Goal: Transaction & Acquisition: Purchase product/service

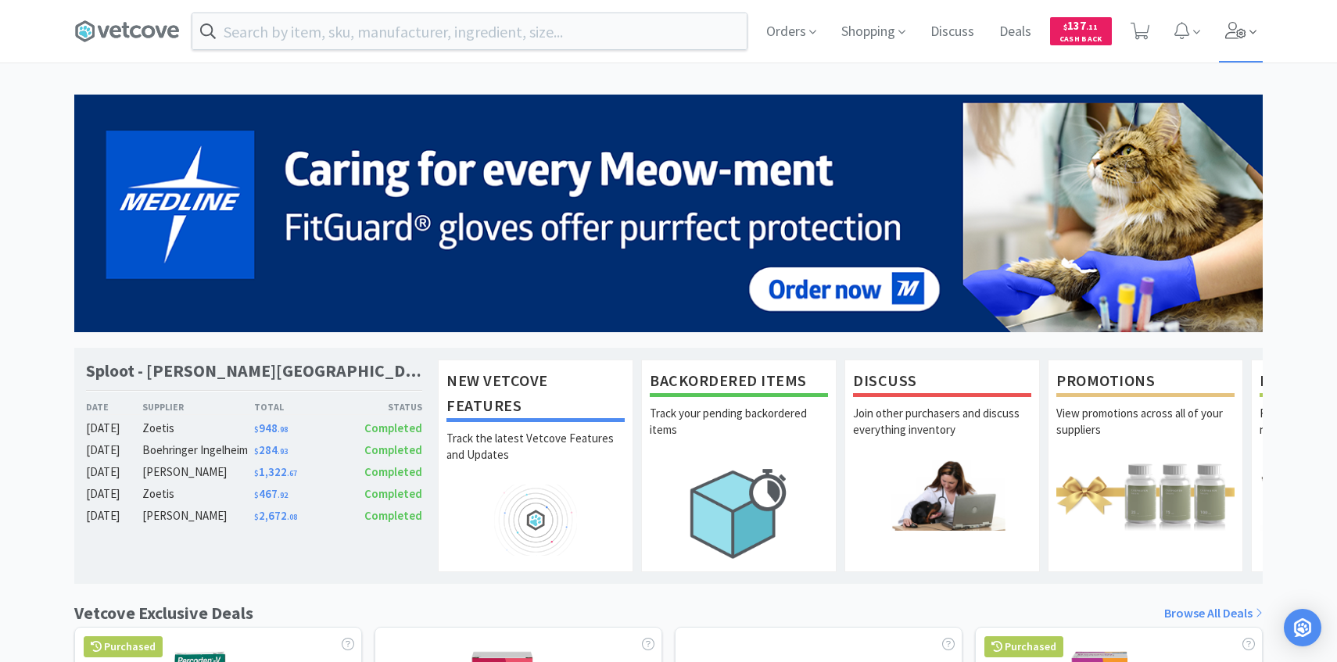
click at [1226, 26] on icon at bounding box center [1236, 30] width 22 height 17
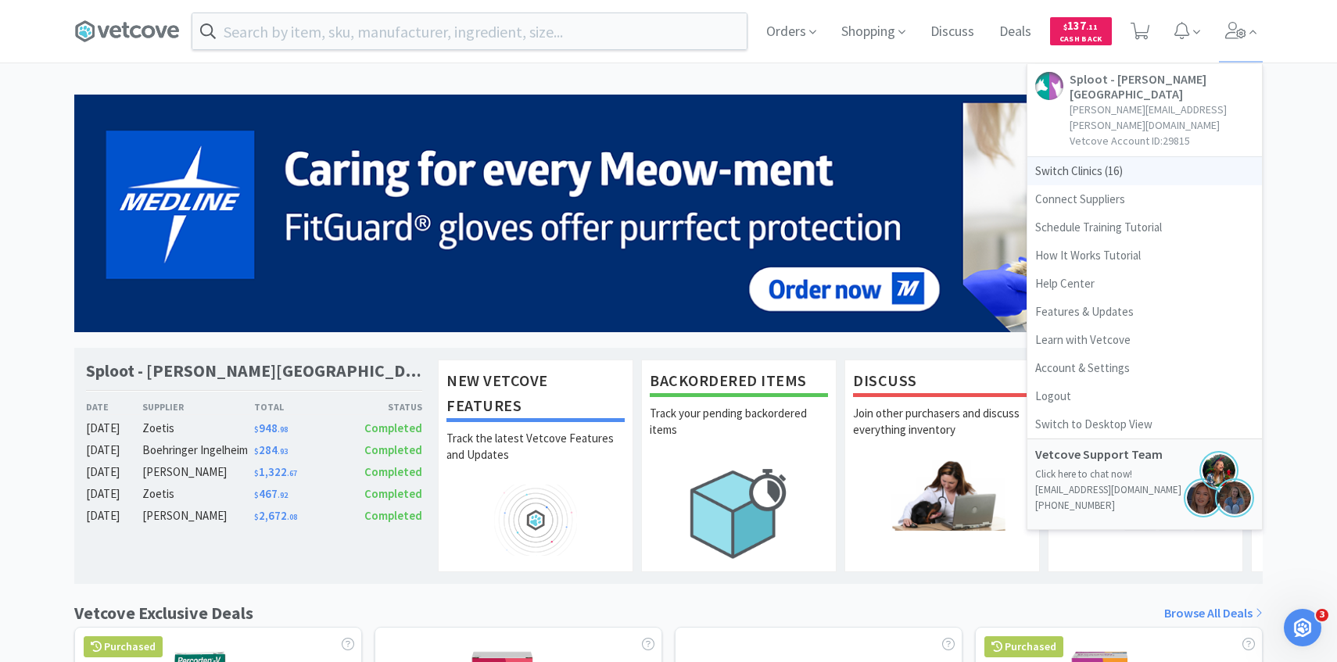
click at [1083, 157] on span "Switch Clinics ( 16 )" at bounding box center [1144, 171] width 235 height 28
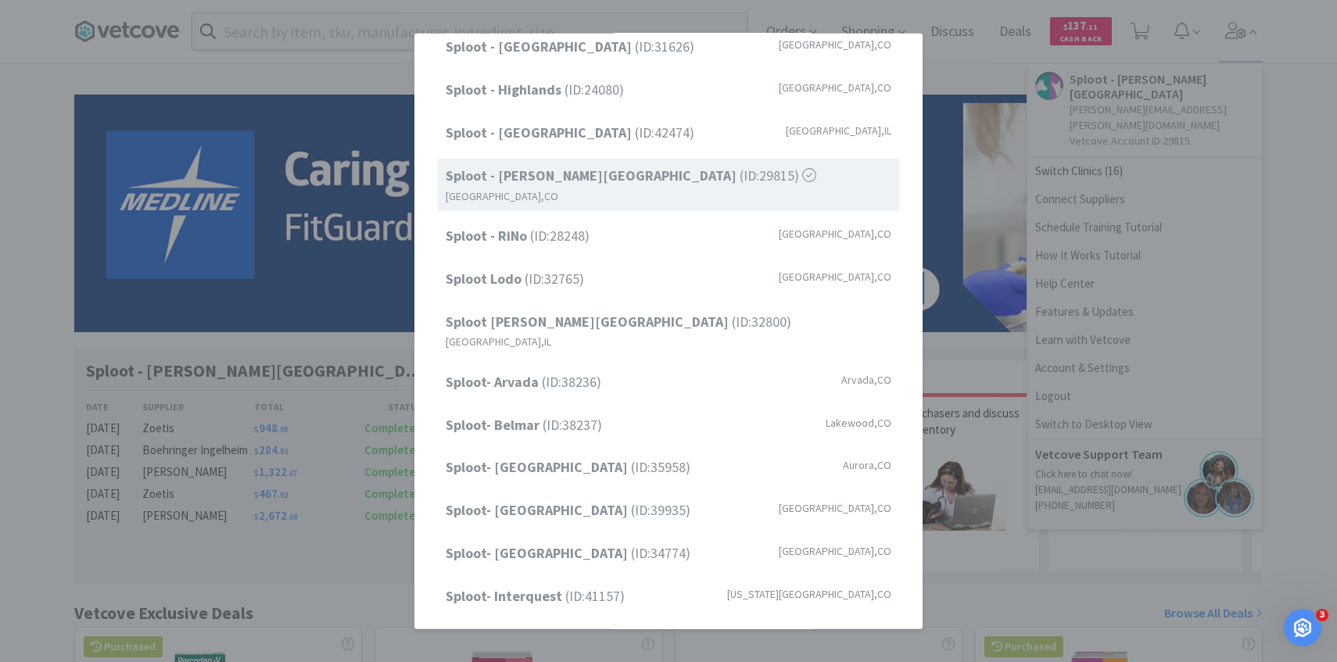
scroll to position [136, 0]
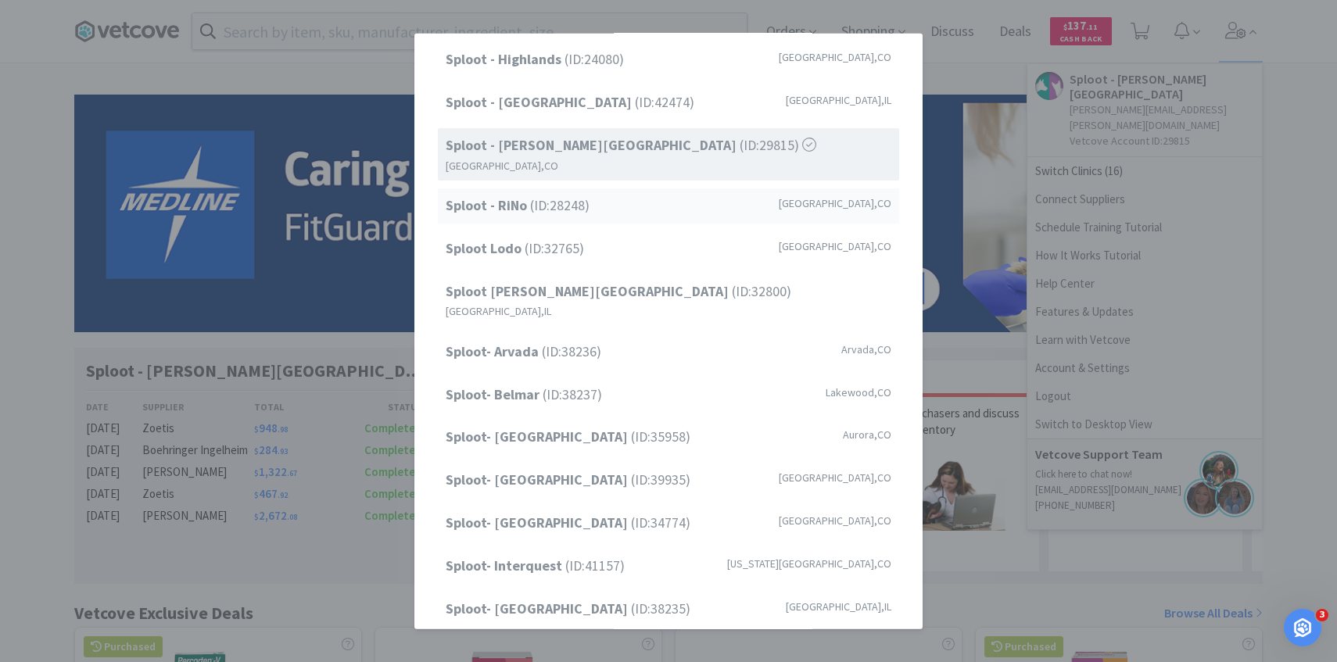
click at [629, 188] on div "Sploot - RiNo (ID: 28248 ) Denver , CO" at bounding box center [668, 205] width 461 height 35
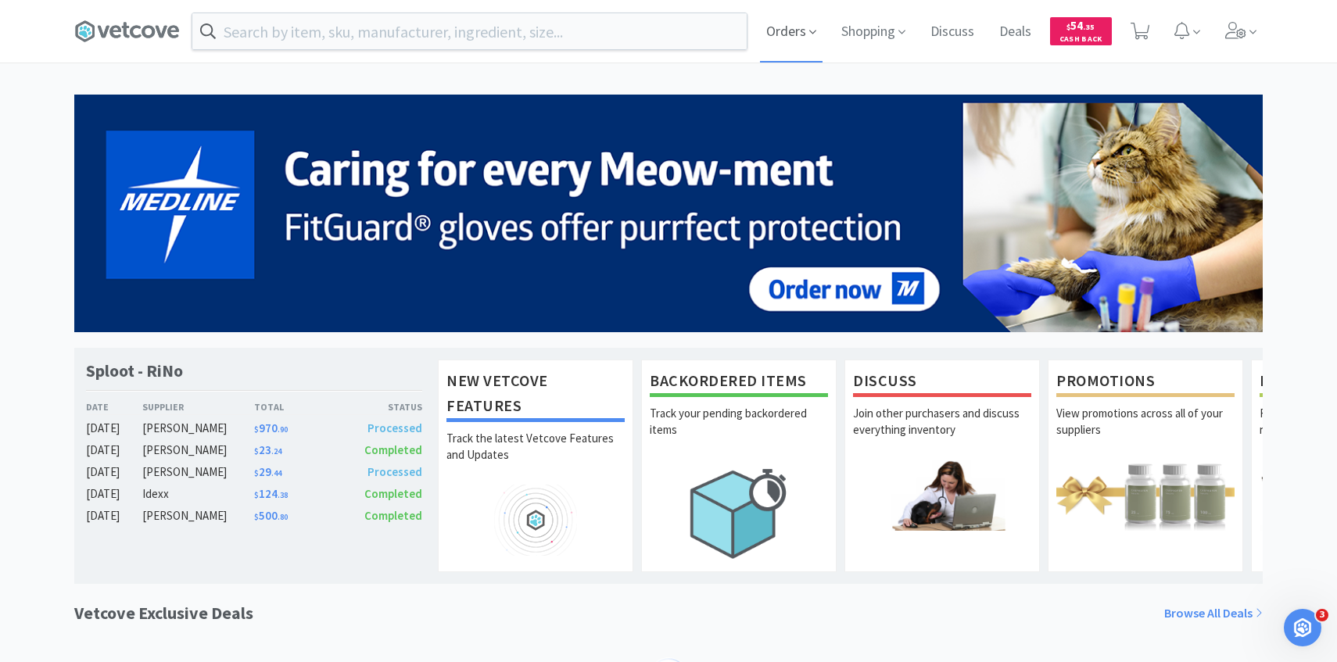
click at [819, 34] on span "Orders" at bounding box center [791, 31] width 63 height 63
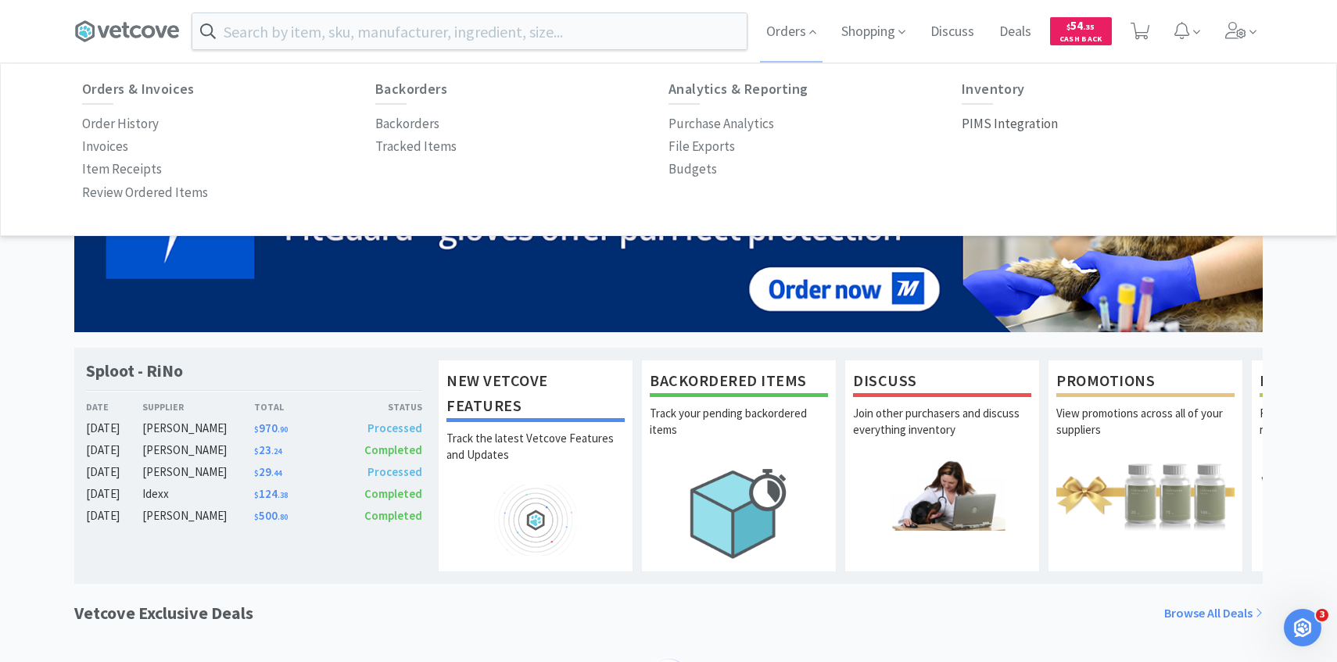
click at [1023, 124] on p "PIMS Integration" at bounding box center [1010, 123] width 96 height 21
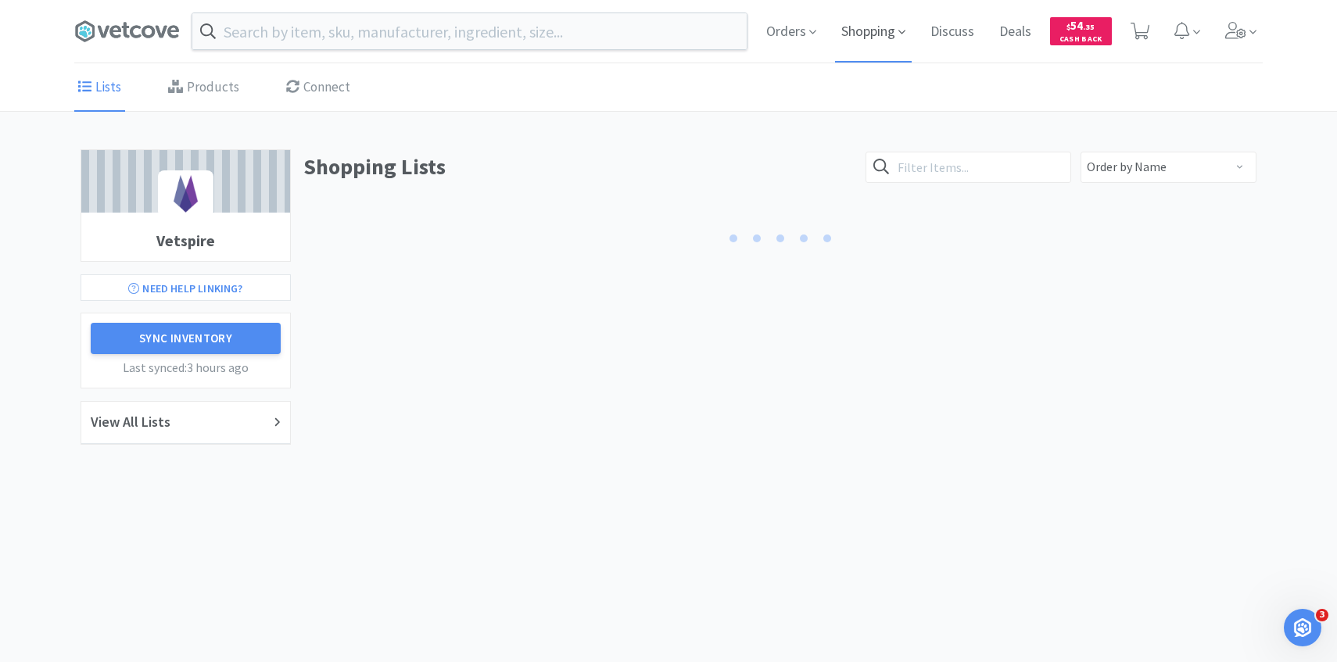
click at [881, 29] on span "Shopping" at bounding box center [873, 31] width 77 height 63
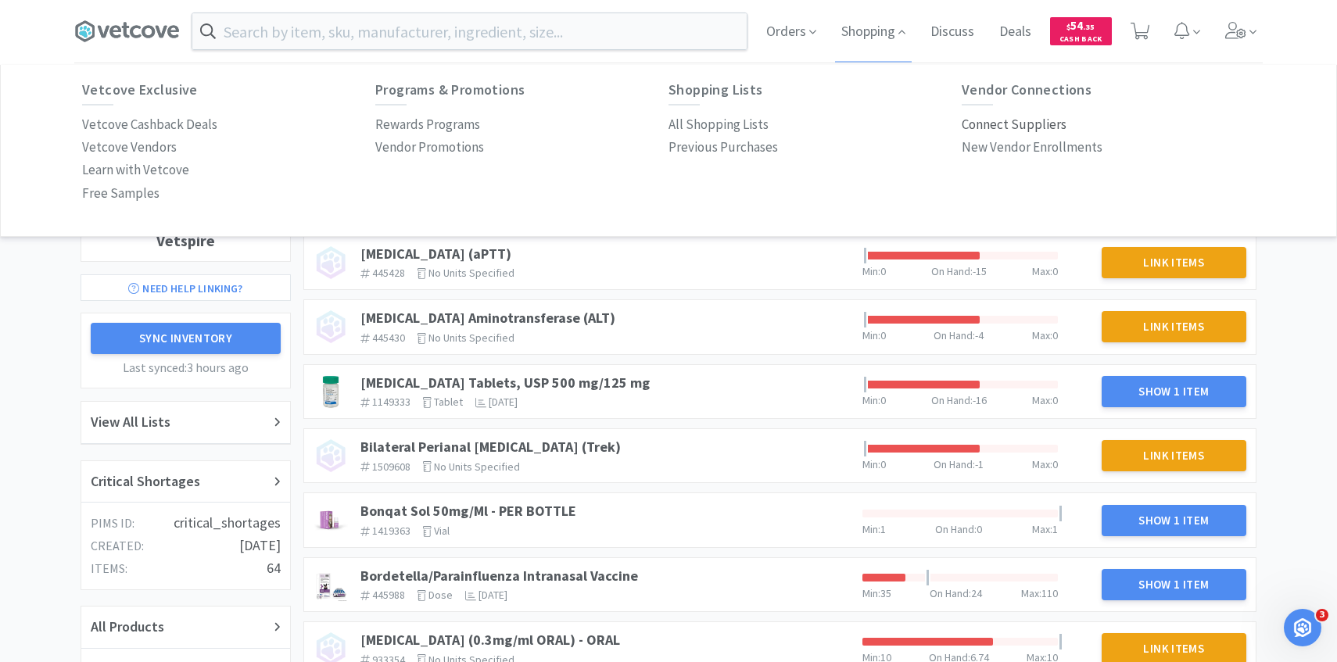
click at [1024, 126] on p "Connect Suppliers" at bounding box center [1014, 124] width 105 height 21
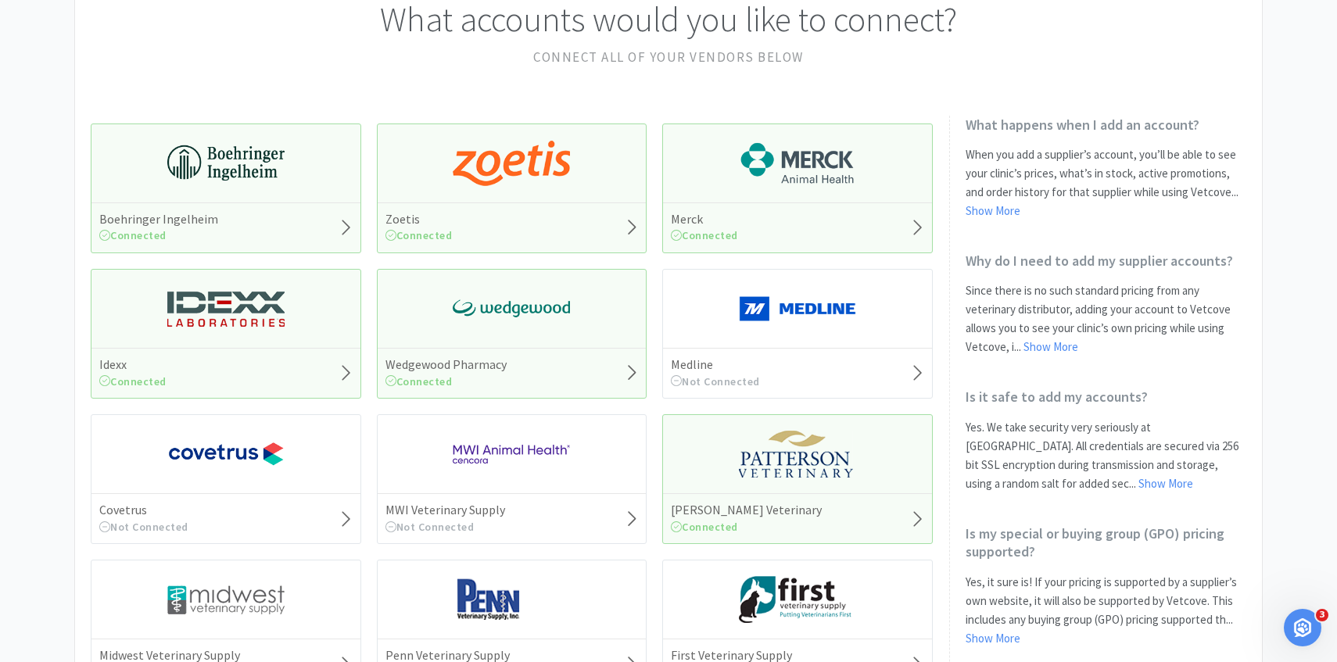
scroll to position [144, 0]
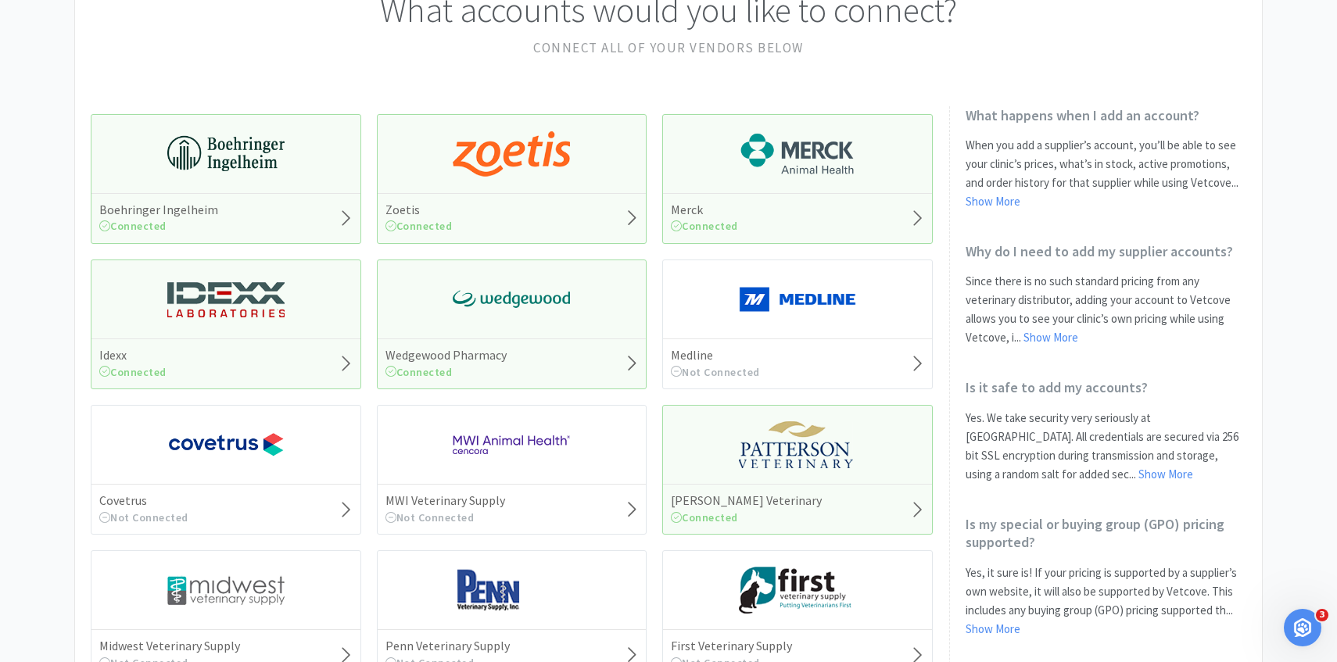
click at [508, 310] on img at bounding box center [511, 299] width 117 height 47
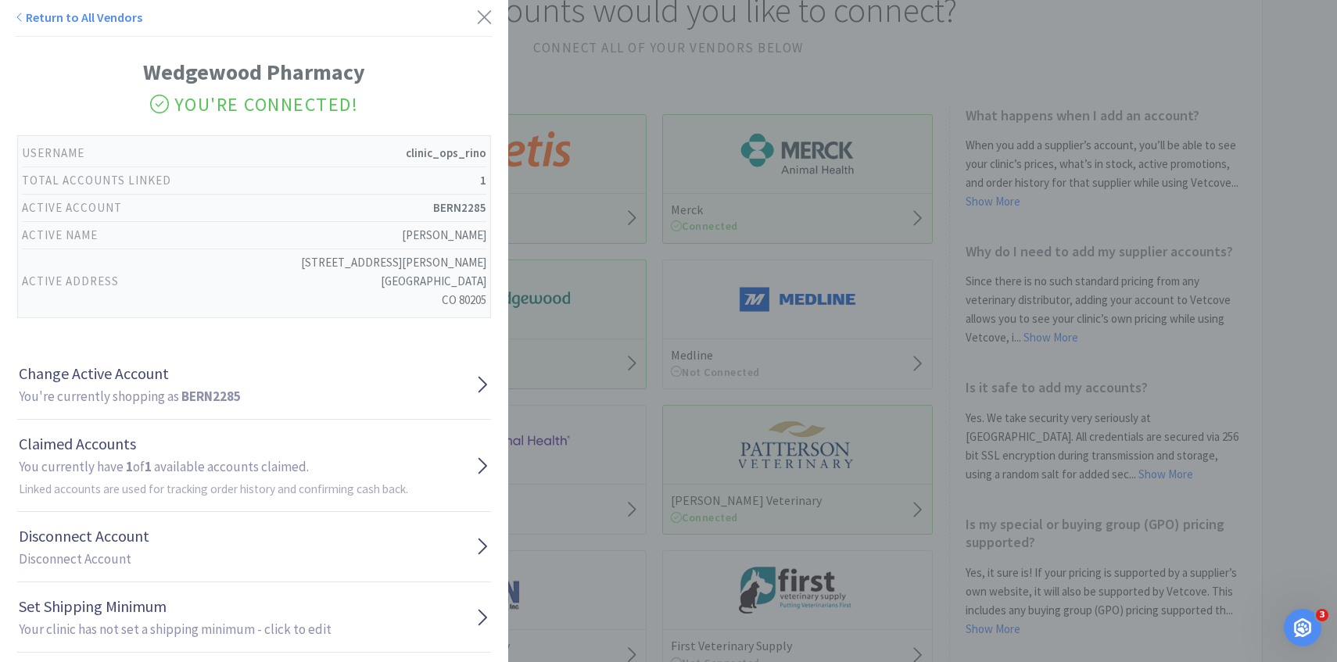
scroll to position [91, 0]
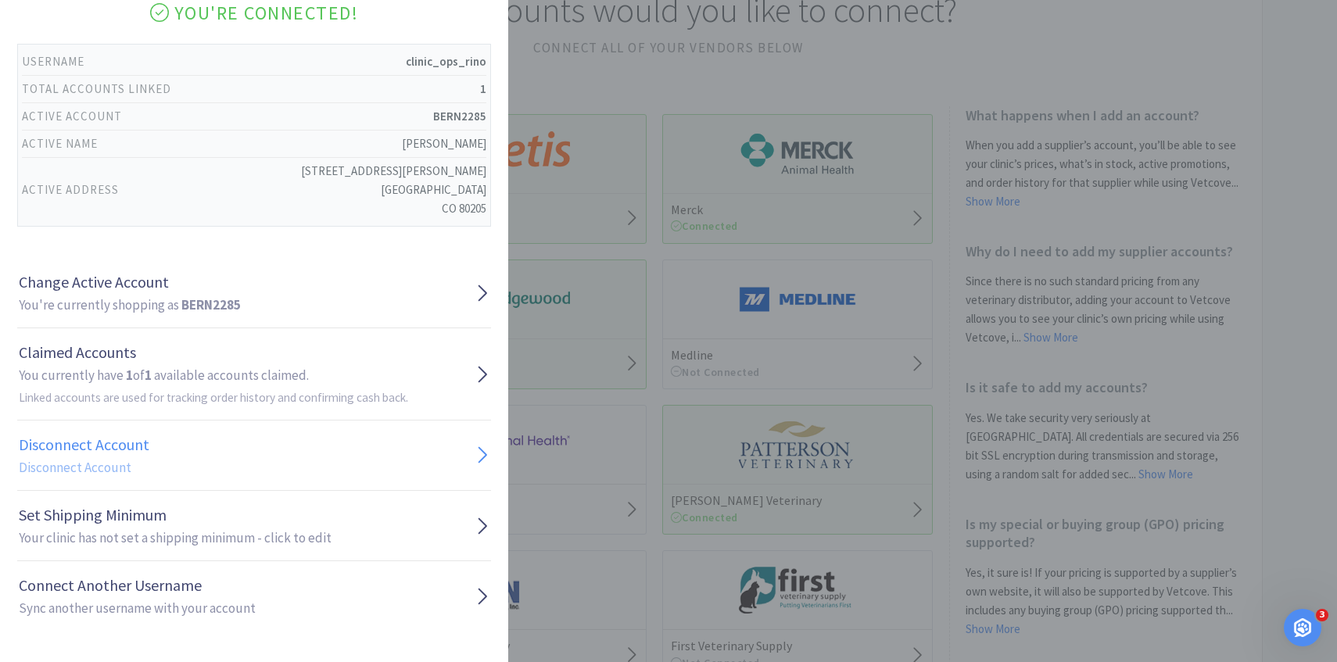
click at [306, 451] on link "Disconnect Account Disconnect Account" at bounding box center [254, 456] width 474 height 70
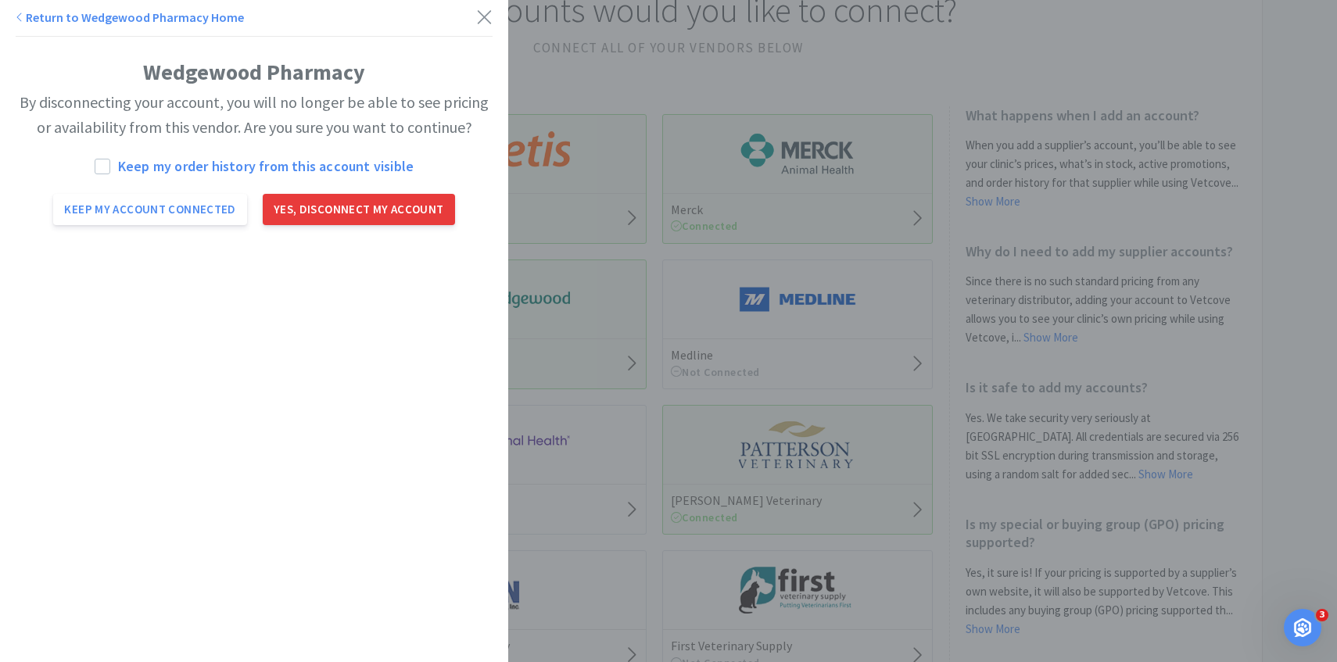
click at [346, 204] on button "Yes, disconnect my account" at bounding box center [359, 209] width 192 height 31
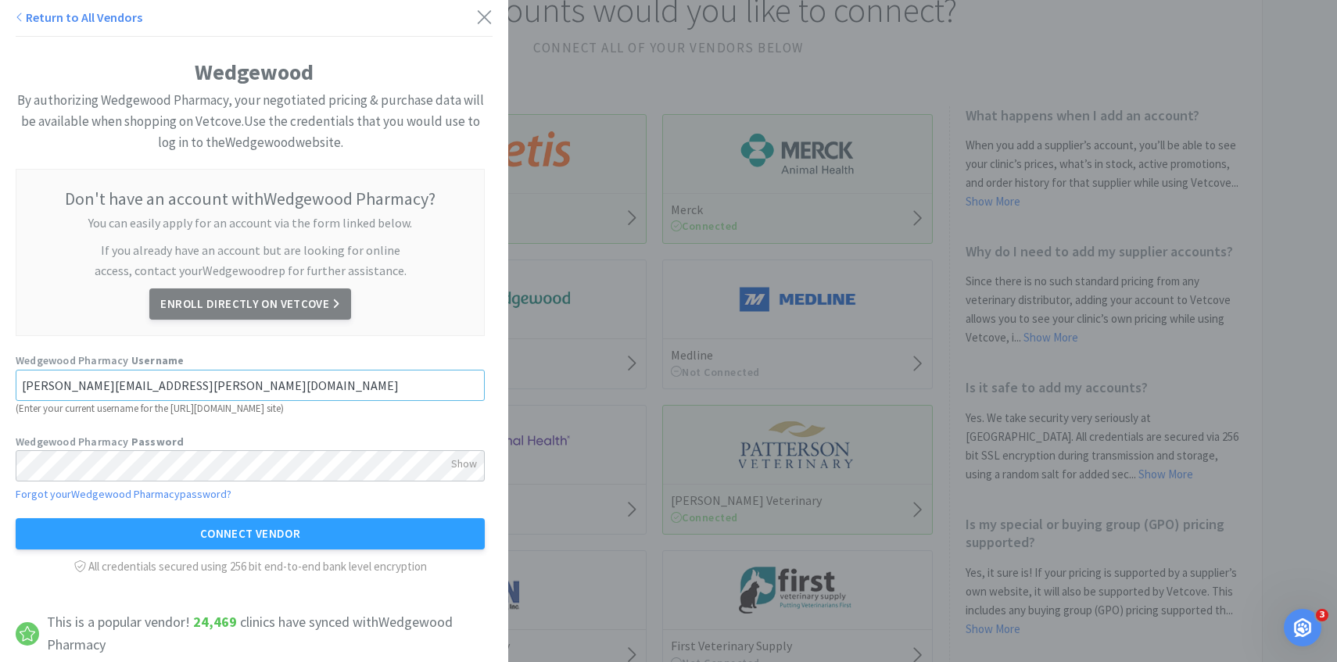
click at [212, 378] on input "[PERSON_NAME][EMAIL_ADDRESS][PERSON_NAME][DOMAIN_NAME]" at bounding box center [250, 385] width 469 height 31
paste input "ivrgJBwRJ"
click at [146, 388] on input "ivrgJBwRJ" at bounding box center [250, 385] width 469 height 31
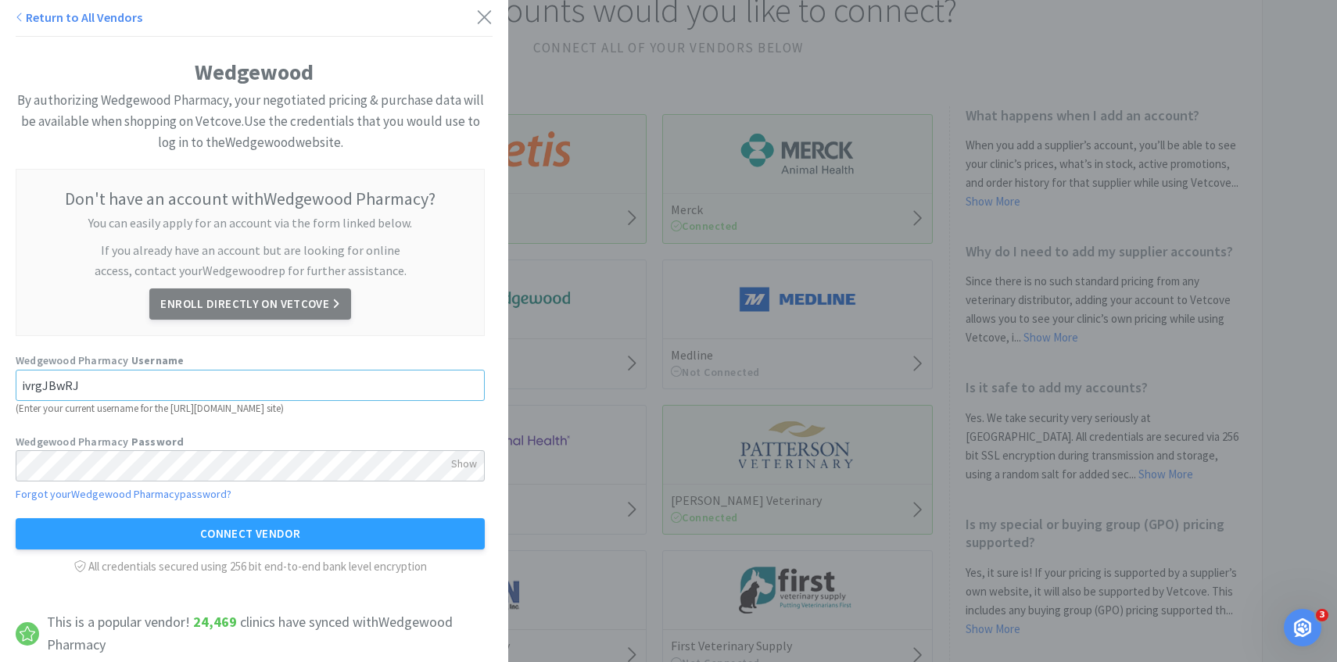
click at [146, 388] on input "ivrgJBwRJ" at bounding box center [250, 385] width 469 height 31
paste input "CASA1132"
type input "CASA1132"
click at [460, 467] on div "Show" at bounding box center [464, 463] width 26 height 27
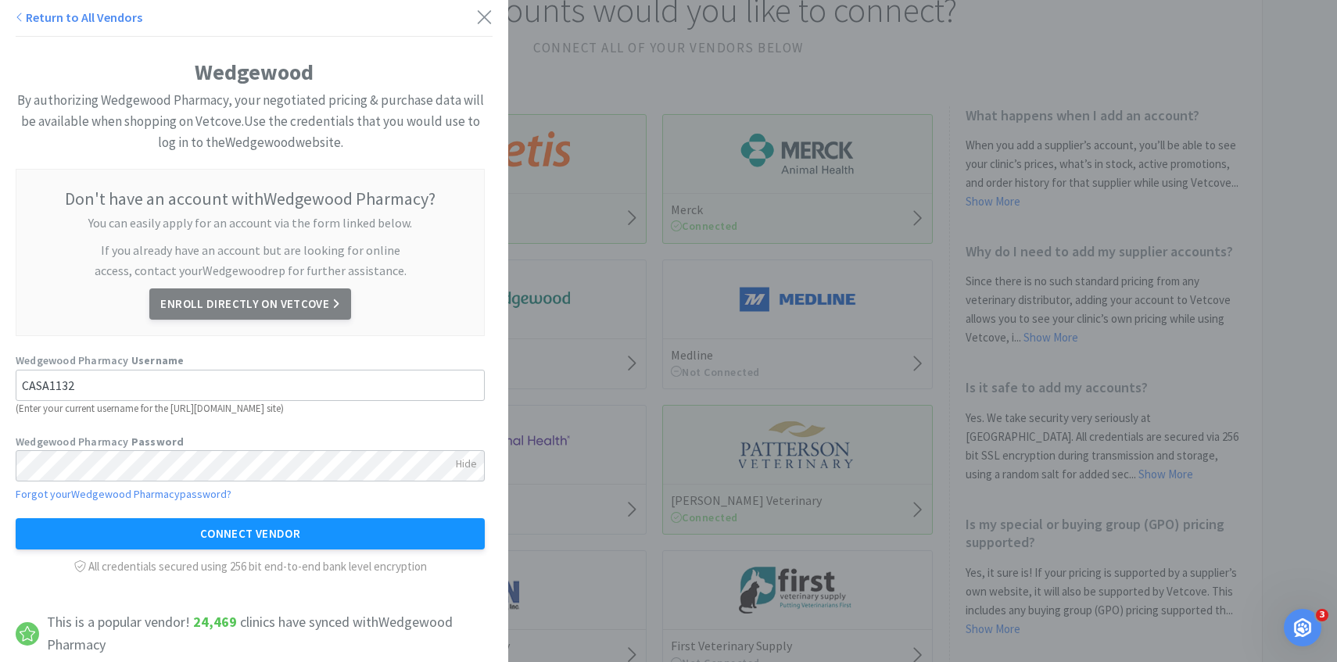
click at [353, 532] on button "Connect Vendor" at bounding box center [250, 533] width 469 height 31
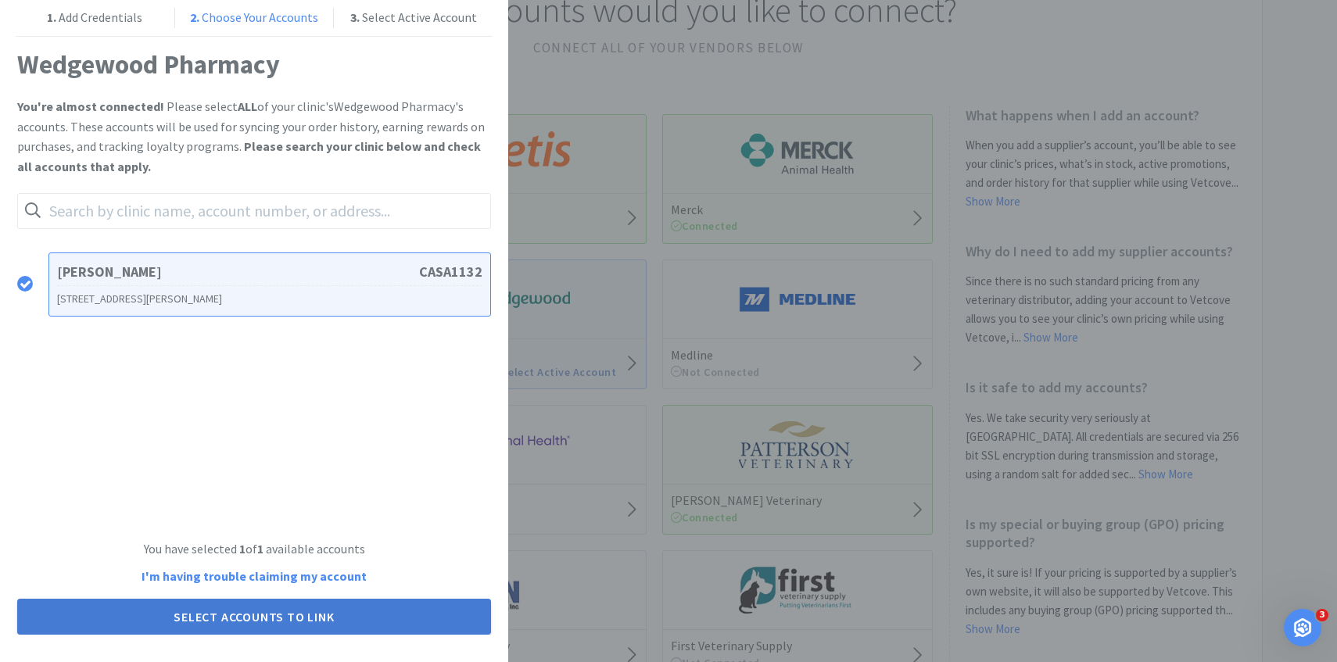
click at [293, 618] on button "Select Accounts to Link" at bounding box center [254, 617] width 474 height 36
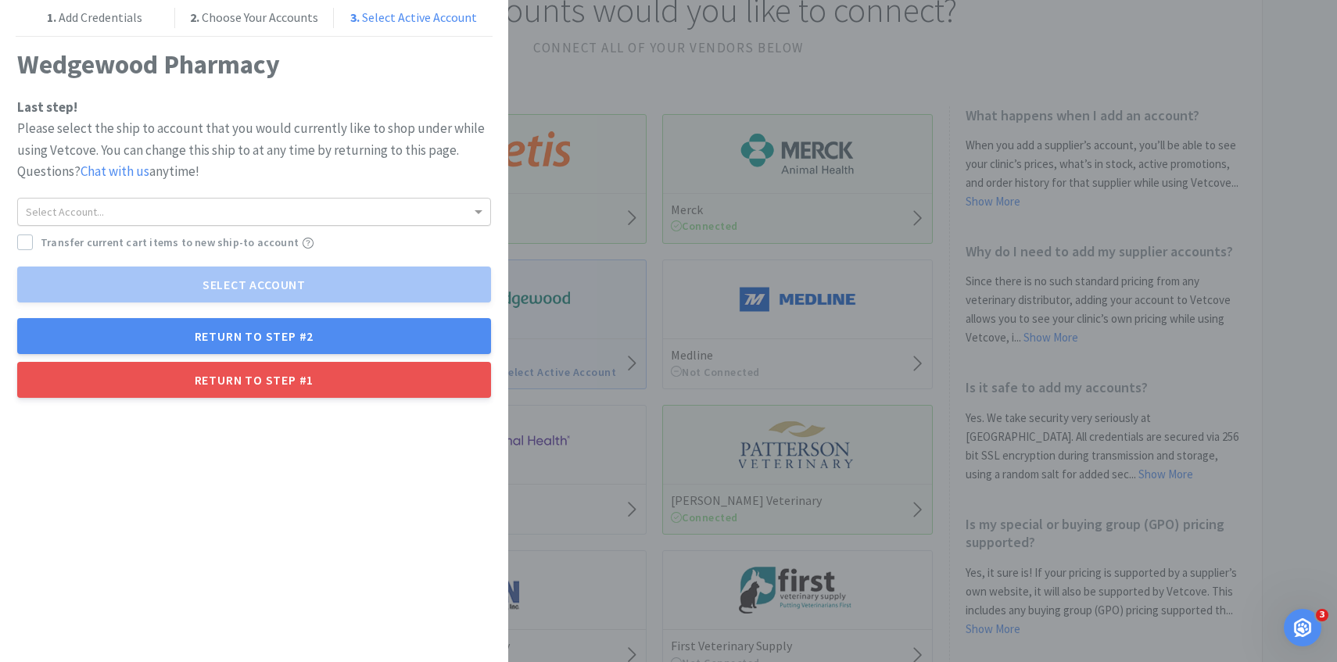
click at [403, 206] on div "Select Account..." at bounding box center [254, 212] width 472 height 27
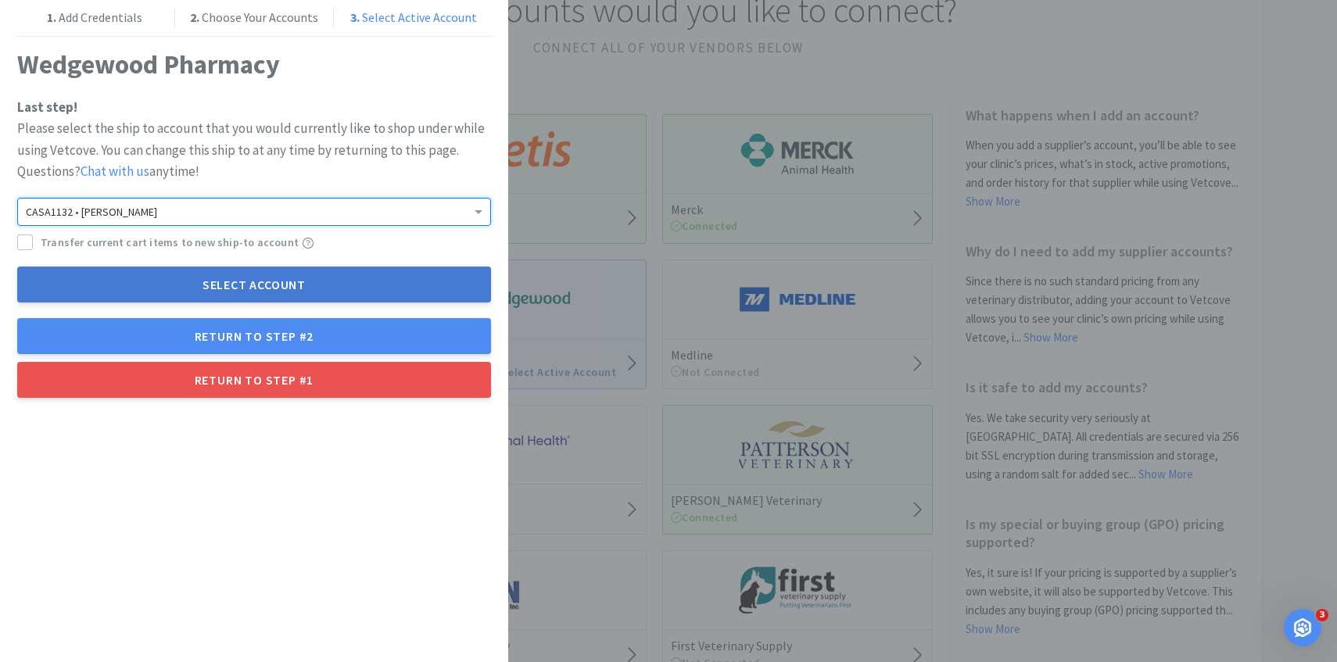
click at [371, 286] on button "Select Account" at bounding box center [254, 285] width 474 height 36
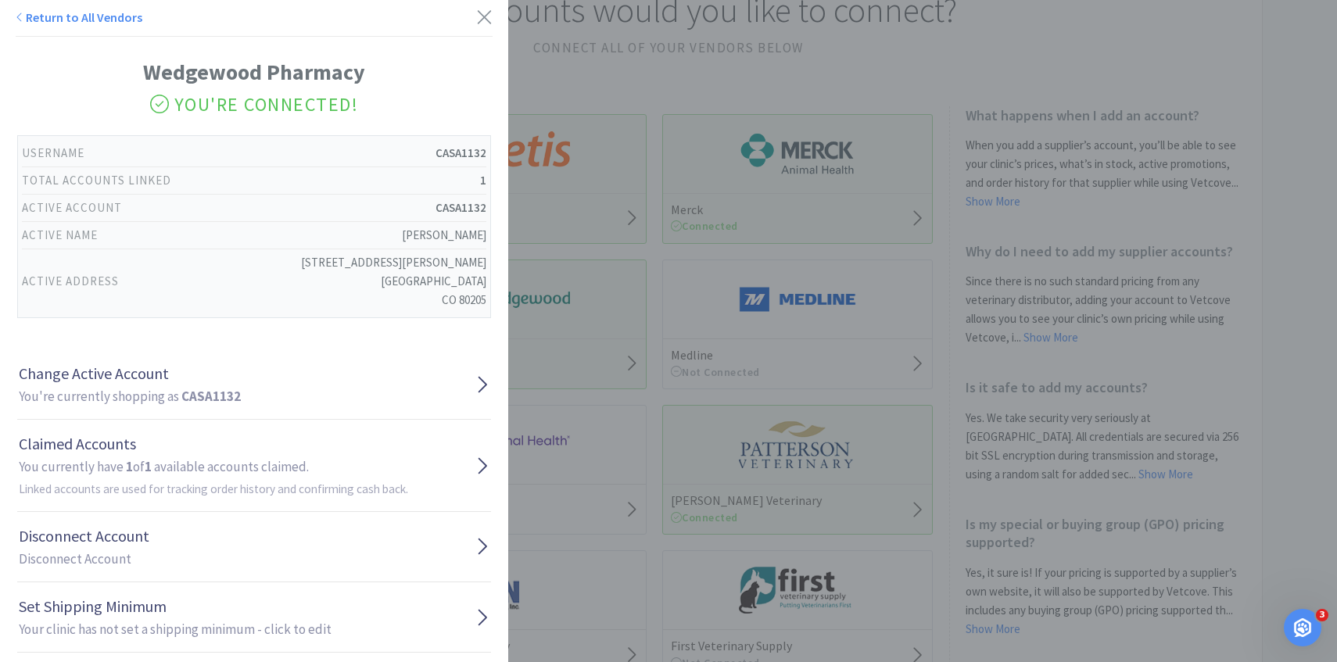
click at [693, 232] on div "Return to All Vendors Wedgewood Pharmacy You're Connected! Username CASA1132 To…" at bounding box center [668, 331] width 1337 height 662
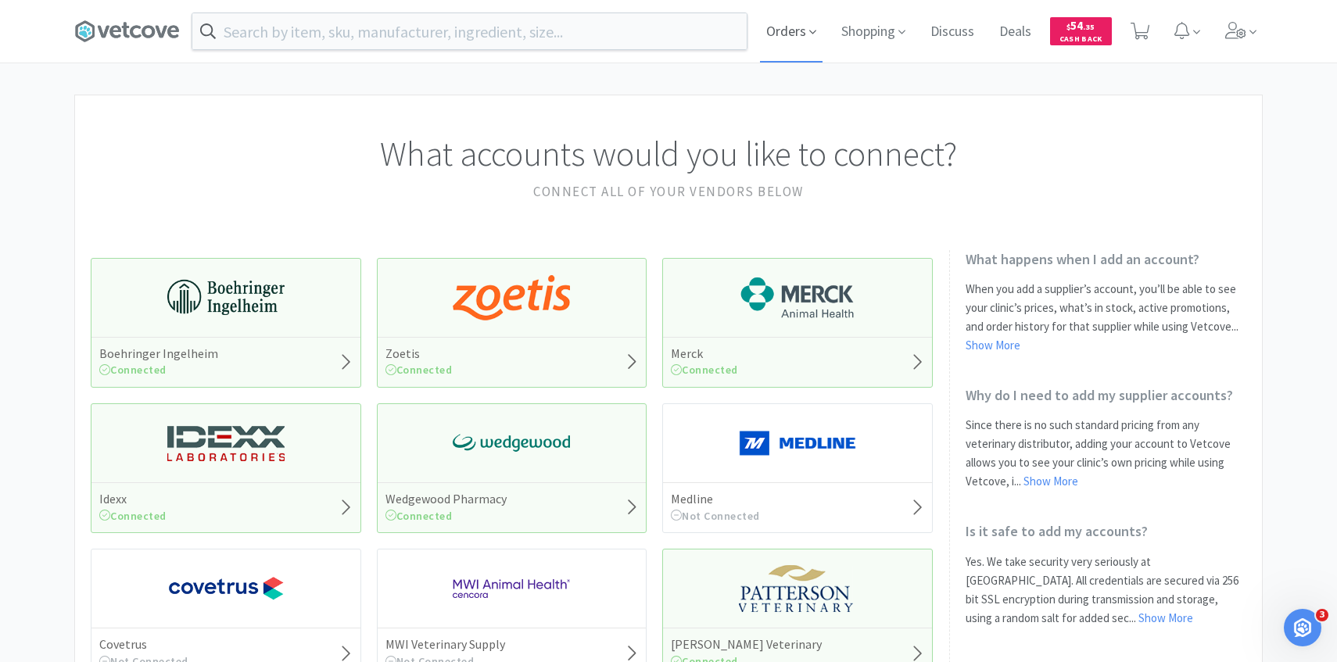
click at [786, 27] on span "Orders" at bounding box center [791, 31] width 63 height 63
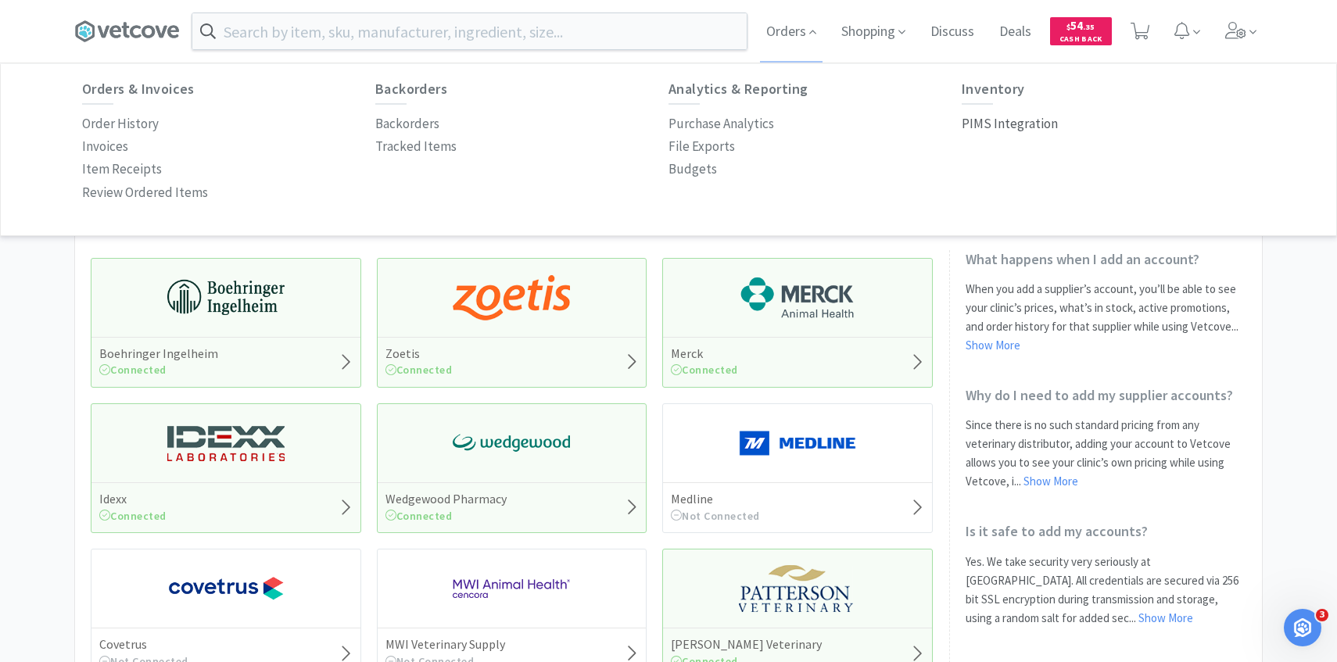
click at [986, 127] on p "PIMS Integration" at bounding box center [1010, 123] width 96 height 21
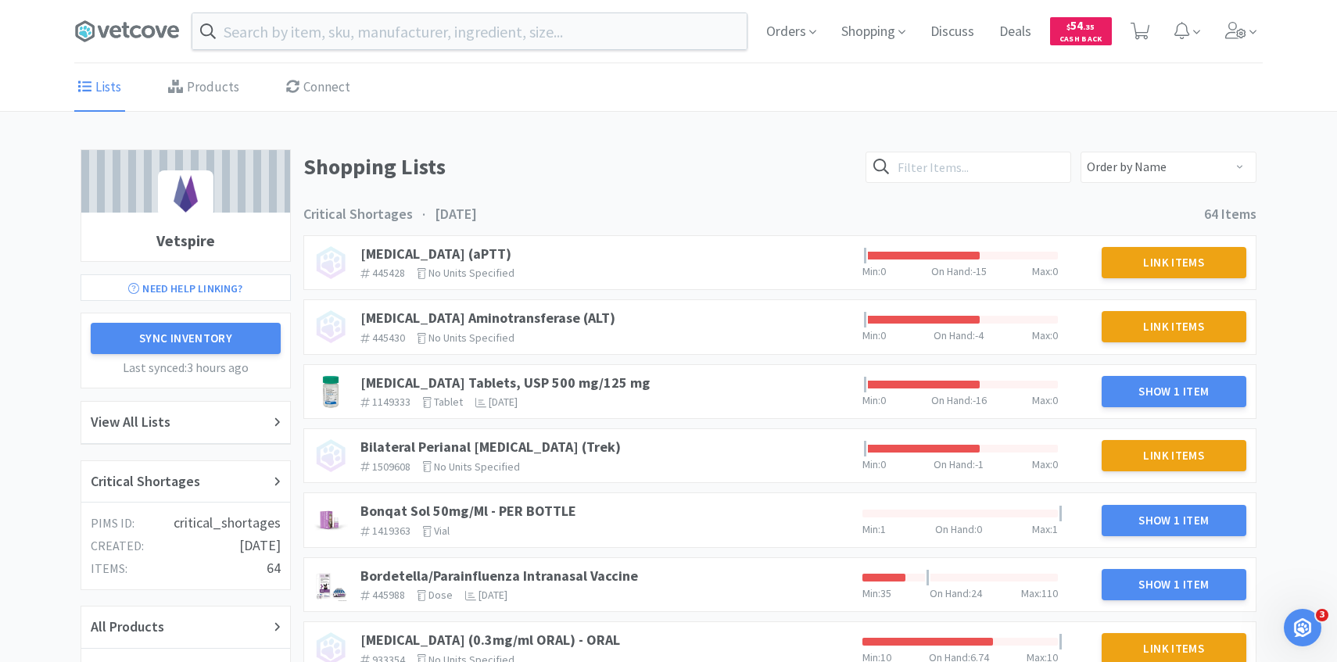
click at [219, 92] on link "Products" at bounding box center [203, 88] width 79 height 48
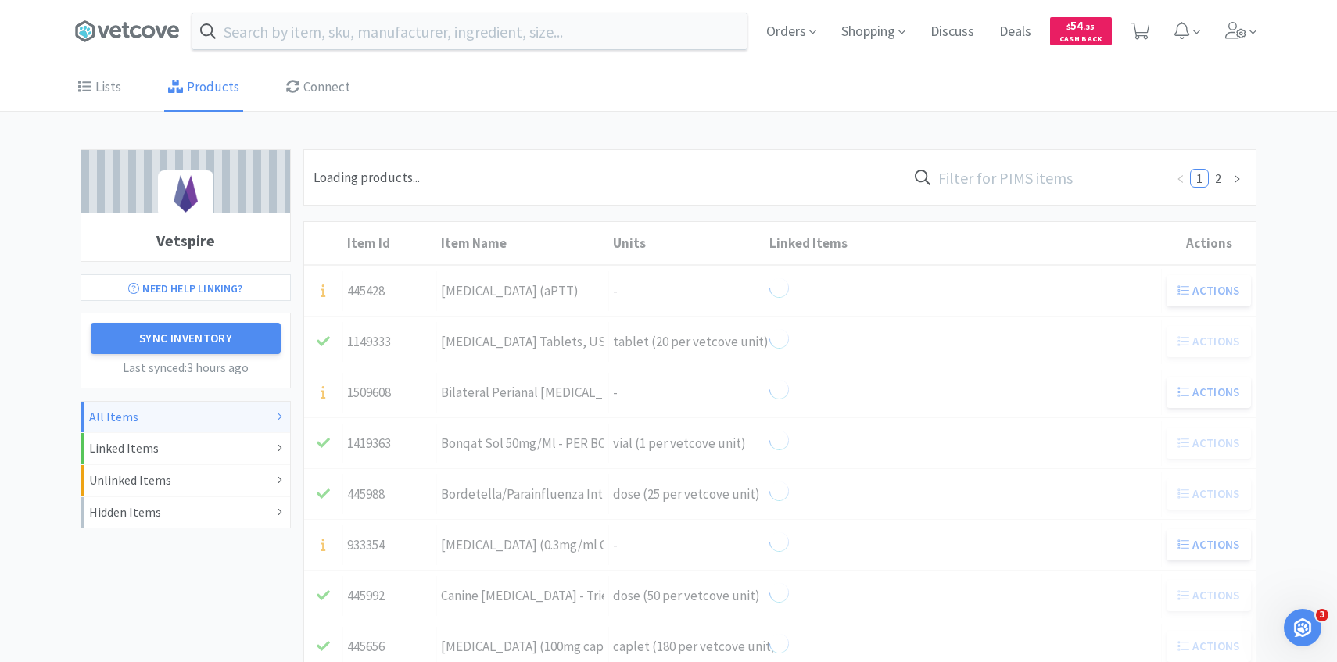
click at [994, 184] on input "text" at bounding box center [1036, 177] width 258 height 36
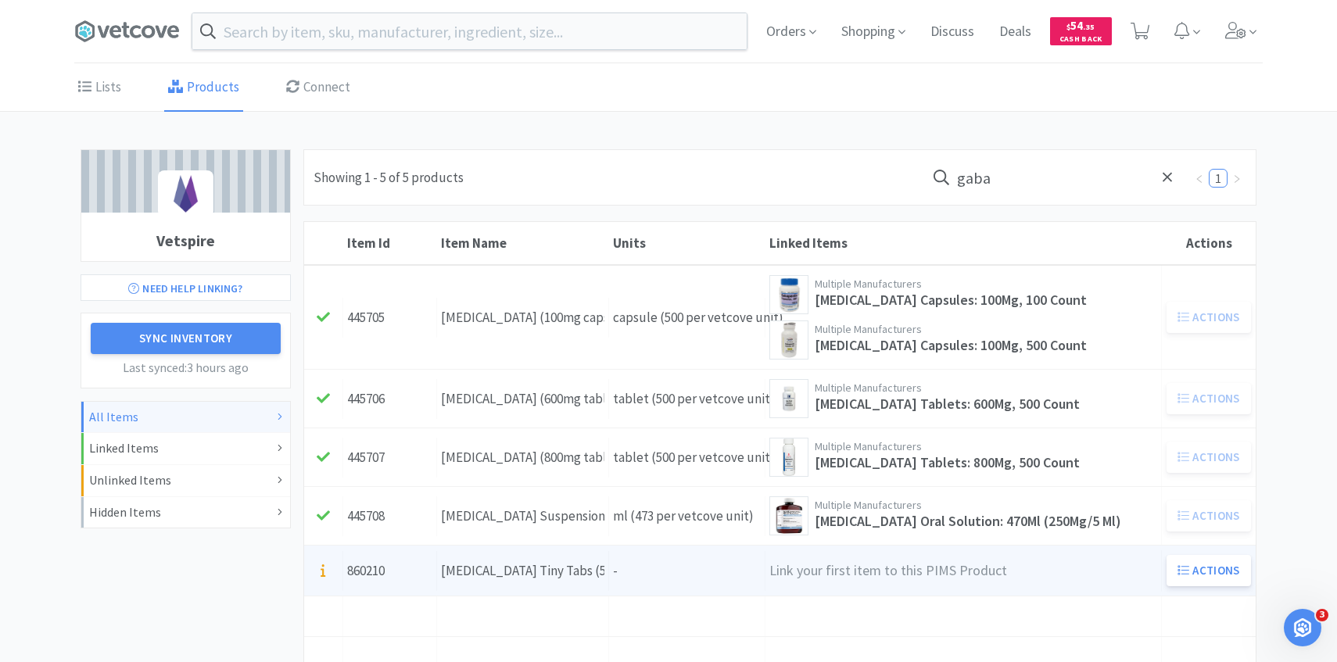
type input "gaba"
click at [590, 561] on div "[MEDICAL_DATA] Tiny Tabs (50mg Tablet)" at bounding box center [522, 571] width 163 height 21
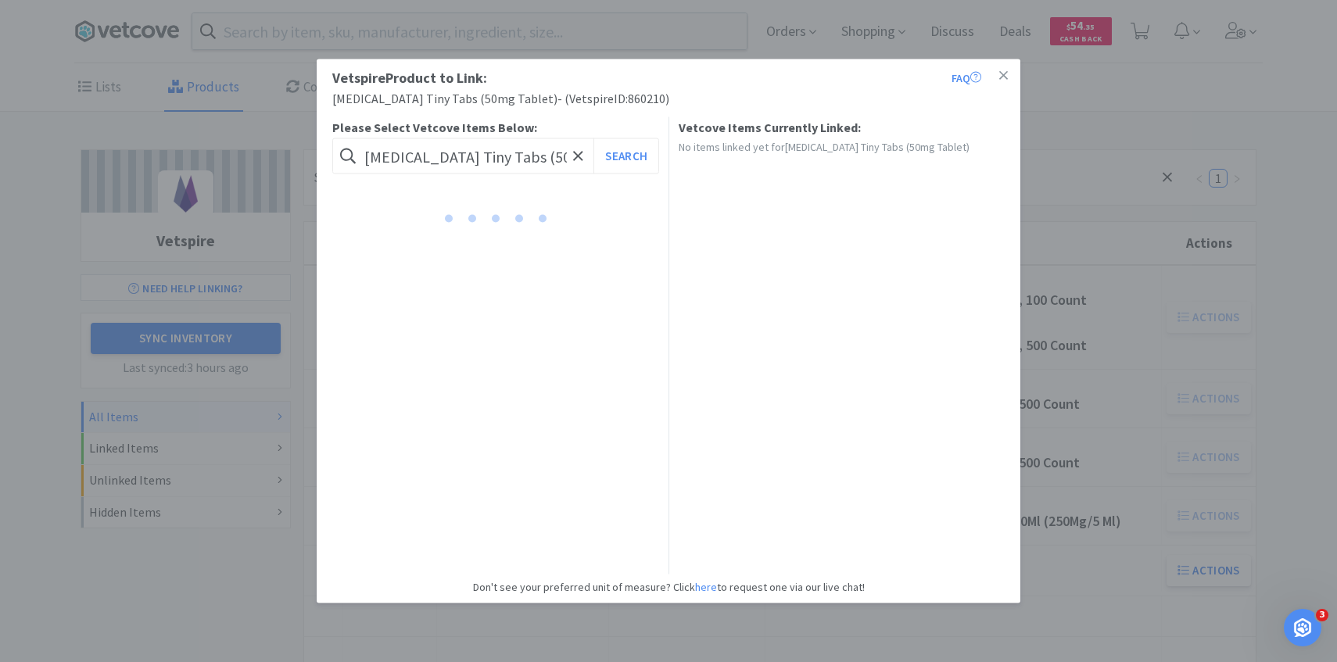
scroll to position [0, 31]
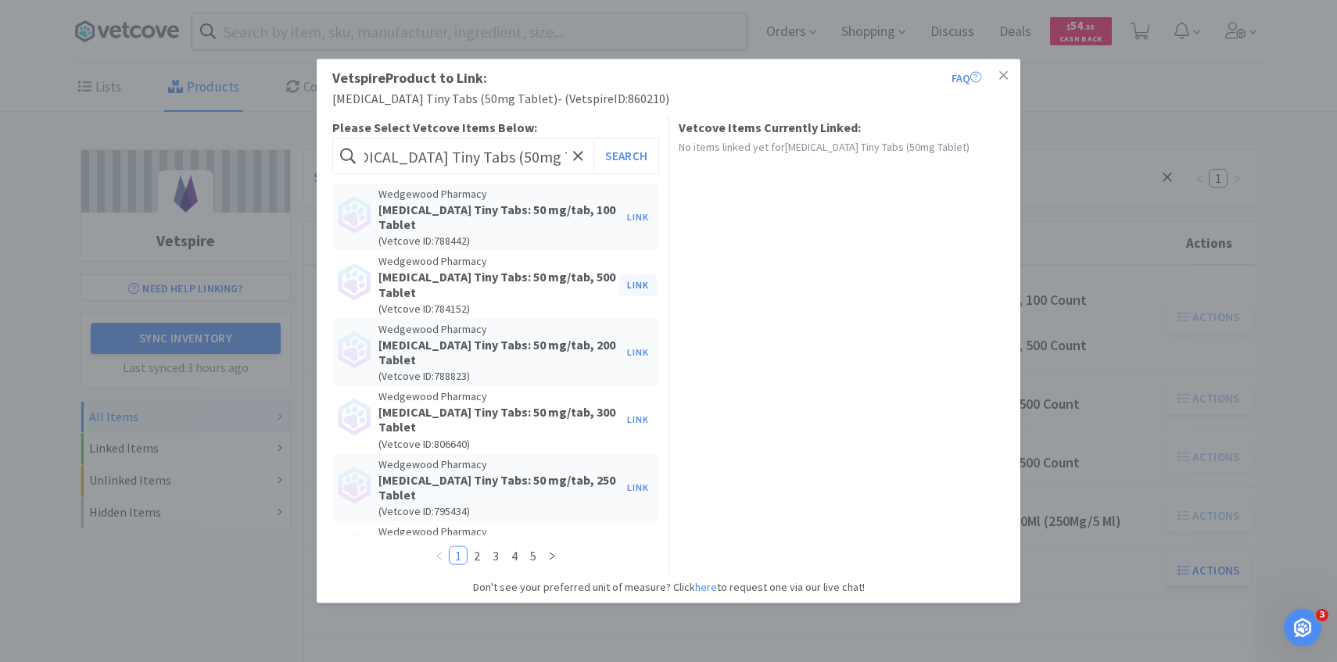
click at [629, 284] on button "Link" at bounding box center [638, 285] width 38 height 22
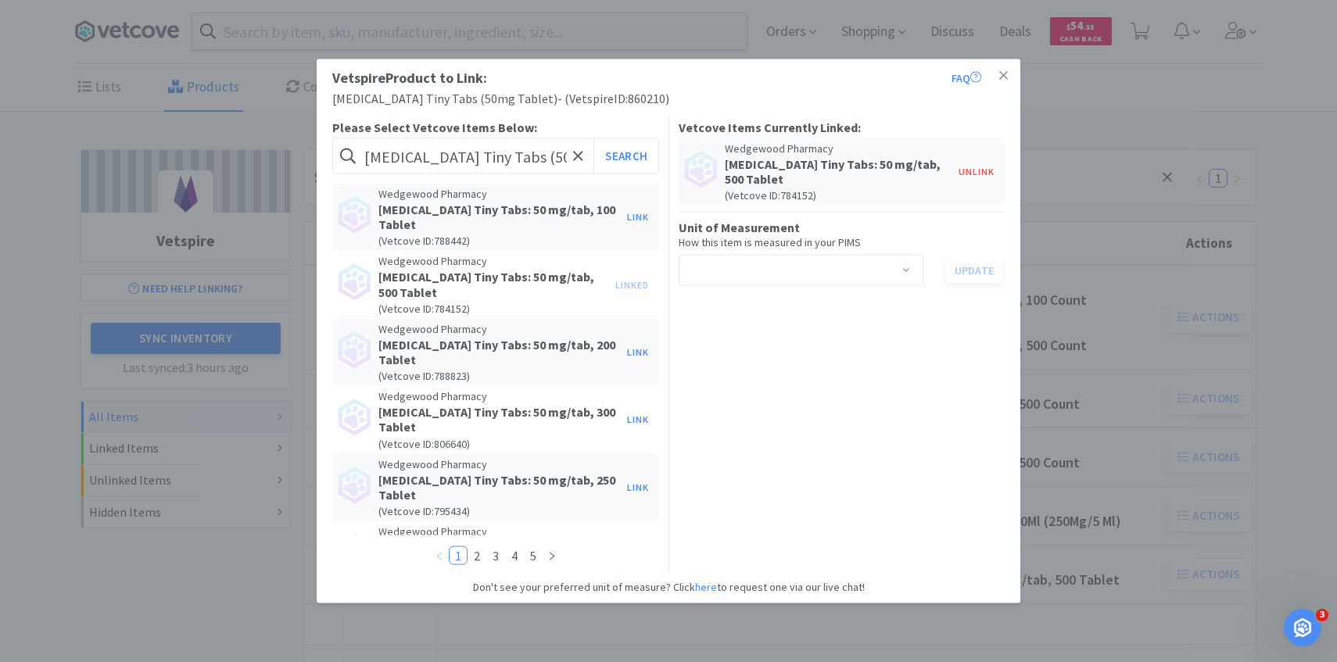
click at [751, 265] on div "Select unit of measurement" at bounding box center [796, 271] width 216 height 30
click at [750, 322] on li "purchasing unit" at bounding box center [800, 329] width 245 height 25
click at [962, 267] on button "Update" at bounding box center [974, 270] width 58 height 27
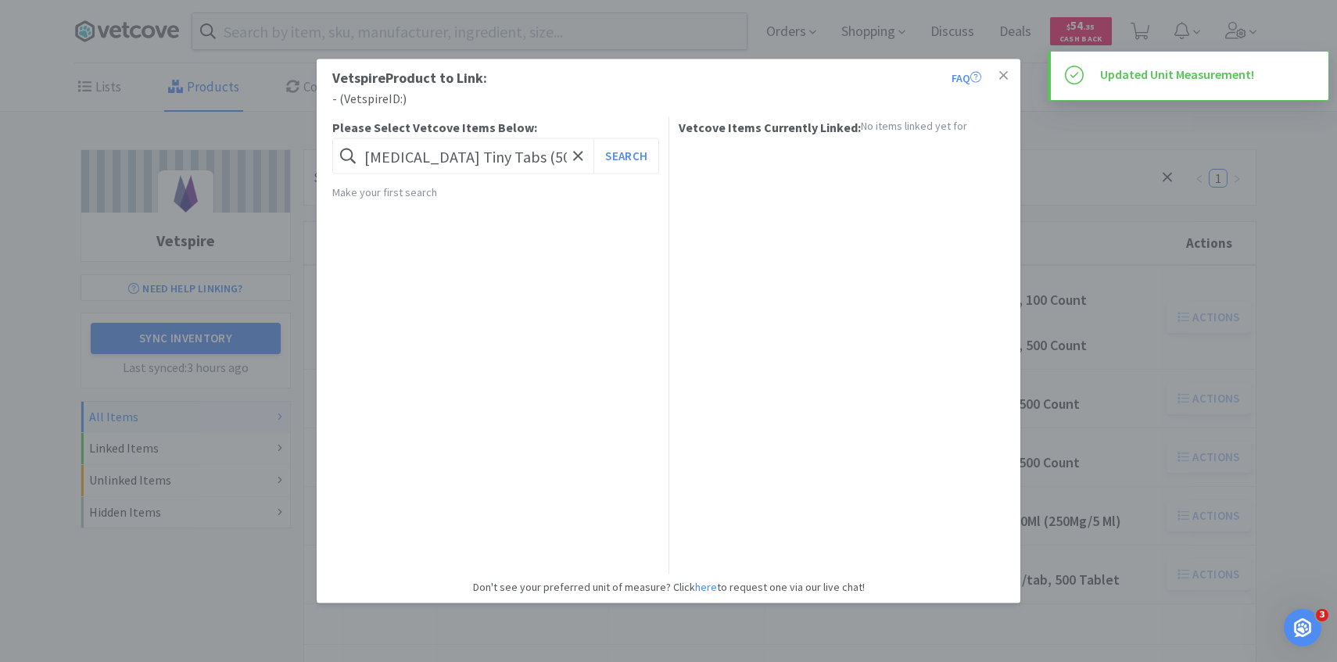
click at [1076, 342] on div "Vetspire Product to Link: FAQ - ( Vetspire ID: ) Please Select Vetcove Items Be…" at bounding box center [668, 331] width 1337 height 662
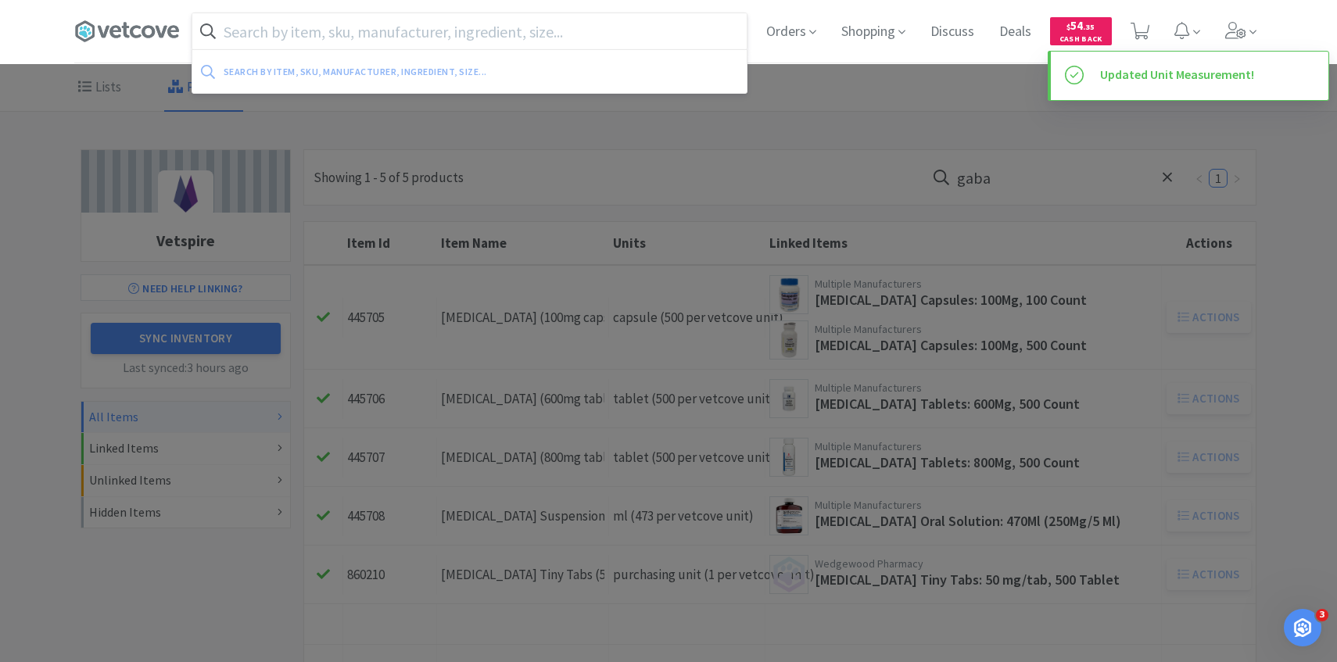
click at [458, 41] on input "text" at bounding box center [469, 31] width 554 height 36
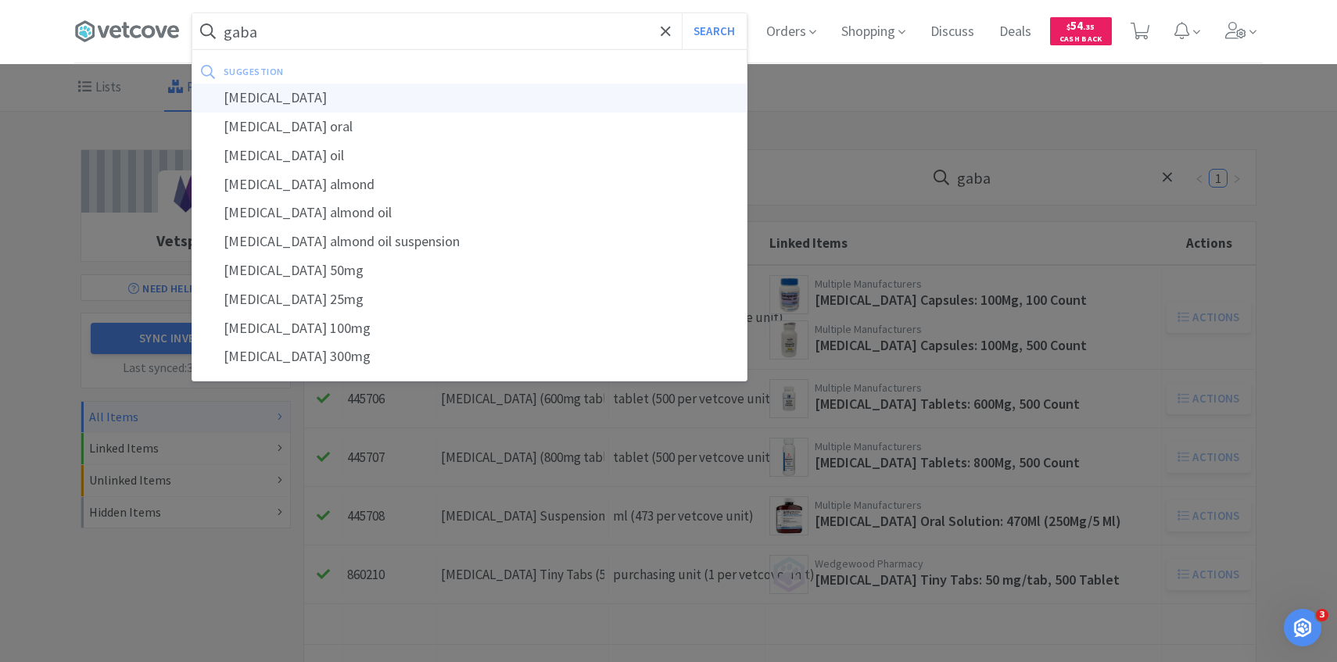
click at [462, 89] on div "gabapentin" at bounding box center [469, 98] width 554 height 29
type input "gabapentin"
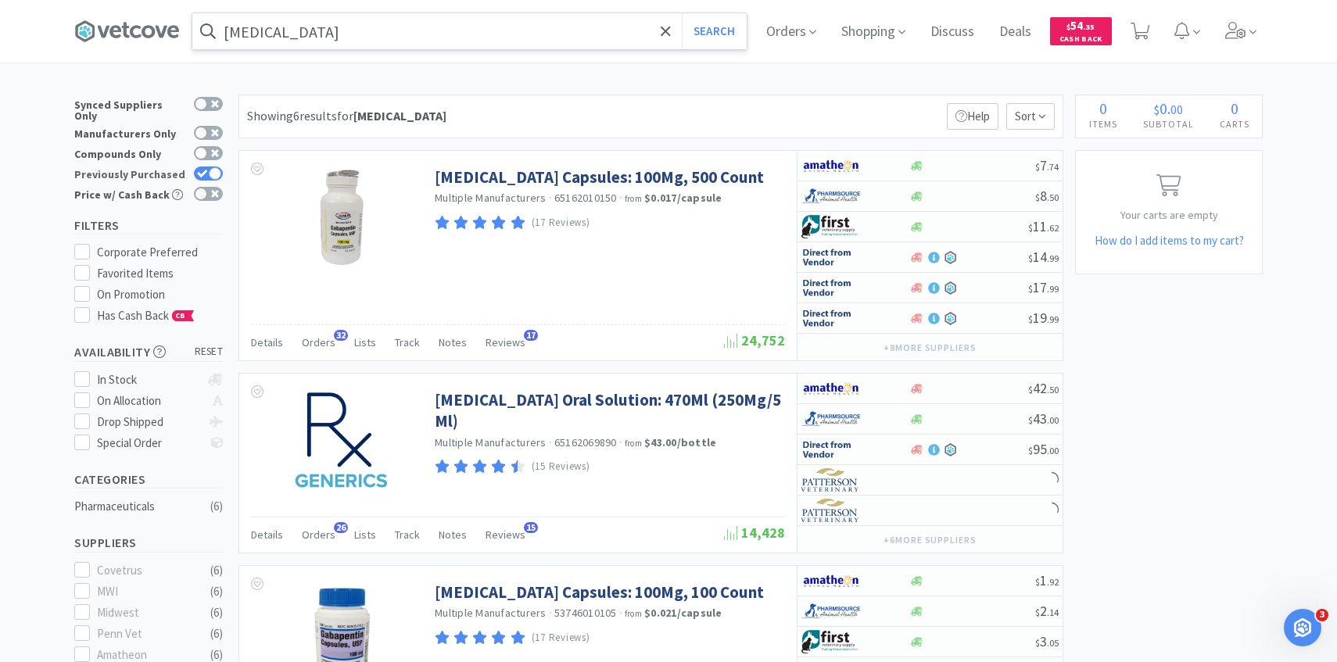
click at [200, 170] on icon at bounding box center [202, 174] width 11 height 9
checkbox input "false"
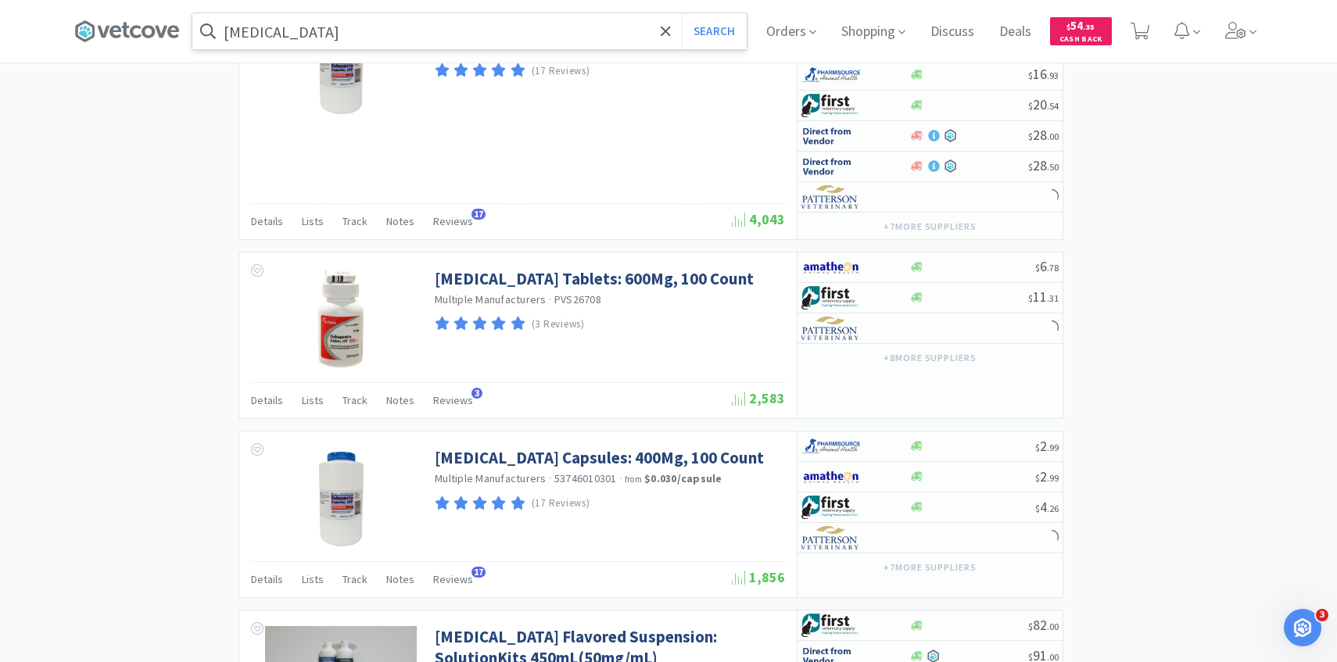
scroll to position [1776, 0]
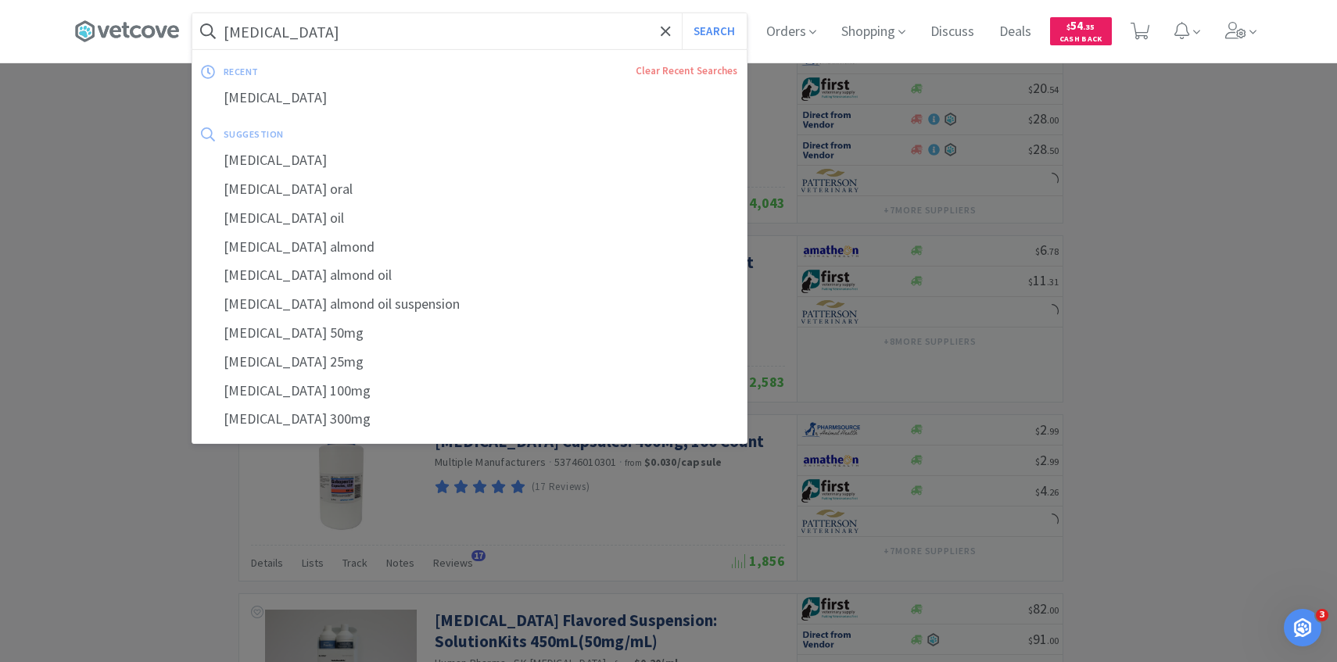
click at [367, 30] on input "gabapentin" at bounding box center [469, 31] width 554 height 36
click at [346, 30] on input "gabapentin" at bounding box center [469, 31] width 554 height 36
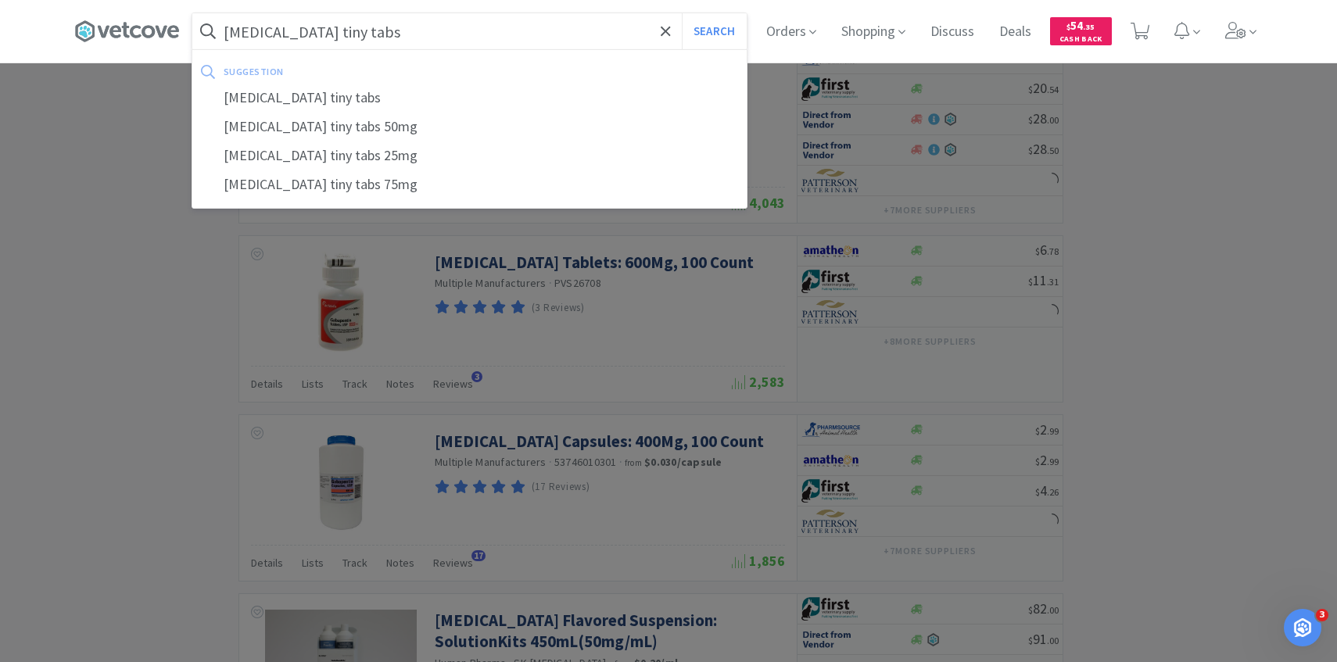
type input "gabapentin tiny tabs"
click at [682, 13] on button "Search" at bounding box center [714, 31] width 65 height 36
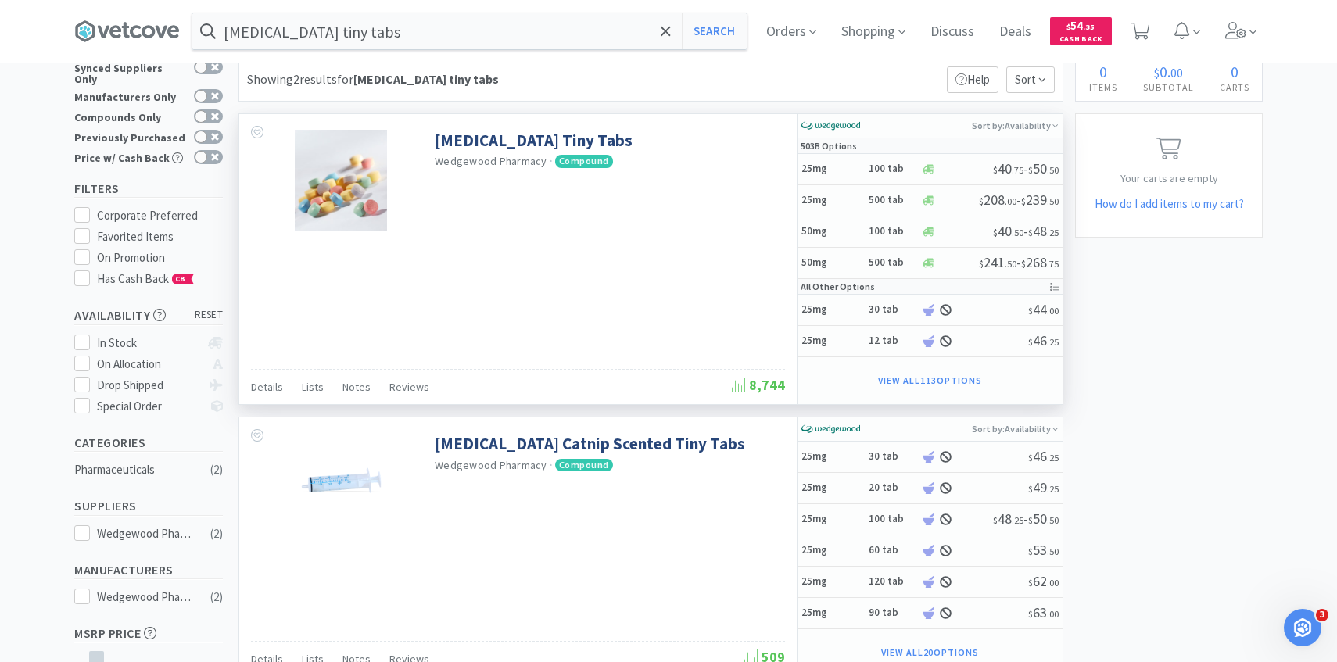
scroll to position [39, 0]
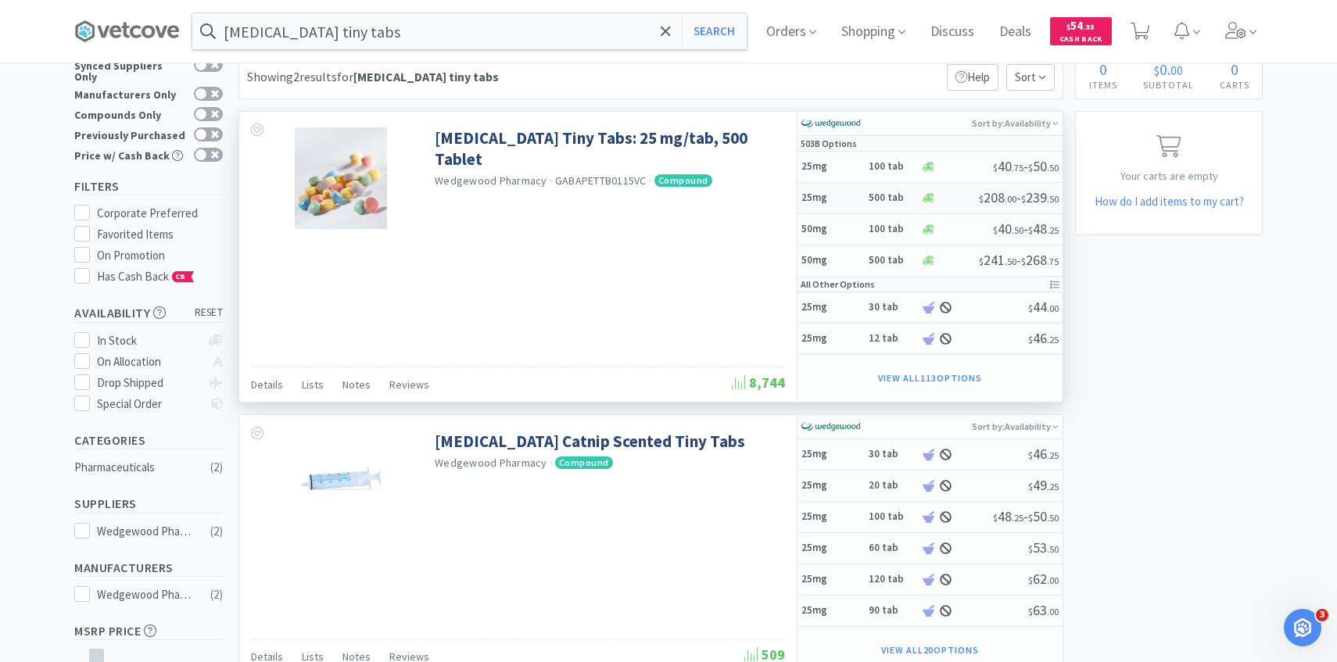
click at [867, 202] on div "25mg 500 tab" at bounding box center [860, 197] width 119 height 27
select select "1"
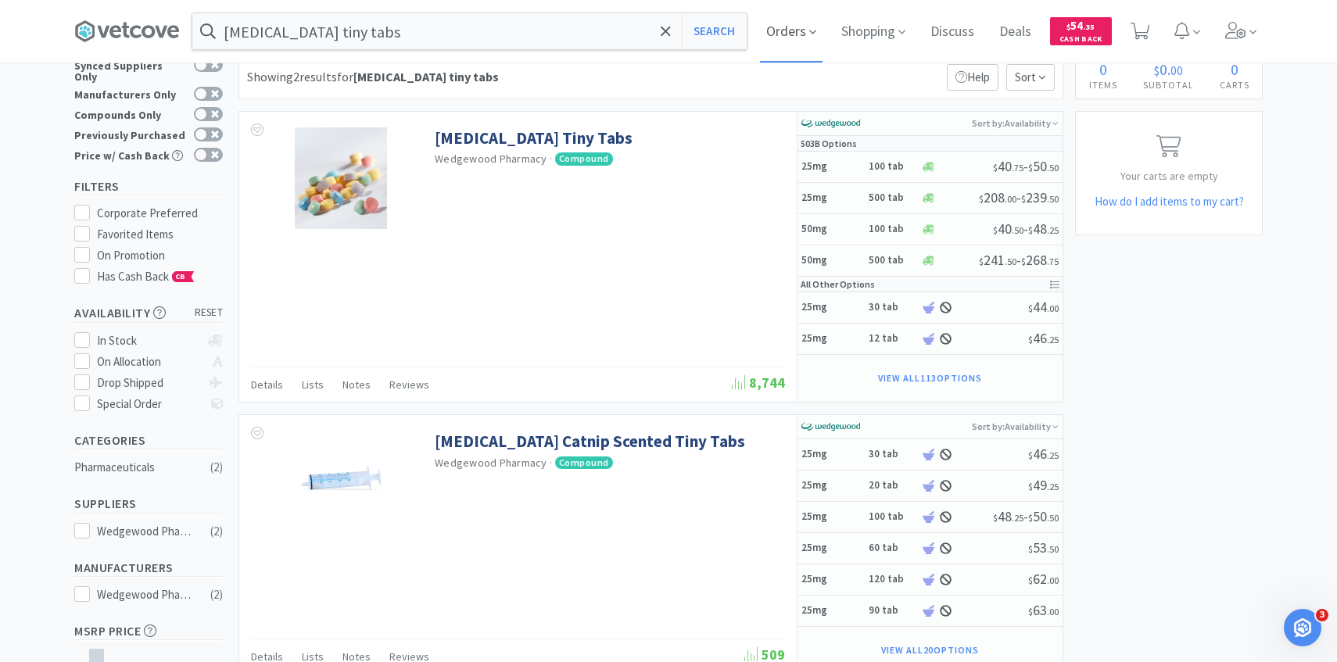
click at [772, 23] on span "Orders" at bounding box center [791, 31] width 63 height 63
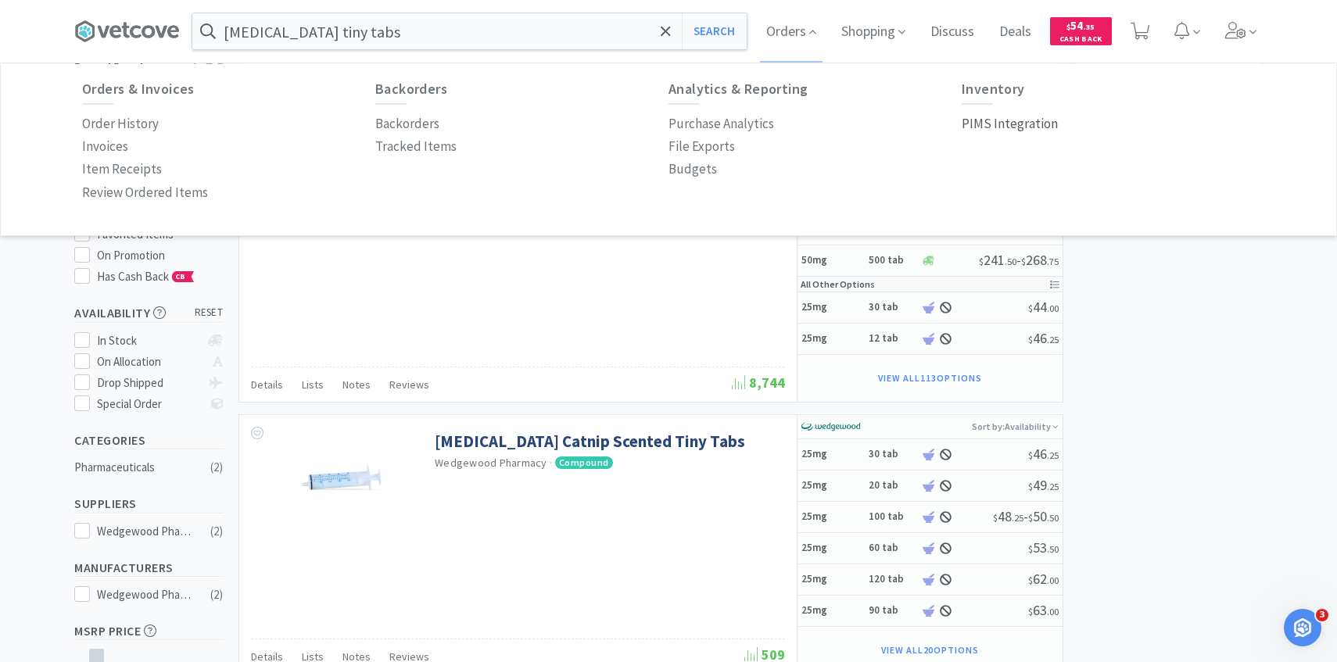
click at [977, 126] on p "PIMS Integration" at bounding box center [1010, 123] width 96 height 21
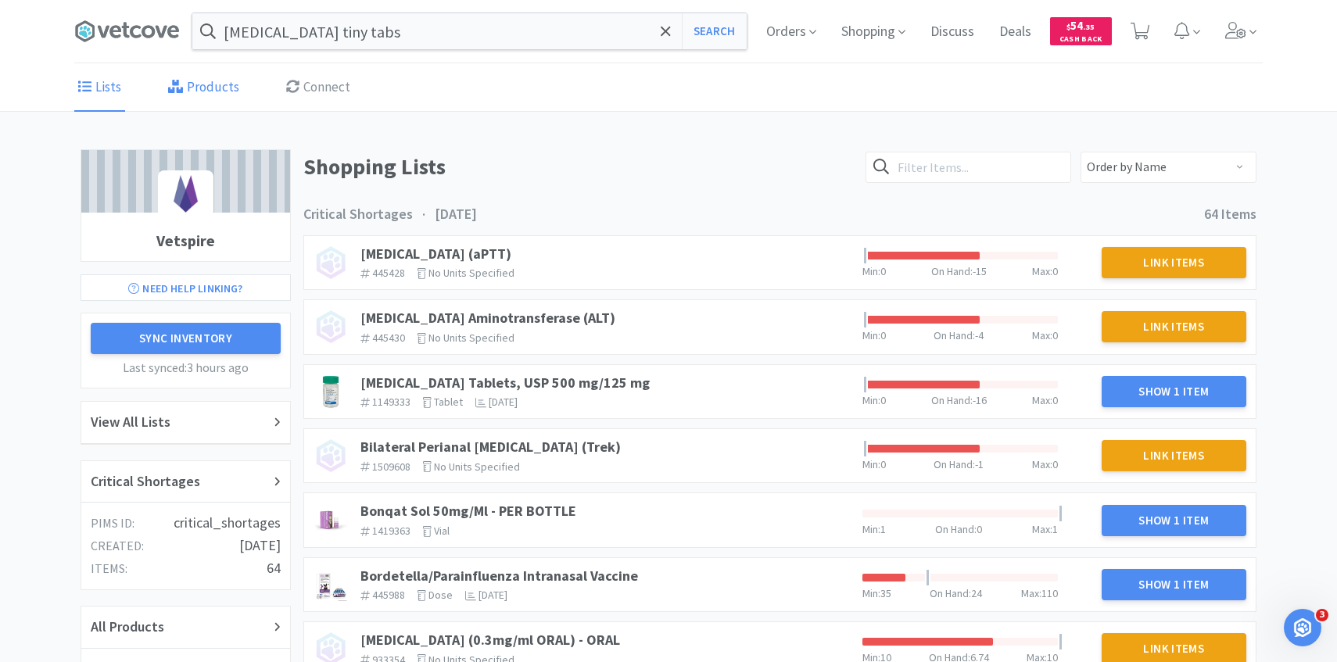
click at [197, 81] on link "Products" at bounding box center [203, 88] width 79 height 48
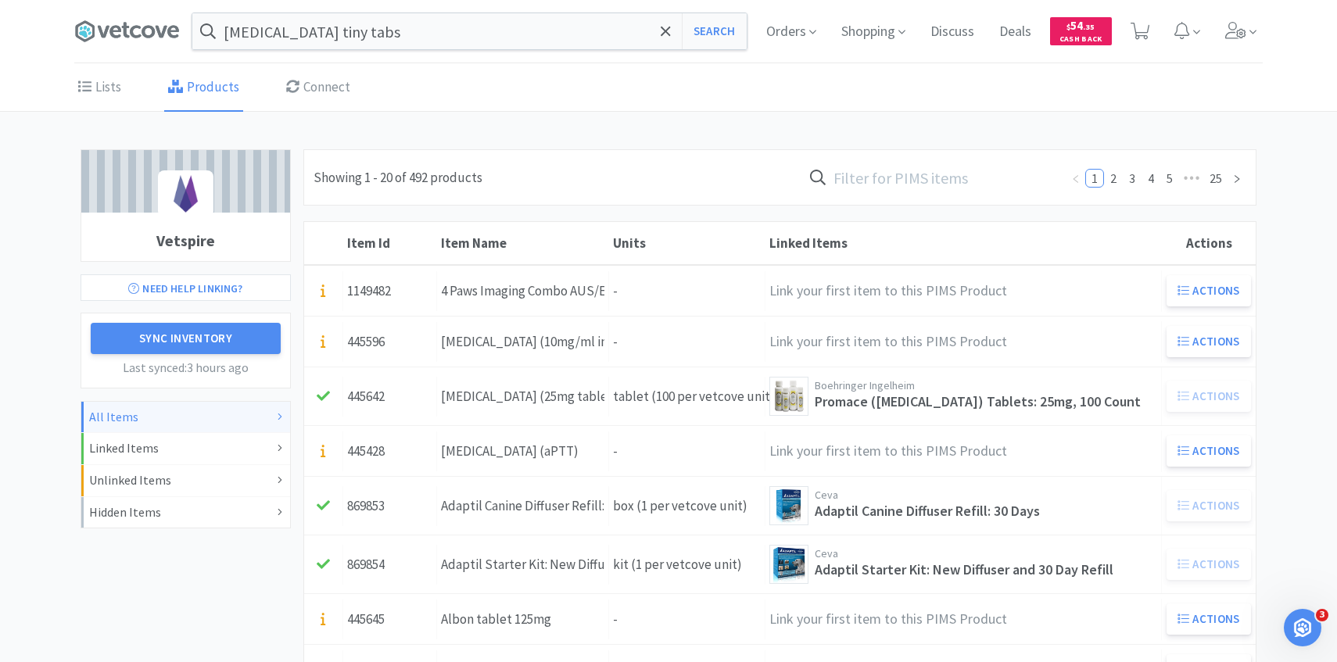
click at [976, 177] on input "text" at bounding box center [931, 177] width 258 height 36
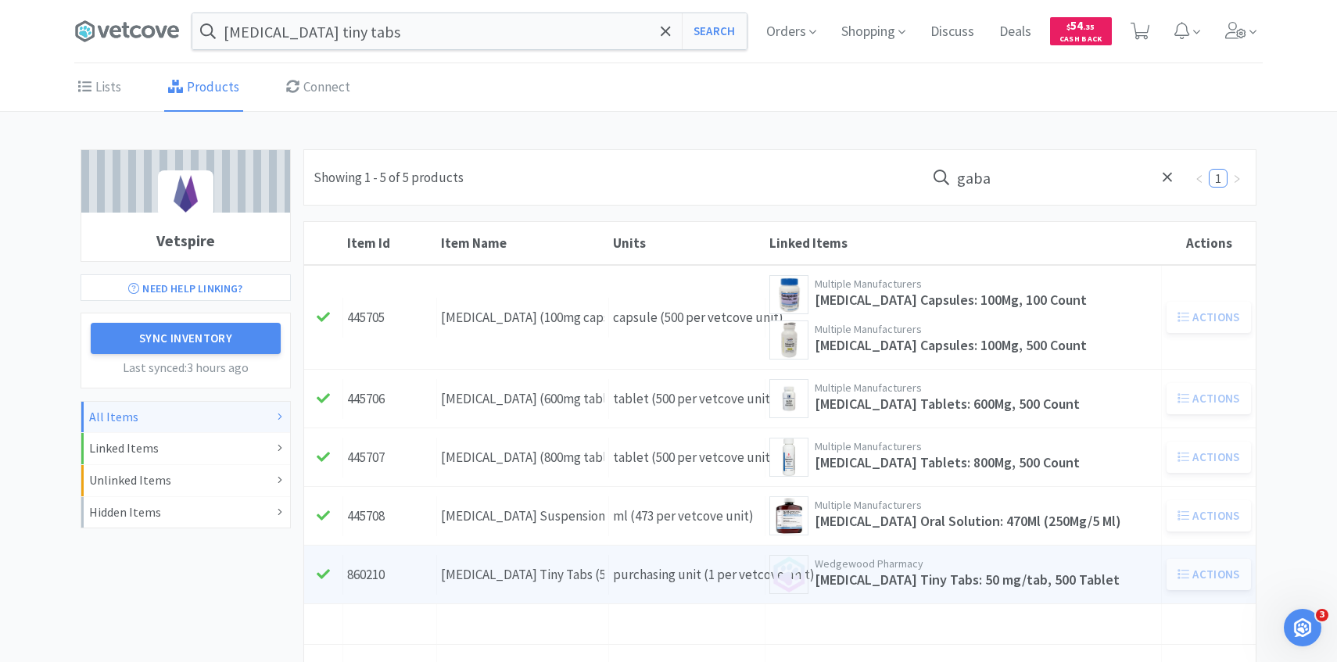
type input "gaba"
click at [587, 589] on div "Item Name Gabapentin Tiny Tabs (50mg Tablet)" at bounding box center [523, 575] width 172 height 40
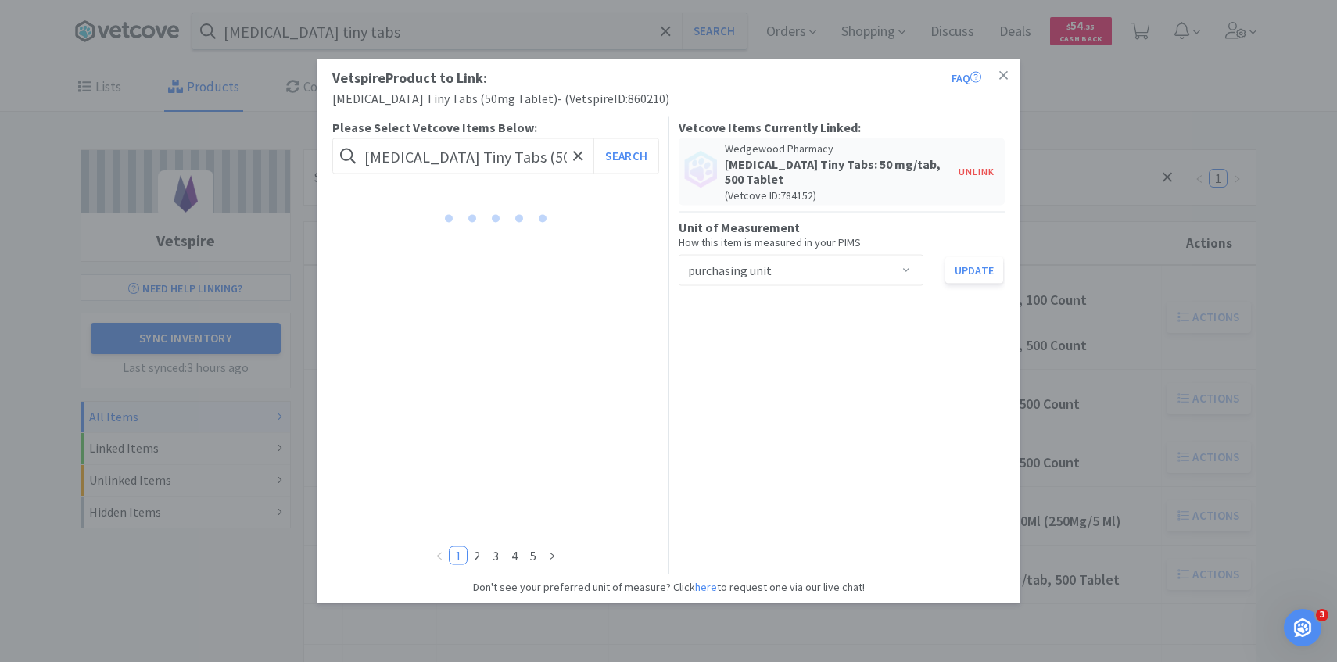
scroll to position [0, 31]
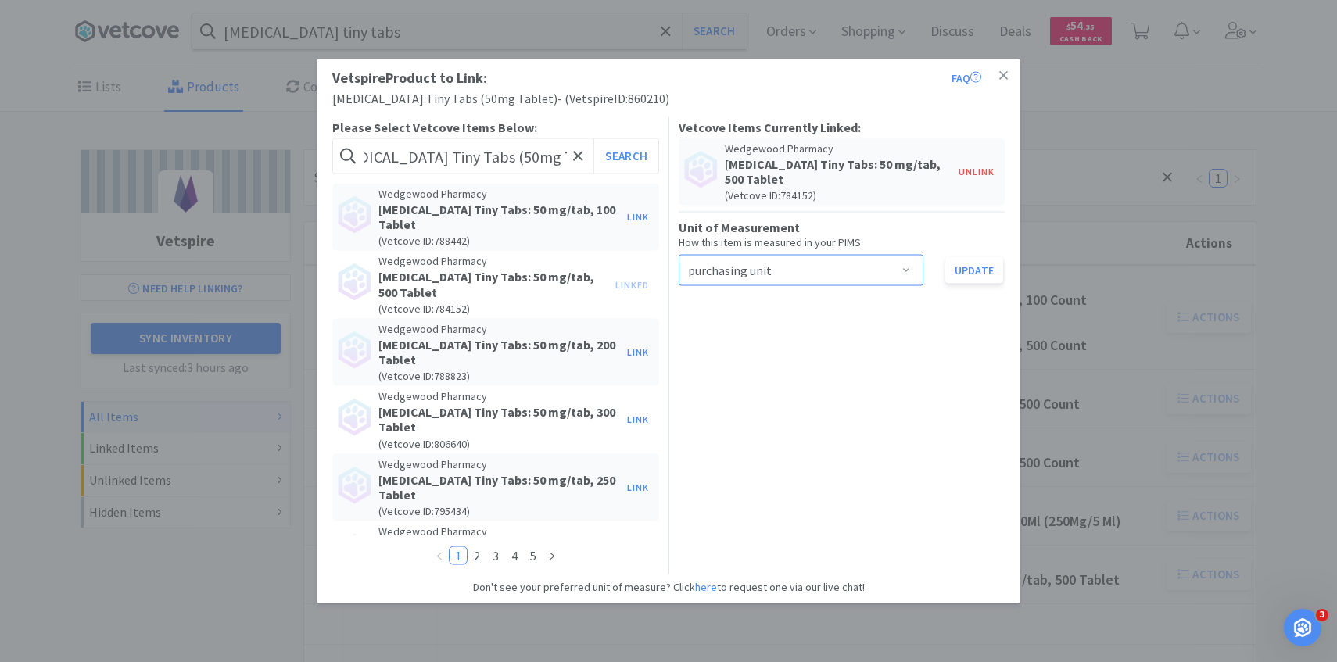
click at [787, 263] on div "Select unit of measurement purchasing unit" at bounding box center [796, 271] width 216 height 30
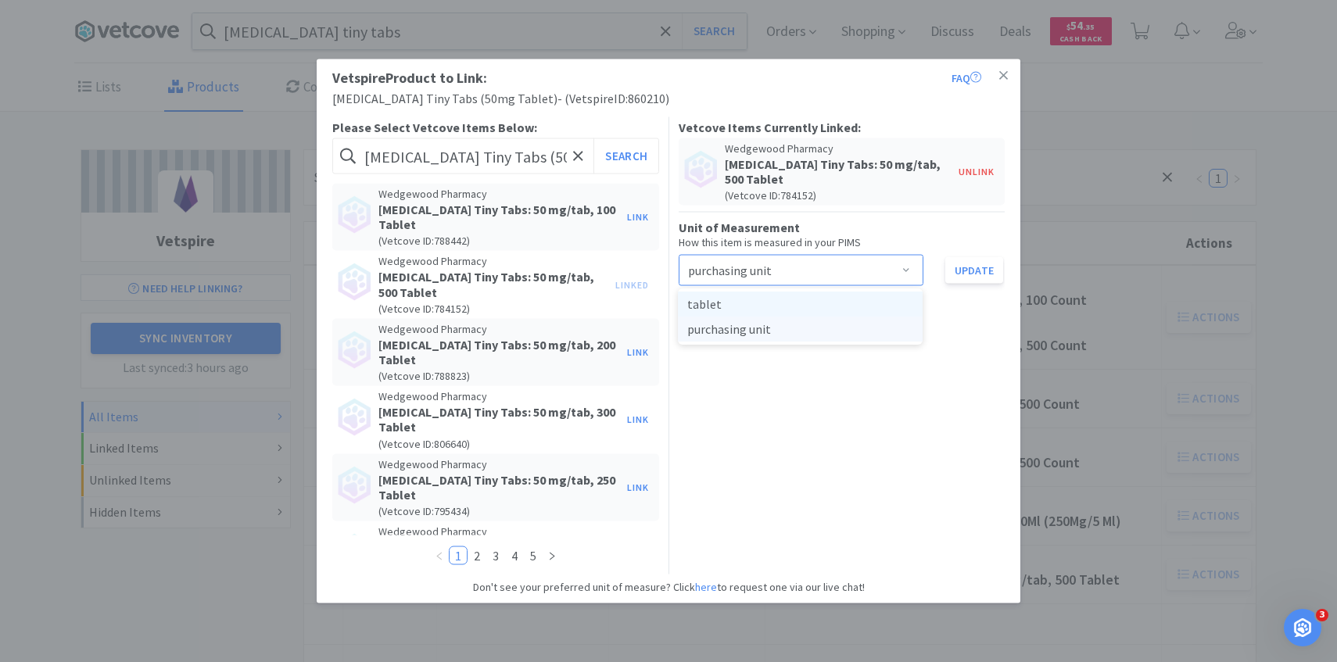
click at [767, 305] on li "tablet" at bounding box center [800, 304] width 245 height 25
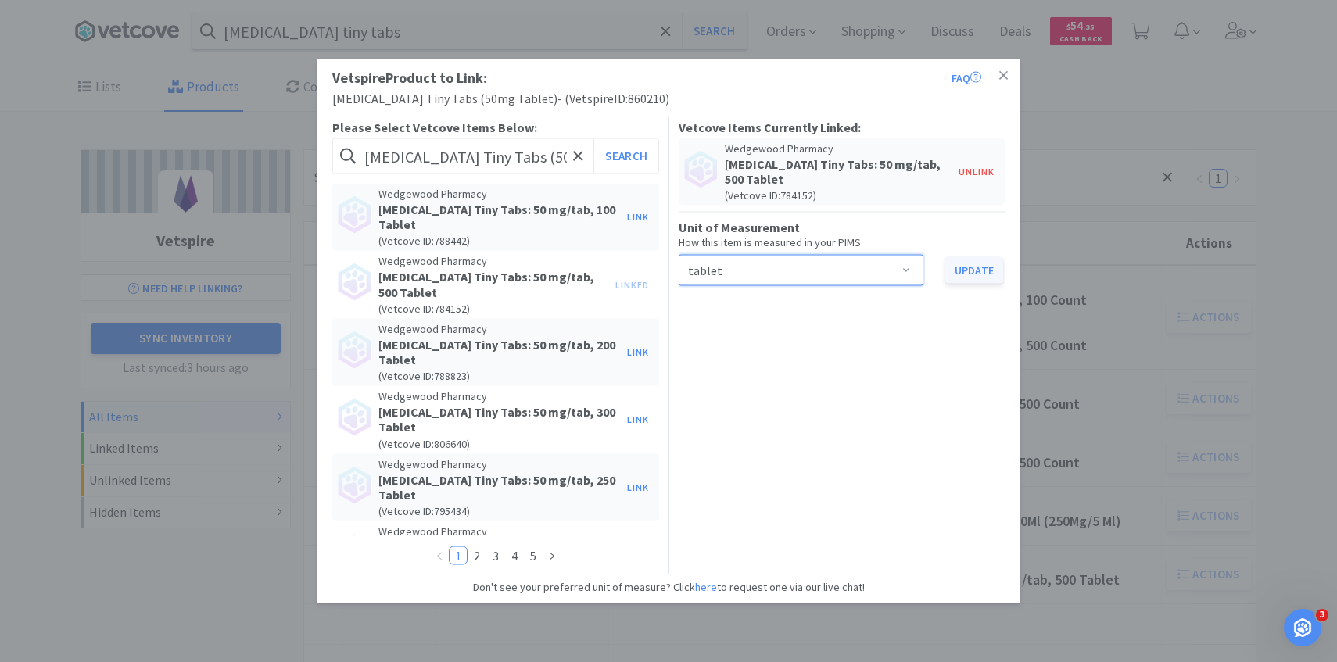
click at [967, 268] on button "Update" at bounding box center [974, 270] width 58 height 27
click at [261, 219] on div "Vetspire Product to Link: FAQ Gabapentin Tiny Tabs (50mg Tablet) - ( Vetspire I…" at bounding box center [668, 331] width 1337 height 662
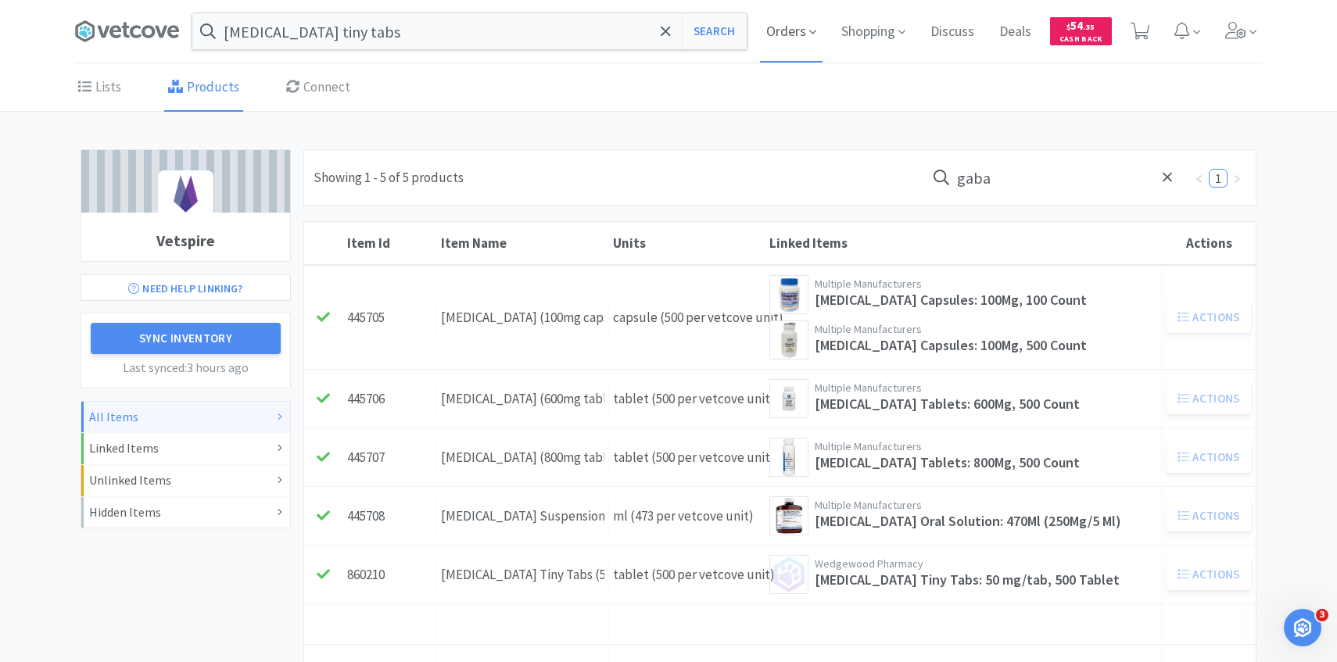
click at [790, 34] on span "Orders" at bounding box center [791, 31] width 63 height 63
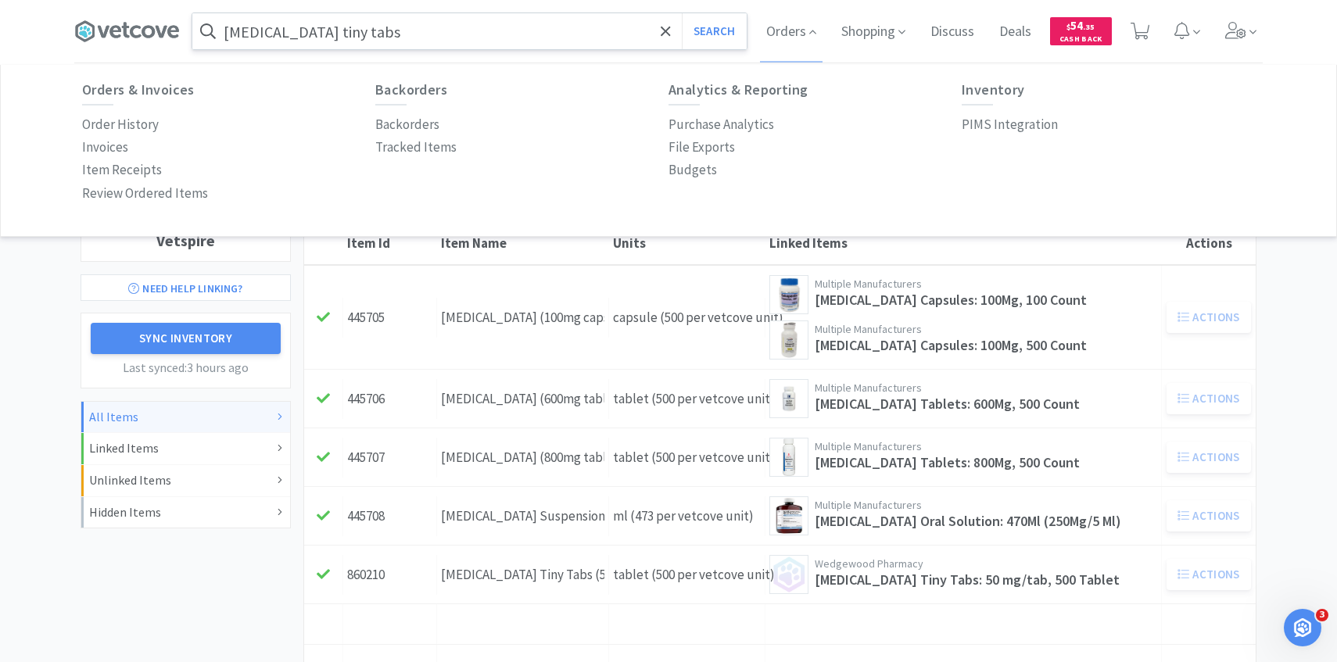
click at [514, 25] on input "gabapentin tiny tabs" at bounding box center [469, 31] width 554 height 36
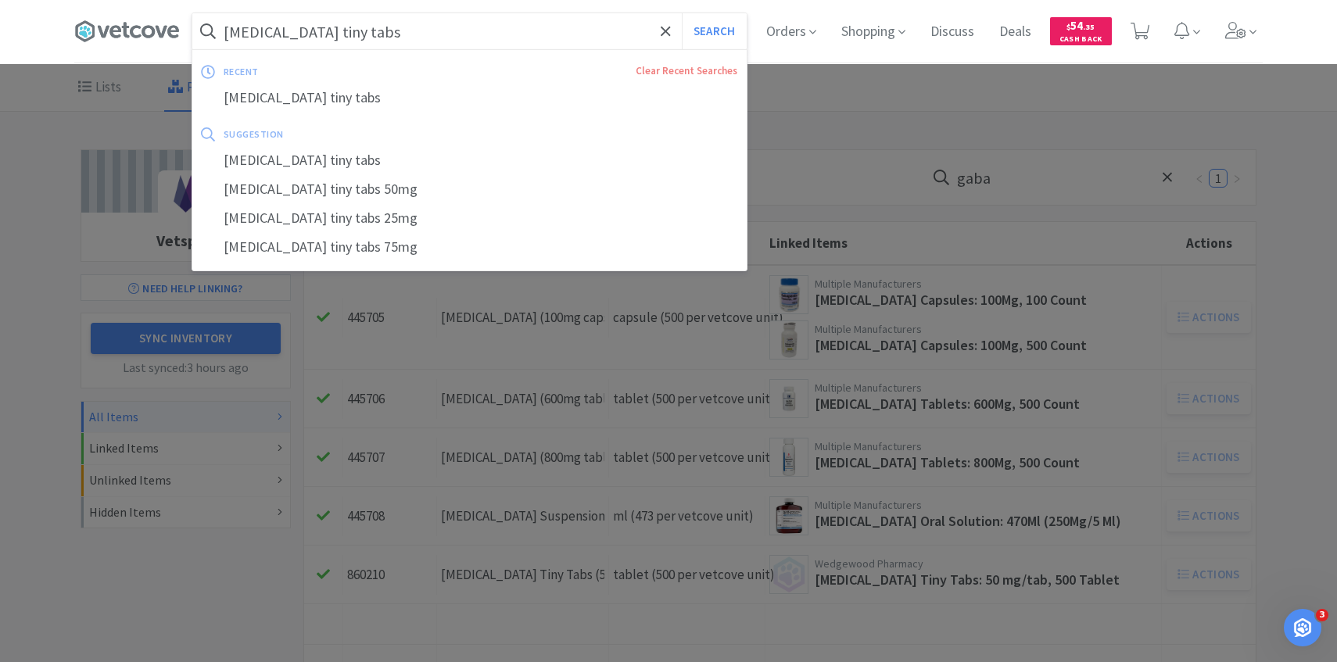
click at [682, 13] on button "Search" at bounding box center [714, 31] width 65 height 36
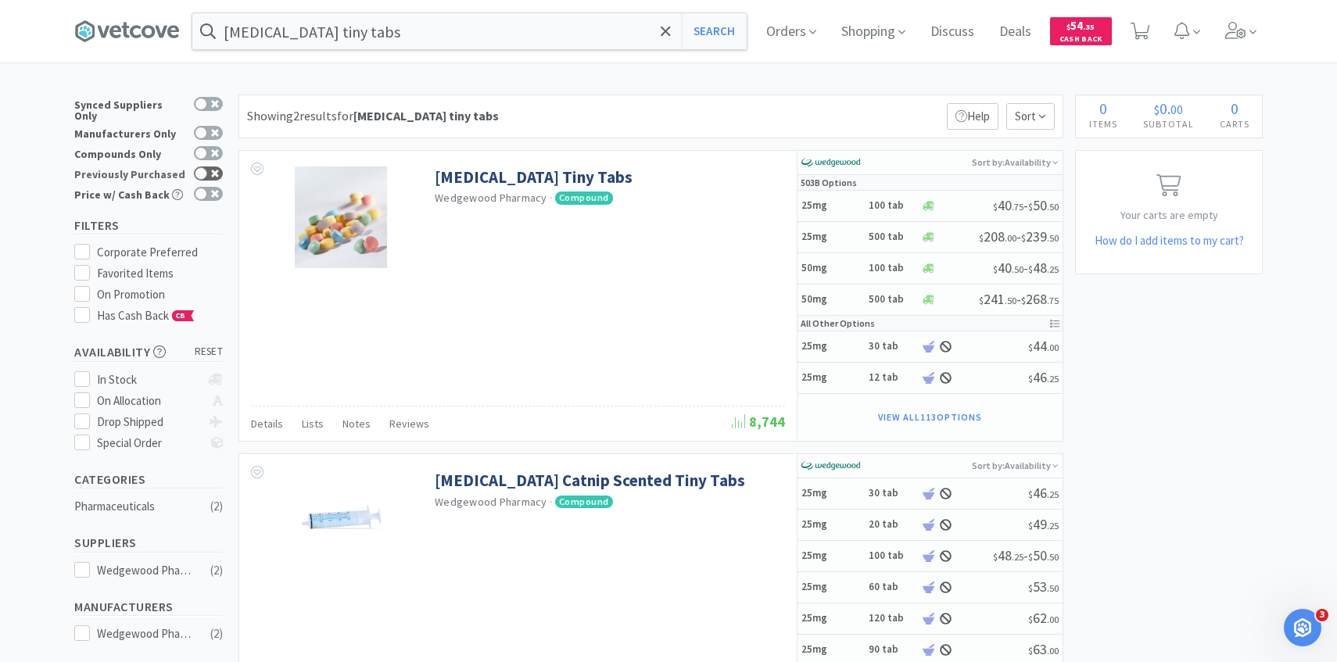
click at [219, 167] on div at bounding box center [208, 174] width 29 height 14
checkbox input "true"
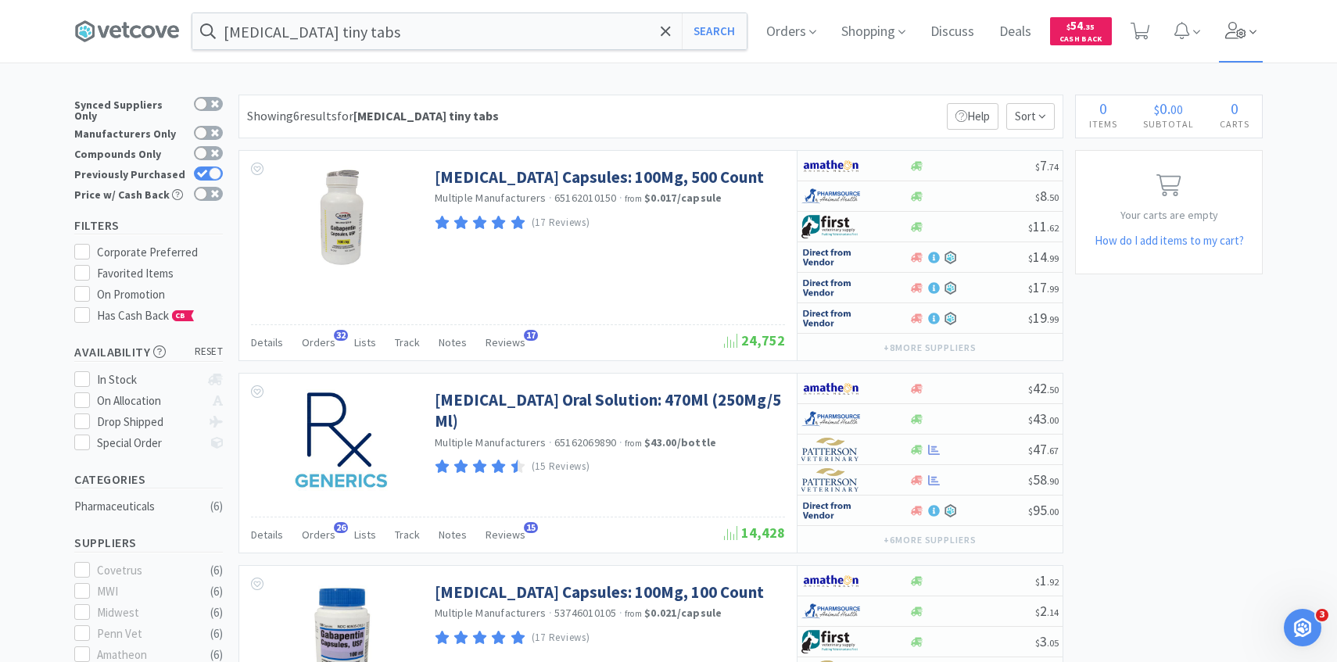
click at [1232, 37] on icon at bounding box center [1236, 30] width 22 height 17
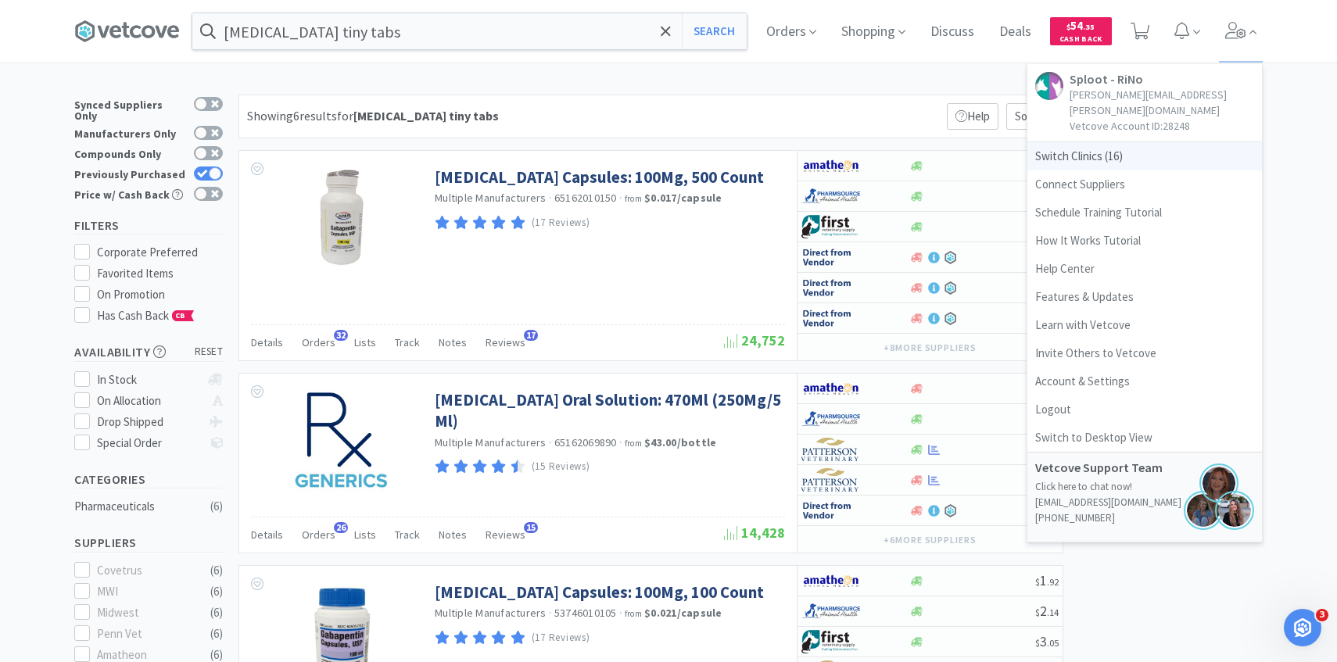
click at [1119, 145] on span "Switch Clinics ( 16 )" at bounding box center [1144, 156] width 235 height 28
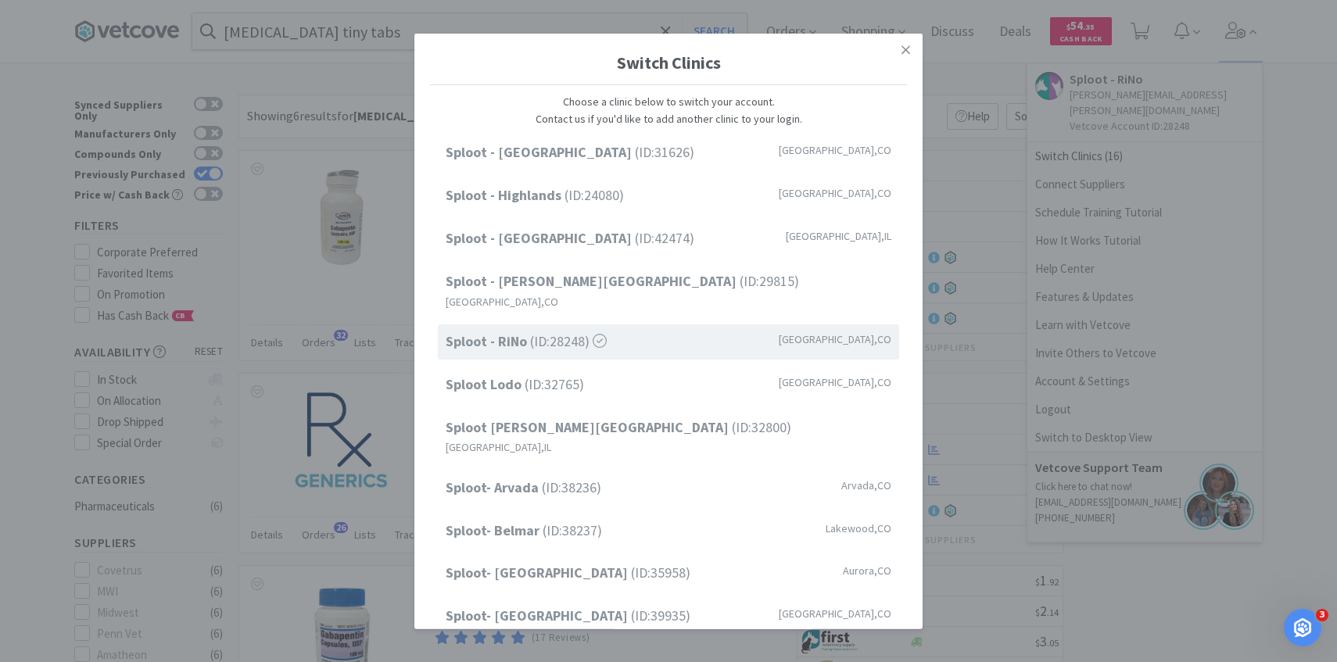
scroll to position [199, 0]
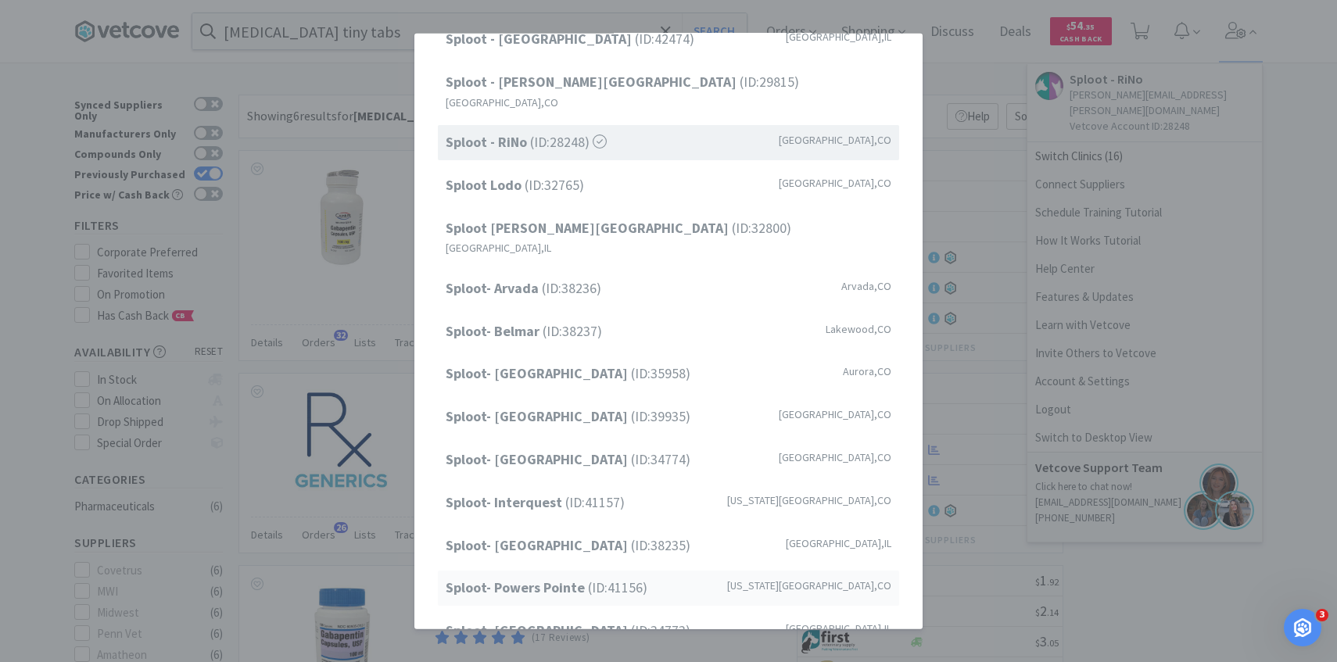
click at [541, 579] on strong "Sploot- Powers Pointe" at bounding box center [517, 588] width 142 height 18
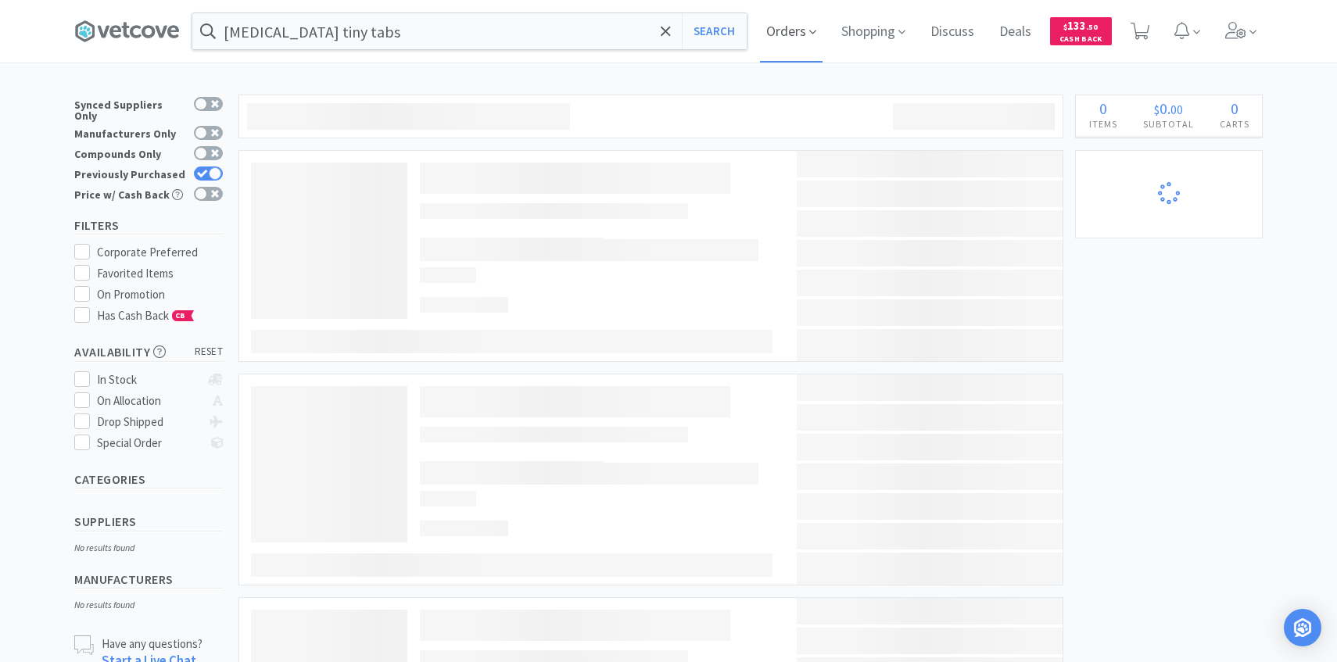
click at [787, 26] on span "Orders" at bounding box center [791, 31] width 63 height 63
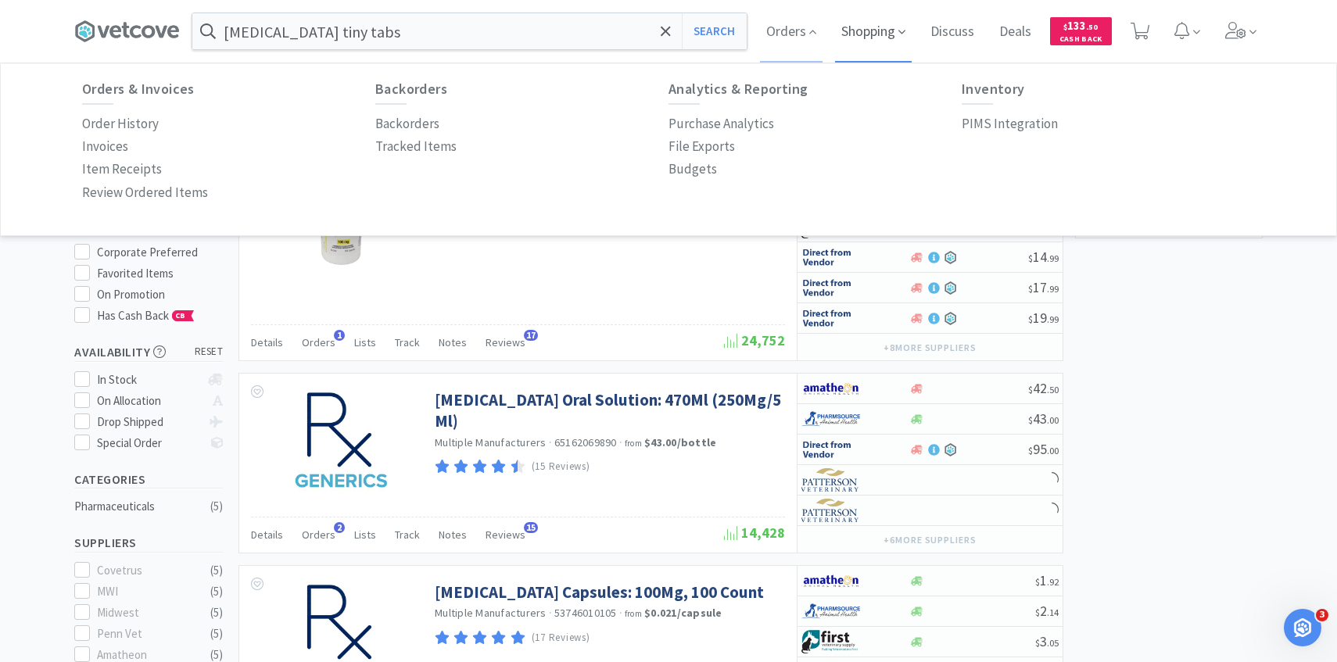
click at [857, 33] on span "Shopping" at bounding box center [873, 31] width 77 height 63
click at [1029, 120] on p "Connect Suppliers" at bounding box center [1014, 123] width 105 height 21
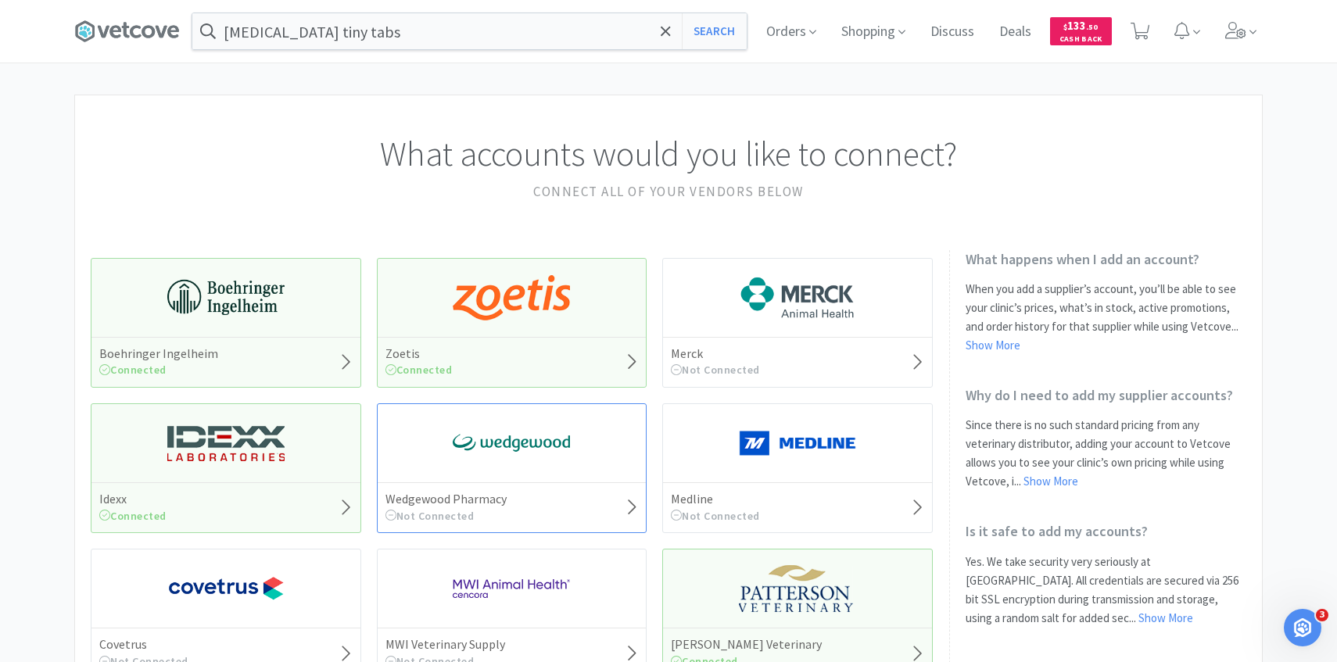
click at [530, 442] on img at bounding box center [511, 443] width 117 height 47
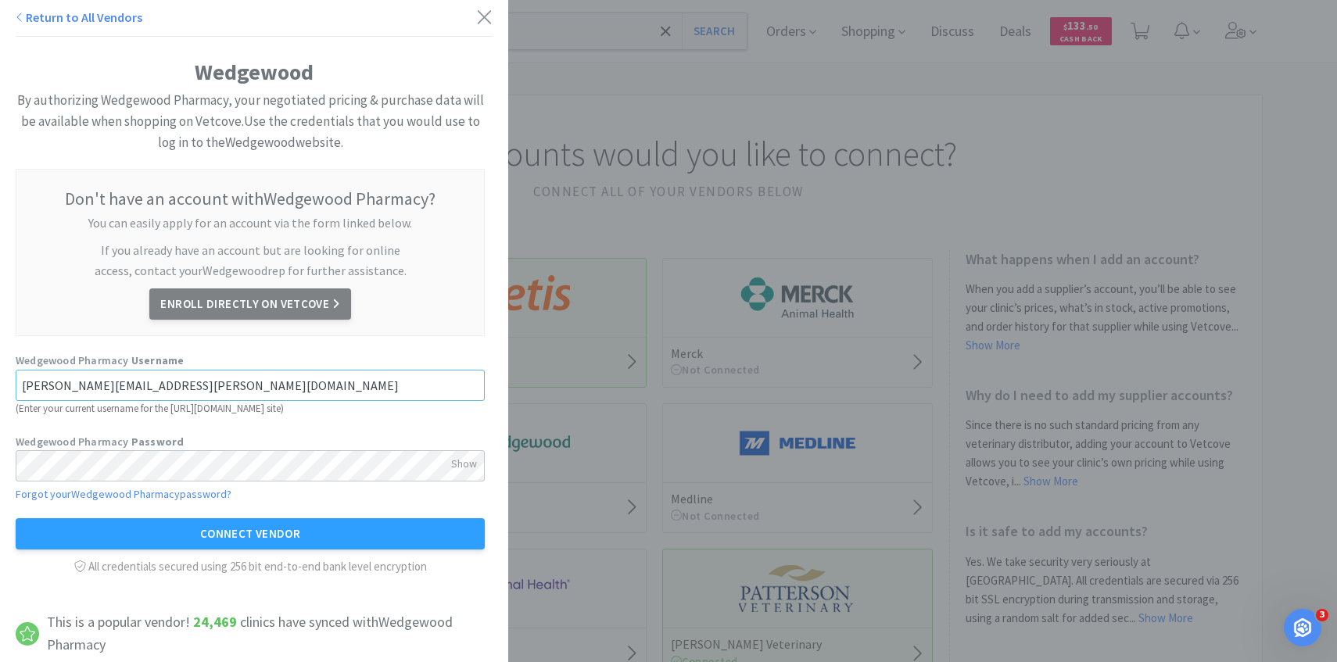
click at [224, 374] on input "[PERSON_NAME][EMAIL_ADDRESS][PERSON_NAME][DOMAIN_NAME]" at bounding box center [250, 385] width 469 height 31
paste input "APTE020"
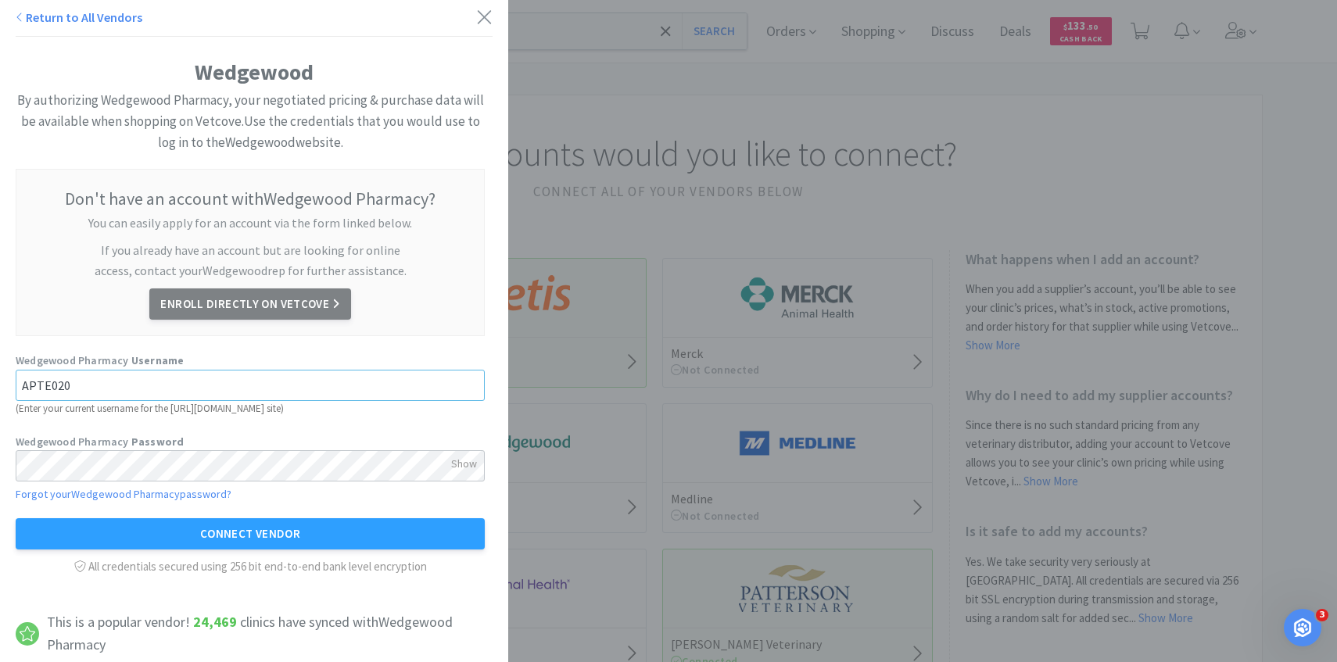
type input "APTE020"
click at [459, 465] on div "Show" at bounding box center [464, 463] width 26 height 27
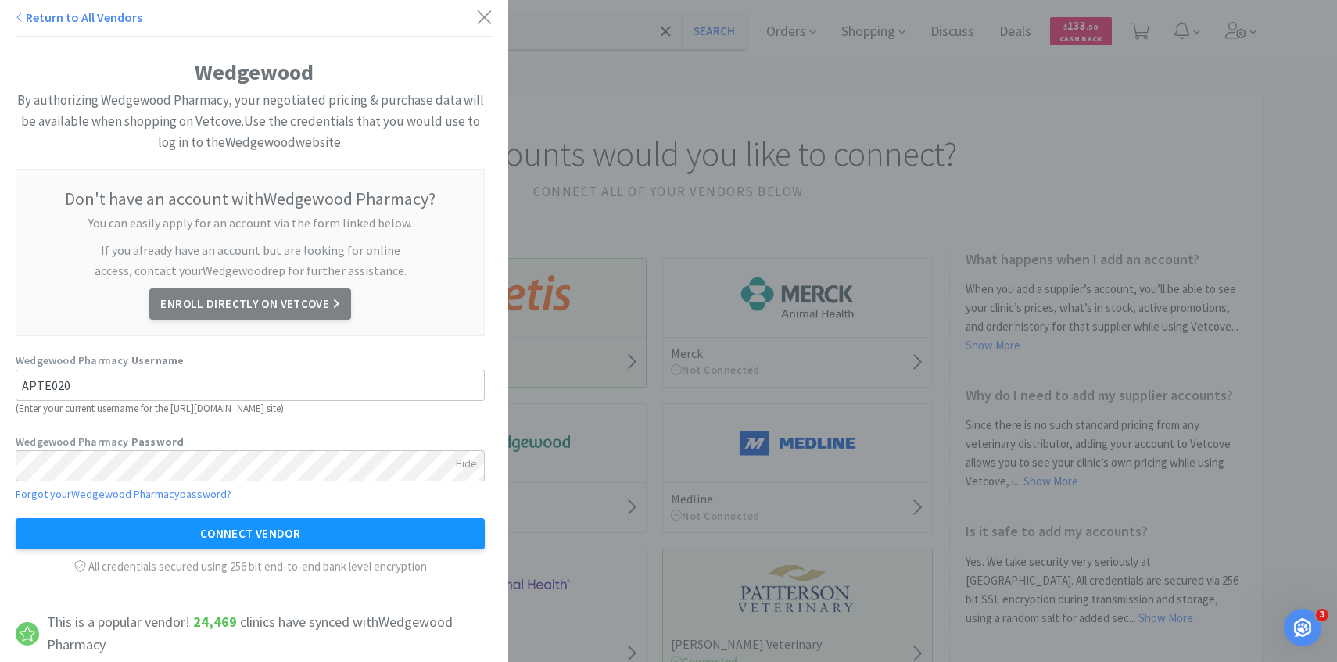
click at [378, 548] on button "Connect Vendor" at bounding box center [250, 533] width 469 height 31
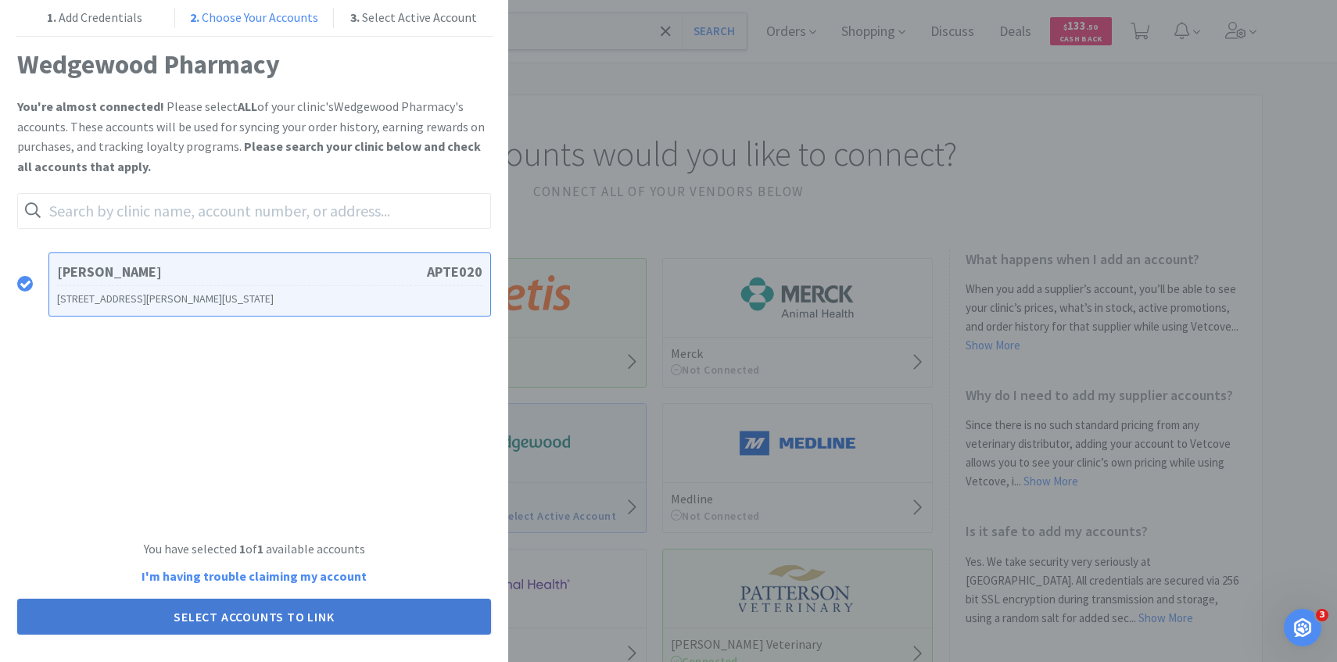
click at [342, 622] on button "Select Accounts to Link" at bounding box center [254, 617] width 474 height 36
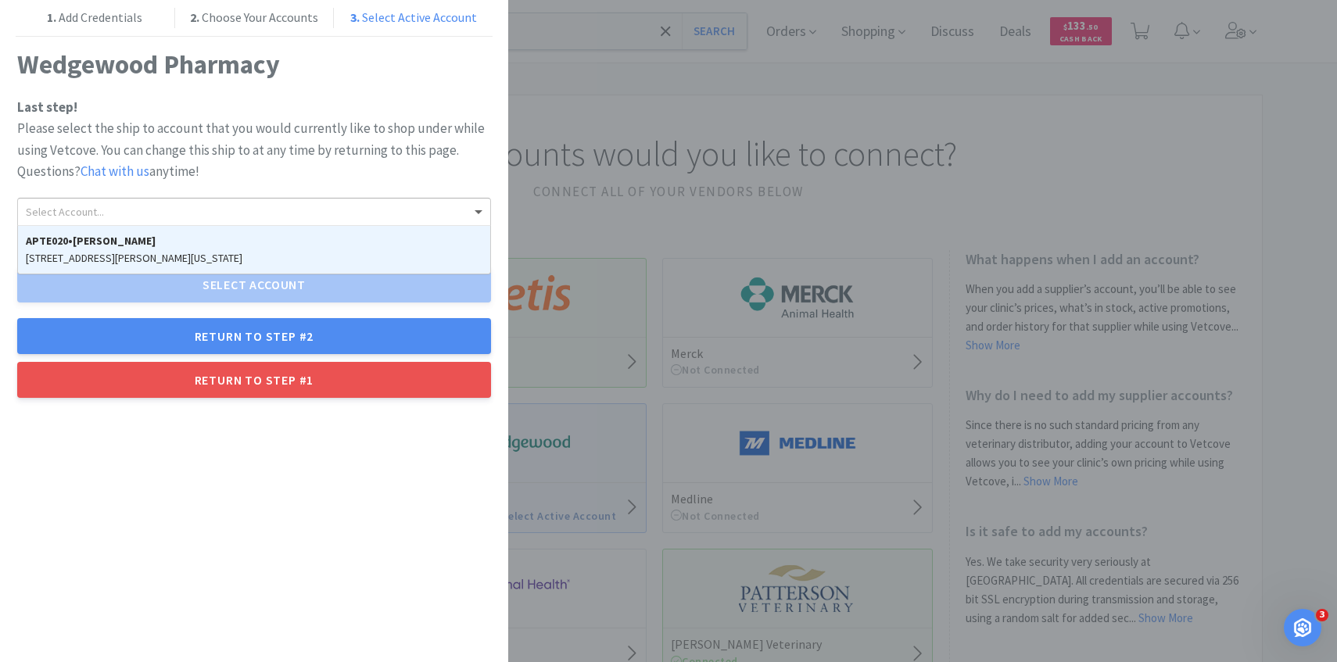
click at [407, 211] on div "Select Account..." at bounding box center [254, 212] width 472 height 27
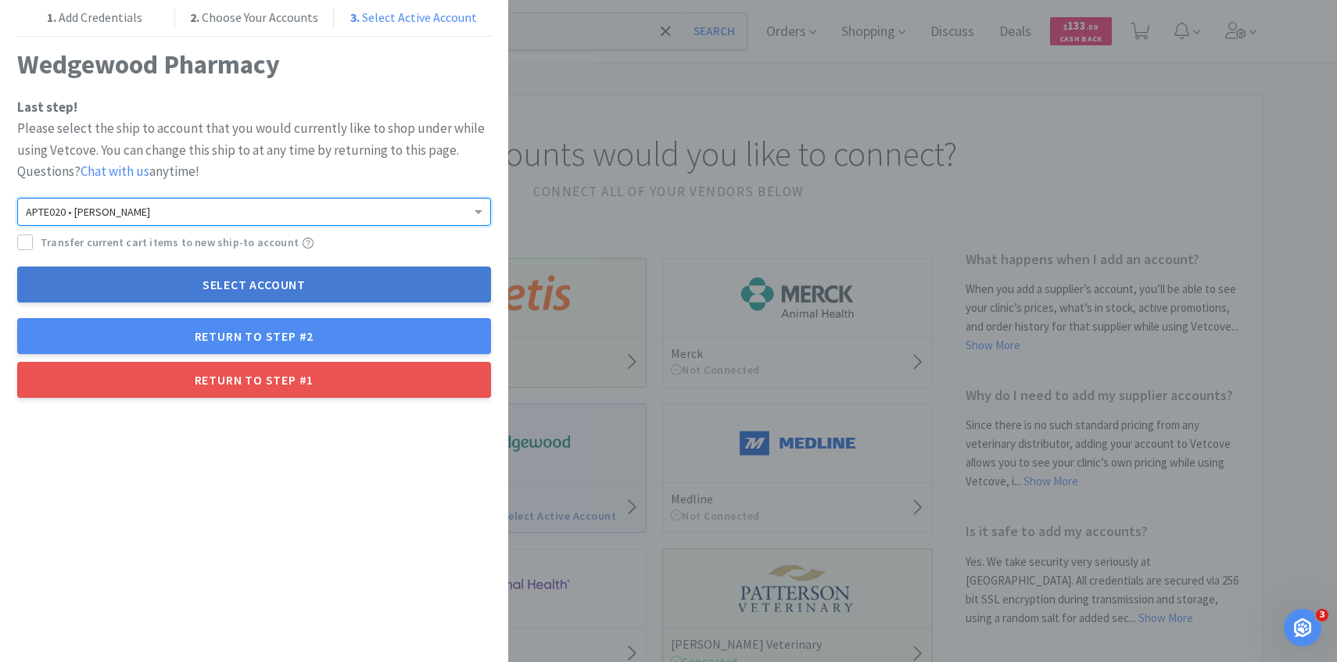
click at [392, 278] on button "Select Account" at bounding box center [254, 285] width 474 height 36
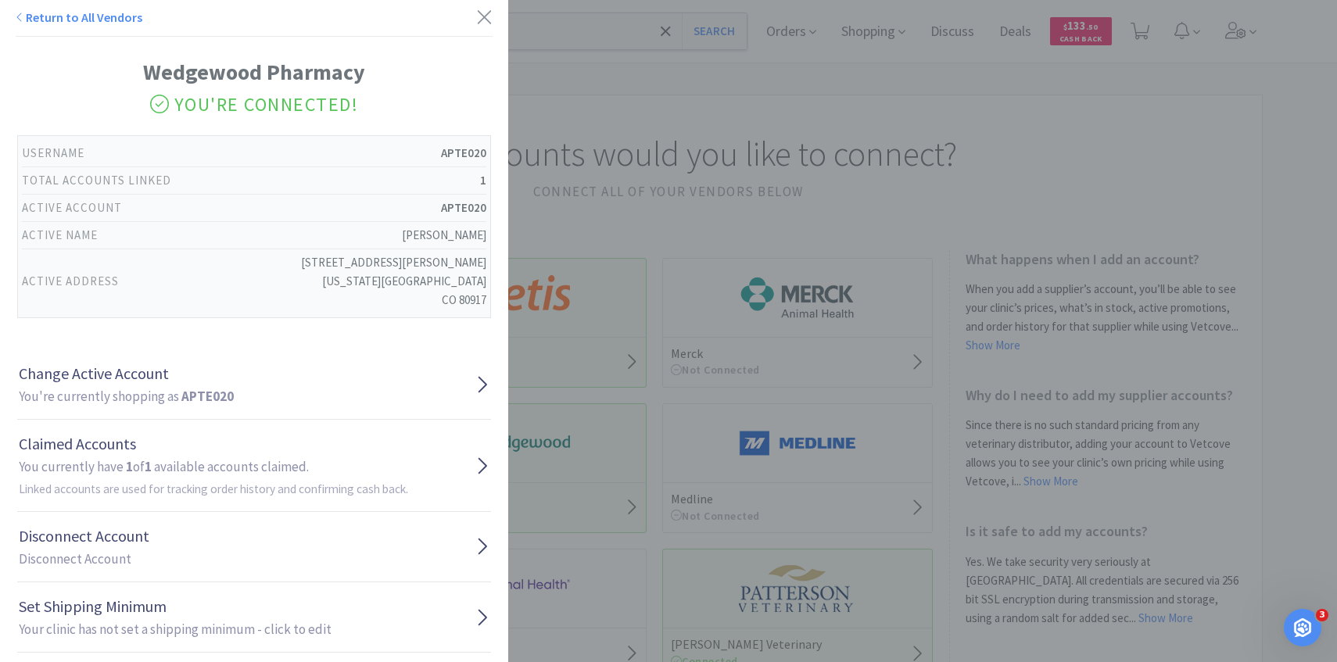
click at [914, 271] on div "Return to All Vendors Wedgewood Pharmacy You're Connected! Username APTE020 Tot…" at bounding box center [668, 331] width 1337 height 662
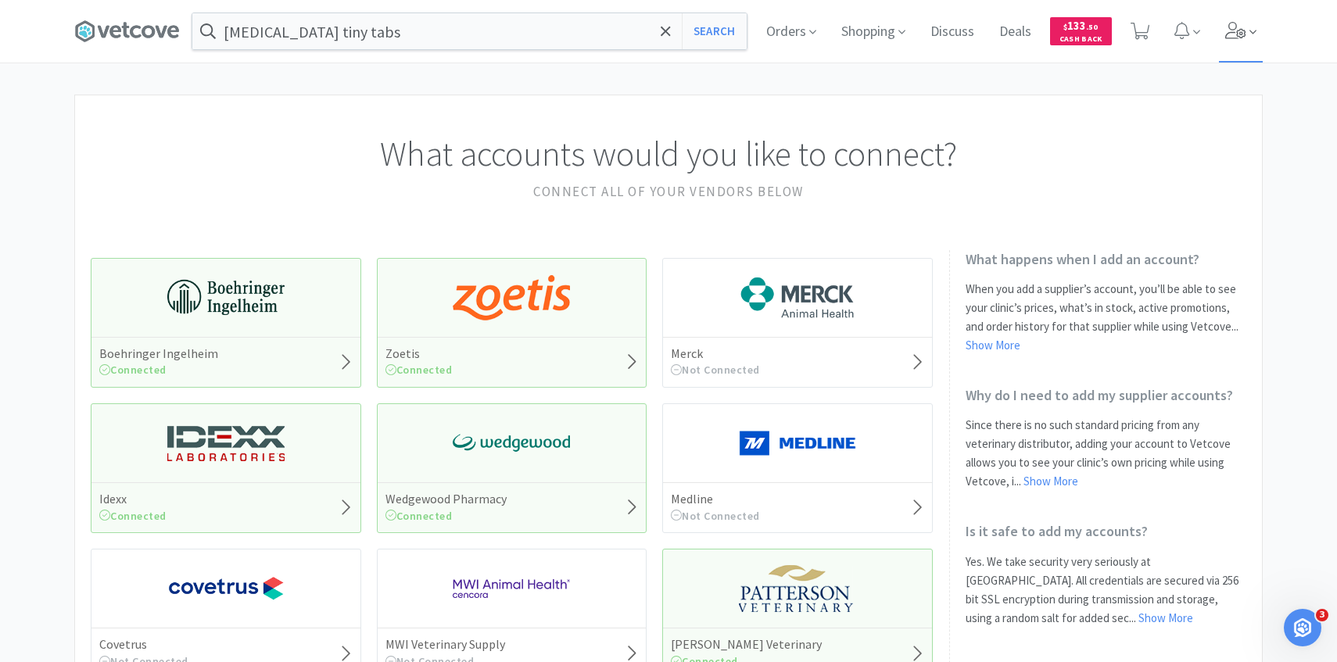
click at [1233, 29] on icon at bounding box center [1236, 30] width 22 height 17
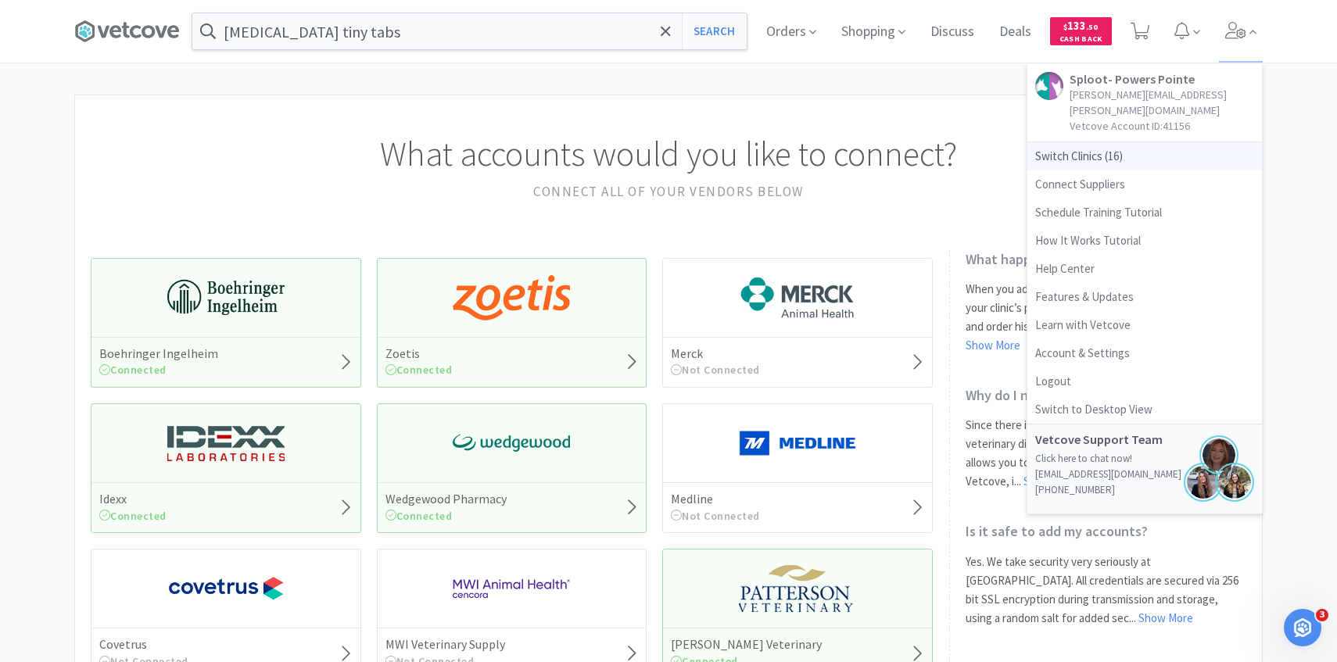
click at [1056, 142] on span "Switch Clinics ( 16 )" at bounding box center [1144, 156] width 235 height 28
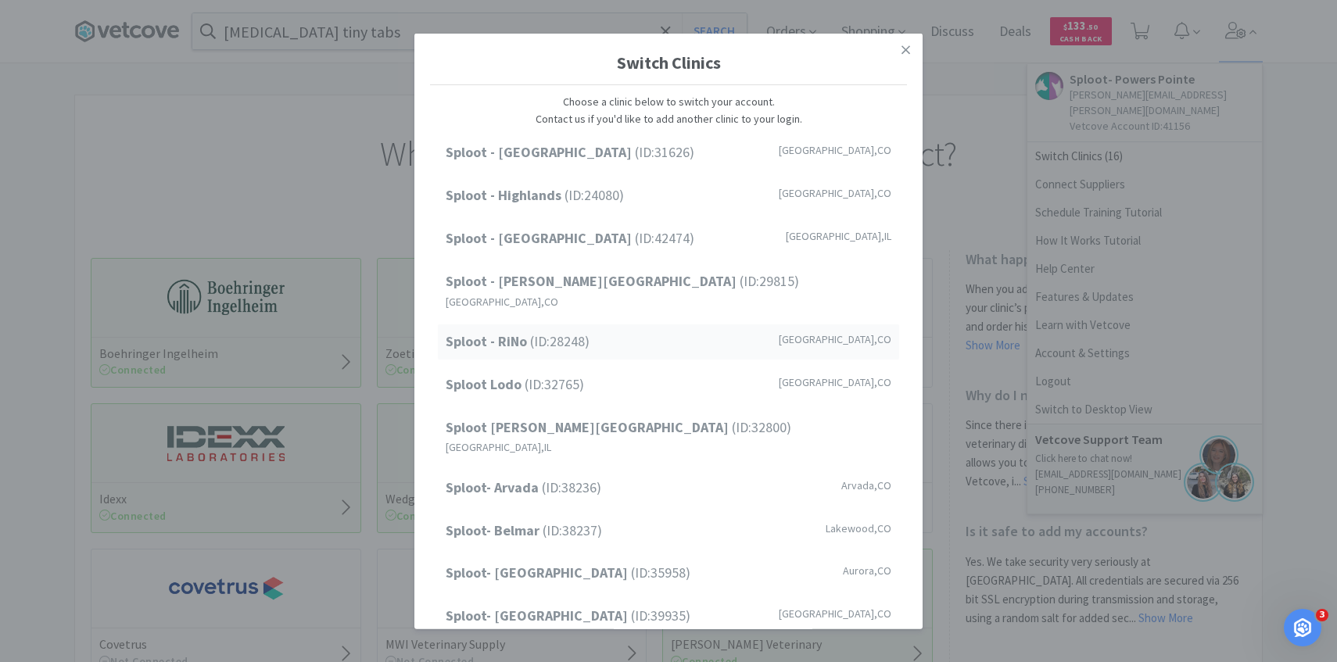
click at [585, 335] on span "Sploot - RiNo (ID: 28248 )" at bounding box center [518, 342] width 144 height 23
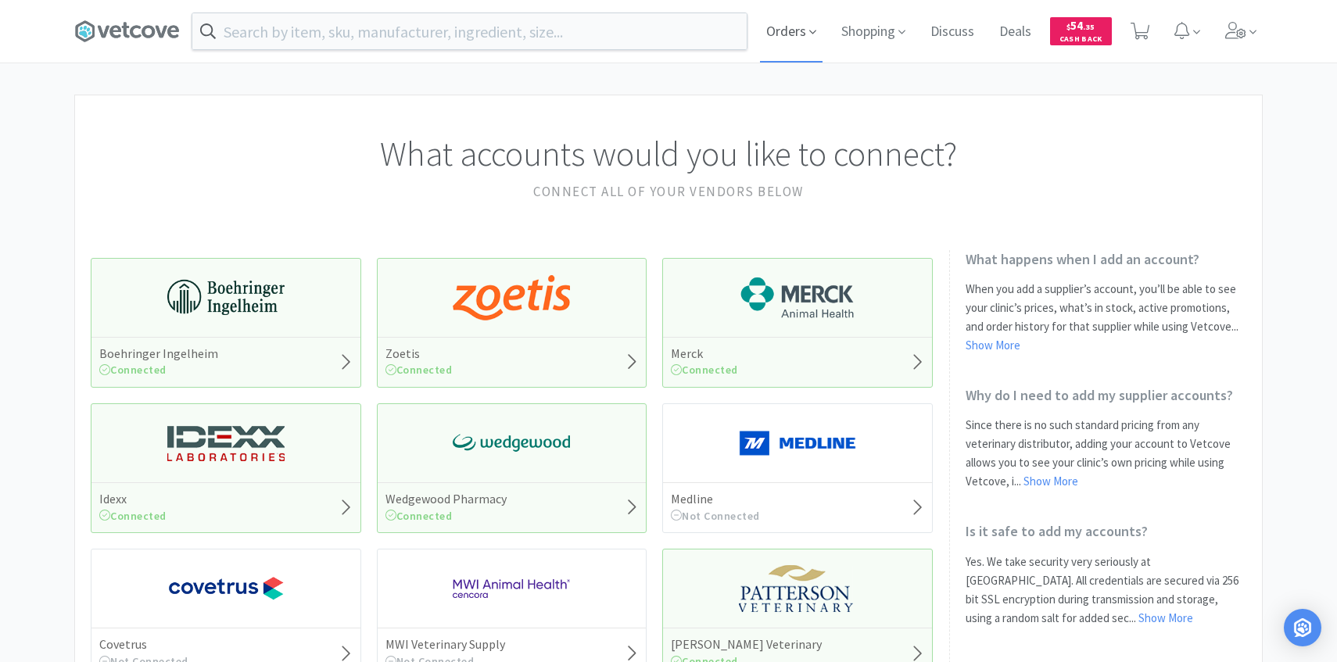
click at [760, 38] on span "Orders" at bounding box center [791, 31] width 63 height 63
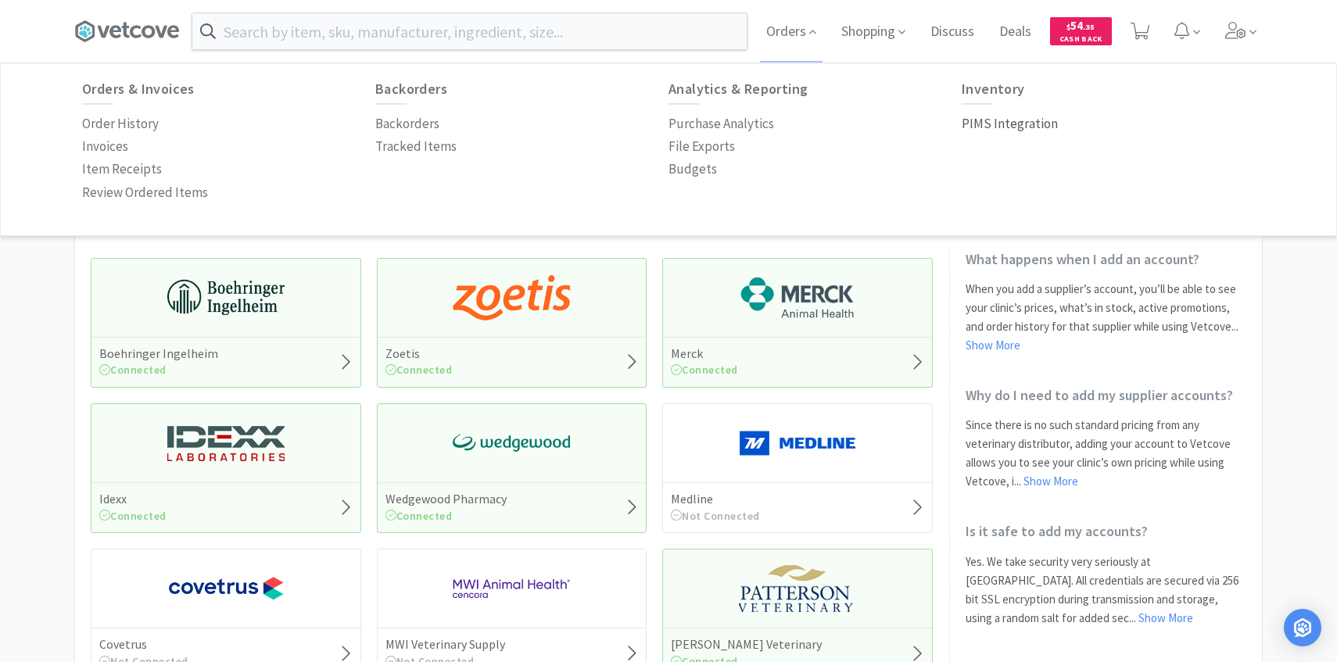
click at [1019, 126] on p "PIMS Integration" at bounding box center [1010, 123] width 96 height 21
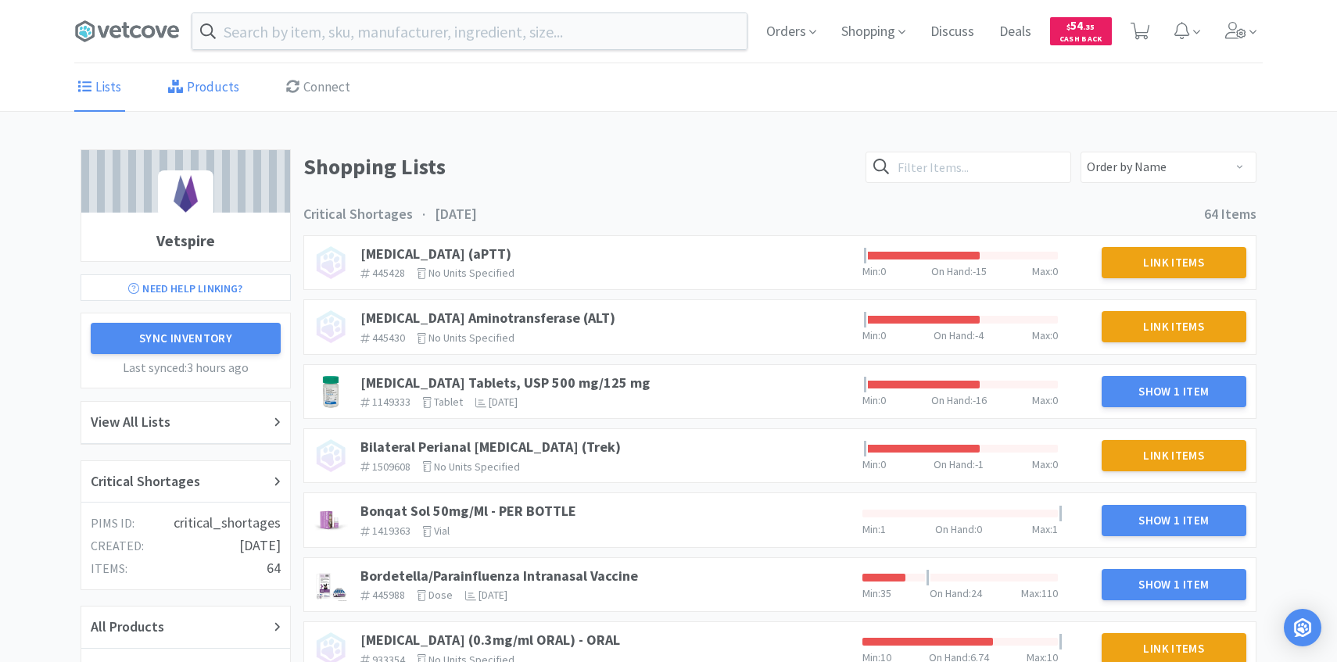
click at [216, 88] on link "Products" at bounding box center [203, 88] width 79 height 48
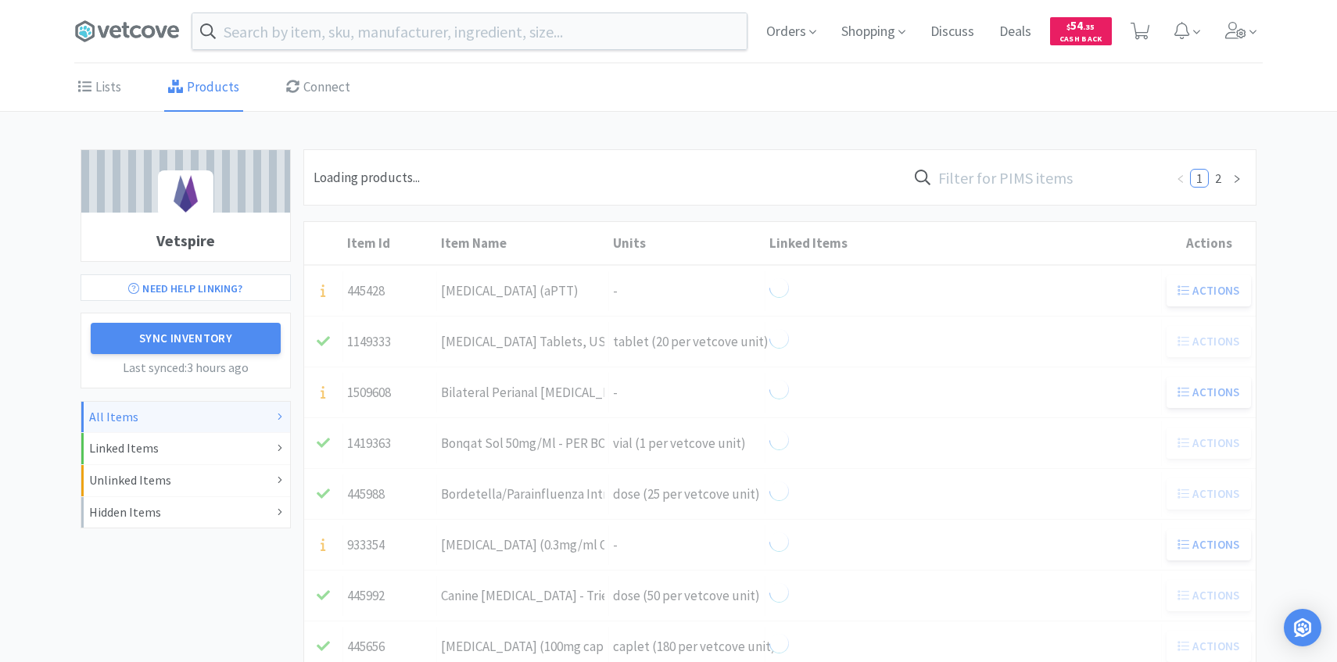
click at [994, 182] on input "text" at bounding box center [1036, 177] width 258 height 36
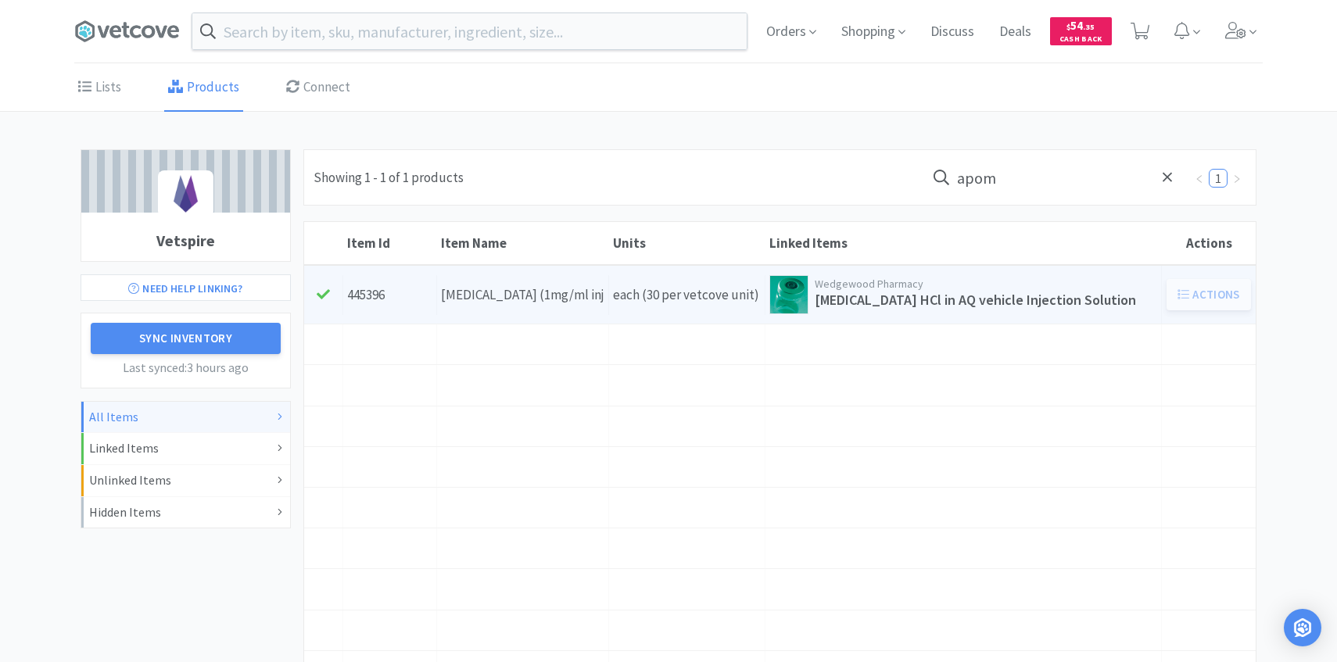
type input "apom"
click at [596, 279] on div "Item Name [MEDICAL_DATA] (1mg/ml inj)" at bounding box center [523, 295] width 172 height 40
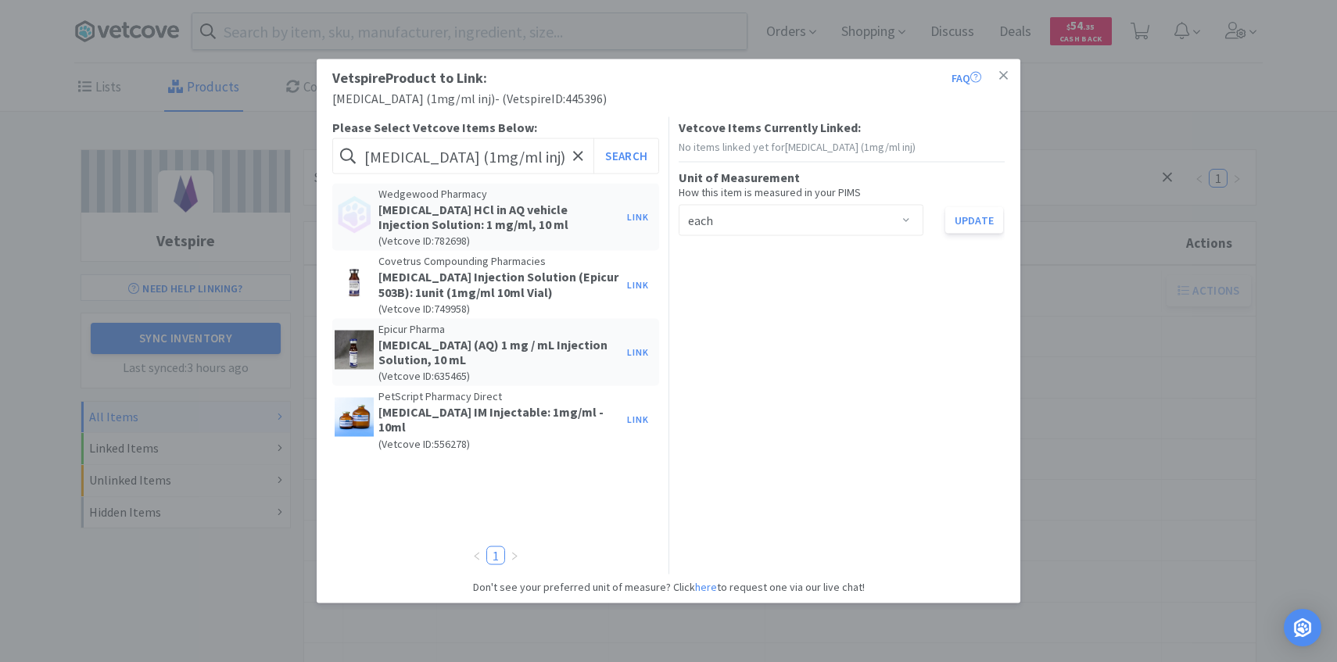
click at [734, 224] on div "Select unit of measurement each" at bounding box center [796, 221] width 216 height 30
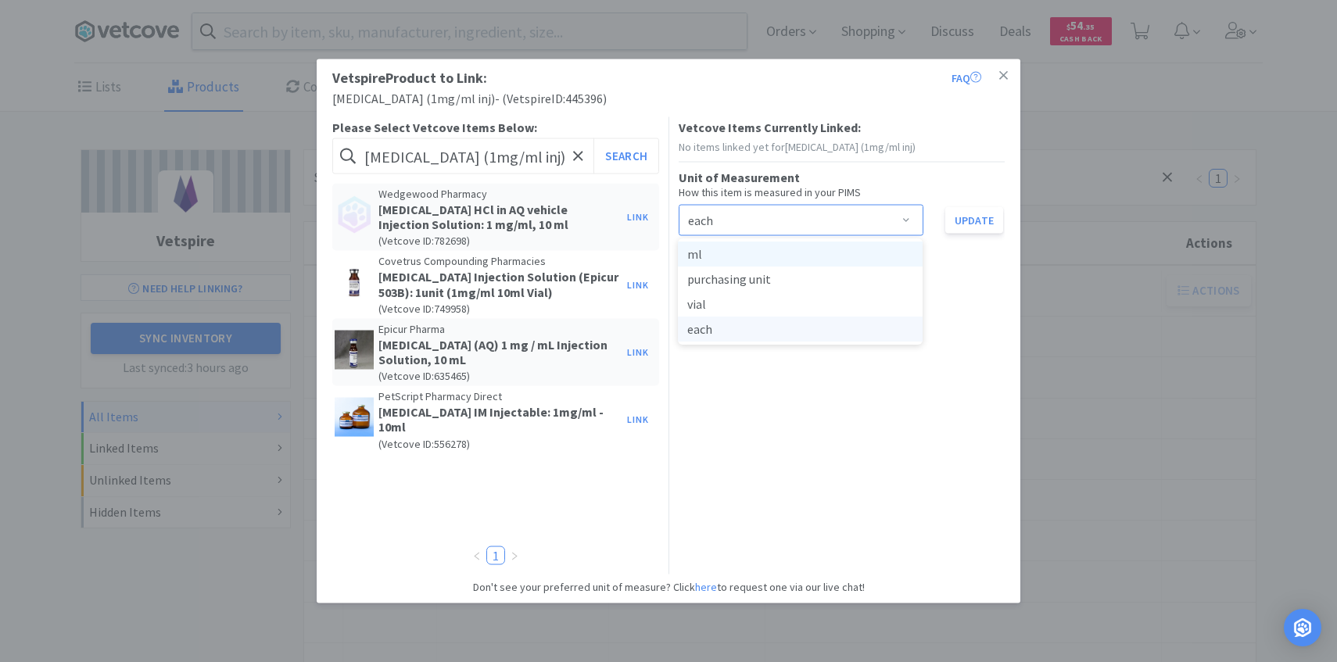
click at [730, 253] on li "ml" at bounding box center [800, 254] width 245 height 25
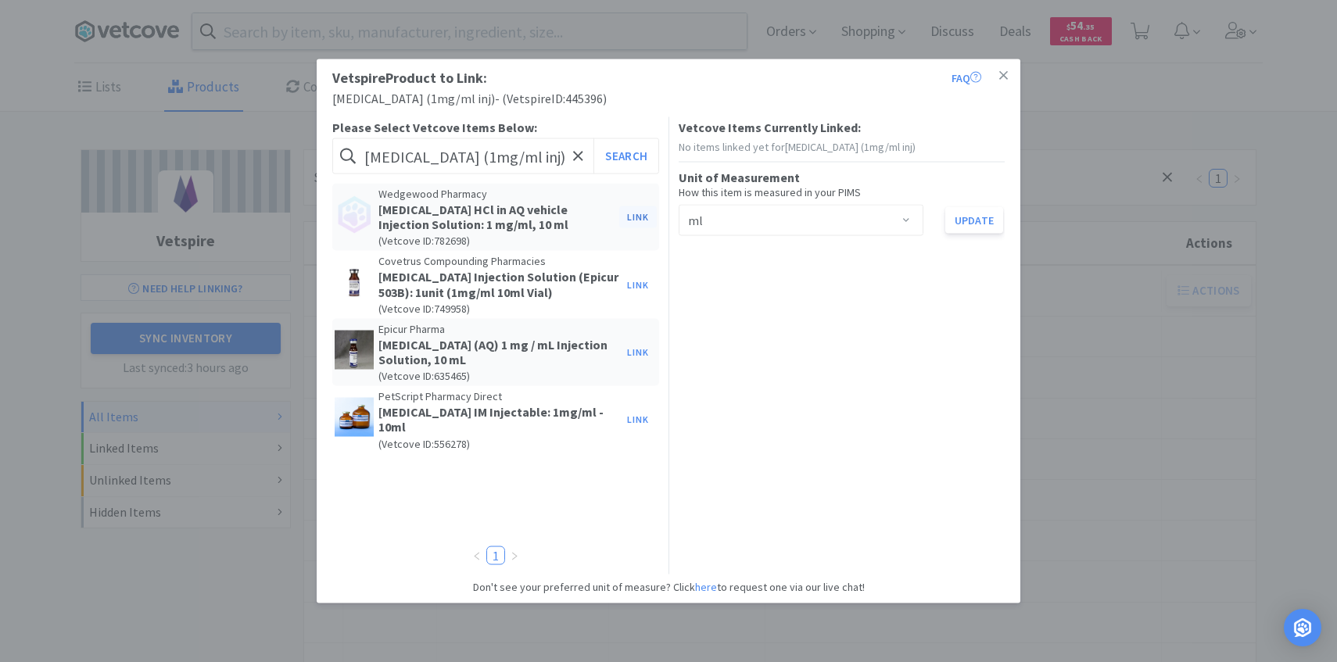
click at [641, 215] on button "Link" at bounding box center [638, 217] width 38 height 22
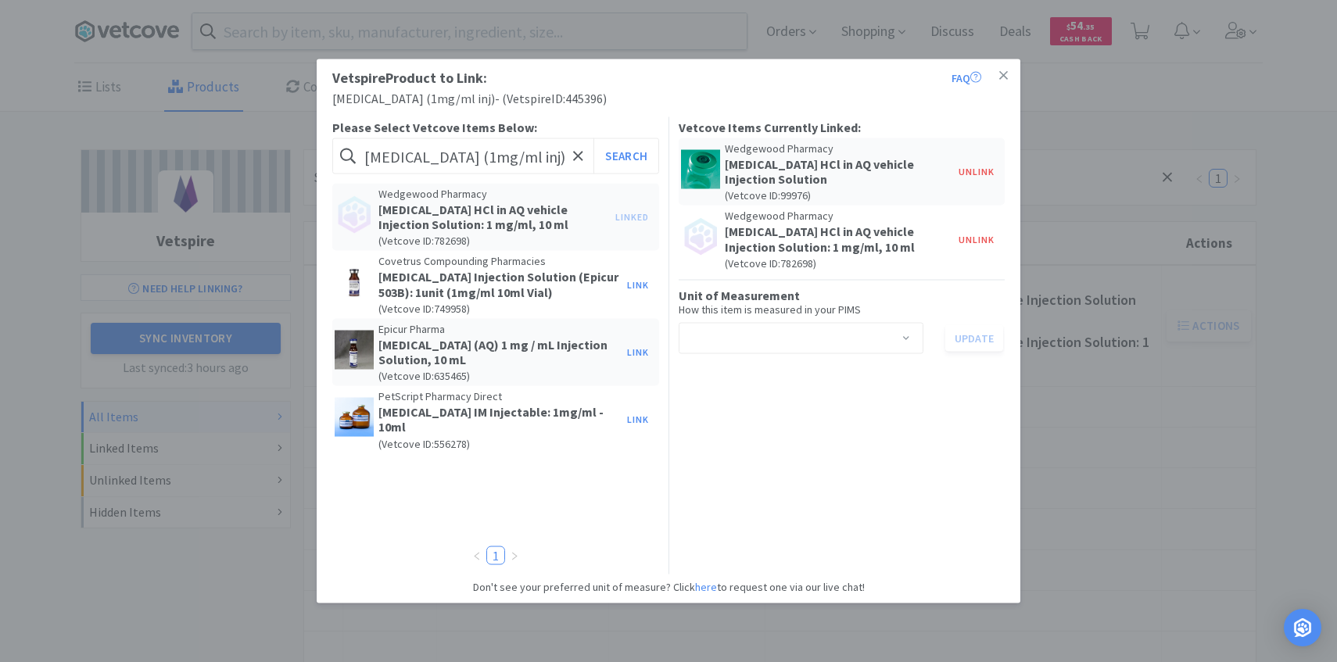
click at [866, 161] on h5 "[MEDICAL_DATA] HCl in AQ vehicle Injection Solution" at bounding box center [838, 172] width 227 height 30
click at [965, 177] on button "Unlink" at bounding box center [977, 172] width 52 height 22
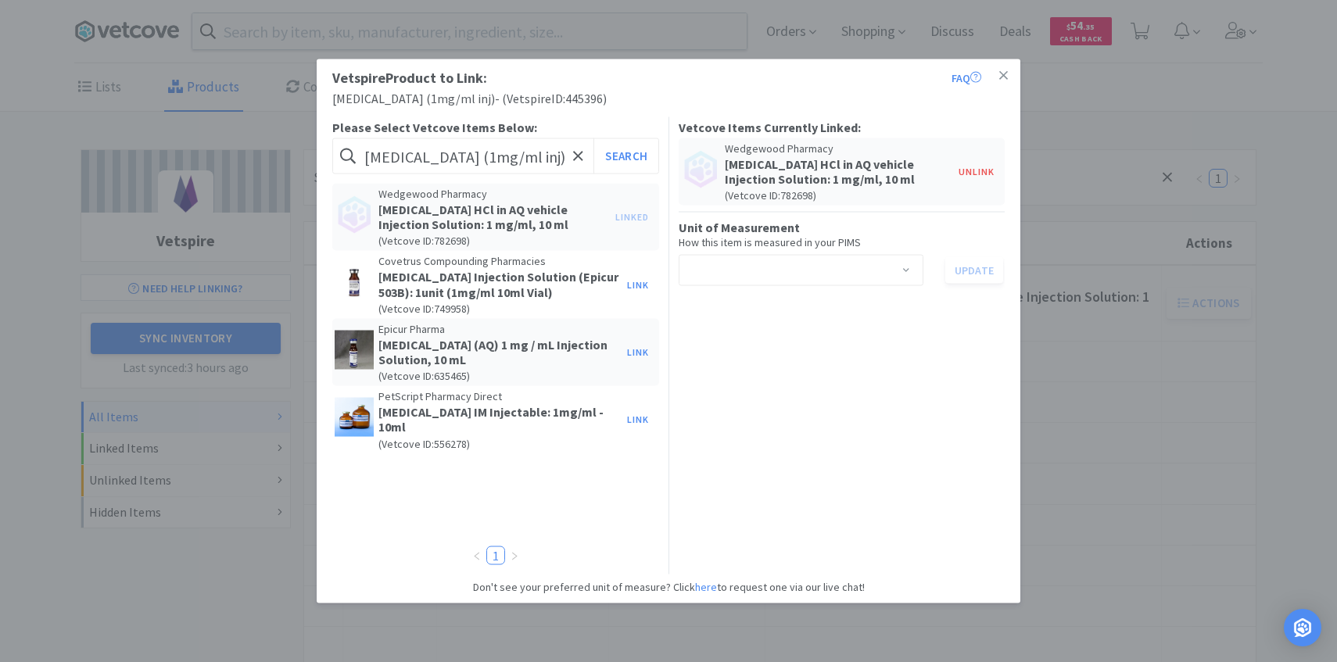
click at [831, 260] on div "Select unit of measurement" at bounding box center [796, 271] width 216 height 30
click at [815, 296] on li "ml" at bounding box center [800, 304] width 245 height 25
click at [945, 274] on div "Update" at bounding box center [963, 270] width 81 height 27
click at [973, 263] on button "Update" at bounding box center [974, 270] width 58 height 27
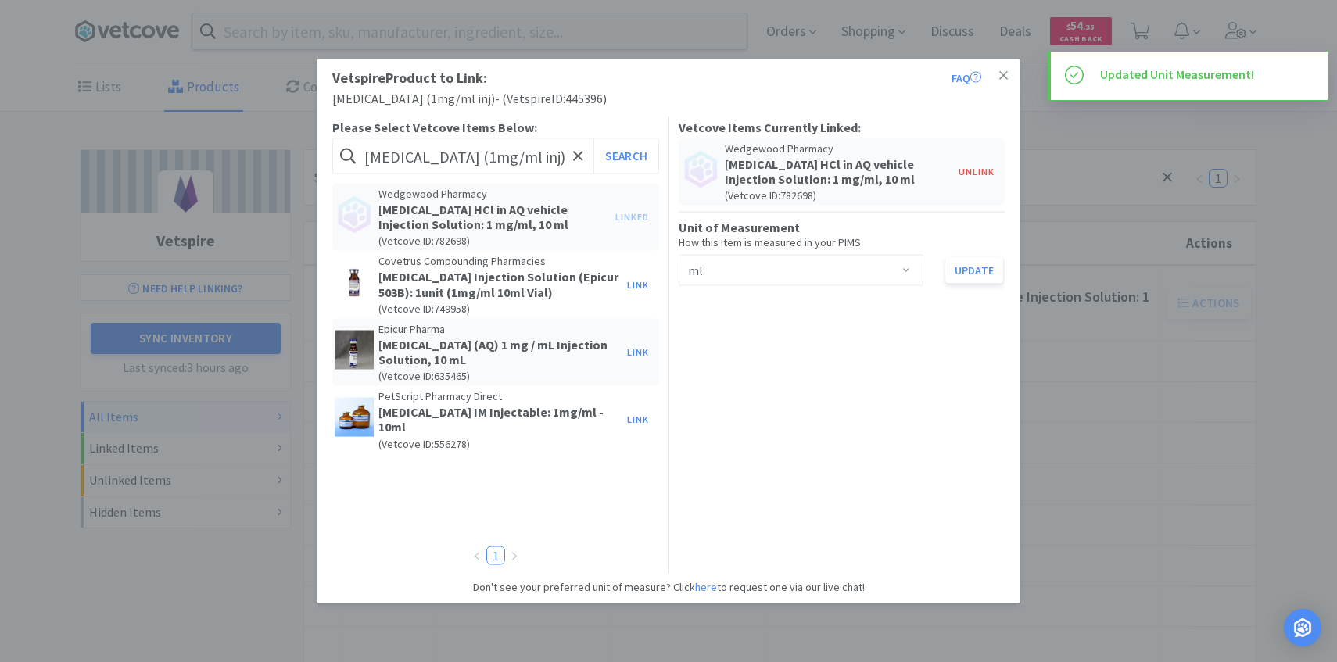
click at [1043, 346] on div "Vetspire Product to Link: FAQ Apomorphine (1mg/ml inj) - ( Vetspire ID: 445396 …" at bounding box center [668, 331] width 1337 height 662
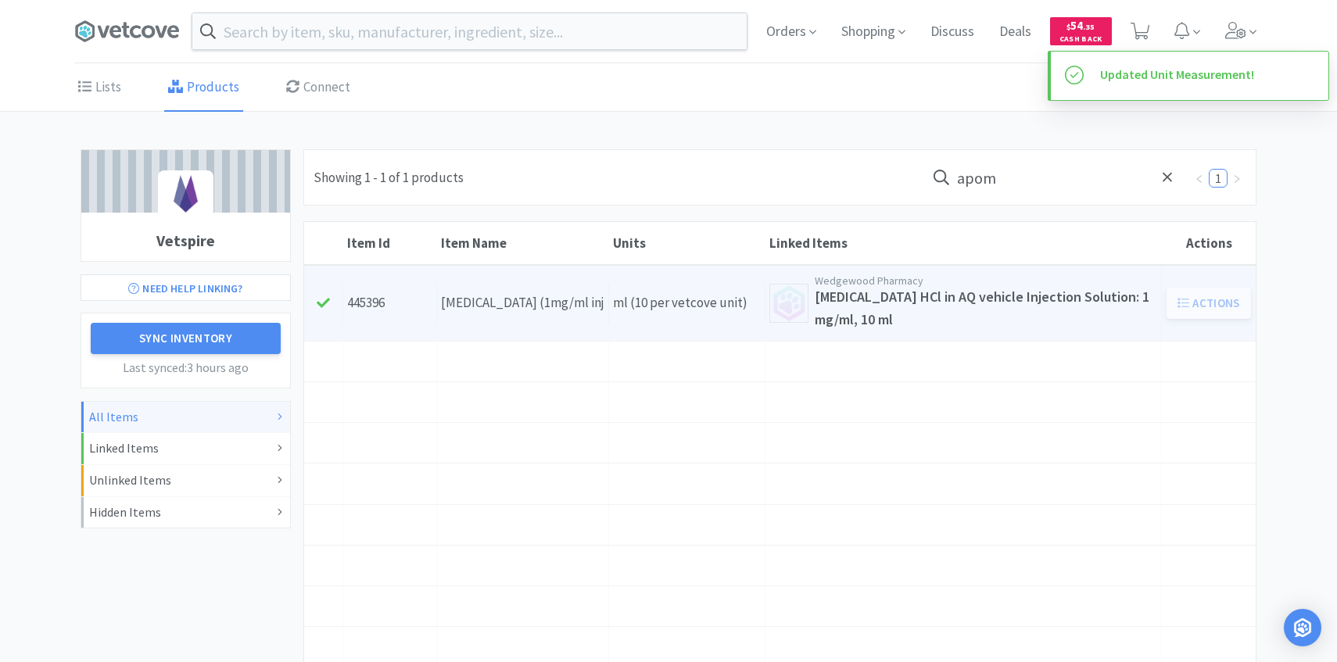
click at [826, 324] on h4 "[MEDICAL_DATA] HCl in AQ vehicle Injection Solution: 1 mg/ml, 10 ml" at bounding box center [986, 308] width 342 height 45
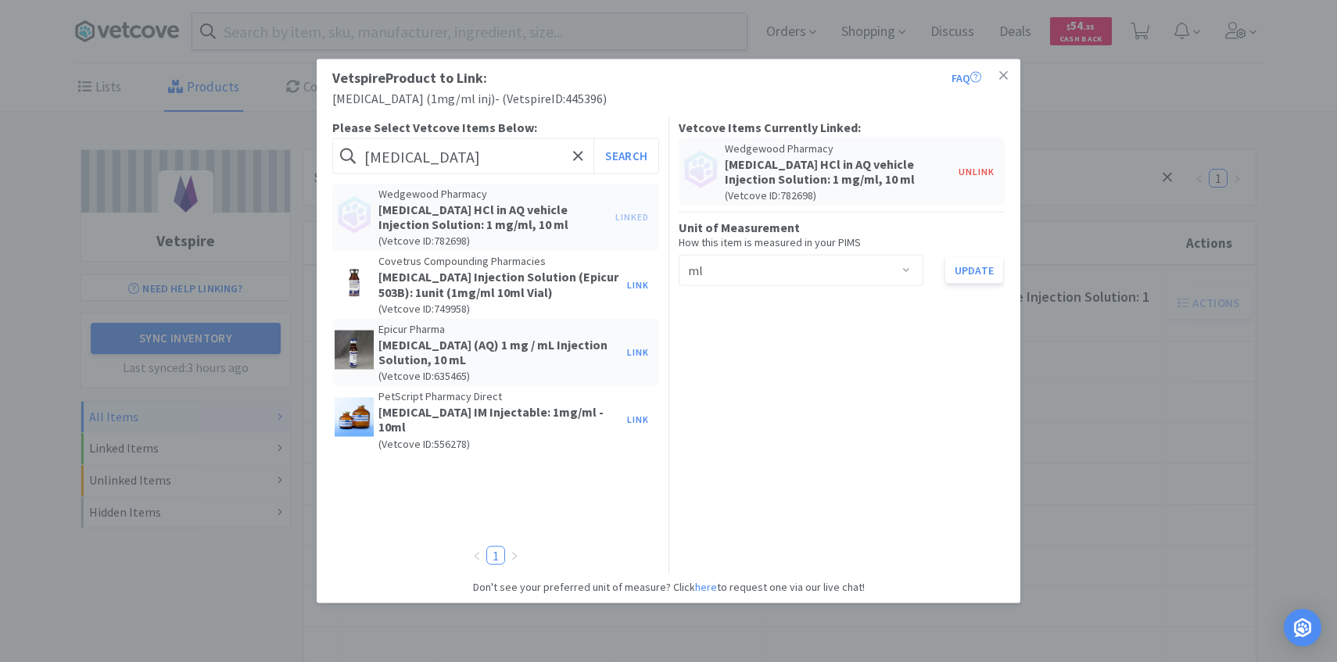
click at [593, 138] on button "Search" at bounding box center [625, 156] width 65 height 36
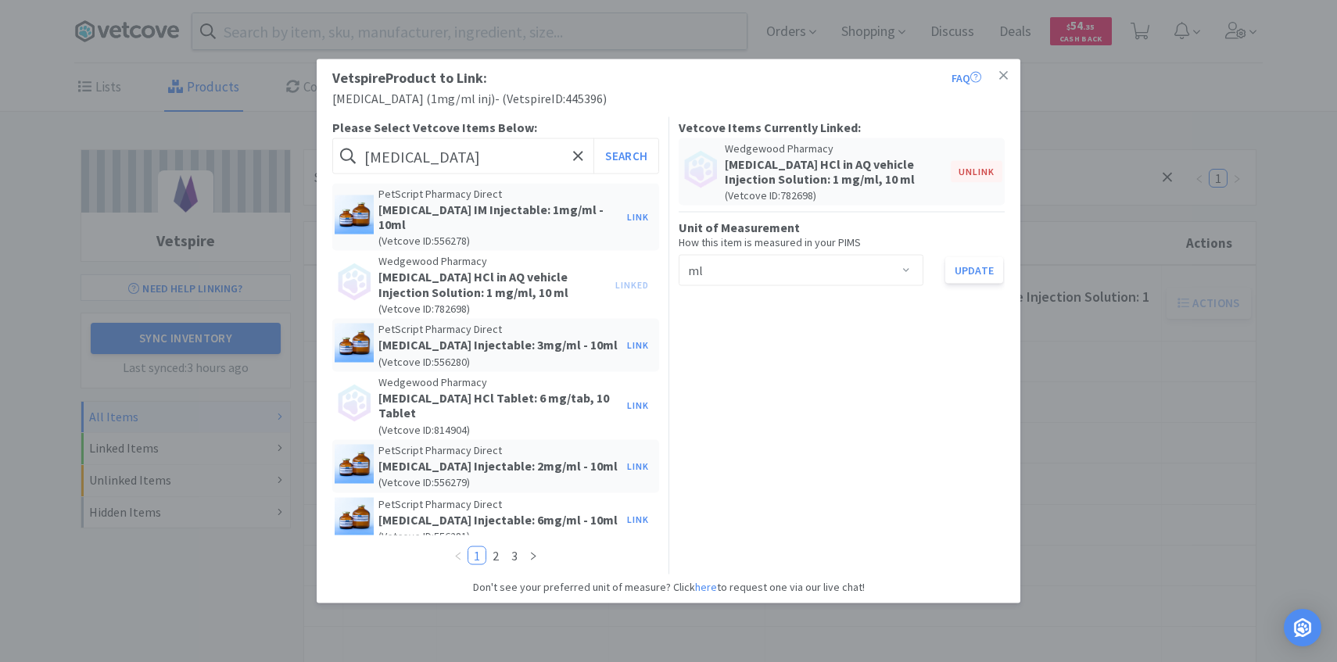
click at [960, 171] on button "Unlink" at bounding box center [977, 172] width 52 height 22
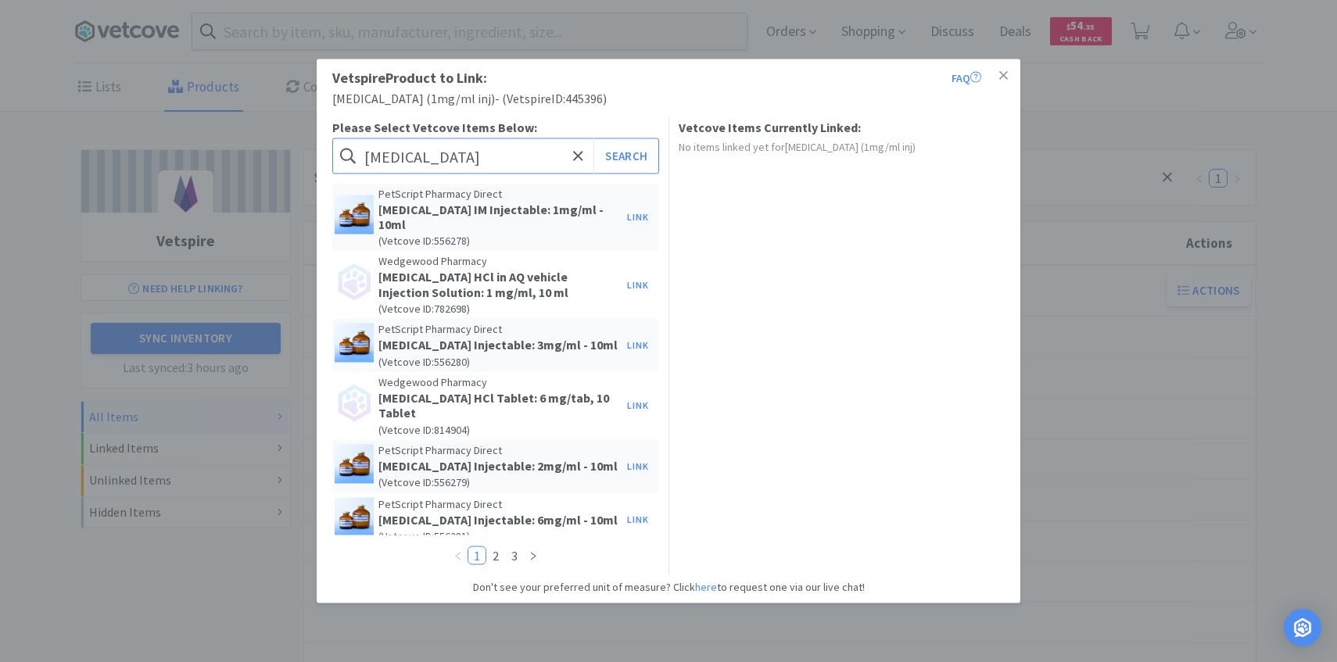
click at [515, 157] on input "apomorphine" at bounding box center [495, 156] width 327 height 36
click at [503, 157] on input "apomorphine" at bounding box center [495, 156] width 327 height 36
type input "apomorphine 1mg"
click at [593, 138] on button "Search" at bounding box center [625, 156] width 65 height 36
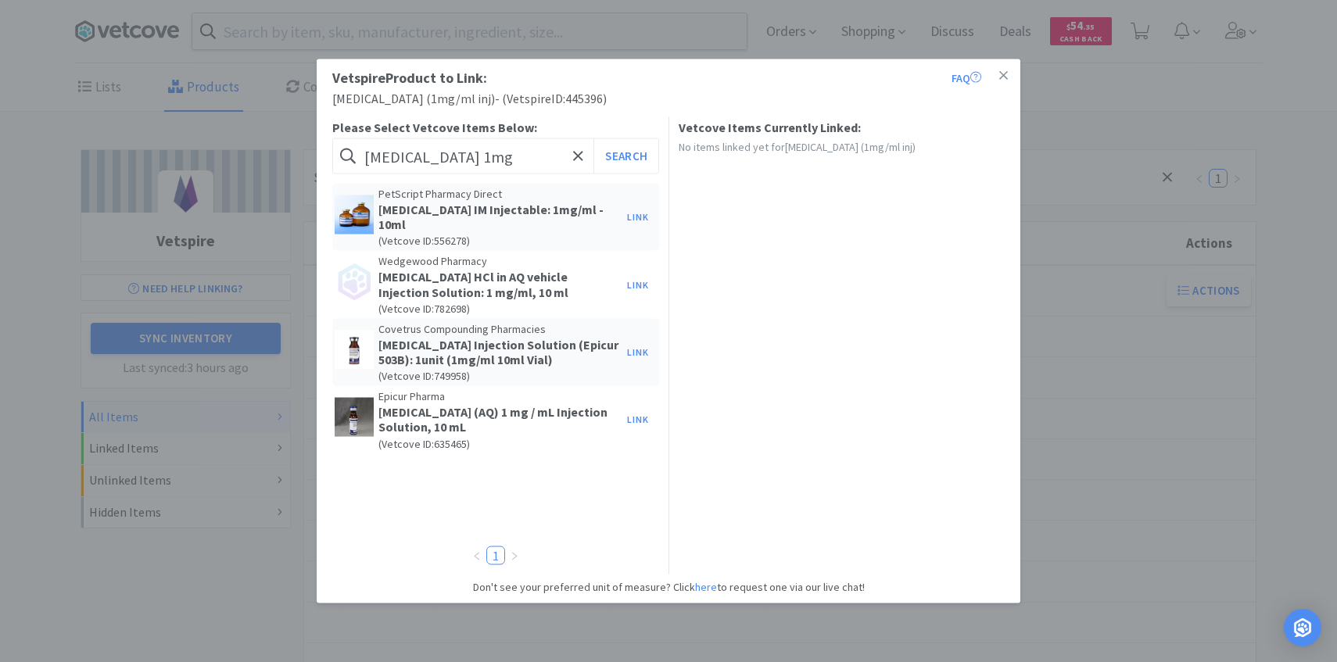
click at [1217, 356] on div "Vetspire Product to Link: FAQ Apomorphine (1mg/ml inj) - ( Vetspire ID: 445396 …" at bounding box center [668, 331] width 1337 height 662
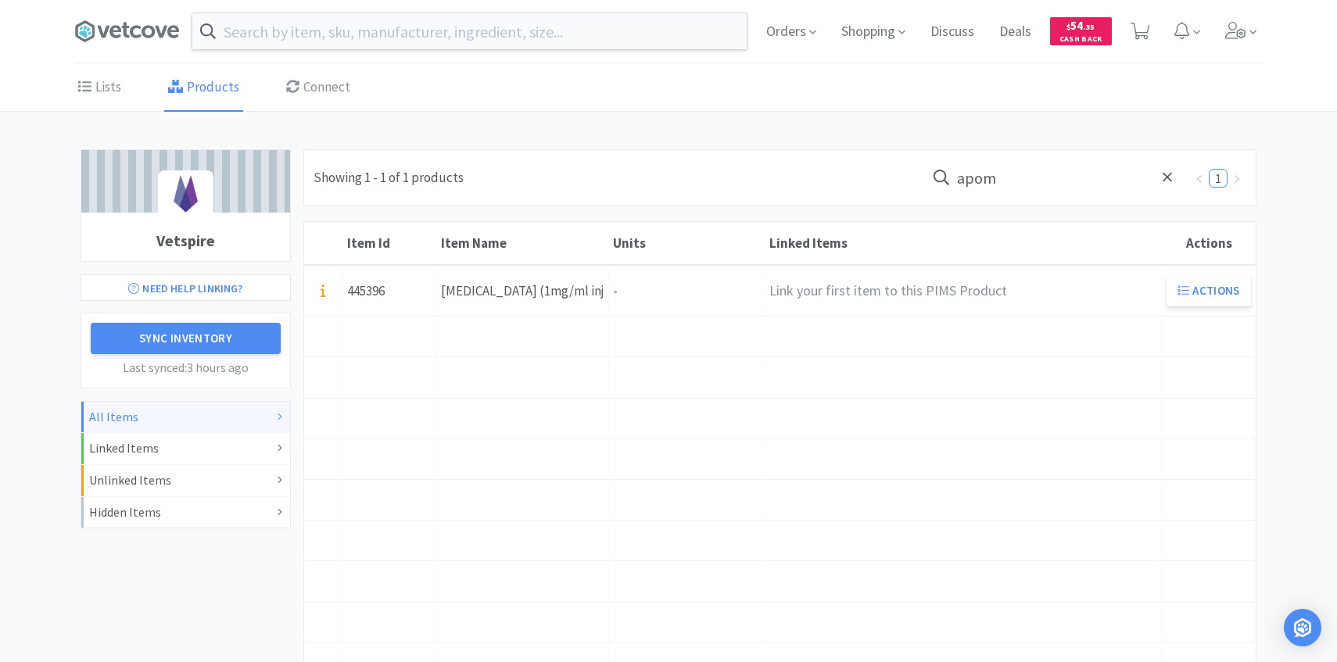
click at [1026, 177] on input "apom" at bounding box center [1055, 177] width 258 height 36
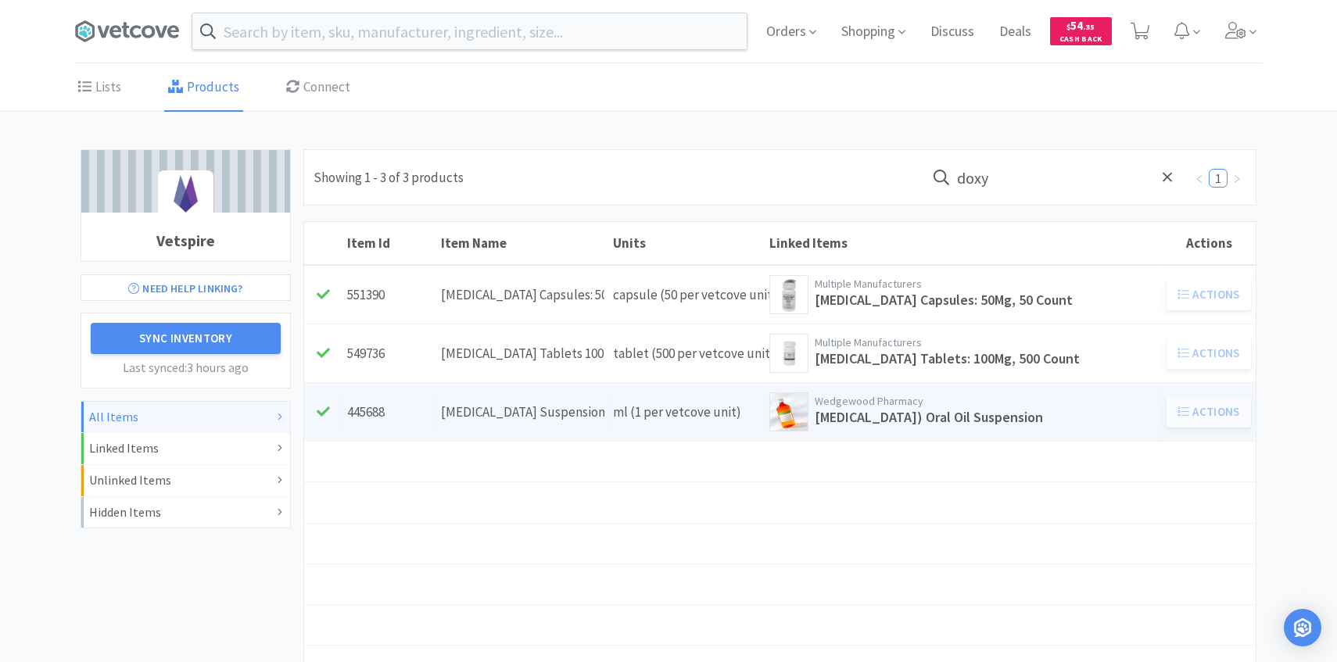
type input "doxy"
click at [683, 403] on div "Units ml (1 per vetcove unit)" at bounding box center [687, 412] width 156 height 40
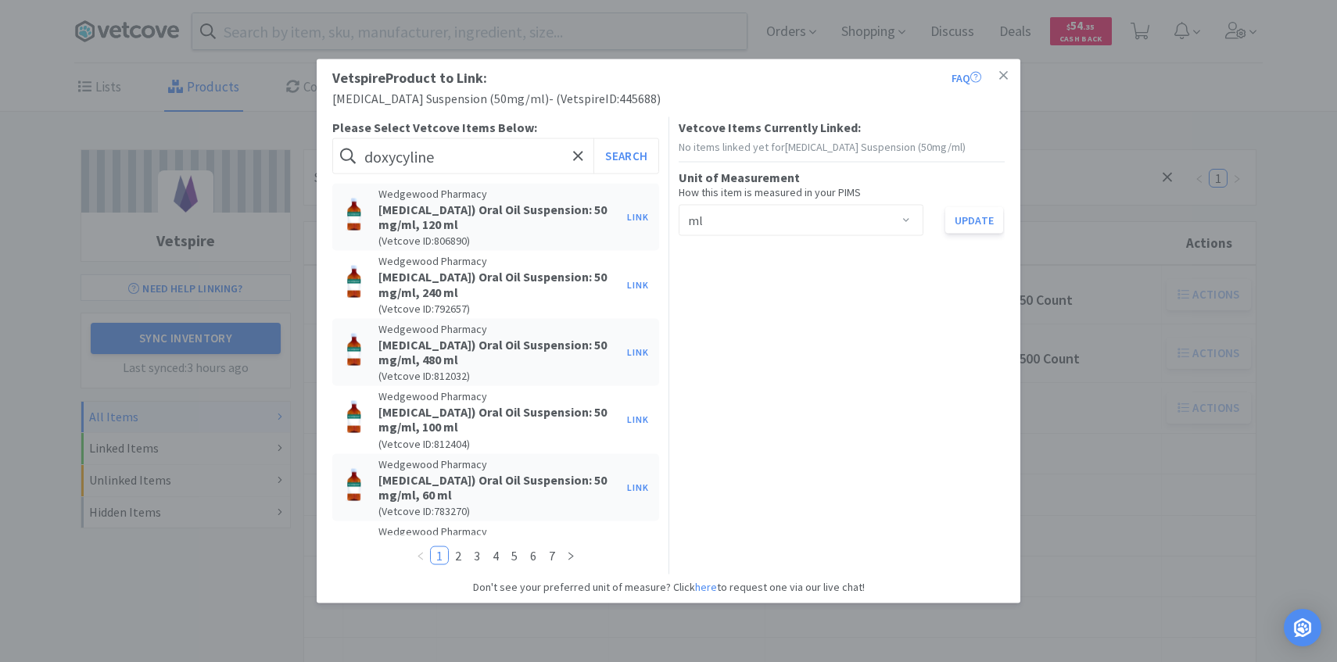
type input "doxycyline"
click at [593, 138] on button "Search" at bounding box center [625, 156] width 65 height 36
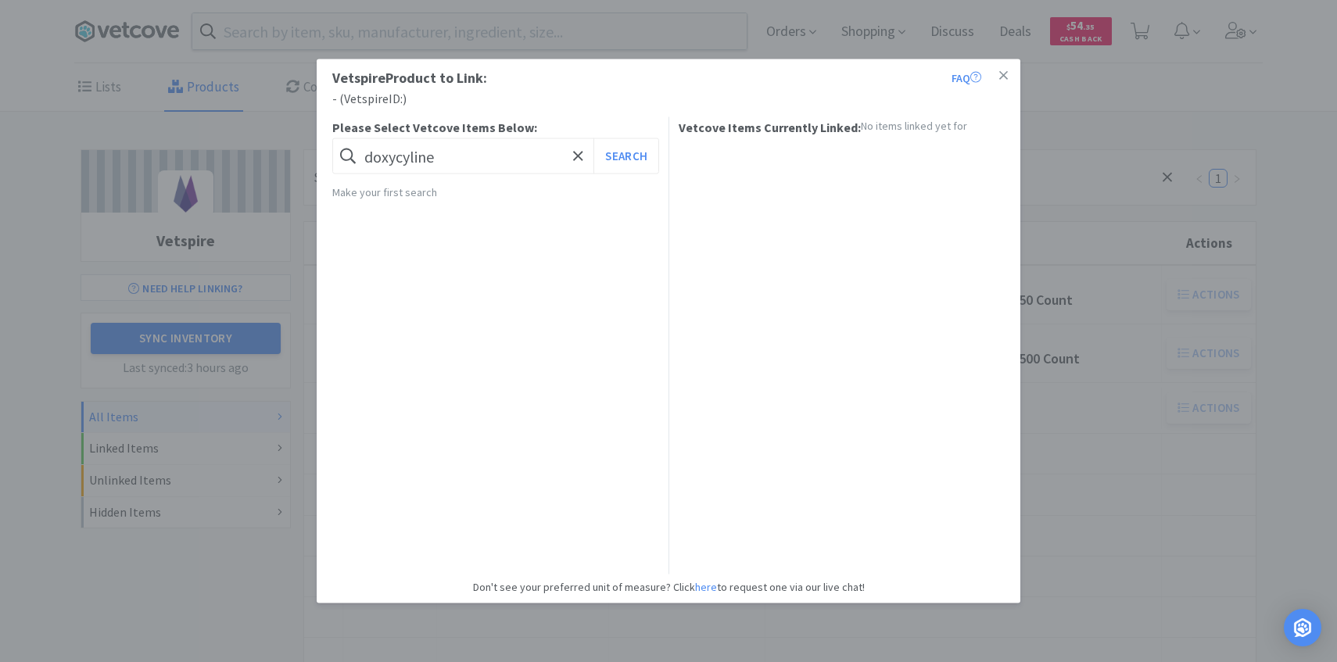
click at [1043, 396] on div "Vetspire Product to Link: FAQ - ( Vetspire ID: ) Please Select Vetcove Items Be…" at bounding box center [668, 331] width 1337 height 662
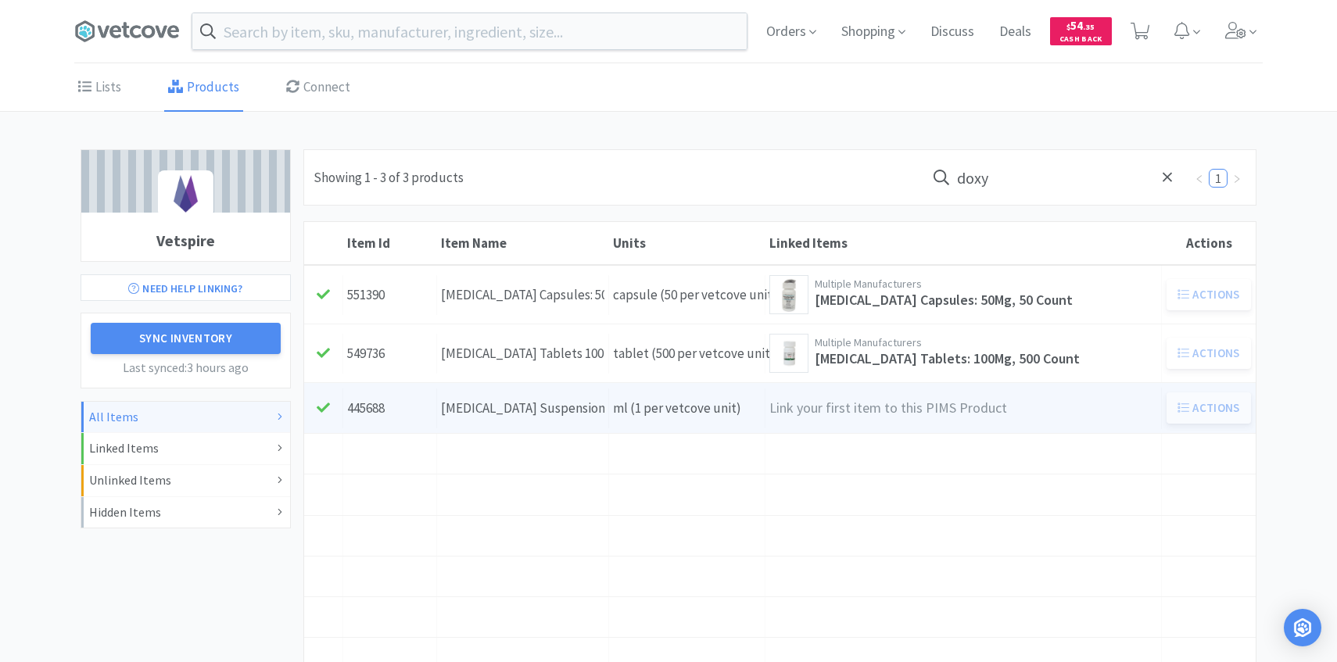
click at [874, 397] on h4 "Link your first item to this PIMS Product" at bounding box center [963, 408] width 388 height 23
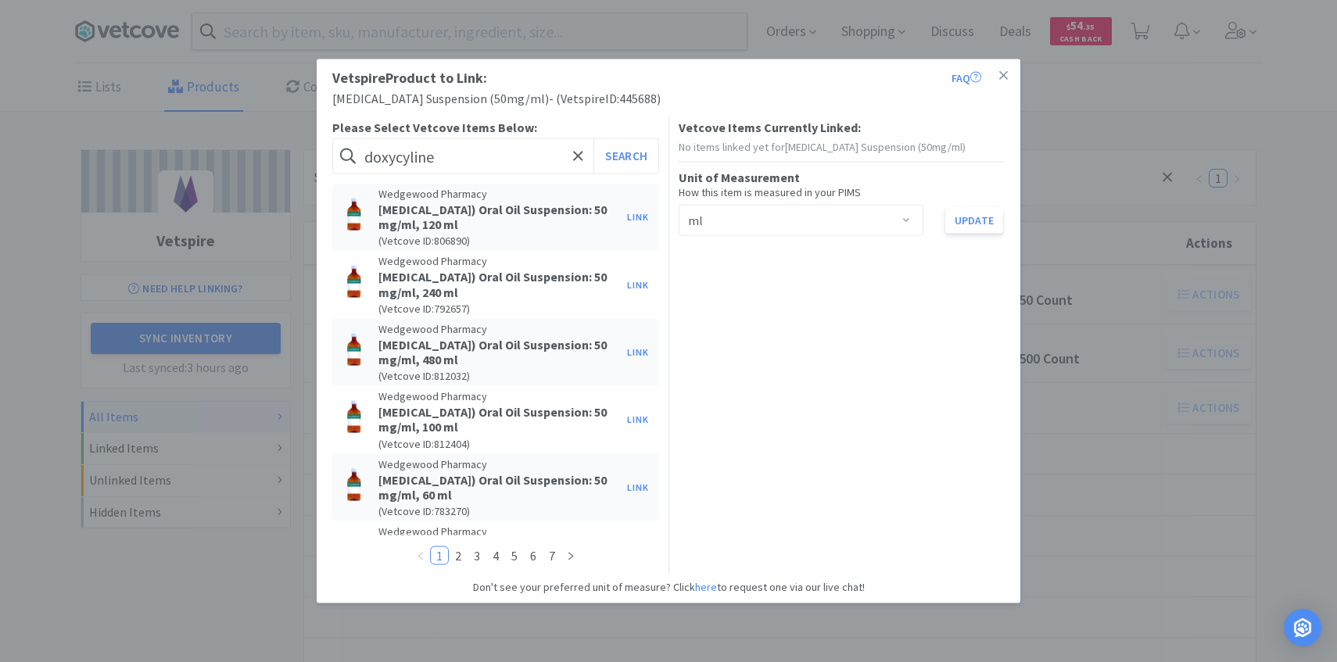
click at [1133, 227] on div "Vetspire Product to Link: FAQ Doxycycline Suspension (50mg/ml) - ( Vetspire ID:…" at bounding box center [668, 331] width 1337 height 662
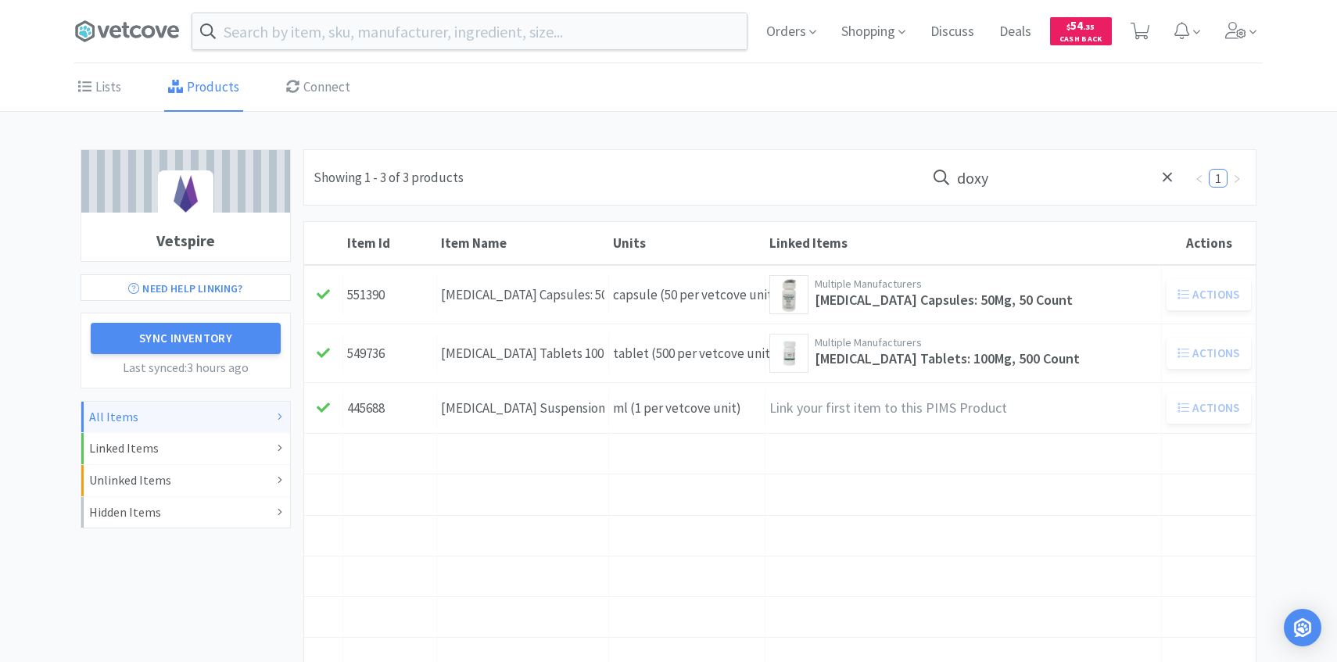
click at [1025, 182] on input "doxy" at bounding box center [1055, 177] width 258 height 36
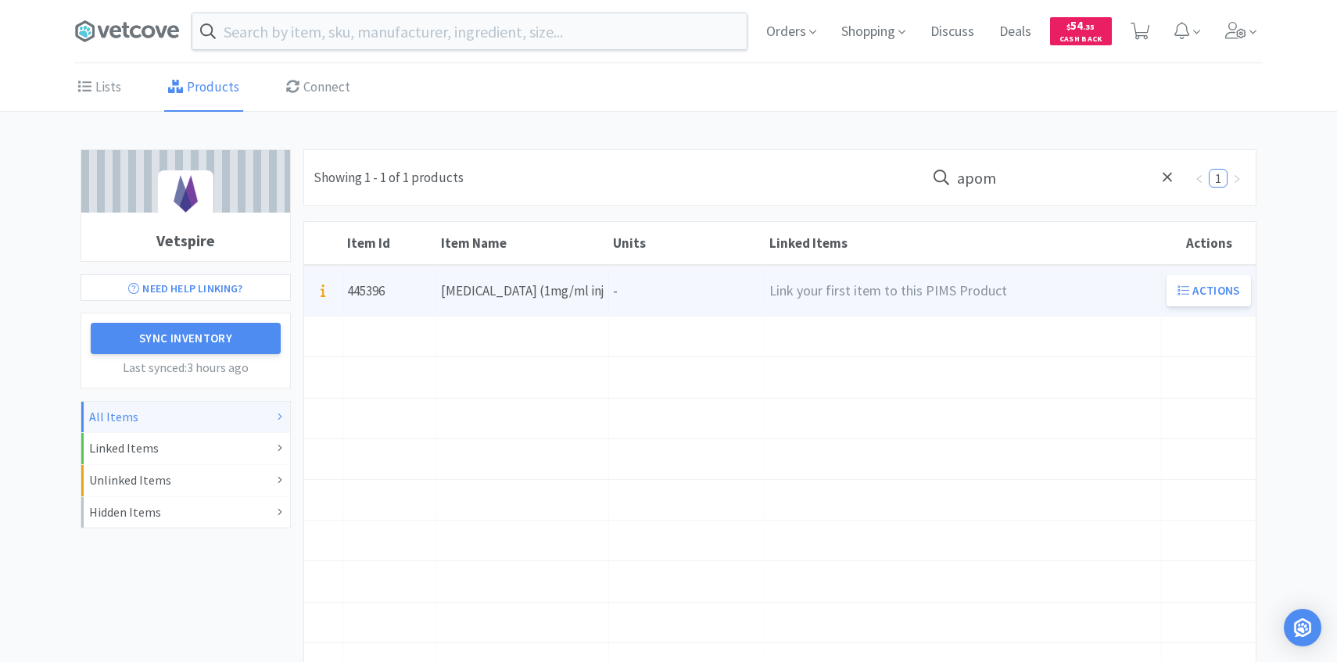
type input "apom"
click at [644, 284] on div "Units -" at bounding box center [687, 291] width 156 height 40
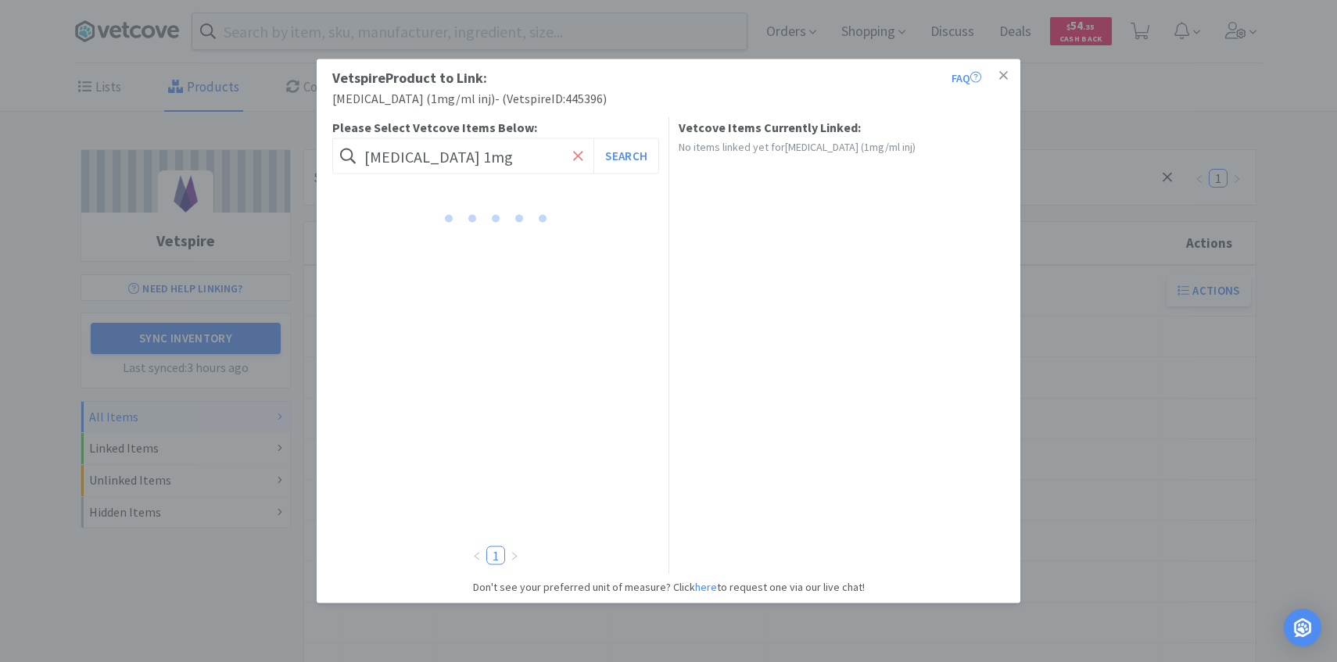
click at [571, 154] on span at bounding box center [578, 156] width 18 height 33
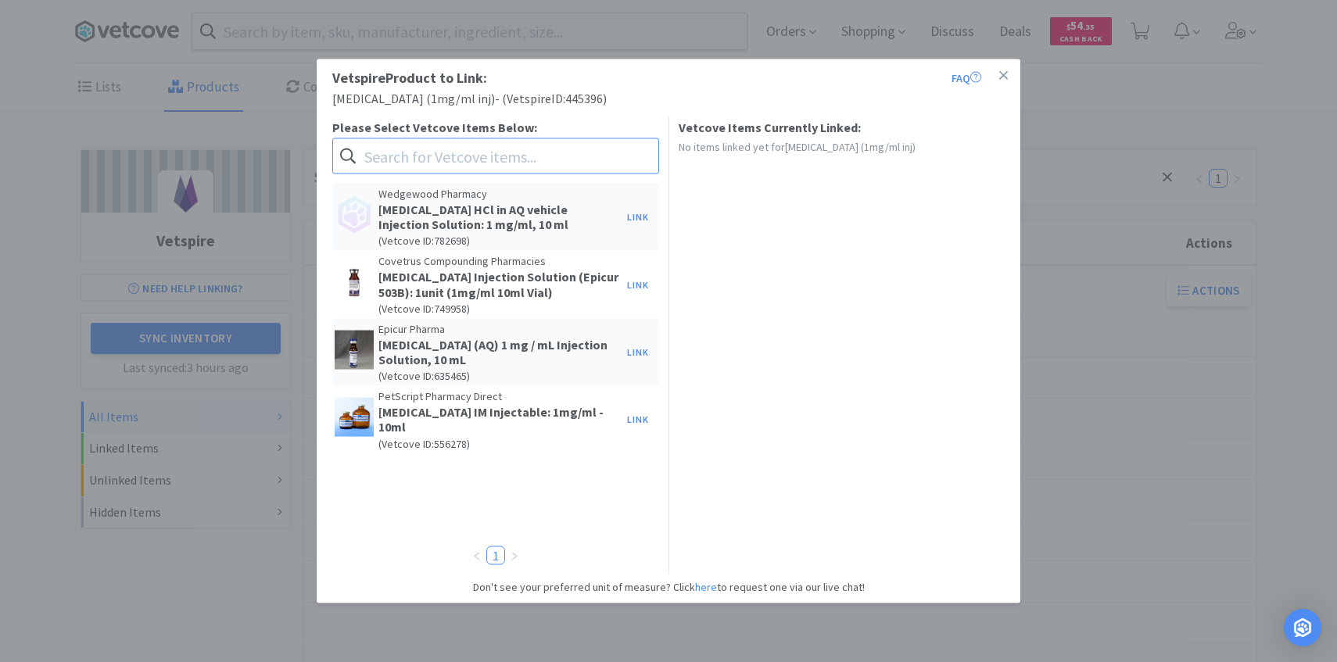
paste input "APOMOR-INJ020VC"
type input "APOMOR-INJ020VC"
click at [637, 161] on button "Search" at bounding box center [625, 156] width 65 height 36
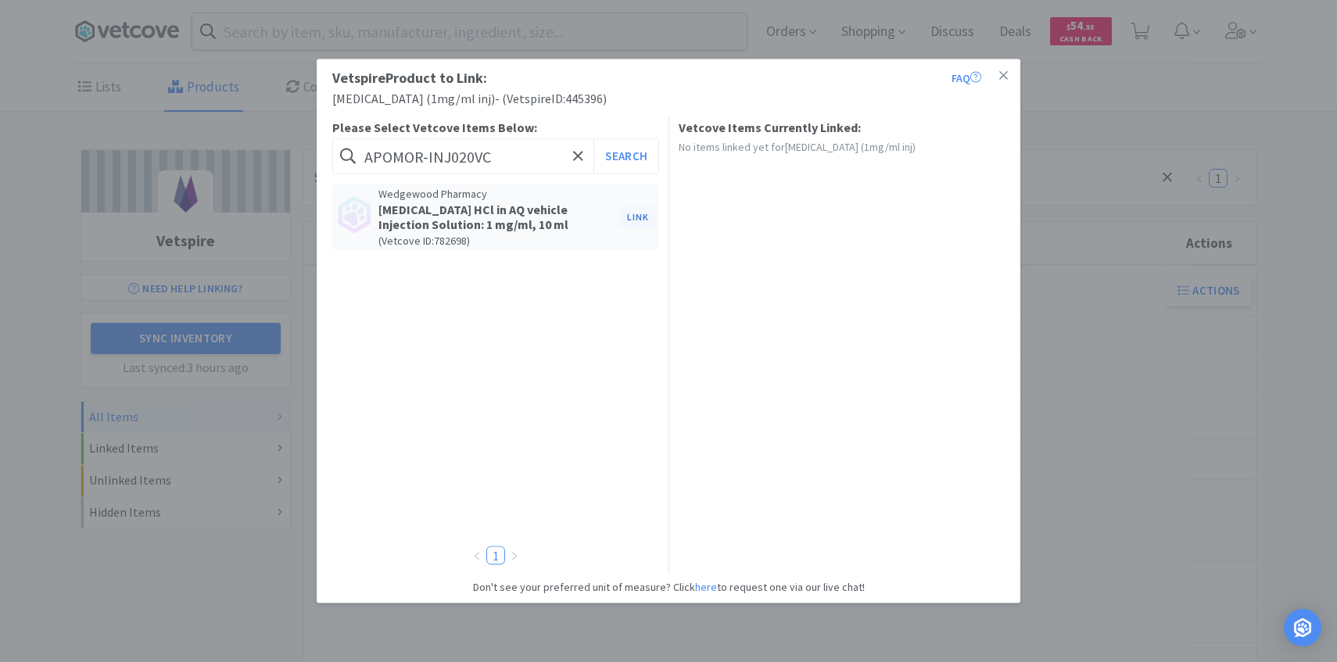
click at [639, 213] on button "Link" at bounding box center [638, 217] width 38 height 22
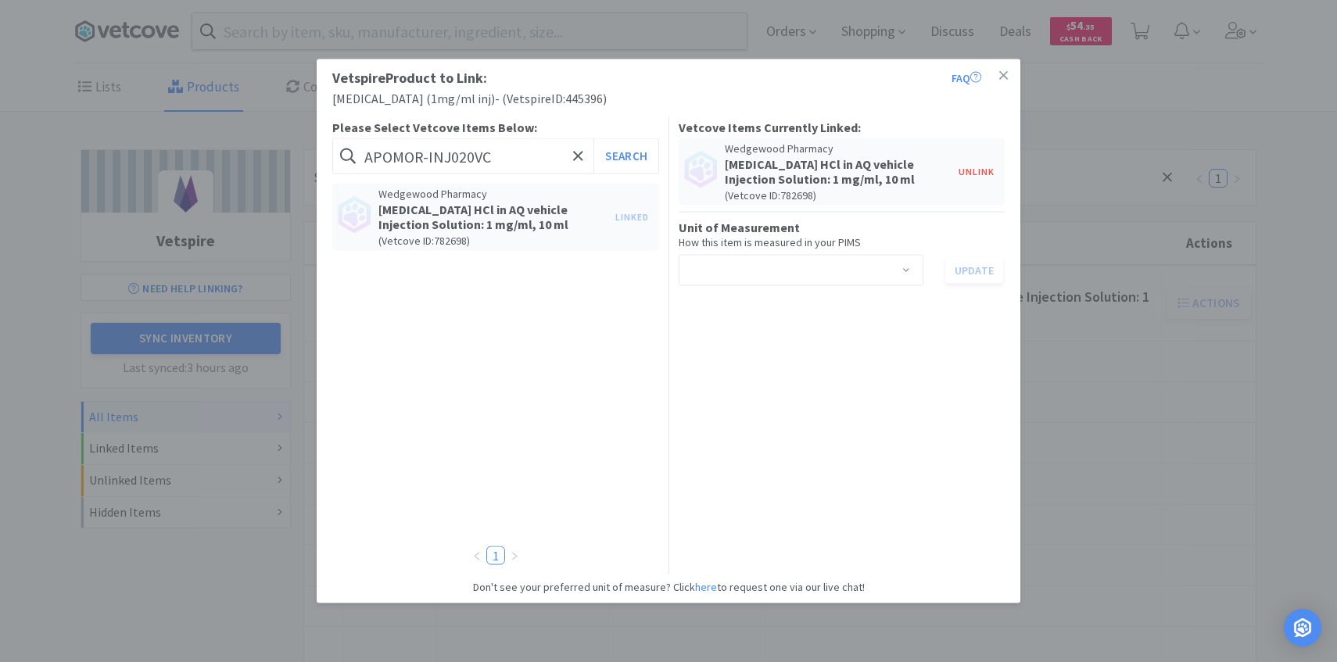
click at [785, 271] on div "Select unit of measurement" at bounding box center [796, 271] width 216 height 30
click at [774, 306] on li "ml" at bounding box center [800, 304] width 245 height 25
click at [968, 274] on button "Update" at bounding box center [974, 270] width 58 height 27
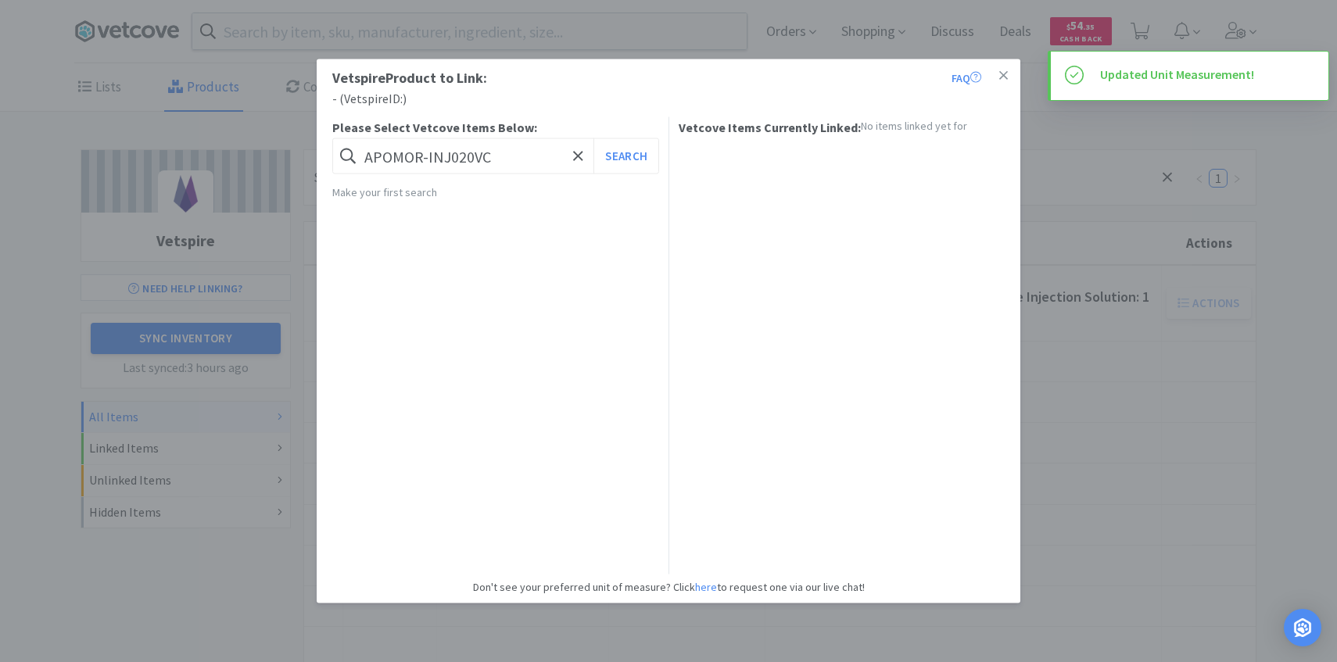
click at [1137, 386] on div "Vetspire Product to Link: FAQ - ( Vetspire ID: ) Please Select Vetcove Items Be…" at bounding box center [668, 331] width 1337 height 662
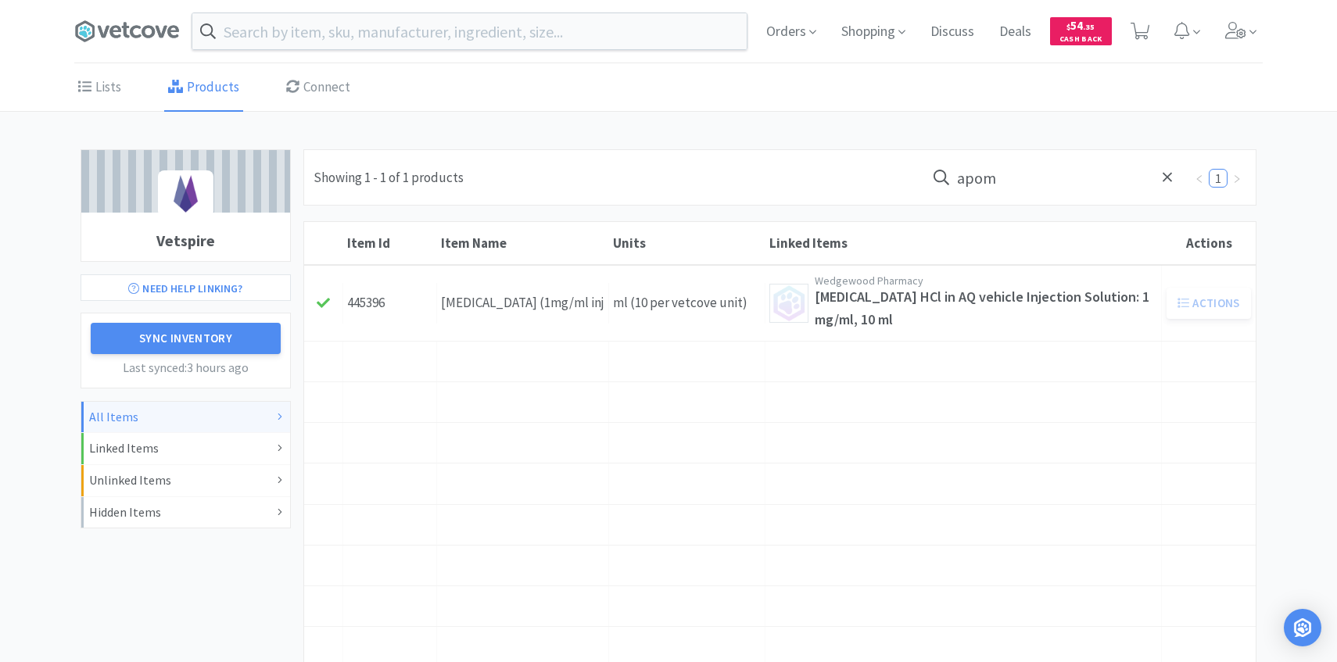
click at [1030, 186] on input "apom" at bounding box center [1055, 177] width 258 height 36
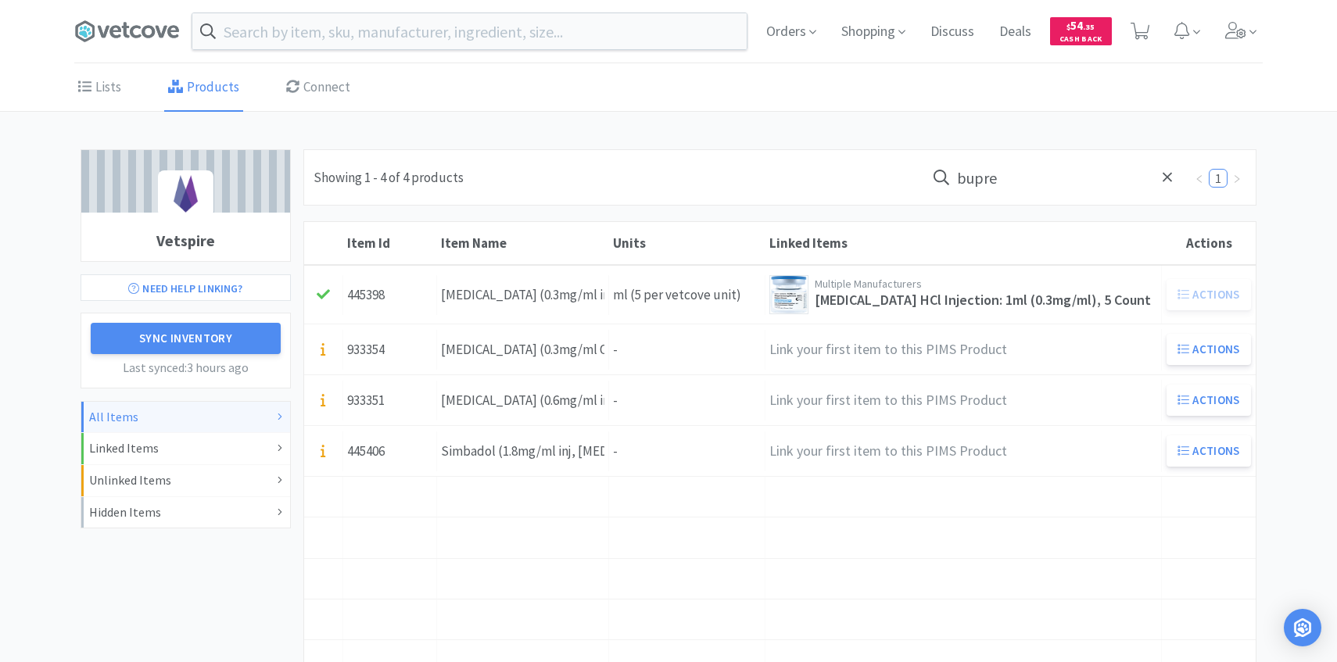
type input "bupre"
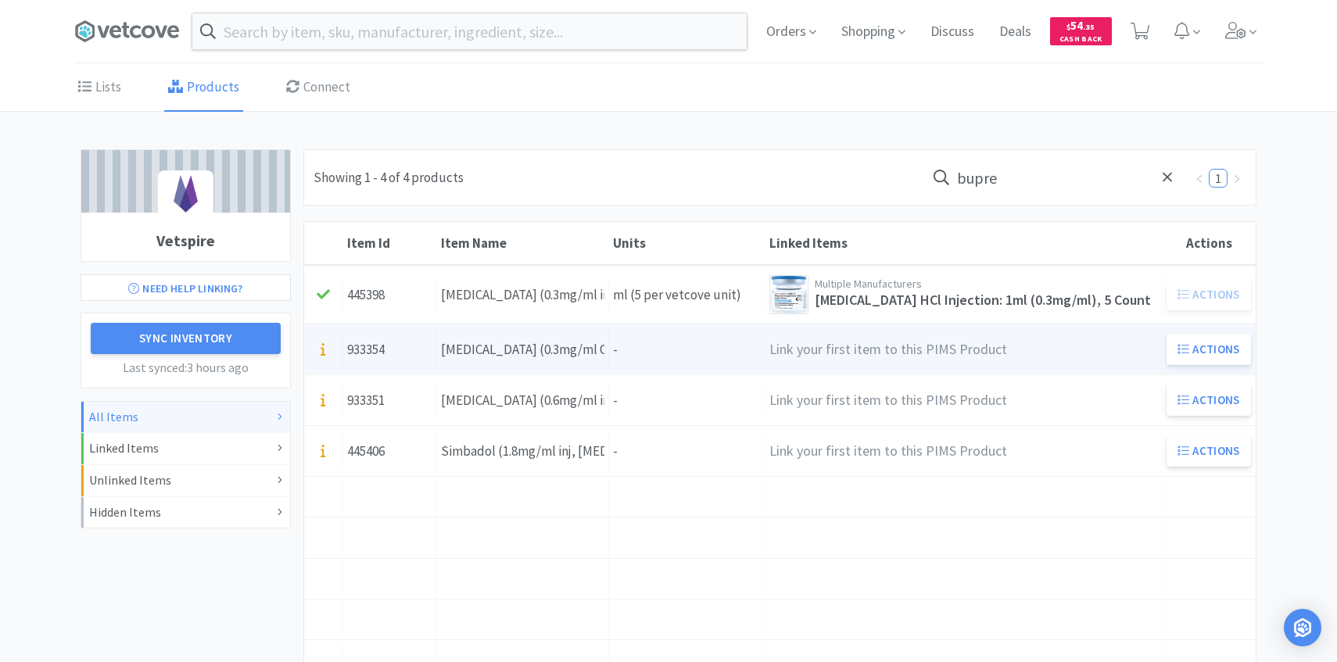
click at [582, 348] on div "Buprenorphine (0.3mg/ml ORAL) - ORAL" at bounding box center [522, 349] width 163 height 21
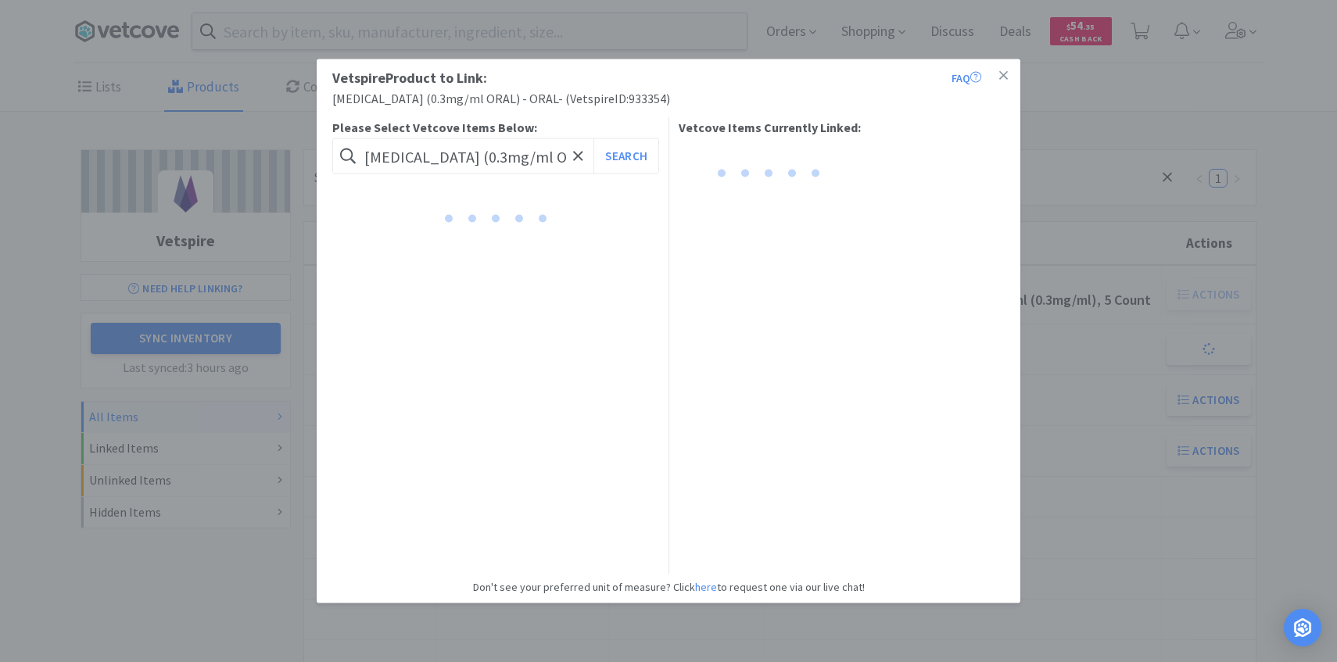
scroll to position [0, 58]
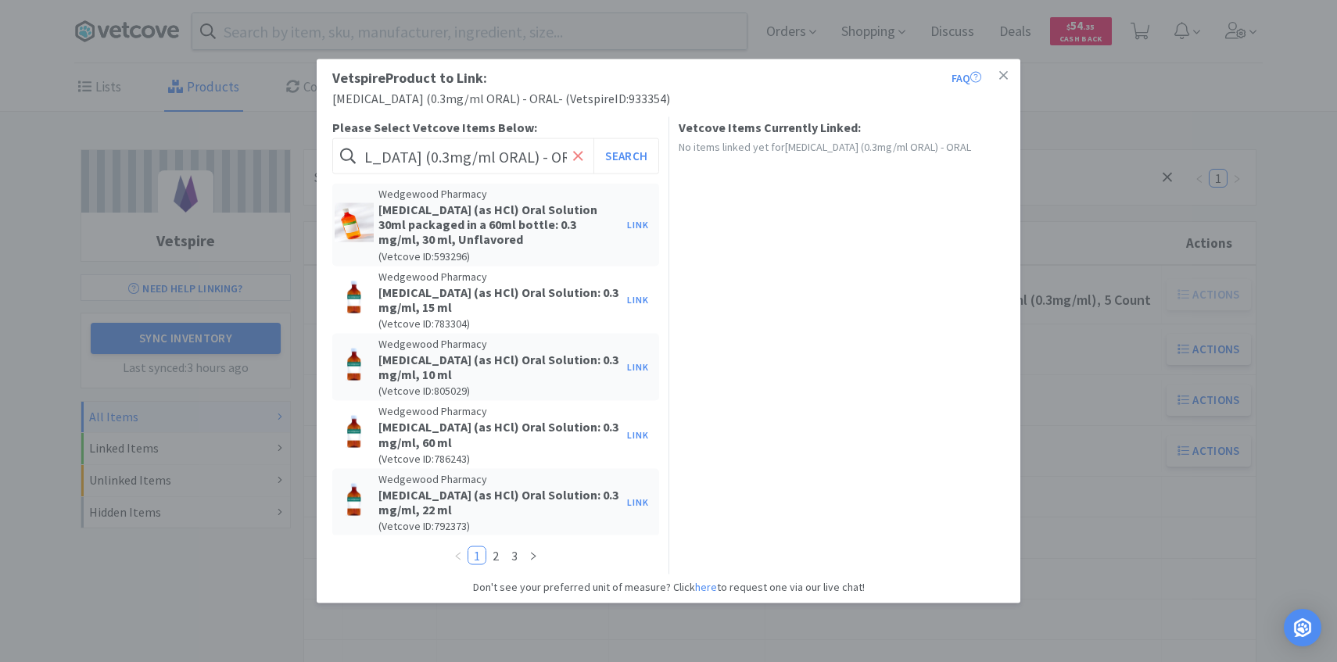
click at [579, 156] on icon at bounding box center [577, 155] width 9 height 9
paste input "BUPRENSOL0155VC"
type input "BUPRENSOL0155VC"
click at [632, 156] on button "Search" at bounding box center [625, 156] width 65 height 36
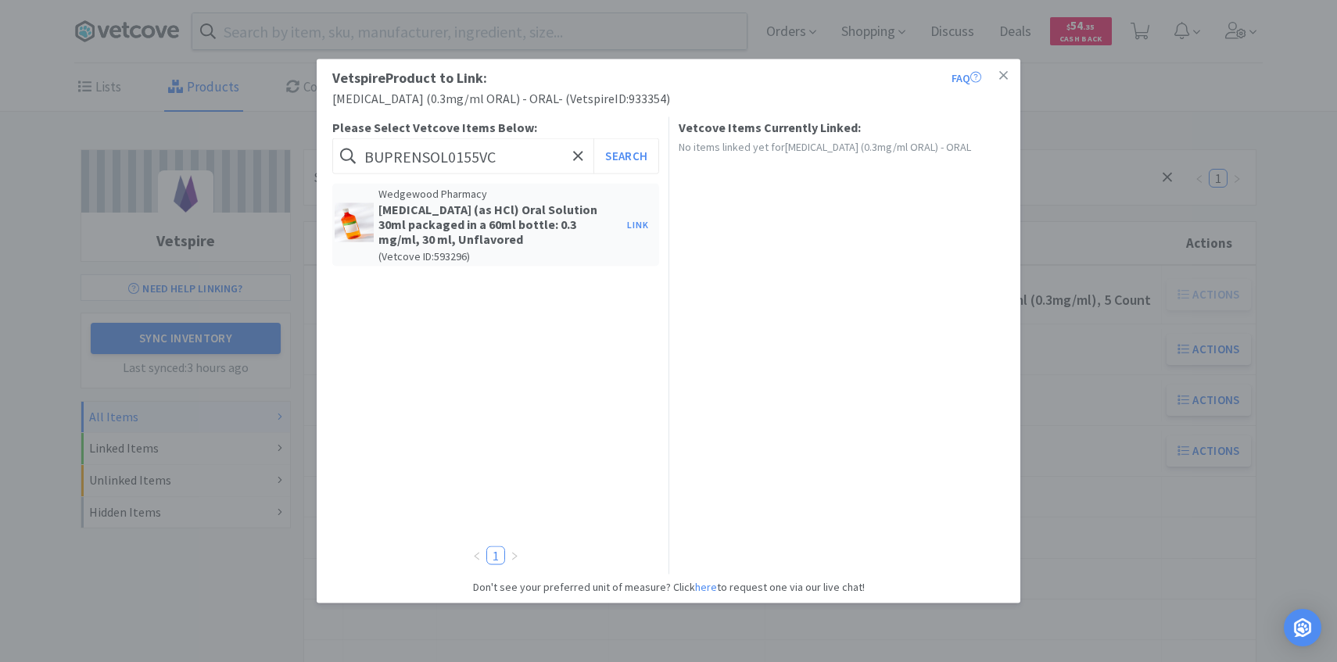
click at [636, 228] on button "Link" at bounding box center [638, 224] width 38 height 22
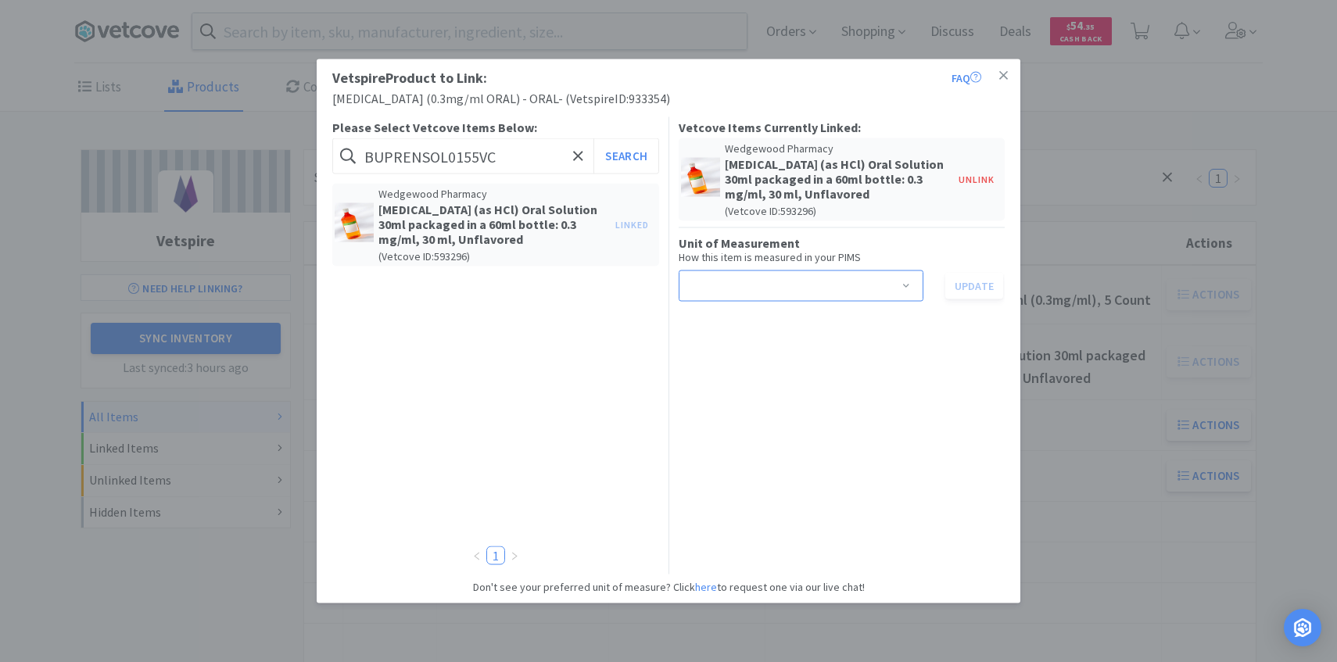
click at [797, 296] on div "Select unit of measurement" at bounding box center [796, 285] width 216 height 30
click at [781, 324] on li "ml" at bounding box center [800, 319] width 245 height 25
click at [954, 286] on button "Update" at bounding box center [974, 285] width 58 height 27
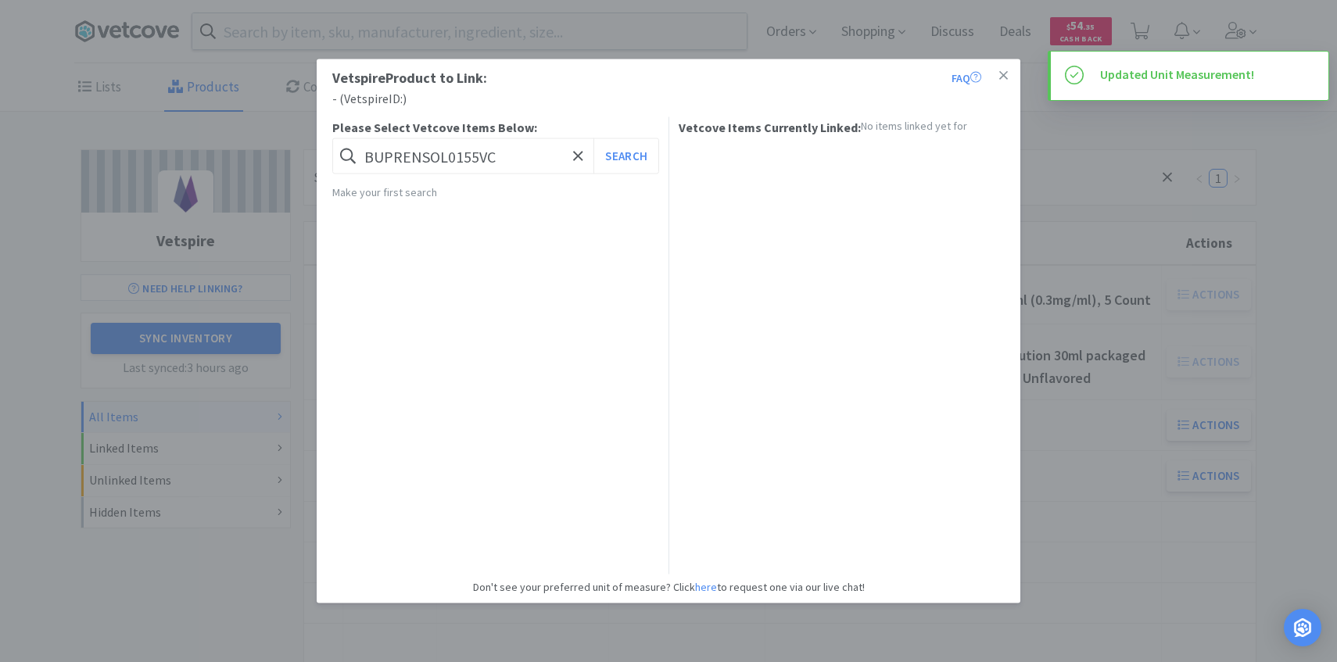
click at [1083, 371] on div "Vetspire Product to Link: FAQ - ( Vetspire ID: ) Please Select Vetcove Items Be…" at bounding box center [668, 331] width 1337 height 662
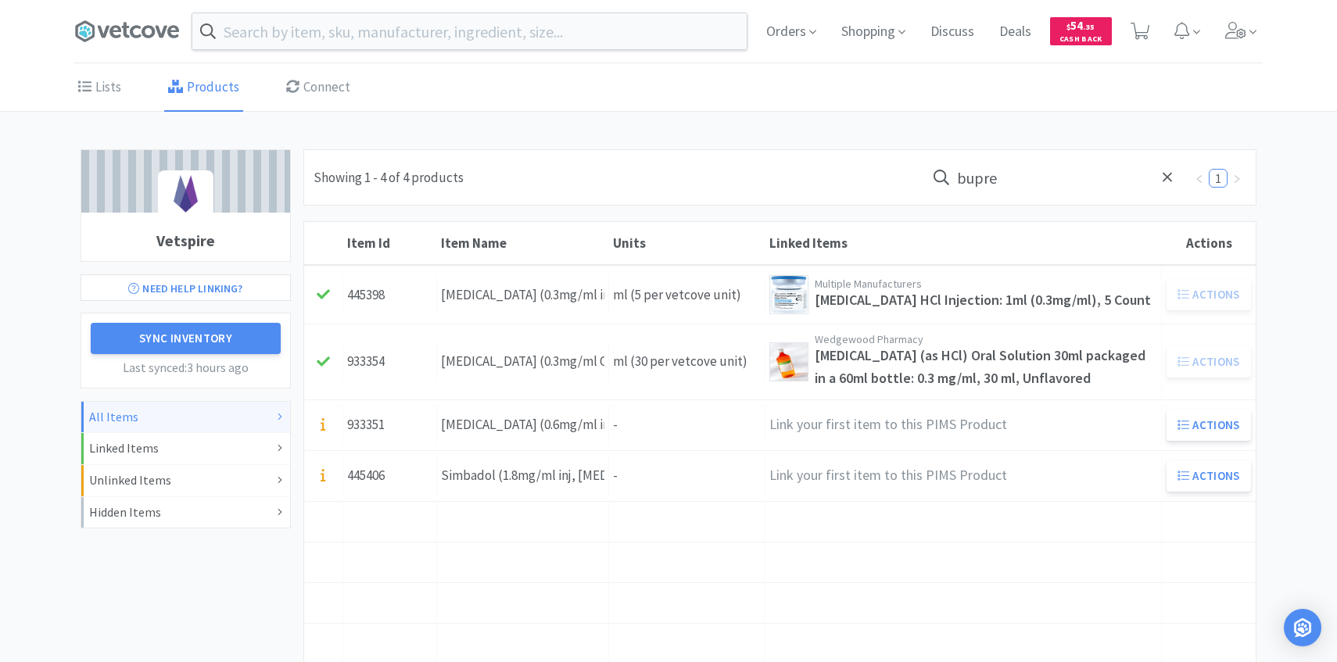
click at [1032, 180] on input "bupre" at bounding box center [1055, 177] width 258 height 36
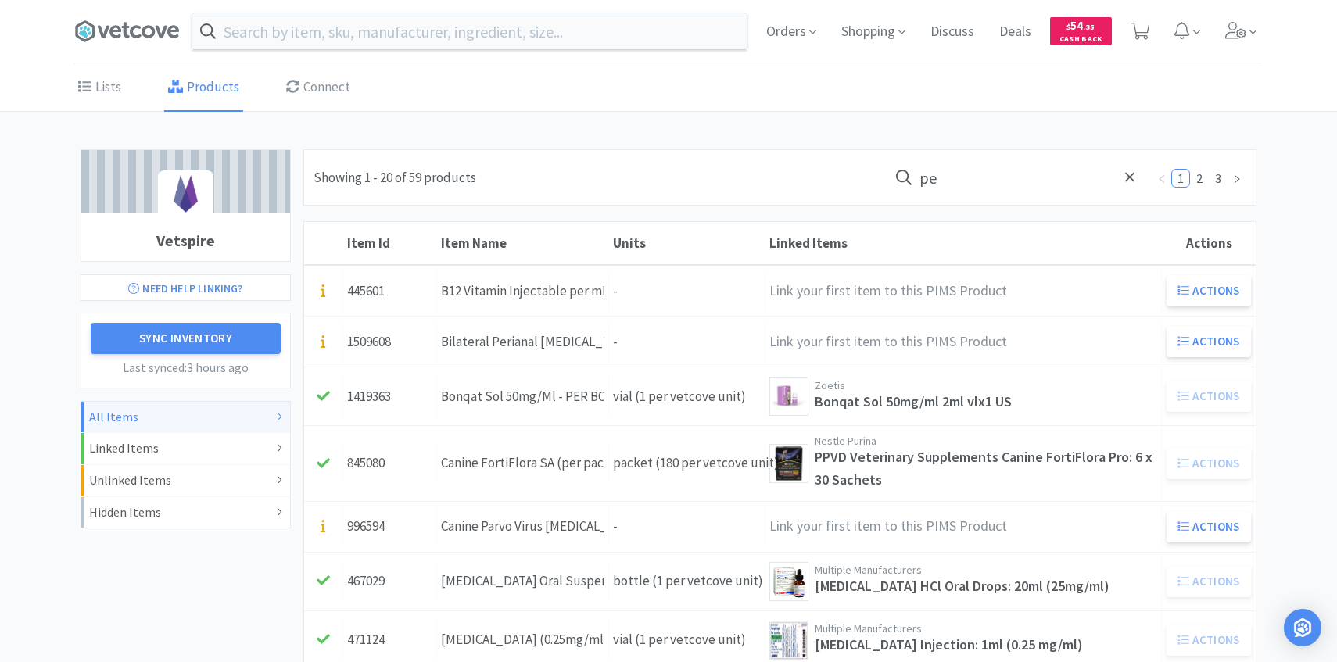
type input "p"
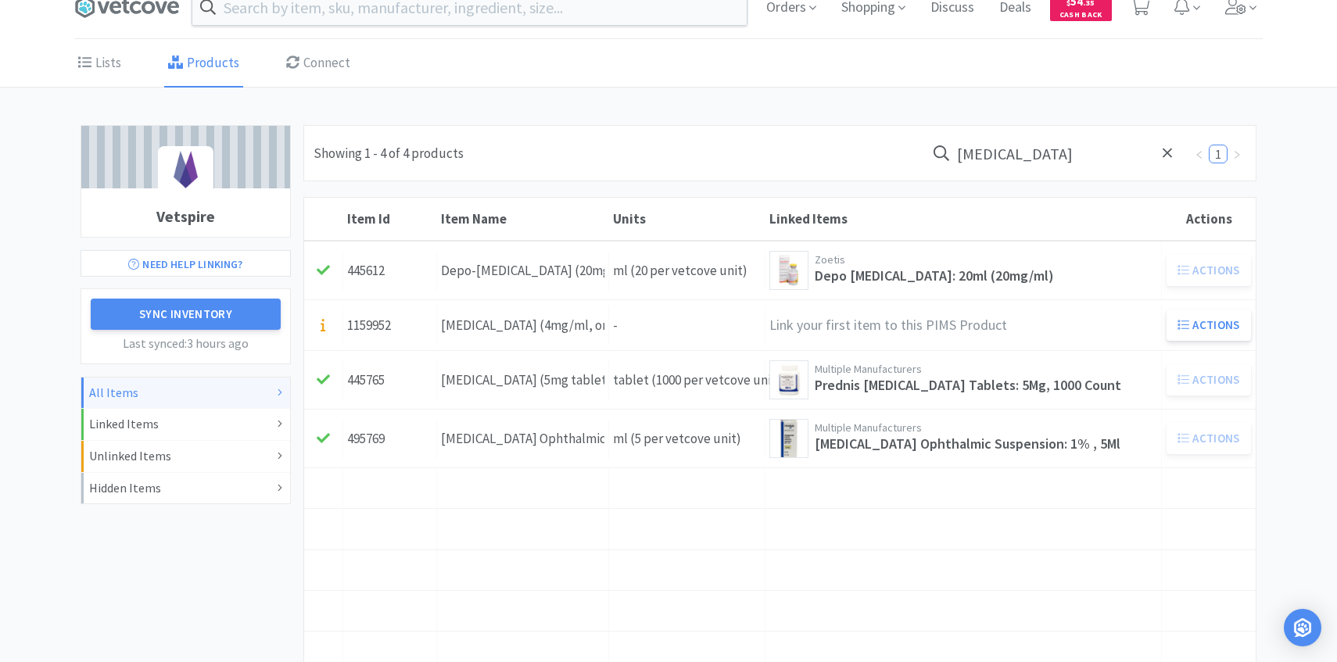
scroll to position [27, 0]
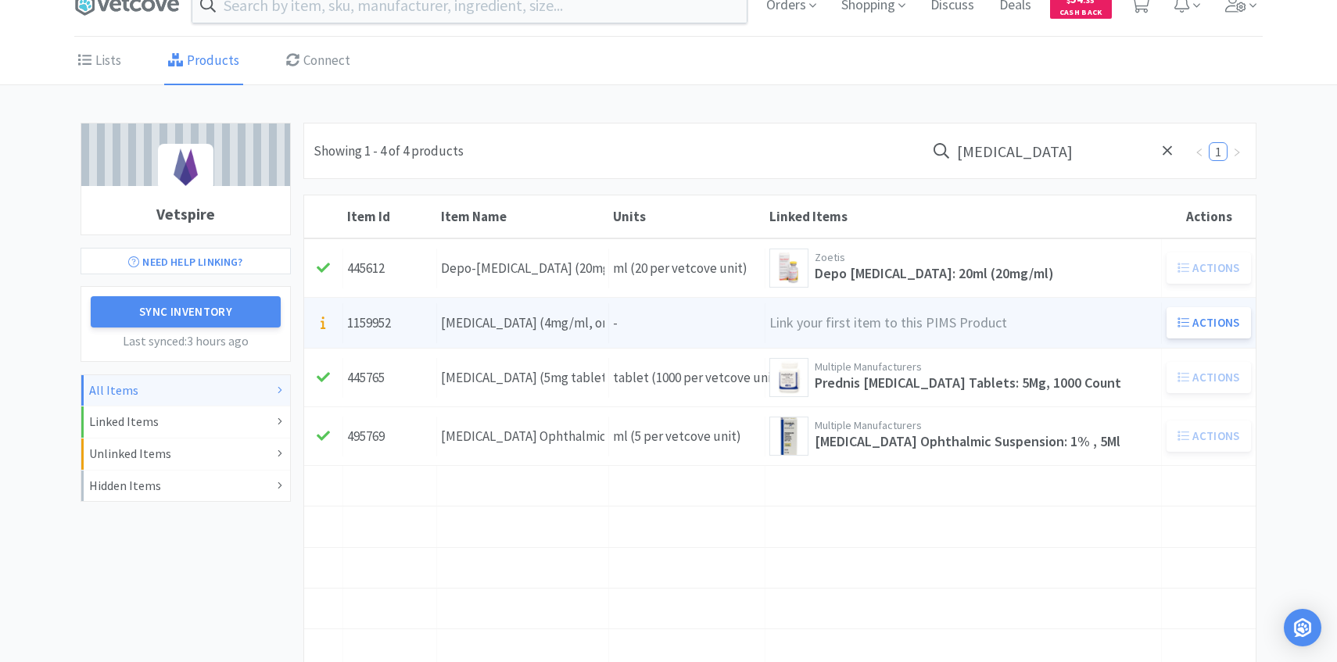
type input "prednisol"
click at [667, 328] on div "Units -" at bounding box center [687, 323] width 156 height 40
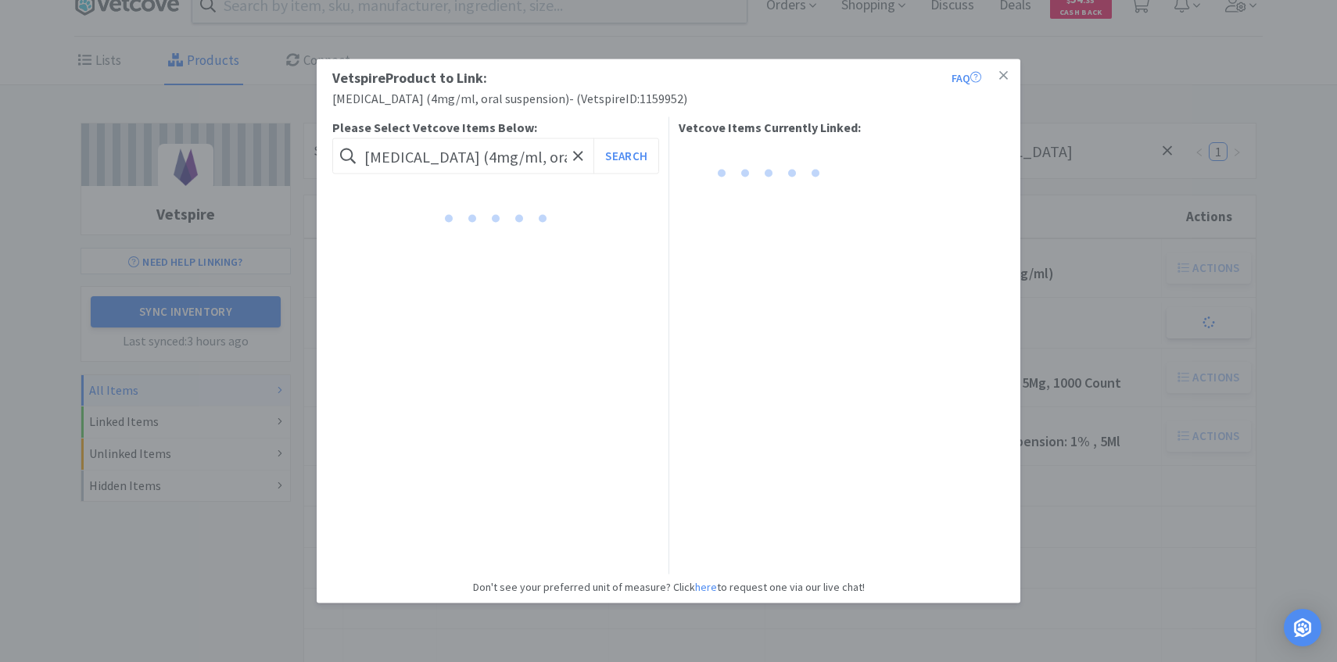
scroll to position [0, 59]
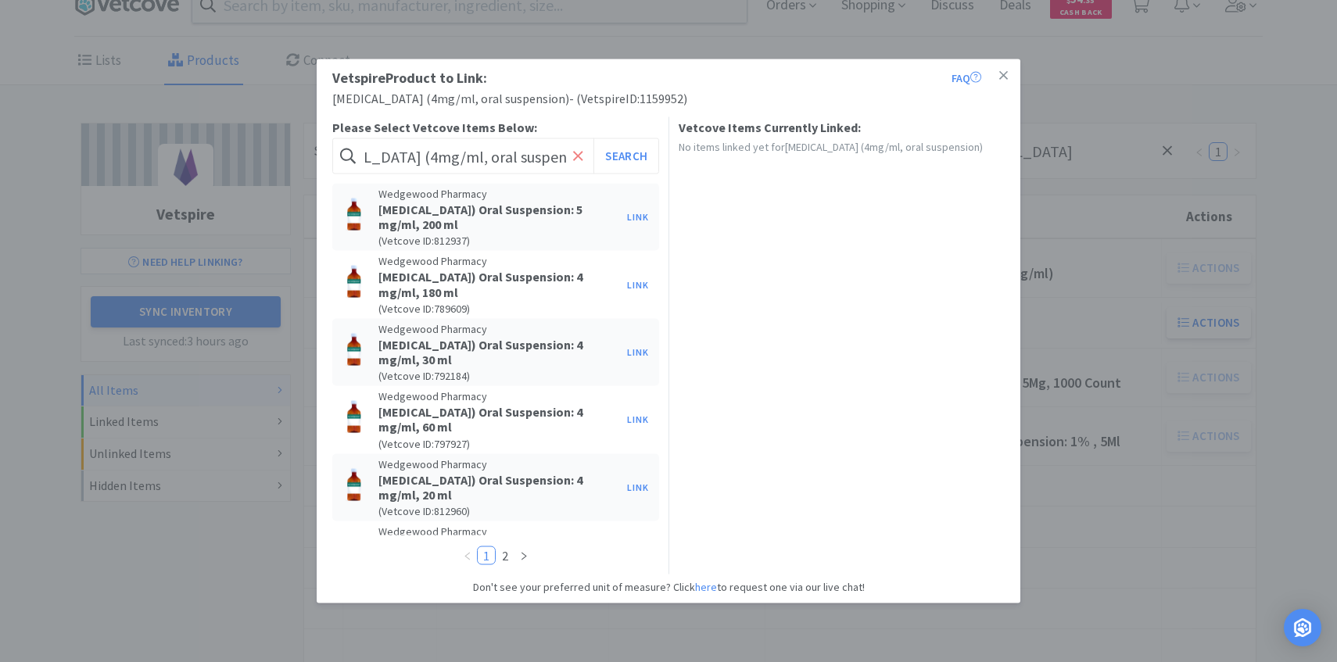
click at [572, 153] on span at bounding box center [578, 156] width 18 height 33
paste input "PREDNISUS1289VC"
type input "PREDNISUS1289VC"
click at [632, 152] on button "Search" at bounding box center [625, 156] width 65 height 36
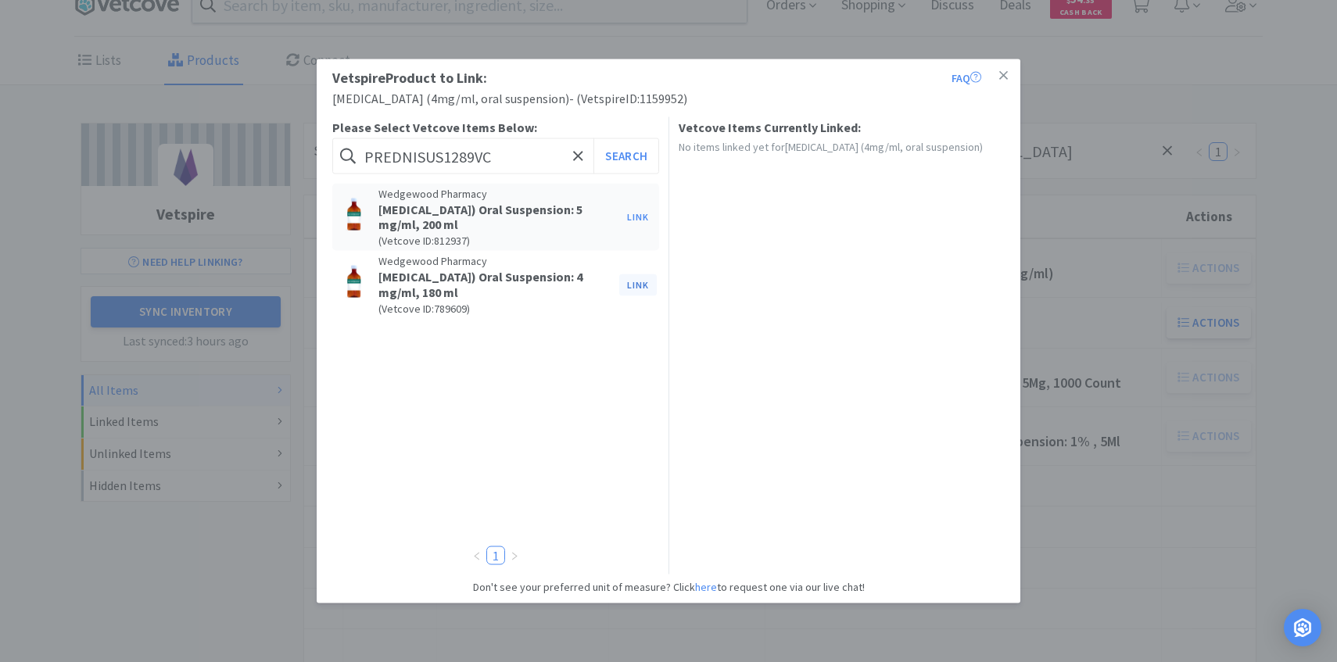
click at [639, 282] on button "Link" at bounding box center [638, 285] width 38 height 22
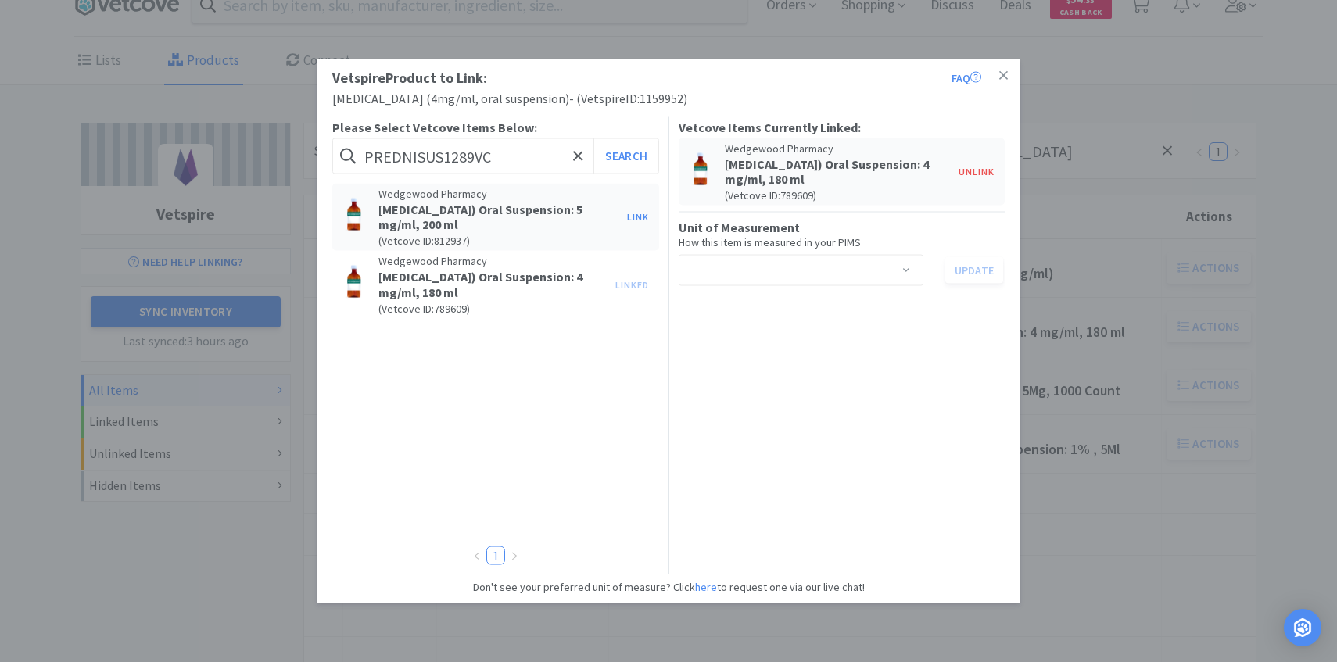
click at [755, 272] on div "Select unit of measurement" at bounding box center [796, 271] width 216 height 30
click at [744, 311] on li "ml" at bounding box center [800, 304] width 245 height 25
click at [989, 273] on button "Update" at bounding box center [974, 270] width 58 height 27
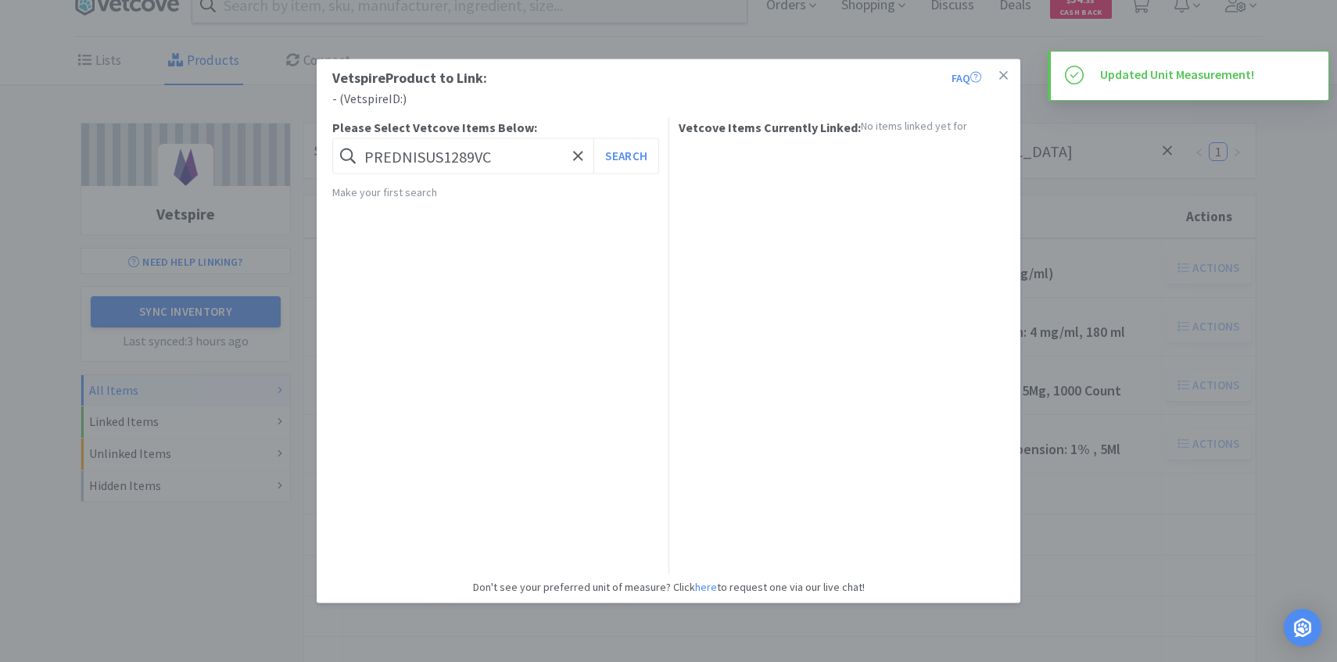
click at [1114, 362] on div "Vetspire Product to Link: FAQ - ( Vetspire ID: ) Please Select Vetcove Items Be…" at bounding box center [668, 331] width 1337 height 662
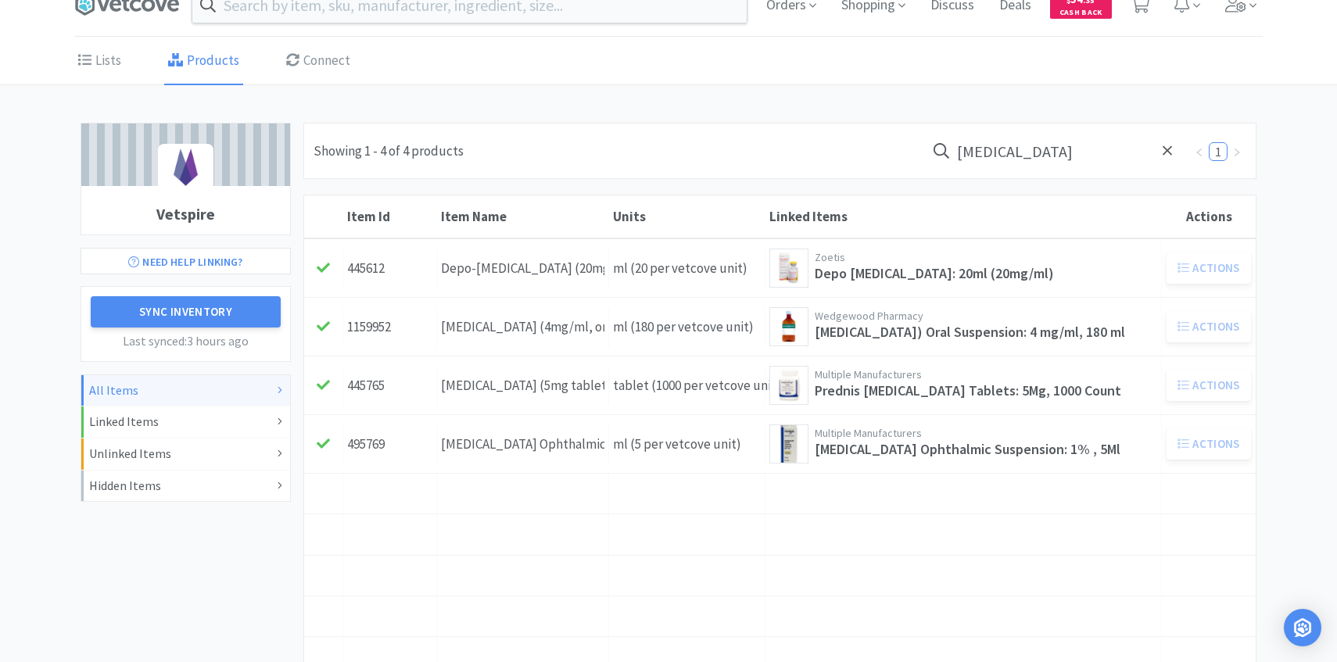
click at [1016, 152] on input "prednisol" at bounding box center [1055, 151] width 258 height 36
click at [1016, 149] on input "prednisol" at bounding box center [1055, 151] width 258 height 36
click at [1016, 147] on input "prednisol" at bounding box center [1055, 151] width 258 height 36
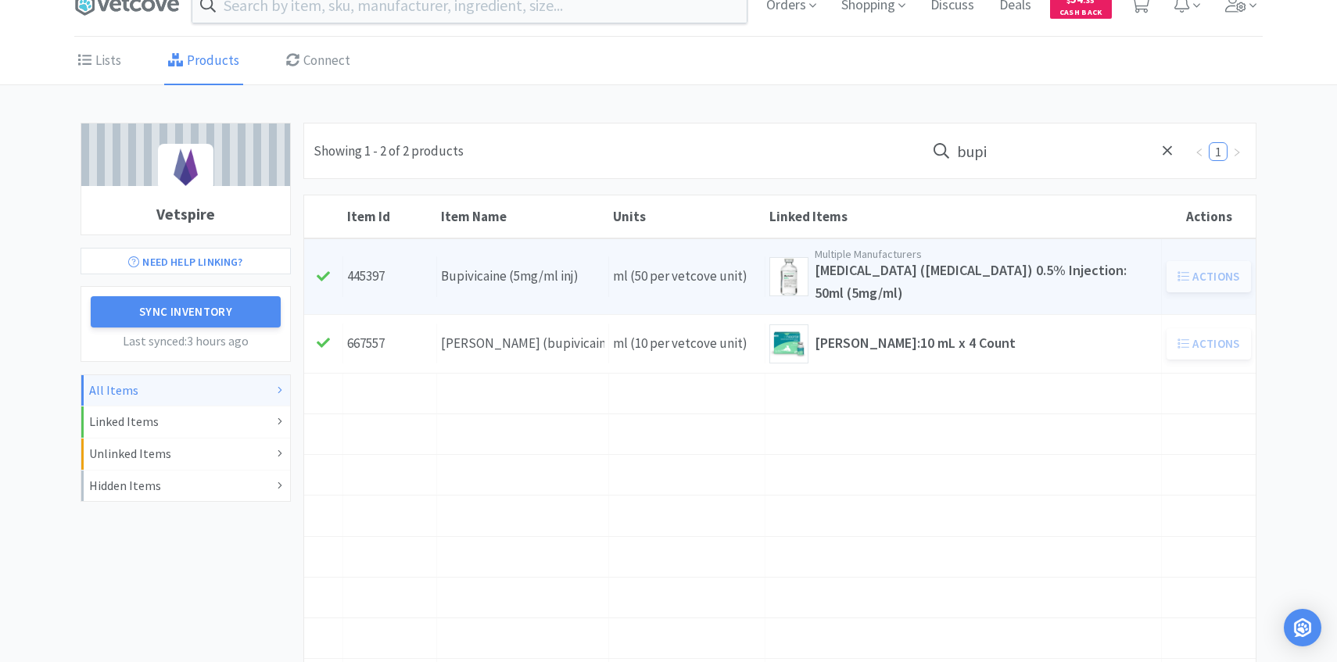
type input "bupi"
click at [607, 256] on div "Item Name Bupivicaine (5mg/ml inj)" at bounding box center [523, 276] width 172 height 40
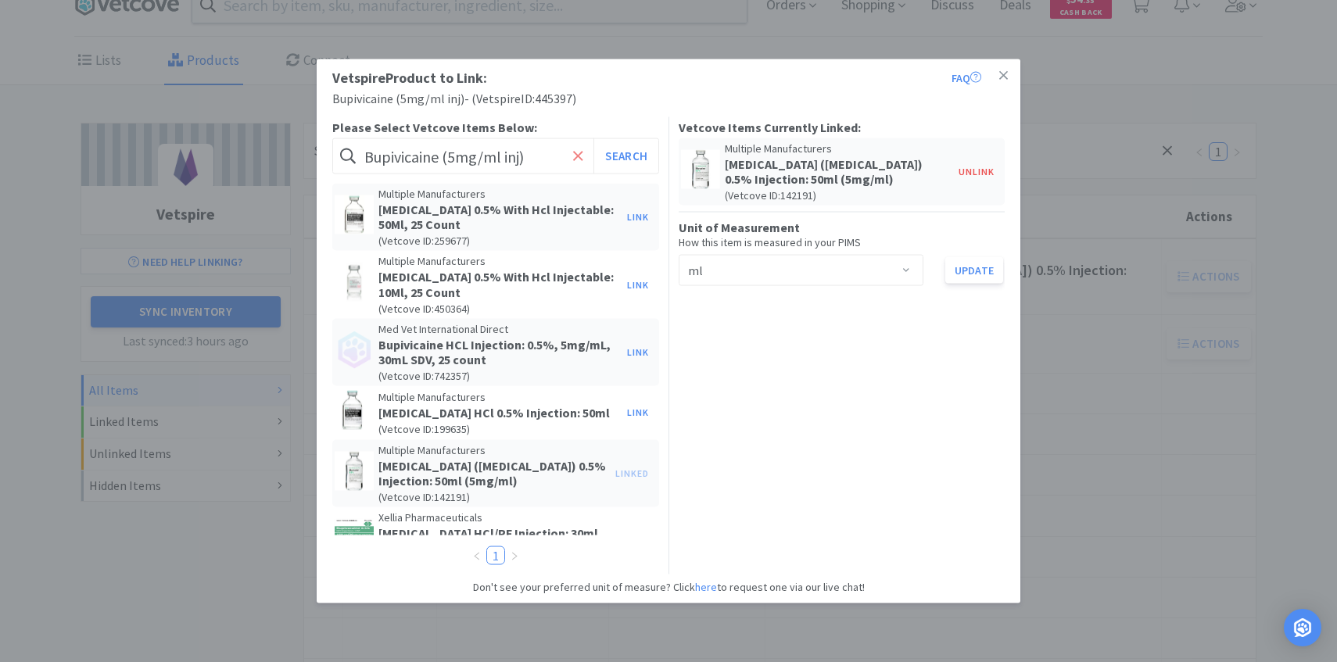
click at [576, 159] on icon at bounding box center [578, 156] width 10 height 16
paste input "BUPIVA-INJ020HM"
click at [980, 175] on button "Unlink" at bounding box center [977, 172] width 52 height 22
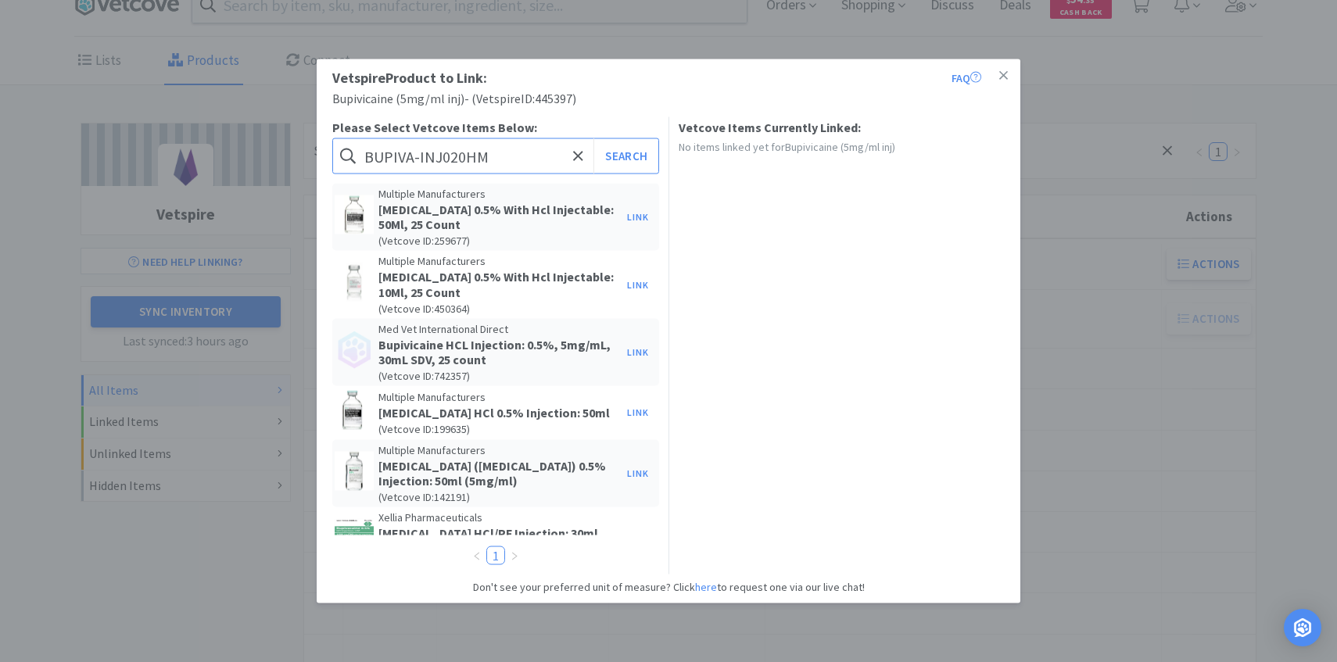
click at [511, 160] on input "BUPIVA-INJ020HM" at bounding box center [495, 156] width 327 height 36
click at [593, 138] on button "Search" at bounding box center [625, 156] width 65 height 36
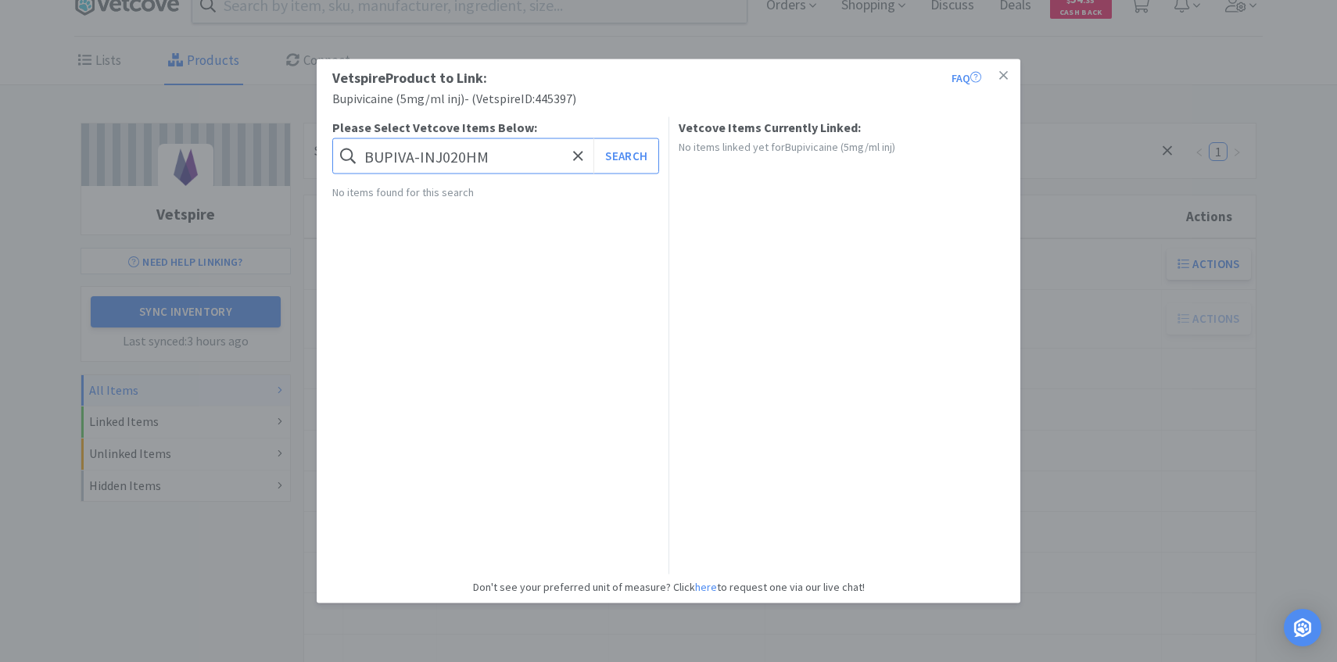
click at [511, 160] on input "BUPIVA-INJ020HM" at bounding box center [495, 156] width 327 height 36
click at [493, 153] on input "BUPIVA-INJ020HM" at bounding box center [495, 156] width 327 height 36
click at [593, 138] on button "Search" at bounding box center [625, 156] width 65 height 36
click at [453, 157] on input "BUPIVA-INJ020HM" at bounding box center [495, 156] width 327 height 36
click at [593, 138] on button "Search" at bounding box center [625, 156] width 65 height 36
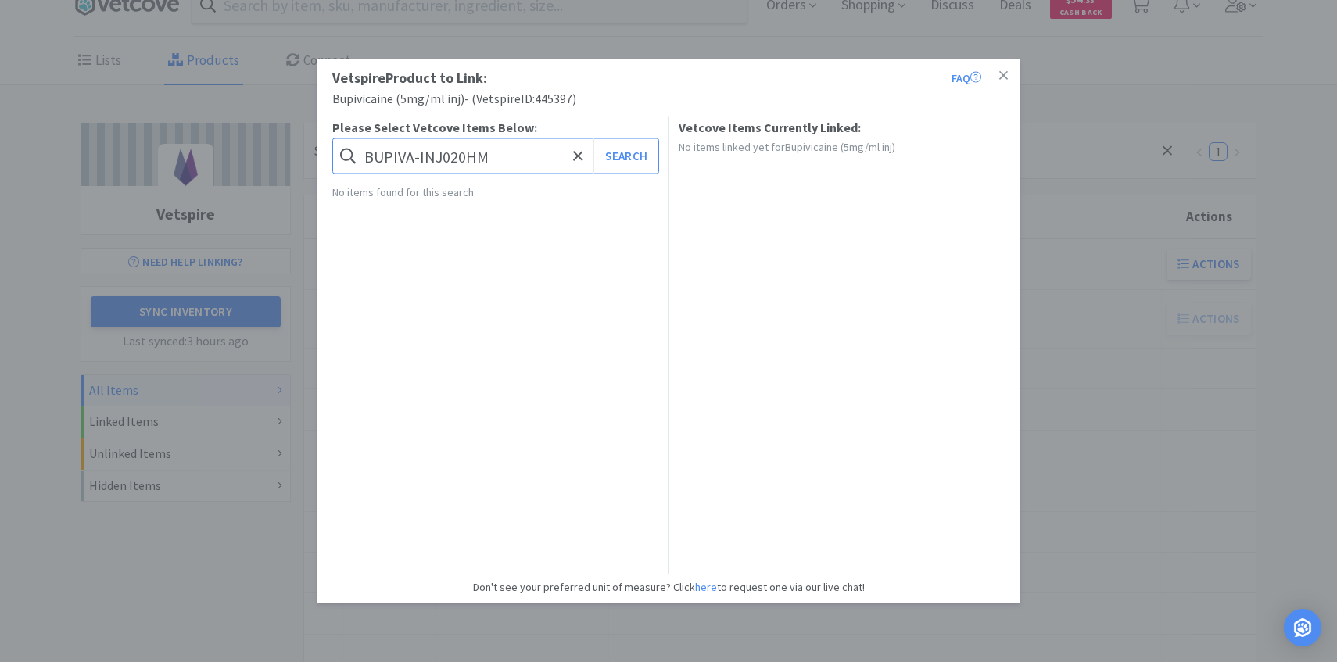
click at [453, 157] on input "BUPIVA-INJ020HM" at bounding box center [495, 156] width 327 height 36
click at [635, 145] on button "Search" at bounding box center [625, 156] width 65 height 36
click at [521, 161] on input "BUPIVA-INJ020HM" at bounding box center [495, 156] width 327 height 36
click at [593, 138] on button "Search" at bounding box center [625, 156] width 65 height 36
click at [521, 161] on input "bupivicaime" at bounding box center [495, 156] width 327 height 36
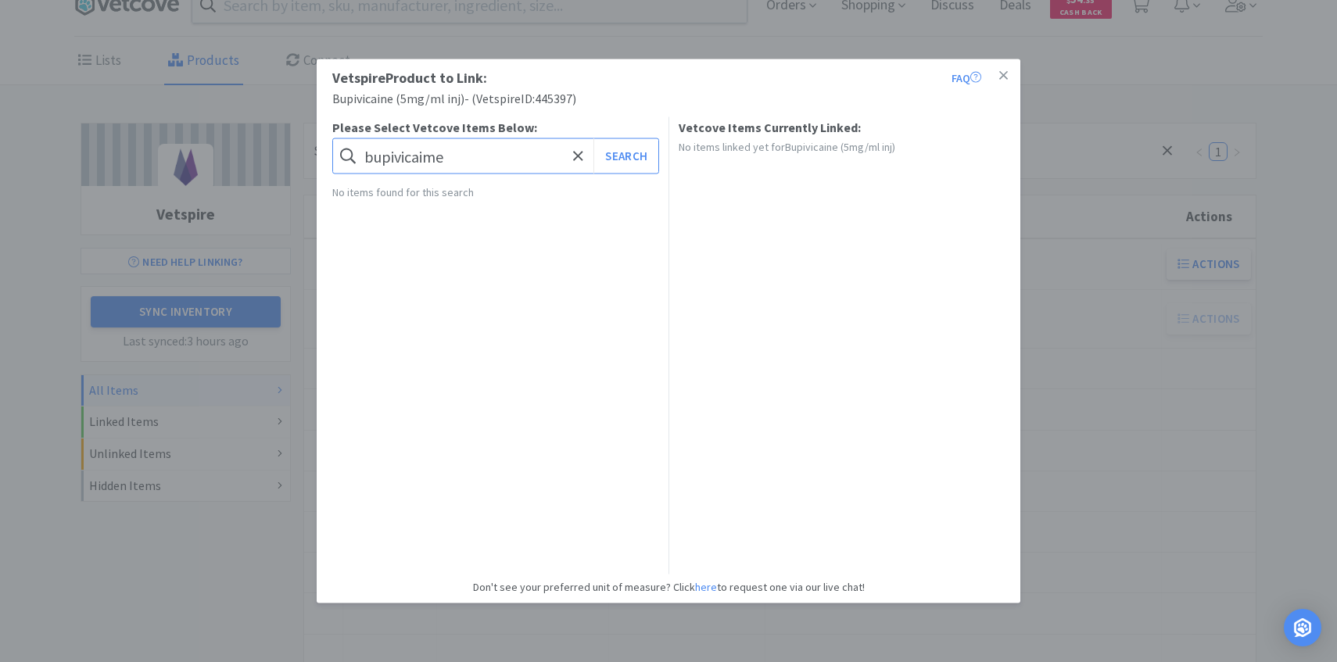
click at [487, 156] on input "bupivicaime" at bounding box center [495, 156] width 327 height 36
click at [593, 138] on button "Search" at bounding box center [625, 156] width 65 height 36
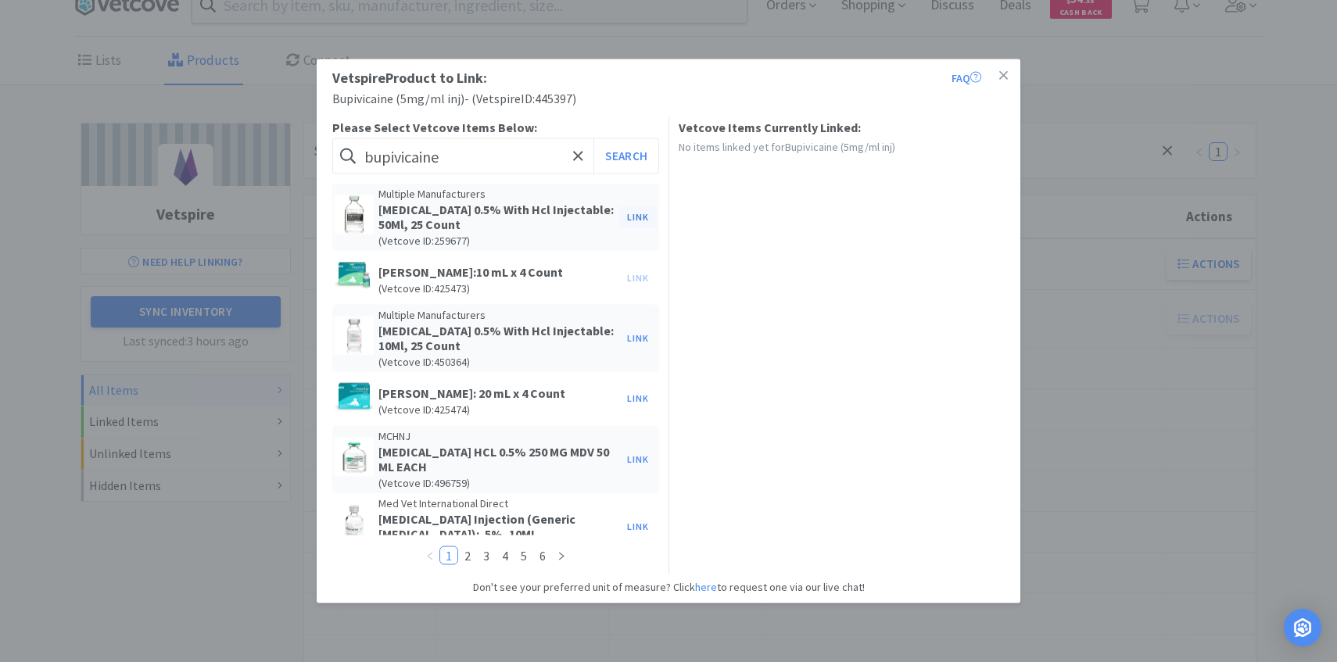
click at [636, 210] on button "Link" at bounding box center [638, 217] width 38 height 22
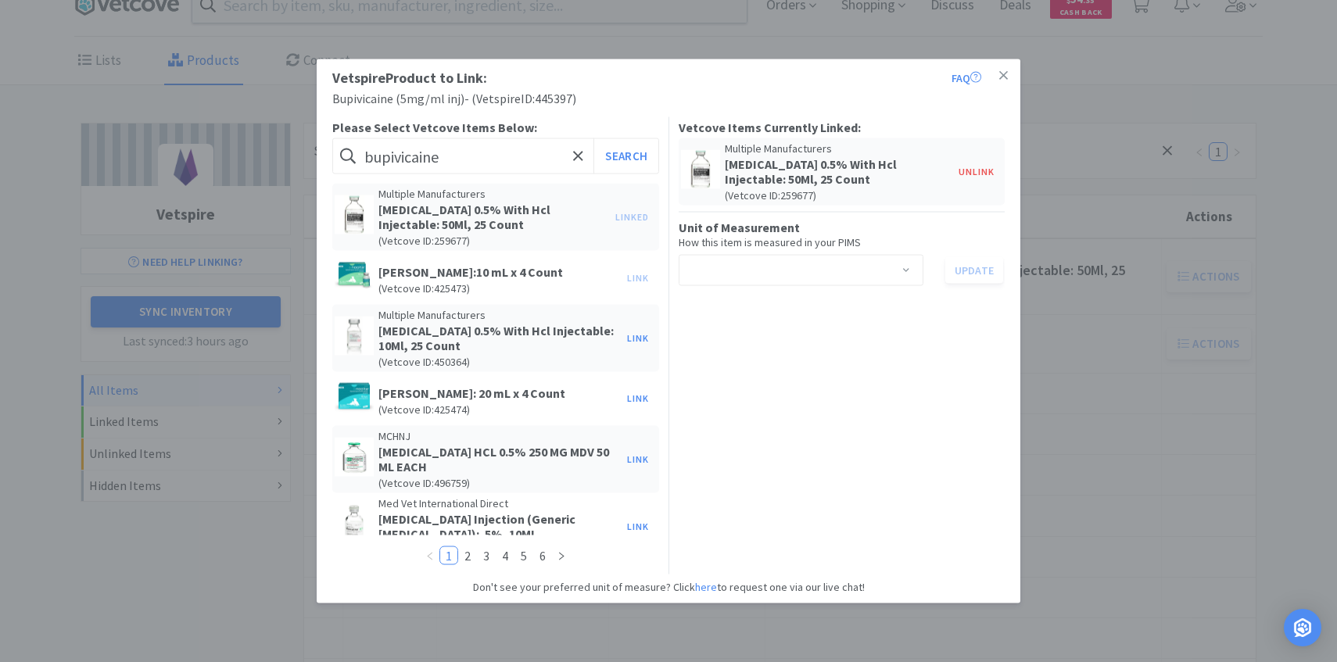
click at [729, 257] on div "Select unit of measurement" at bounding box center [796, 271] width 216 height 30
click at [574, 206] on h5 "Bupivacaine 0.5% With Hcl Injectable: 50Ml, 25 Count" at bounding box center [492, 217] width 229 height 30
click at [987, 163] on button "Unlink" at bounding box center [977, 172] width 52 height 22
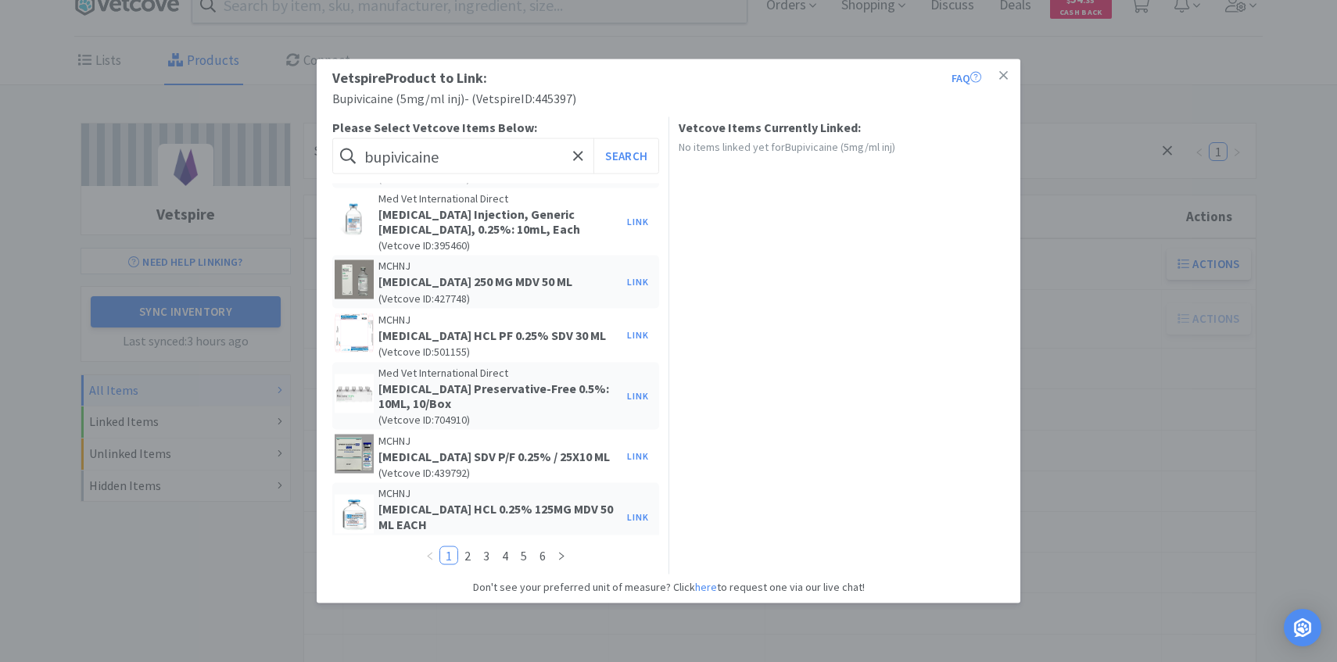
scroll to position [562, 0]
click at [474, 165] on input "bupivicaine" at bounding box center [495, 156] width 327 height 36
type input "marcaine"
click at [593, 138] on button "Search" at bounding box center [625, 156] width 65 height 36
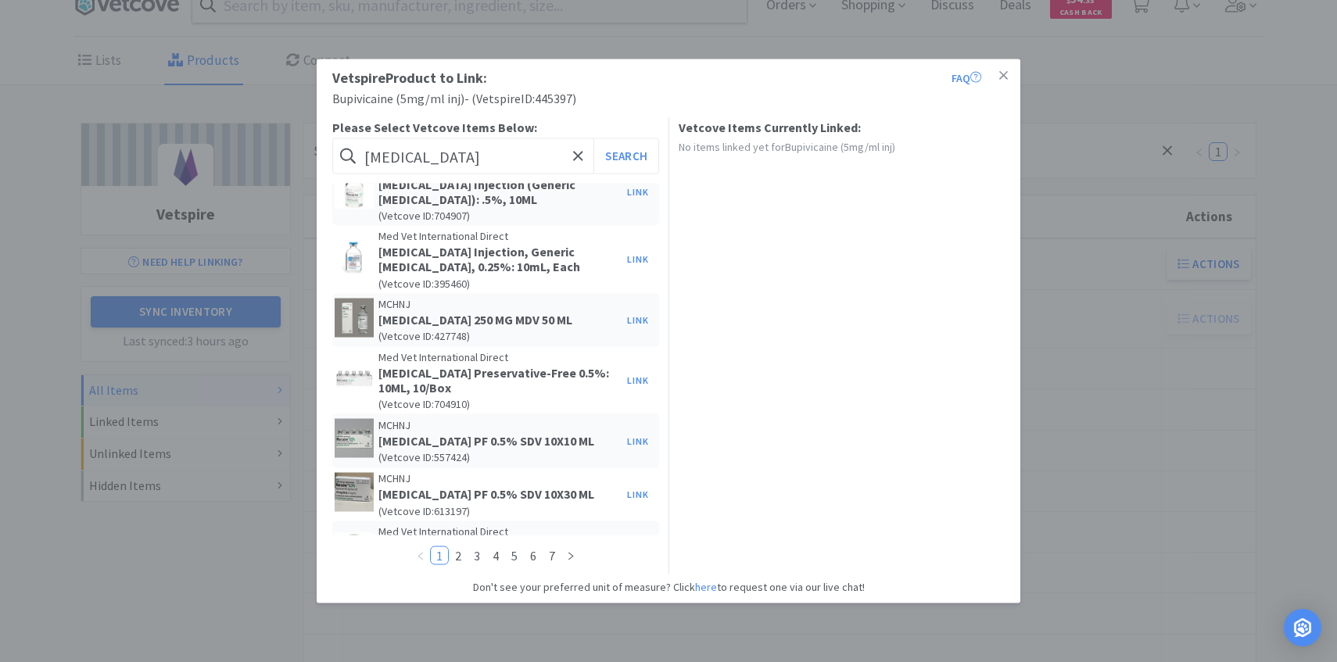
scroll to position [174, 0]
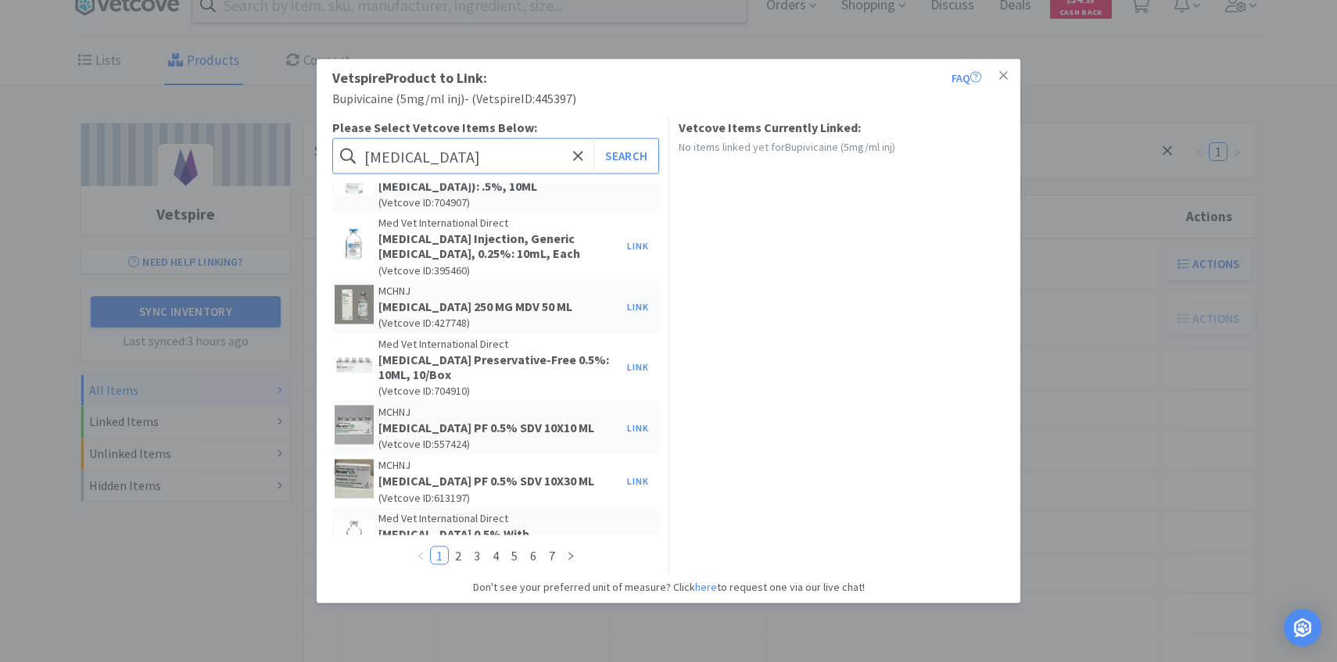
click at [458, 159] on input "marcaine" at bounding box center [495, 156] width 327 height 36
click at [449, 157] on input "marcaine" at bounding box center [495, 156] width 327 height 36
click at [256, 290] on div "Vetspire Product to Link: FAQ Bupivicaine (5mg/ml inj) - ( Vetspire ID: 445397 …" at bounding box center [668, 331] width 1337 height 662
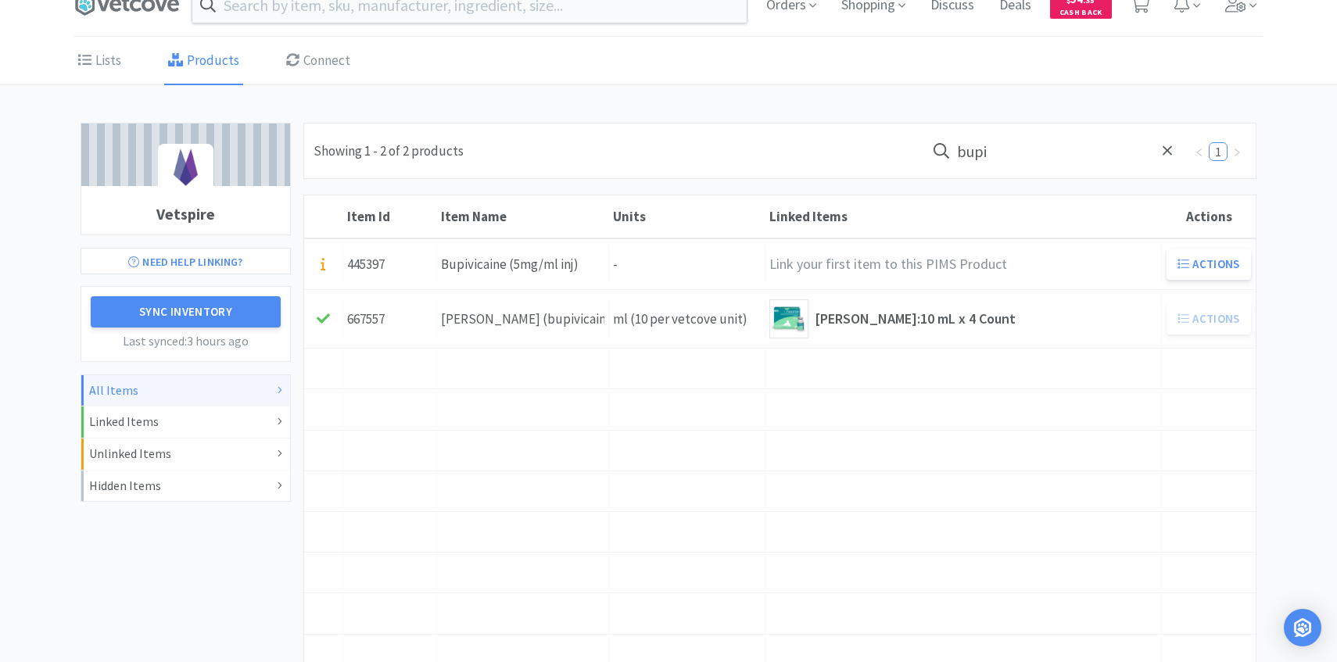
scroll to position [0, 0]
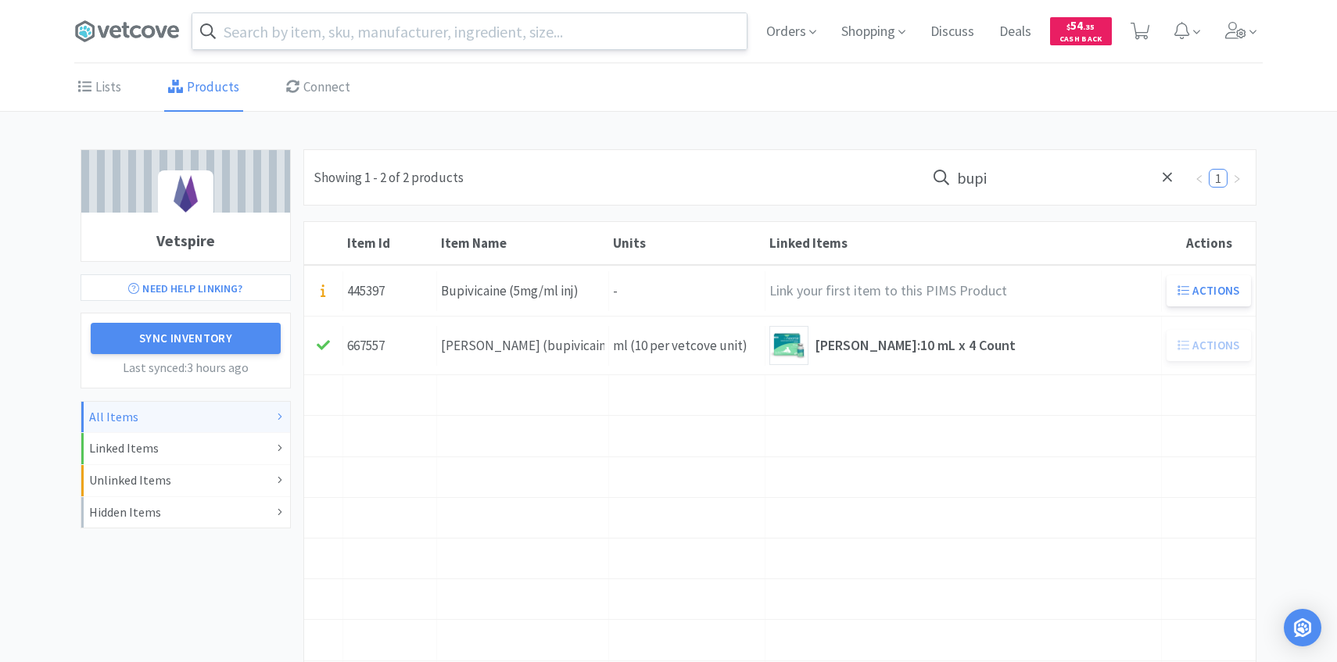
click at [321, 22] on input "text" at bounding box center [469, 31] width 554 height 36
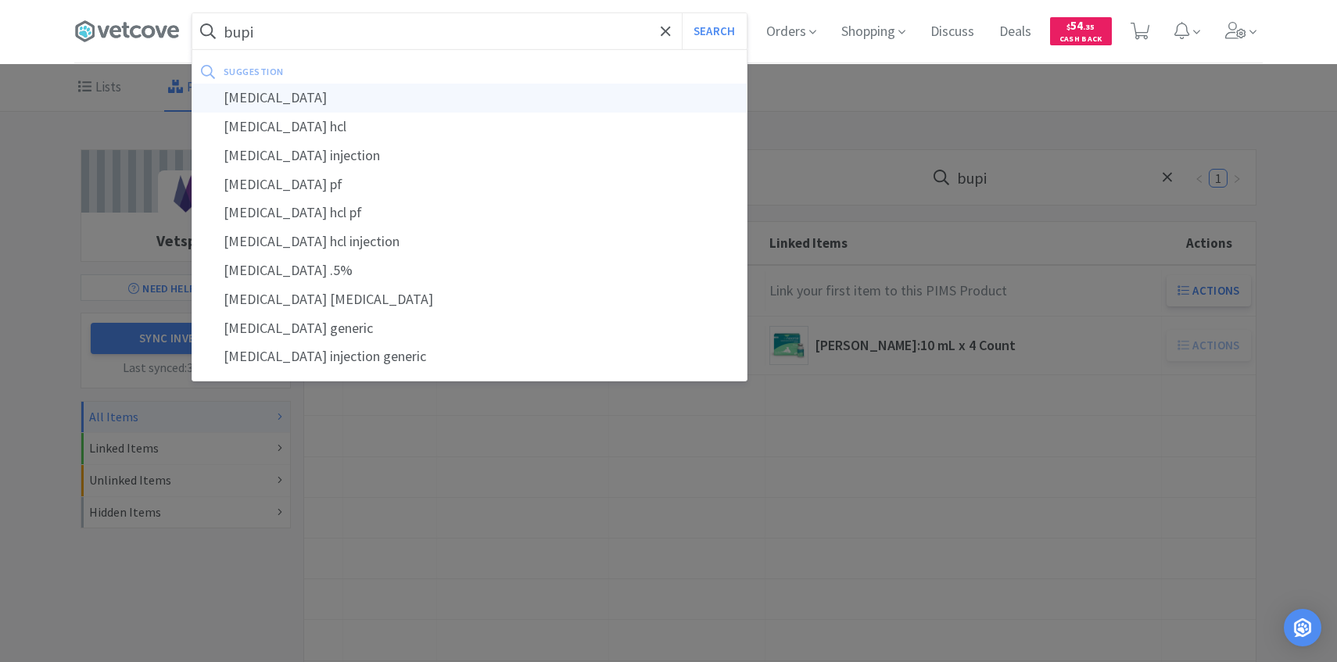
click at [341, 86] on div "bupivacaine" at bounding box center [469, 98] width 554 height 29
type input "bupivacaine"
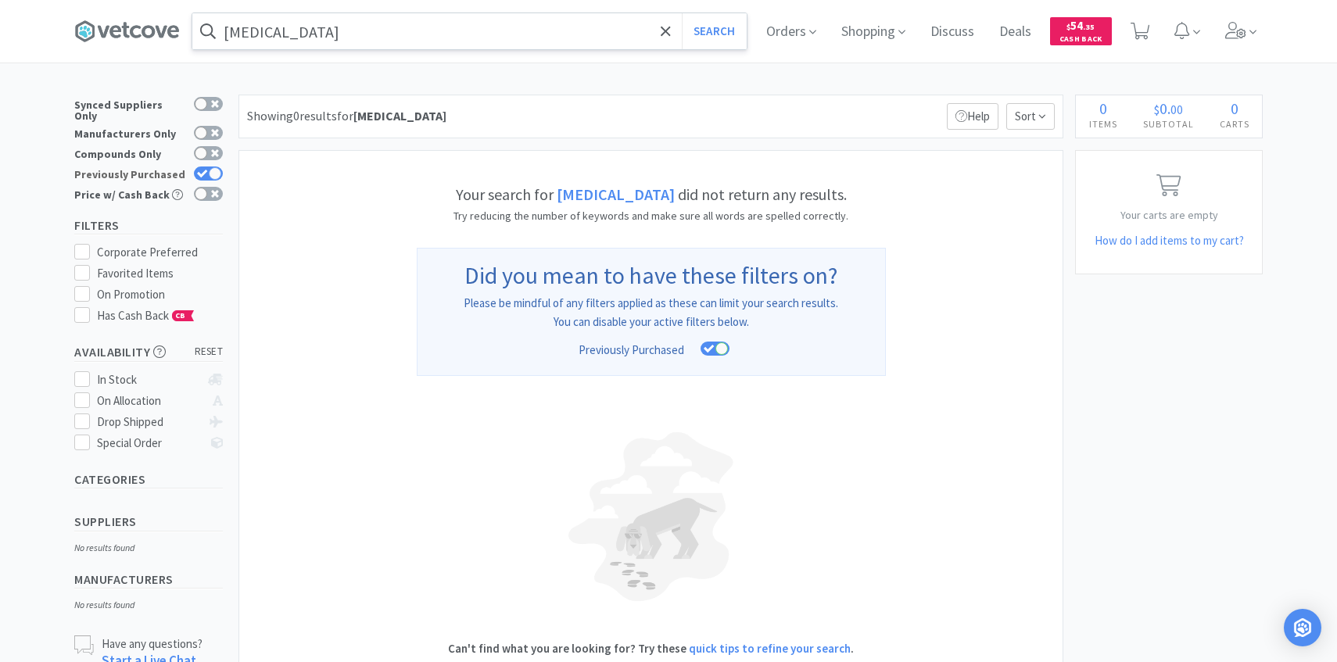
click at [203, 170] on icon at bounding box center [202, 174] width 11 height 9
checkbox input "false"
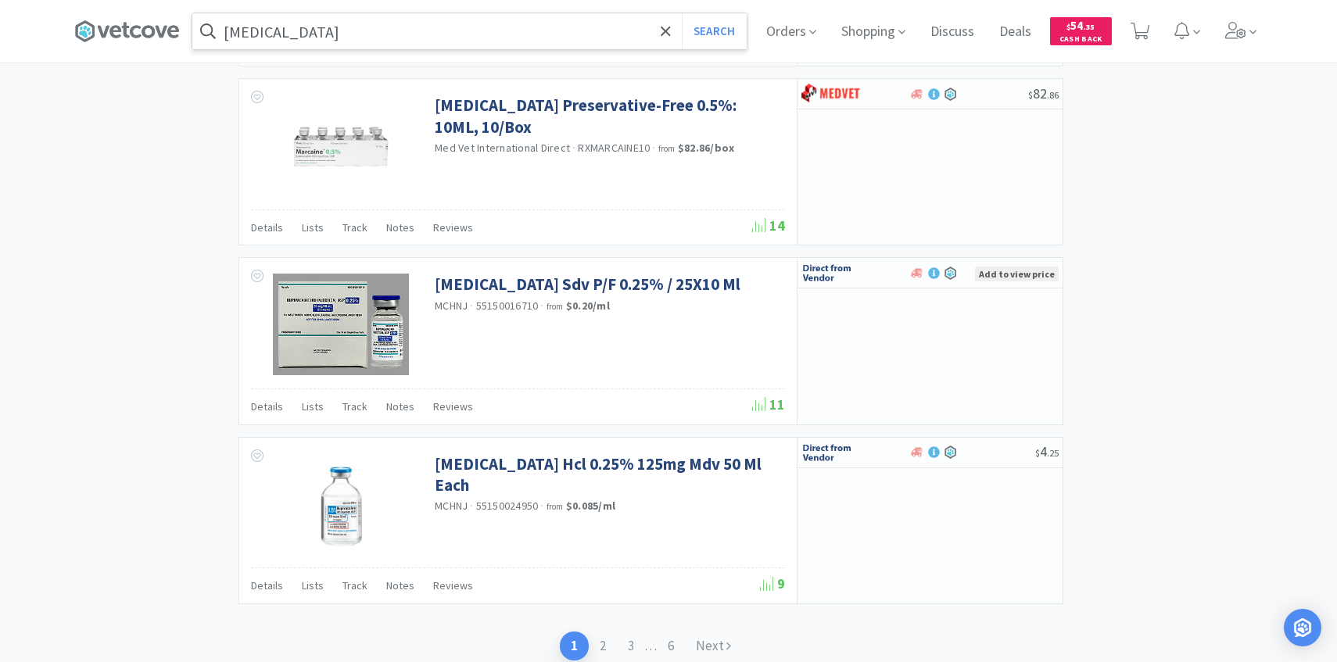
scroll to position [2513, 0]
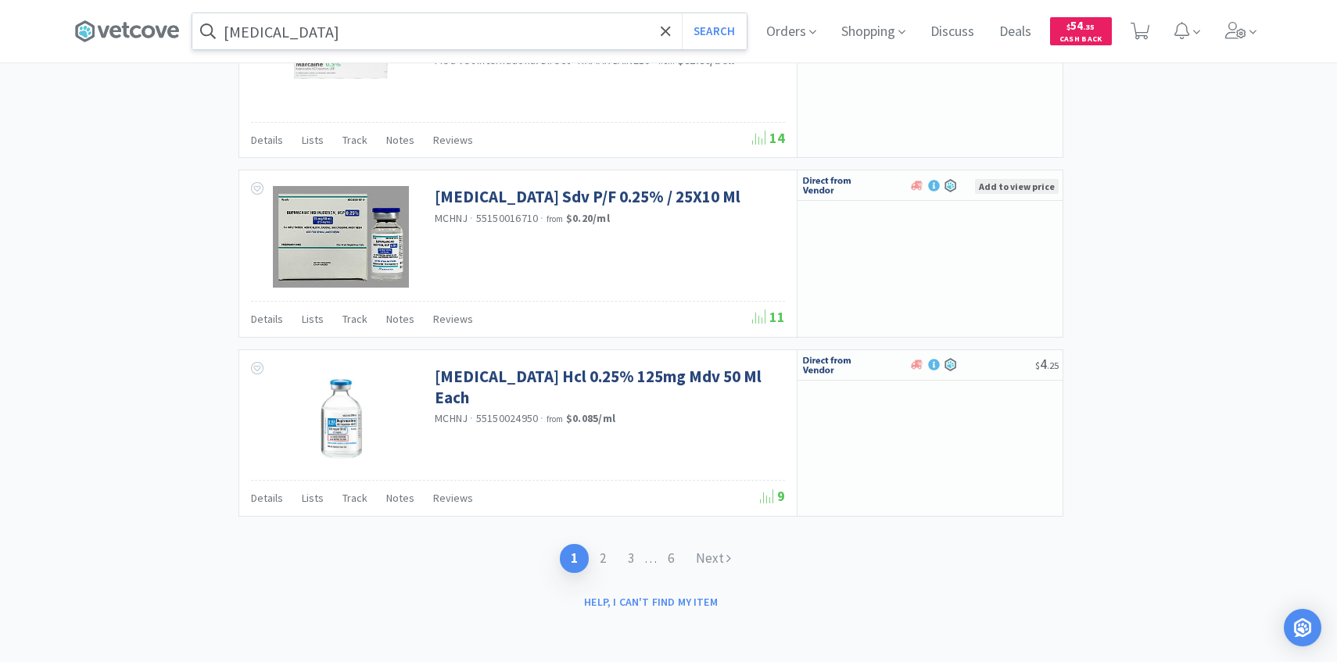
click at [399, 26] on input "bupivacaine" at bounding box center [469, 31] width 554 height 36
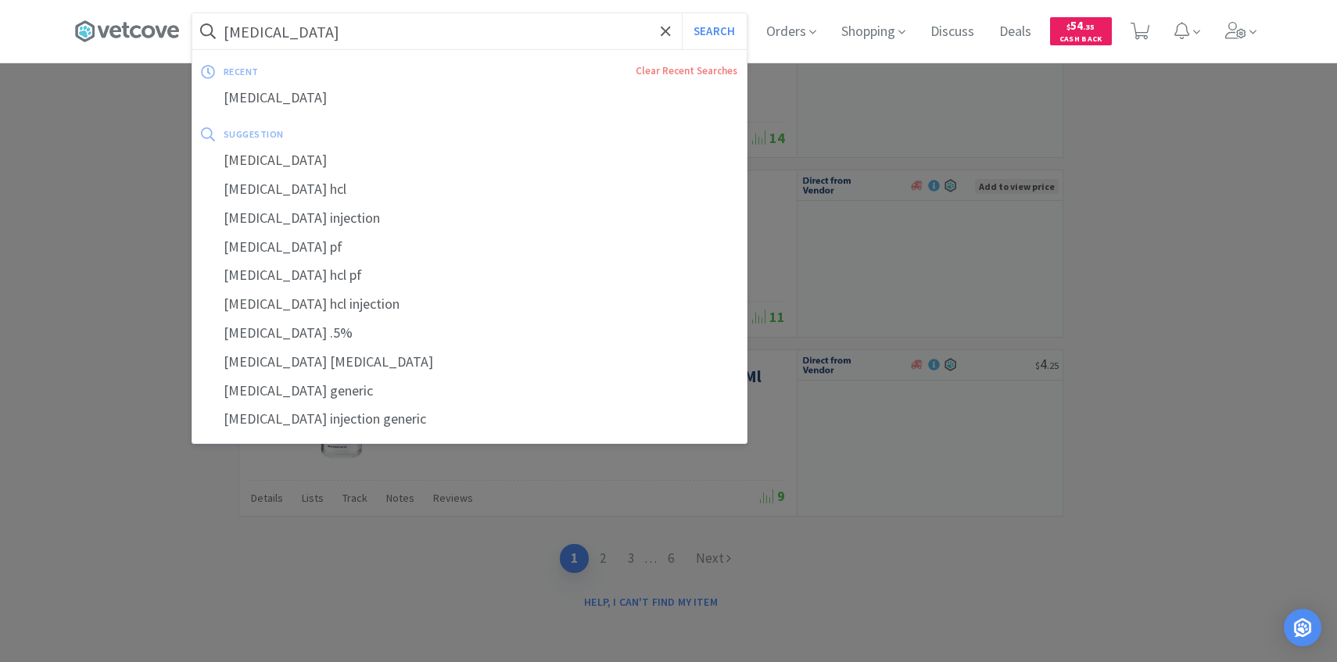
click at [371, 30] on input "bupivacaine" at bounding box center [469, 31] width 554 height 36
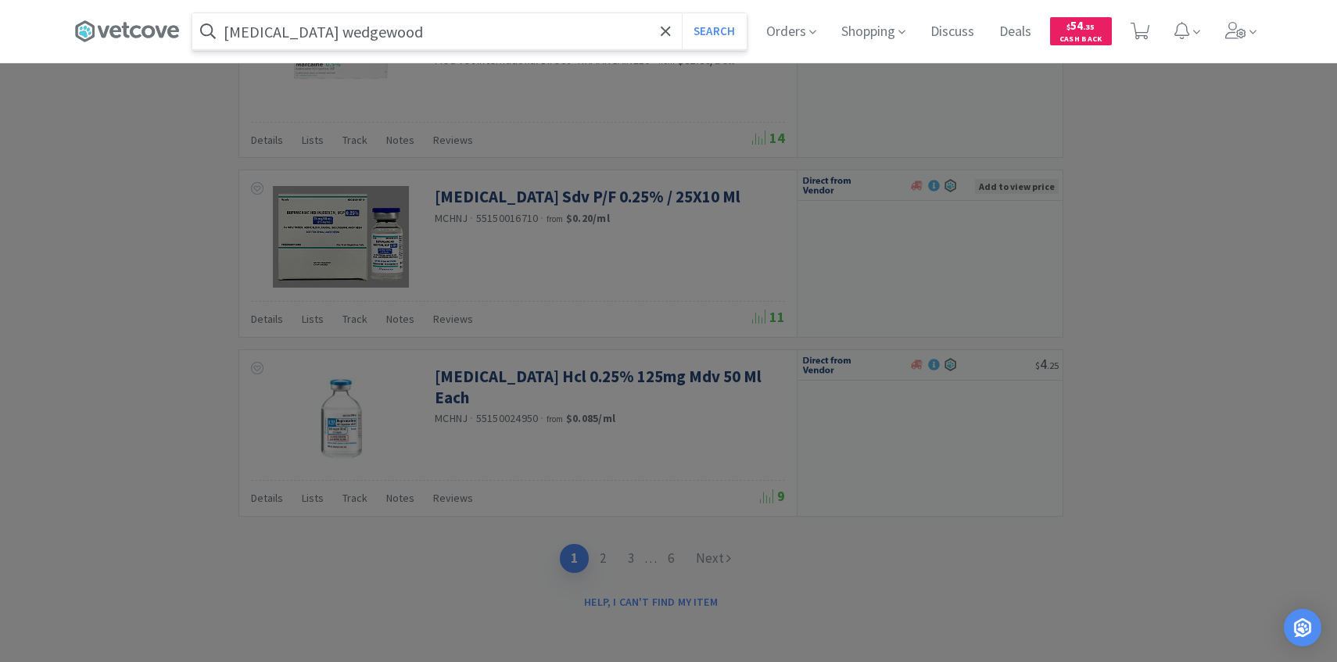
type input "bupivacaine wedgewood"
click at [682, 13] on button "Search" at bounding box center [714, 31] width 65 height 36
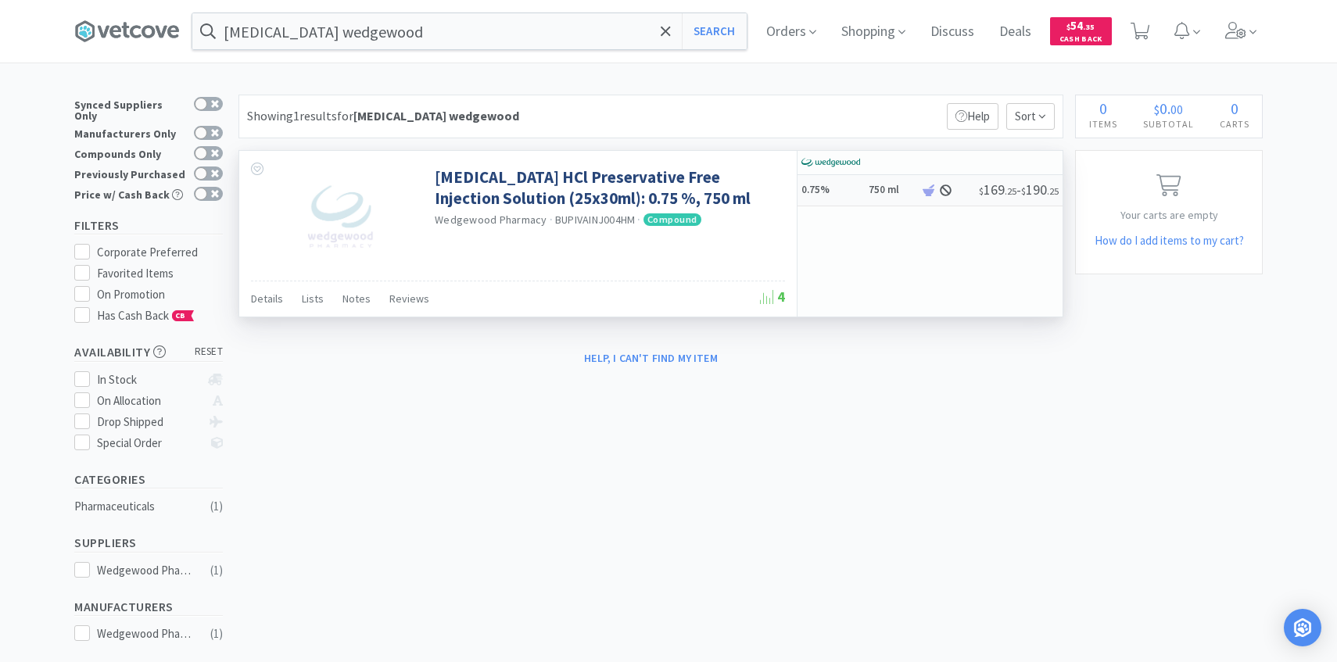
click at [872, 192] on h6 "750 ml" at bounding box center [892, 190] width 47 height 13
select select "1"
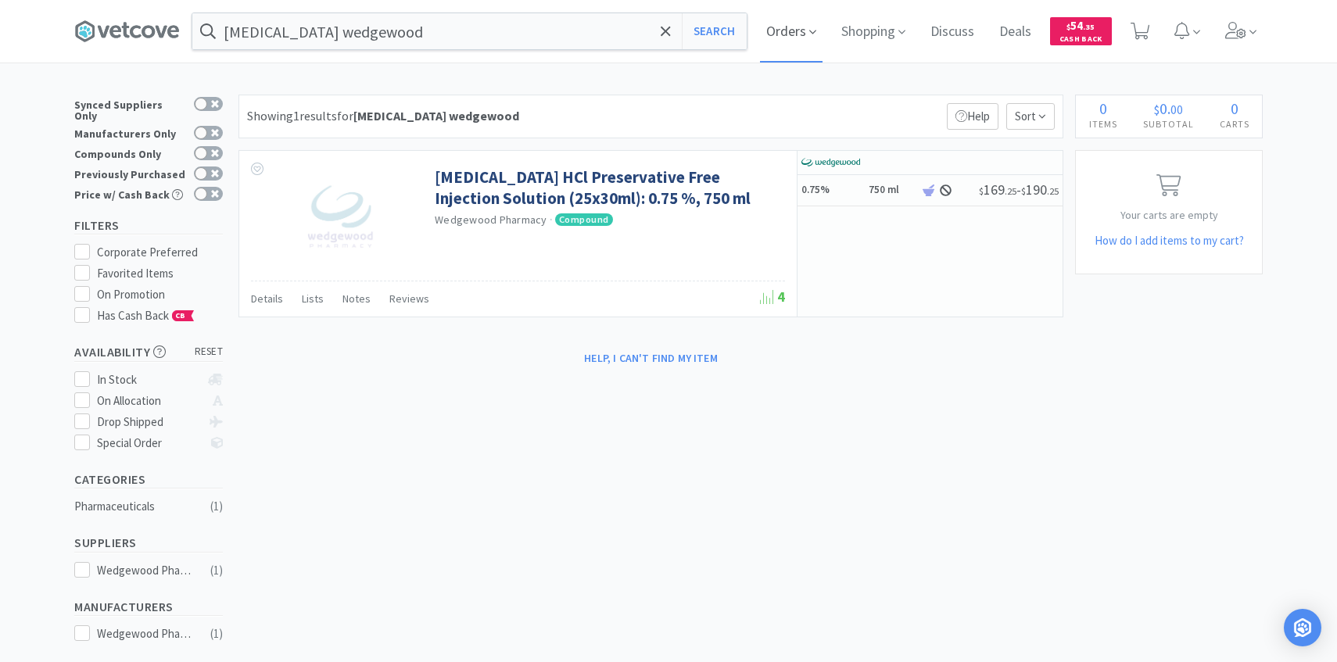
click at [773, 20] on span "Orders" at bounding box center [791, 31] width 63 height 63
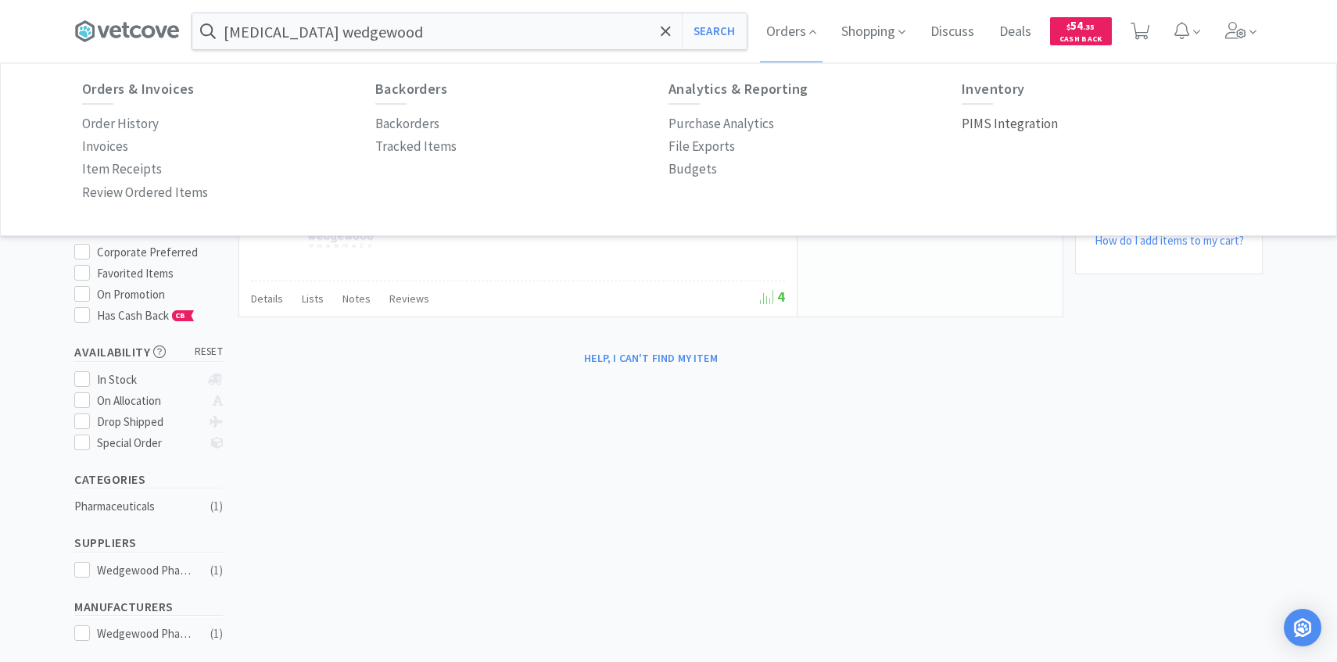
click at [989, 120] on p "PIMS Integration" at bounding box center [1010, 123] width 96 height 21
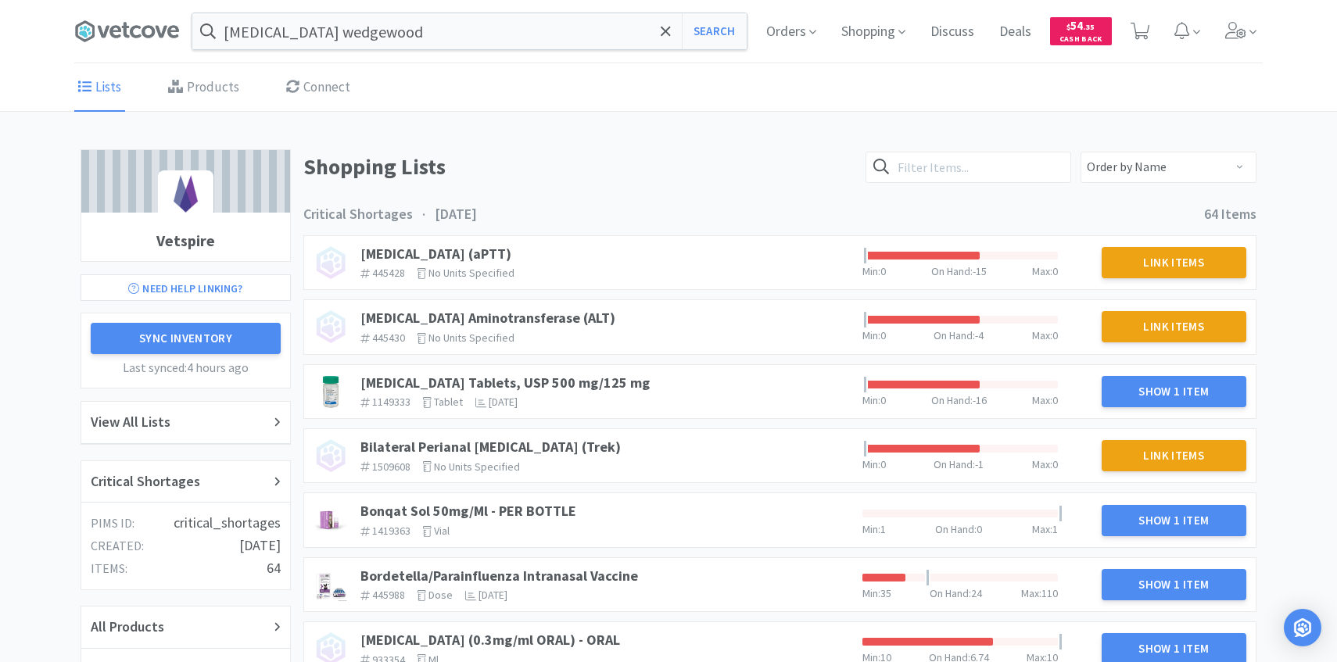
click at [208, 95] on link "Products" at bounding box center [203, 88] width 79 height 48
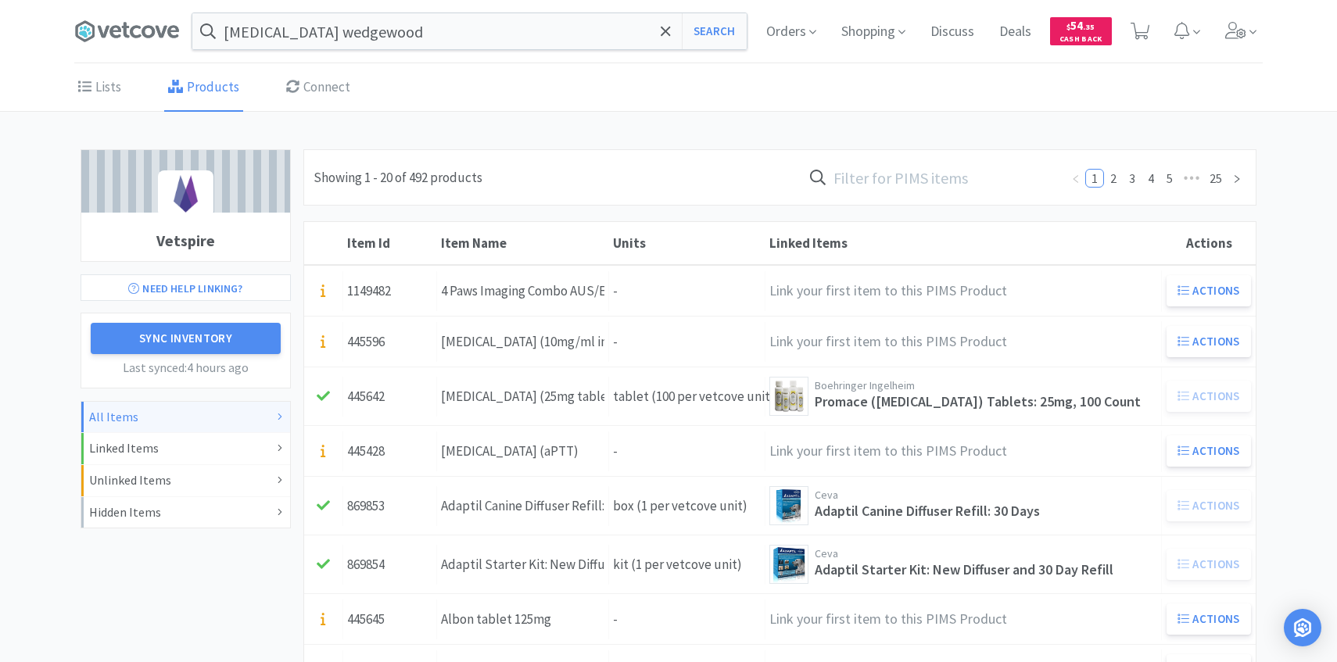
click at [963, 167] on input "text" at bounding box center [931, 177] width 258 height 36
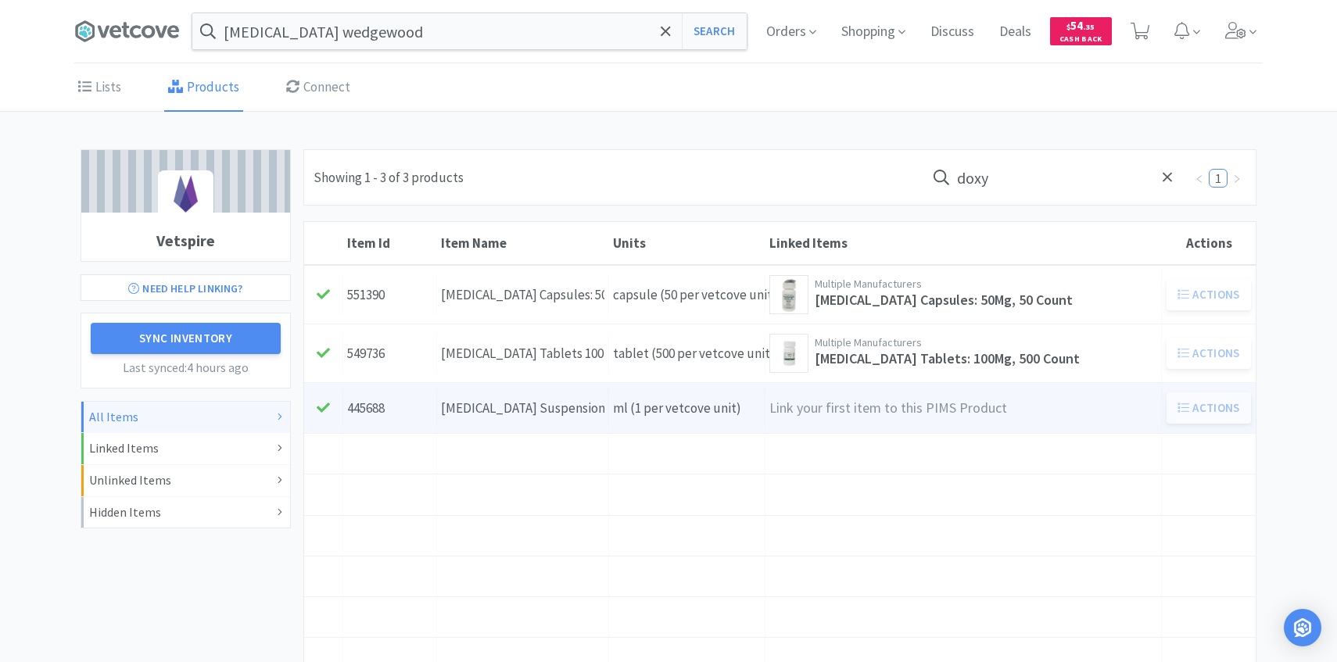
type input "doxy"
click at [625, 395] on div "Units ml (1 per vetcove unit)" at bounding box center [687, 409] width 156 height 40
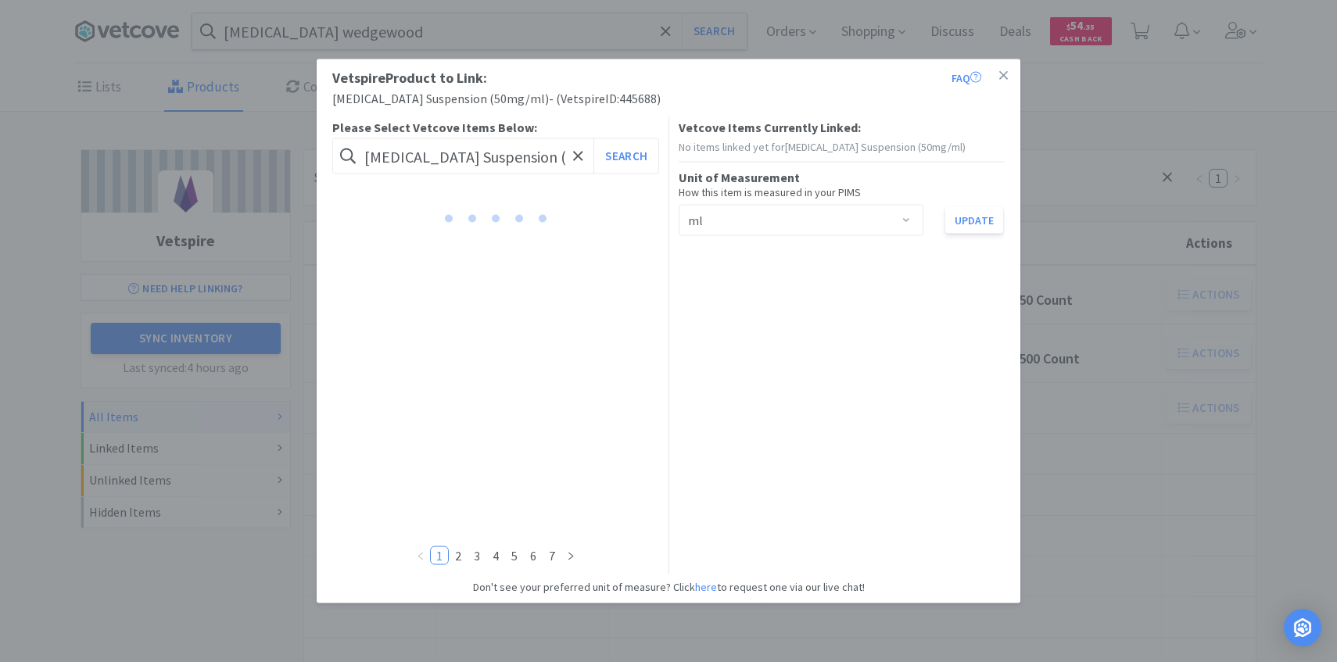
scroll to position [0, 27]
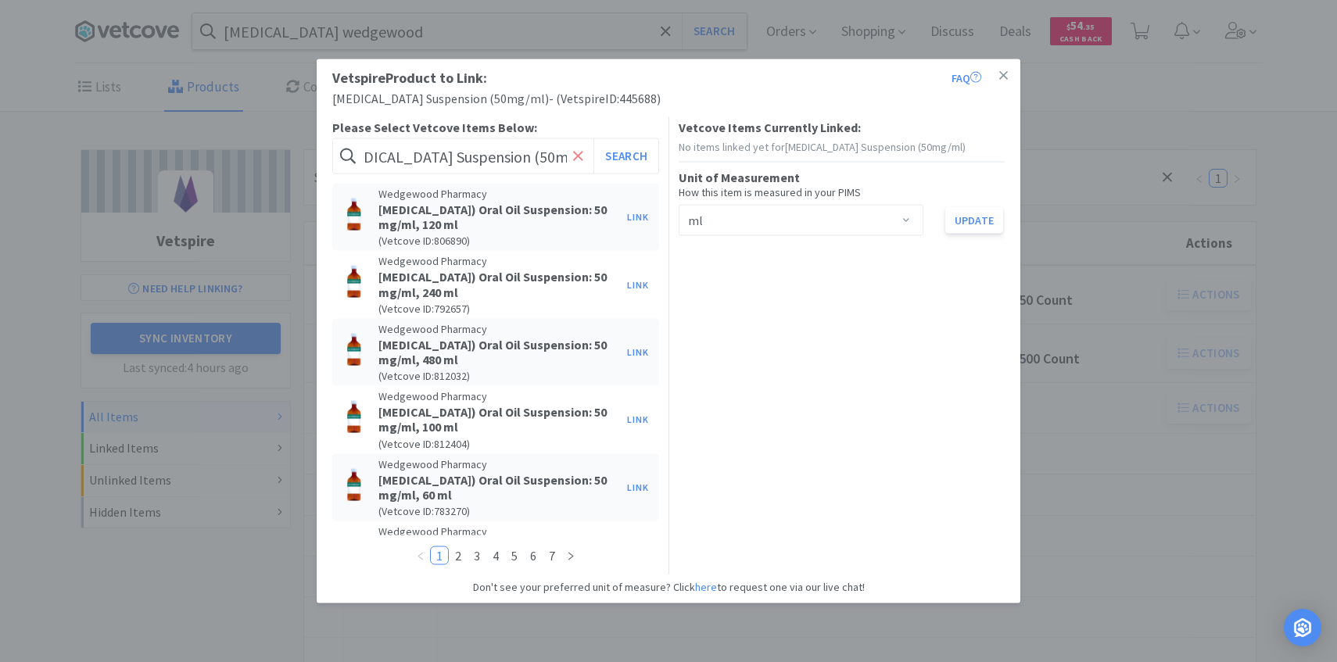
click at [578, 156] on icon at bounding box center [578, 156] width 10 height 16
paste input "DOXYCYSUS0048VC"
type input "DOXYCYSUS0048VC"
click at [645, 165] on button "Search" at bounding box center [625, 156] width 65 height 36
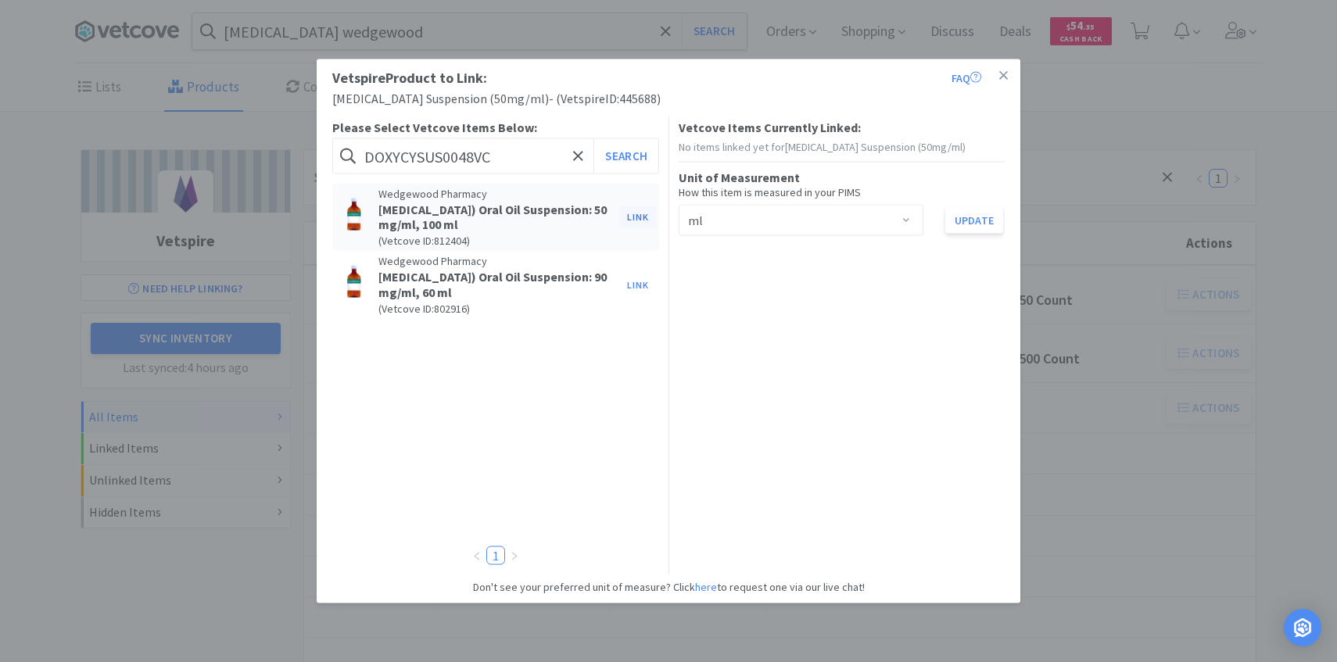
click at [635, 216] on button "Link" at bounding box center [638, 217] width 38 height 22
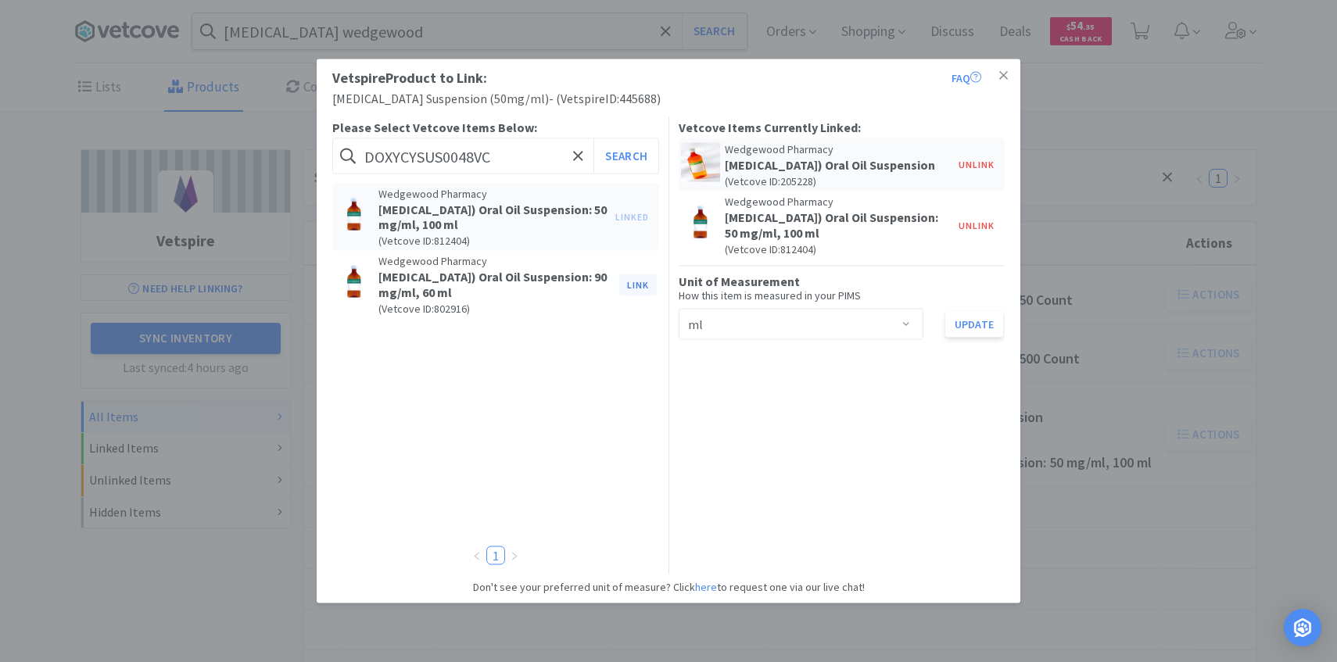
click at [641, 286] on button "Link" at bounding box center [638, 285] width 38 height 22
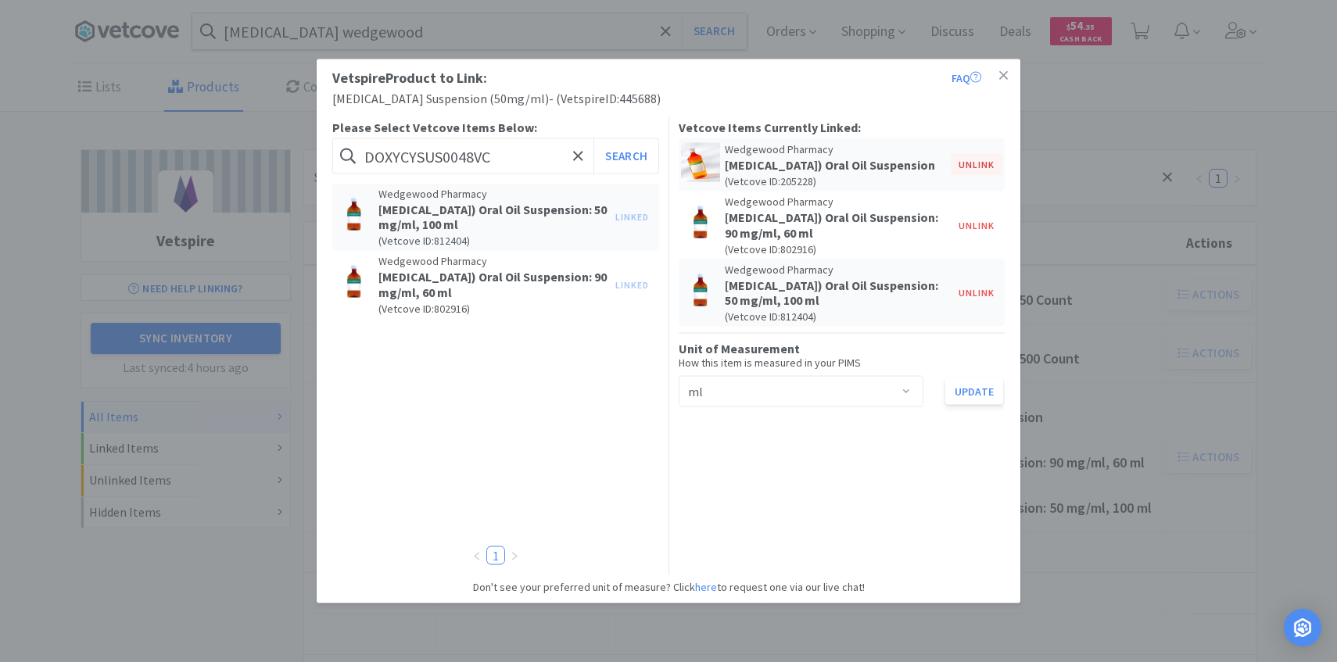
click at [990, 162] on button "Unlink" at bounding box center [977, 165] width 52 height 22
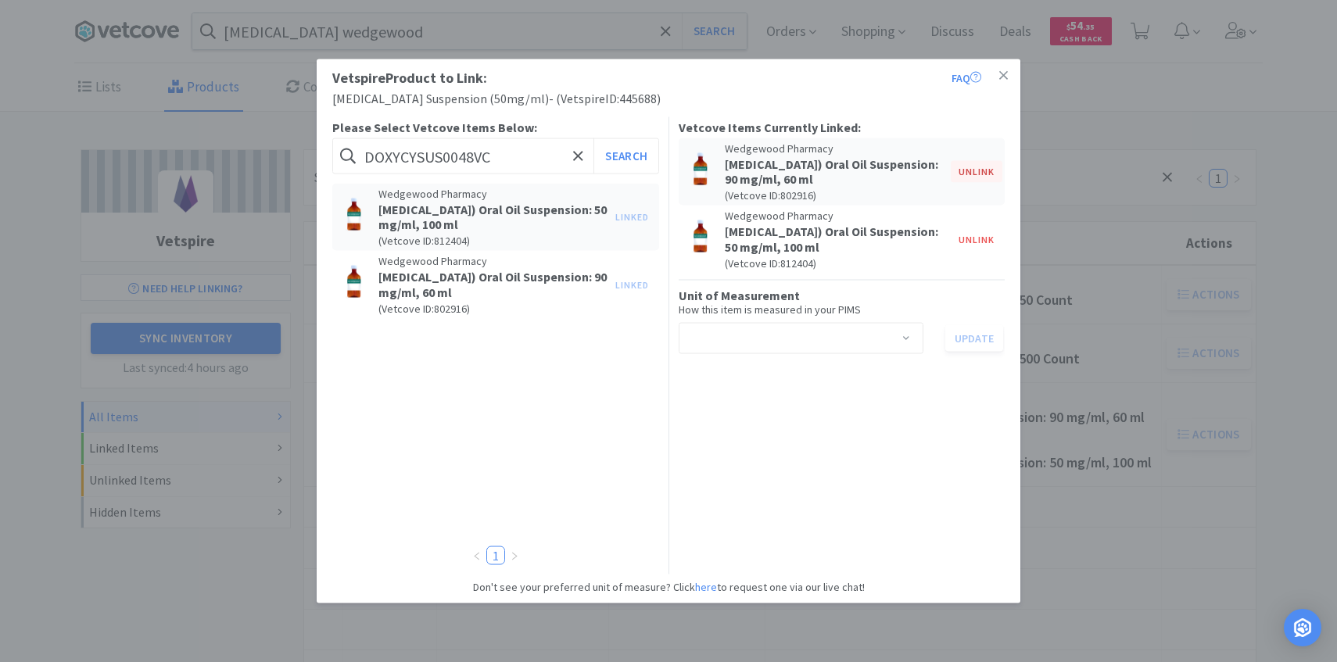
click at [983, 173] on button "Unlink" at bounding box center [977, 172] width 52 height 22
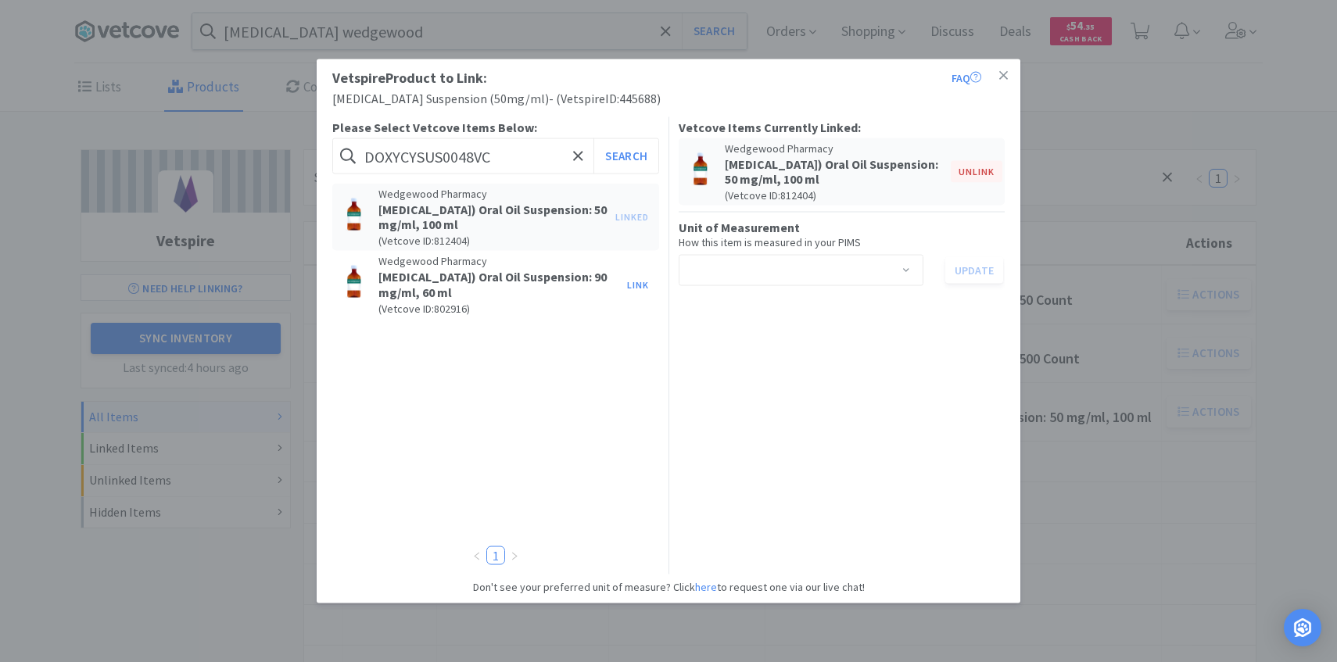
click at [977, 172] on button "Unlink" at bounding box center [977, 172] width 52 height 22
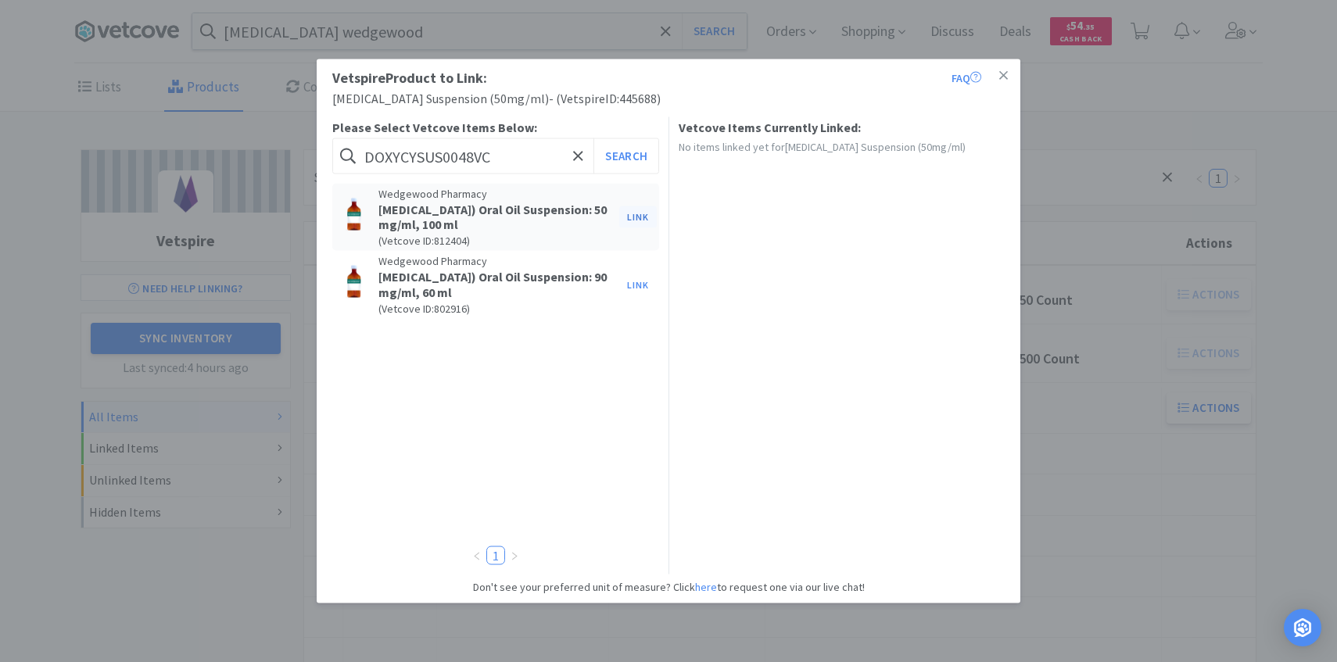
click at [633, 223] on button "Link" at bounding box center [638, 217] width 38 height 22
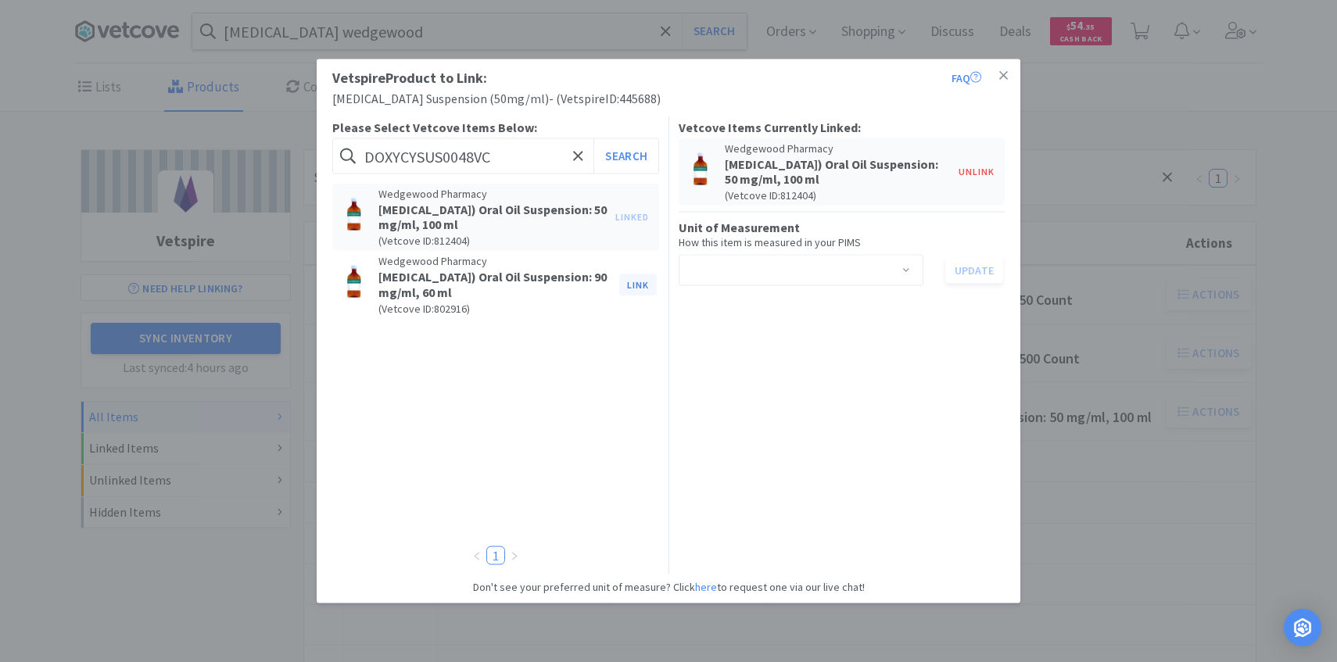
click at [639, 282] on button "Link" at bounding box center [638, 285] width 38 height 22
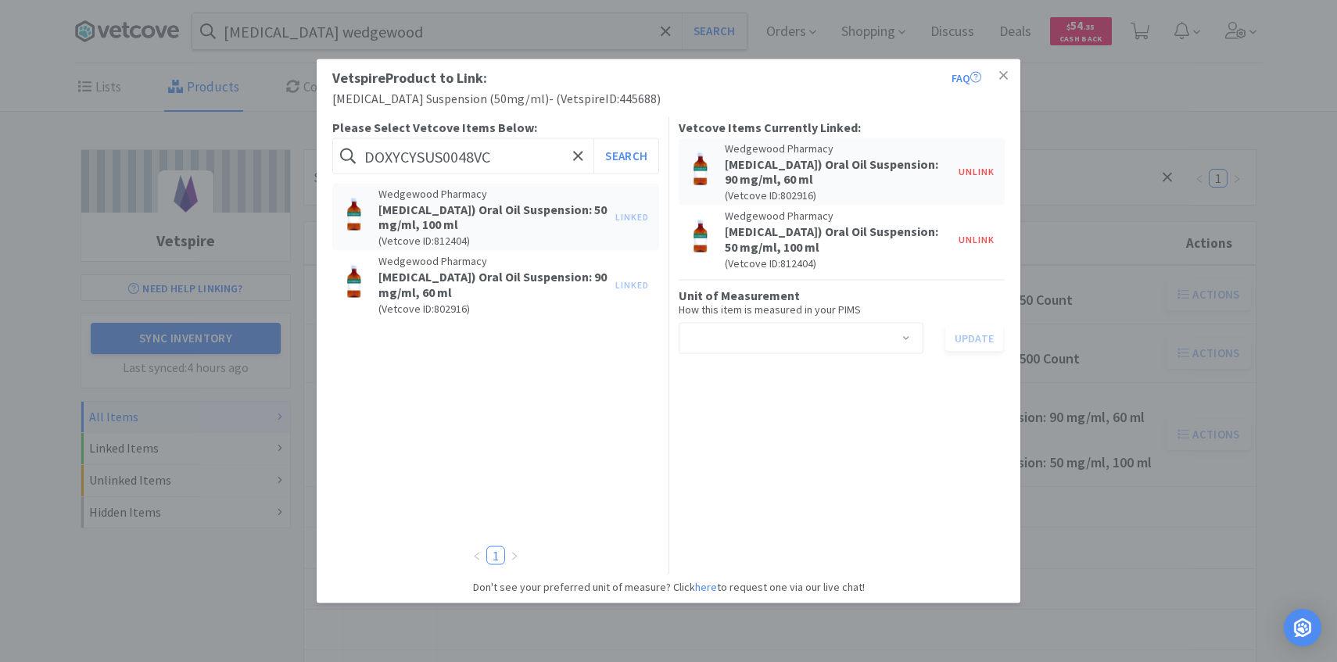
click at [763, 343] on div "Select unit of measurement" at bounding box center [796, 338] width 216 height 30
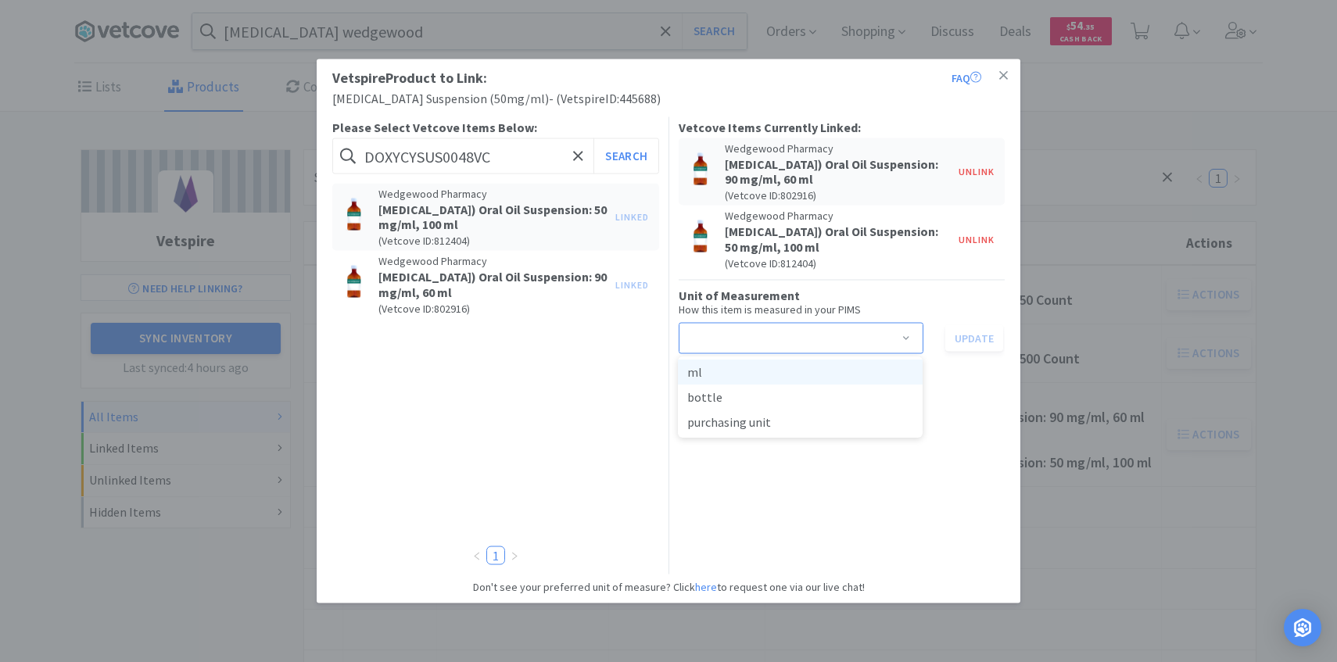
click at [761, 372] on li "ml" at bounding box center [800, 372] width 245 height 25
click at [967, 346] on button "Update" at bounding box center [974, 337] width 58 height 27
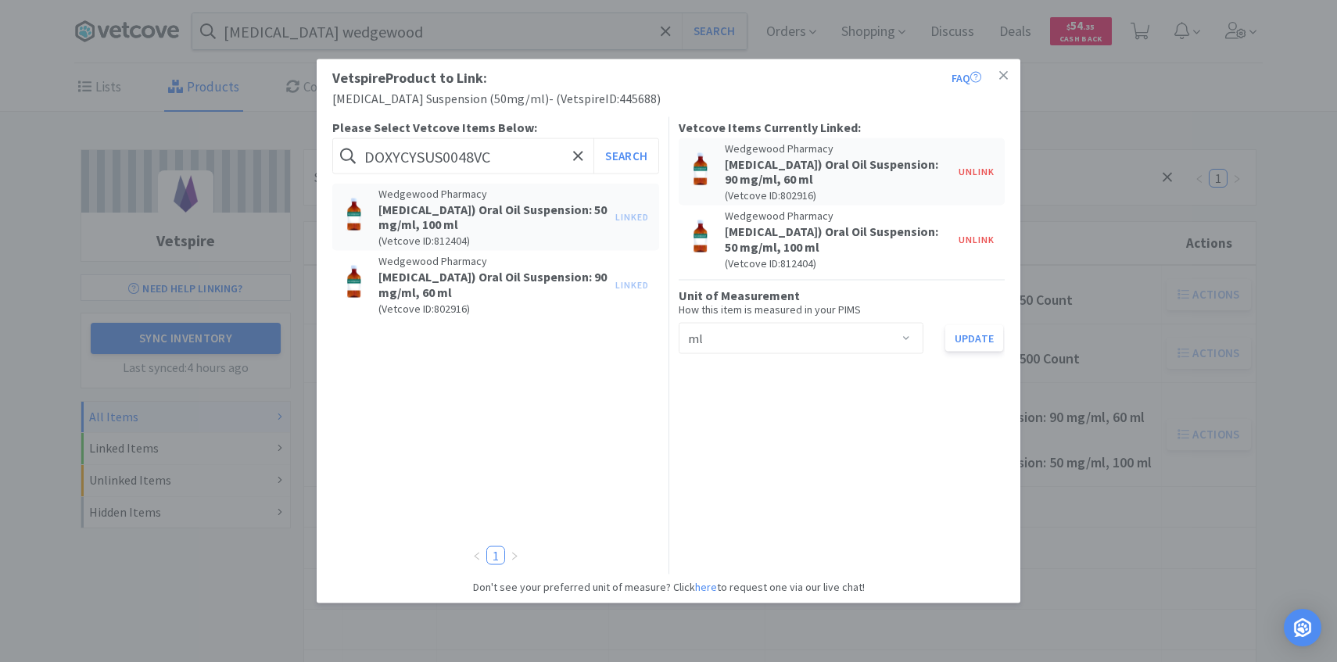
click at [1144, 321] on div "Vetspire Product to Link: FAQ Doxycycline Suspension (50mg/ml) - ( Vetspire ID:…" at bounding box center [668, 331] width 1337 height 662
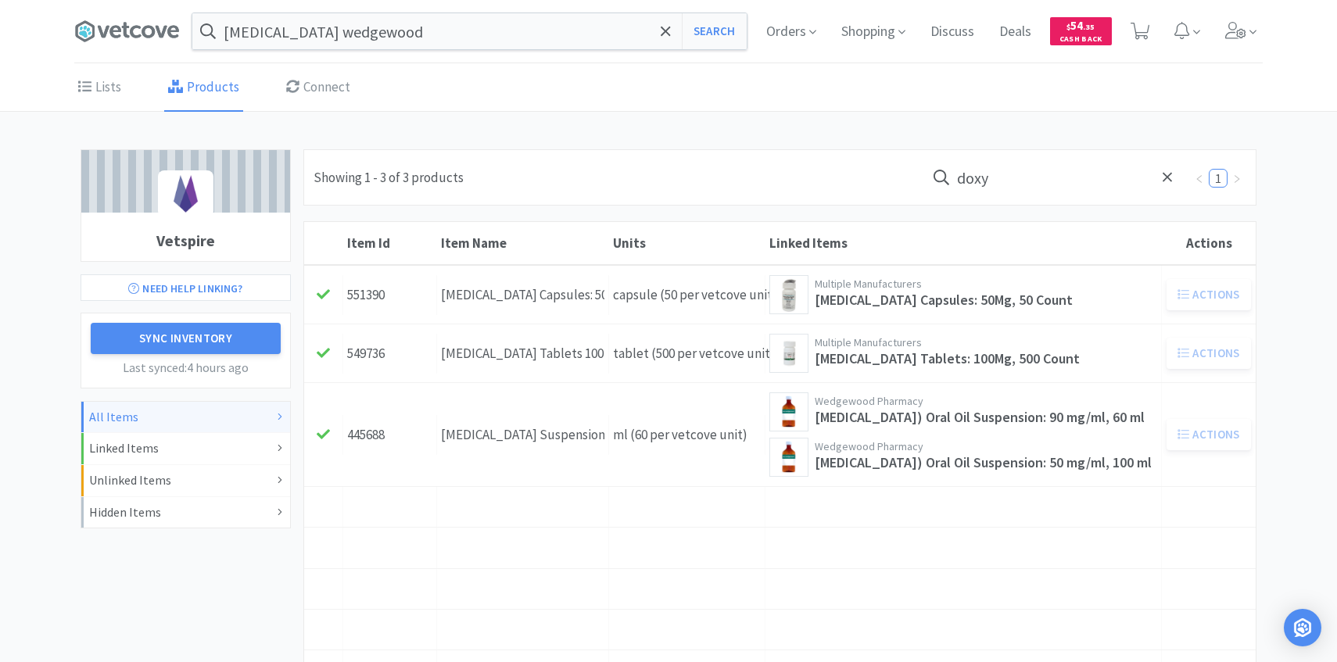
click at [1037, 182] on input "doxy" at bounding box center [1055, 177] width 258 height 36
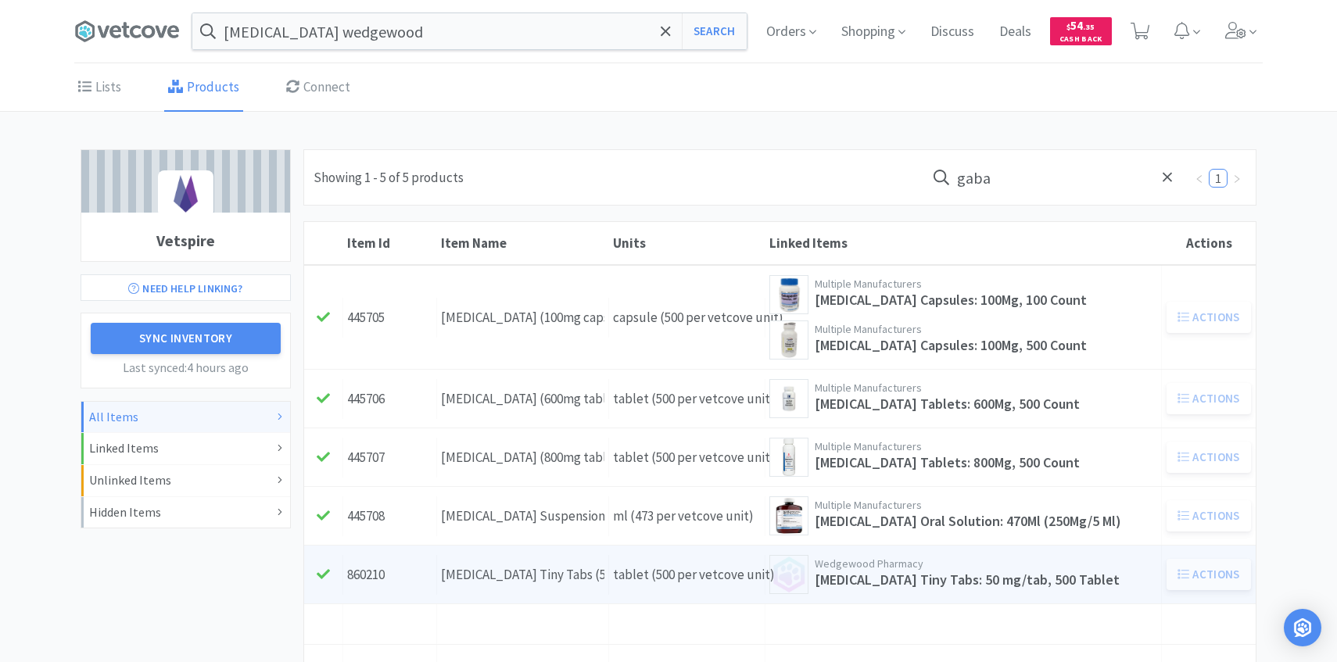
type input "gaba"
click at [575, 564] on div "Gabapentin Tiny Tabs (50mg Tablet)" at bounding box center [522, 574] width 163 height 21
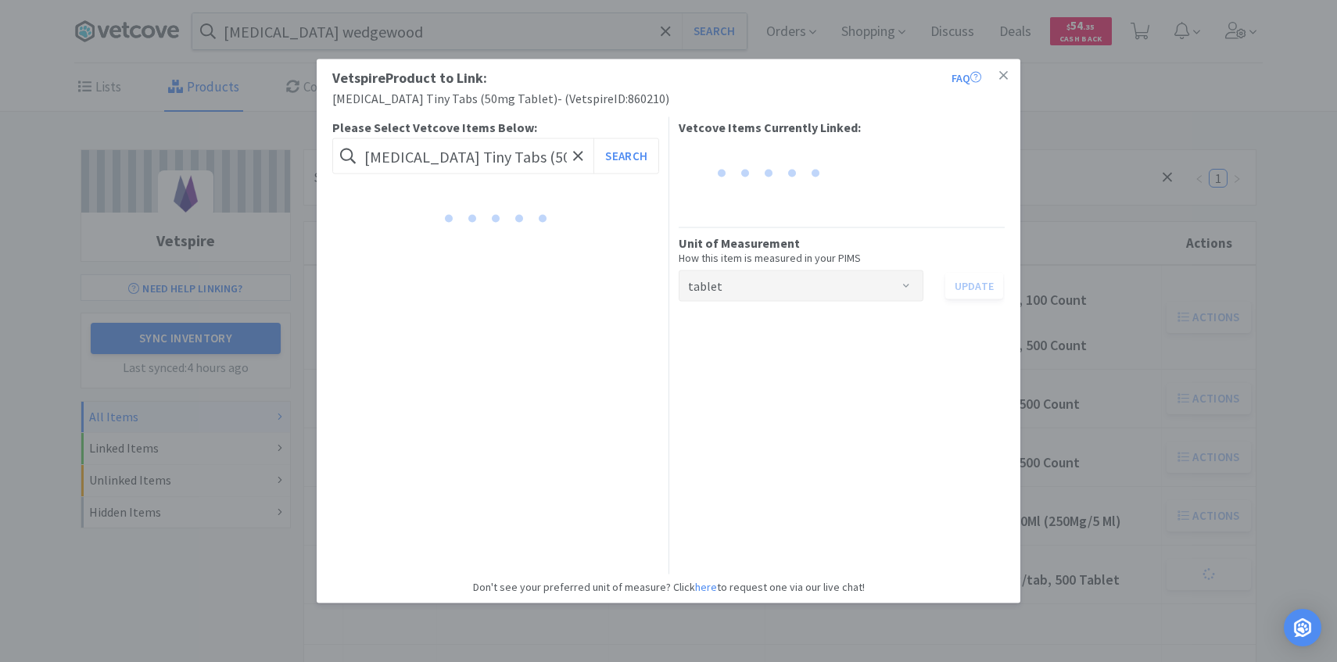
scroll to position [0, 31]
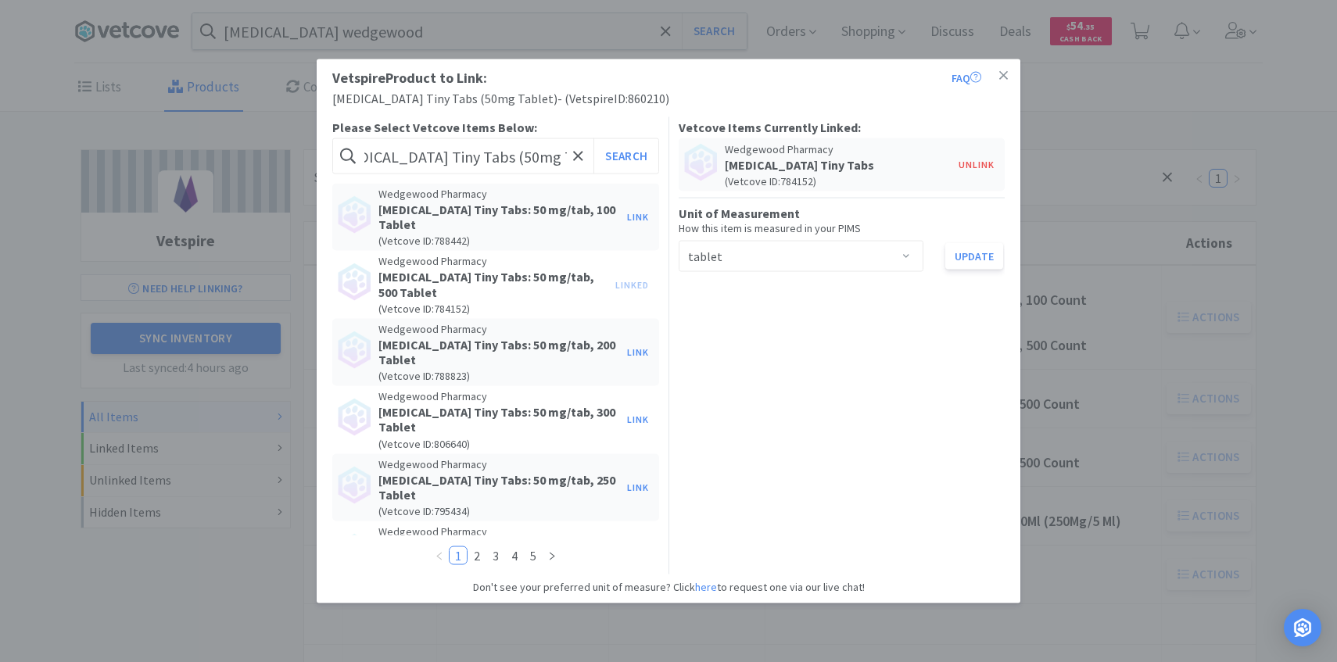
click at [587, 153] on input "Gabapentin Tiny Tabs (50mg Tablet)" at bounding box center [495, 156] width 327 height 36
click at [577, 152] on icon at bounding box center [578, 156] width 10 height 16
paste input "GABAPETTB0107VC"
type input "GABAPETTB0107VC"
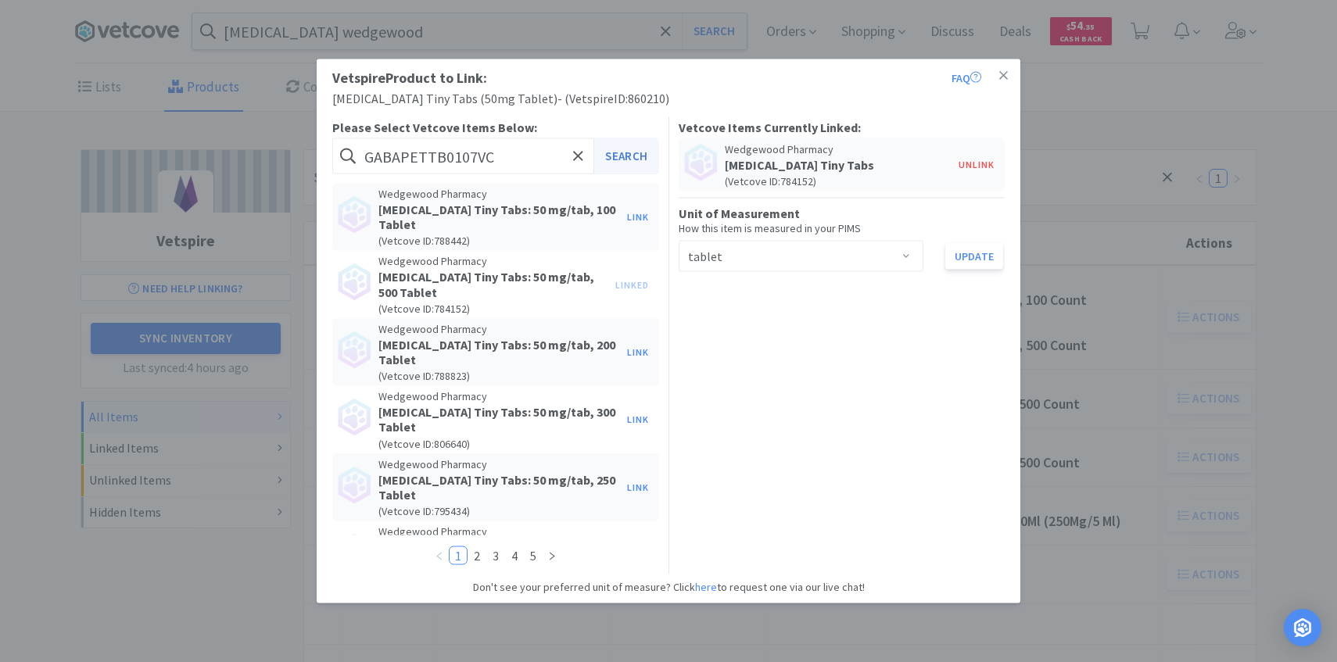
click at [632, 162] on button "Search" at bounding box center [625, 156] width 65 height 36
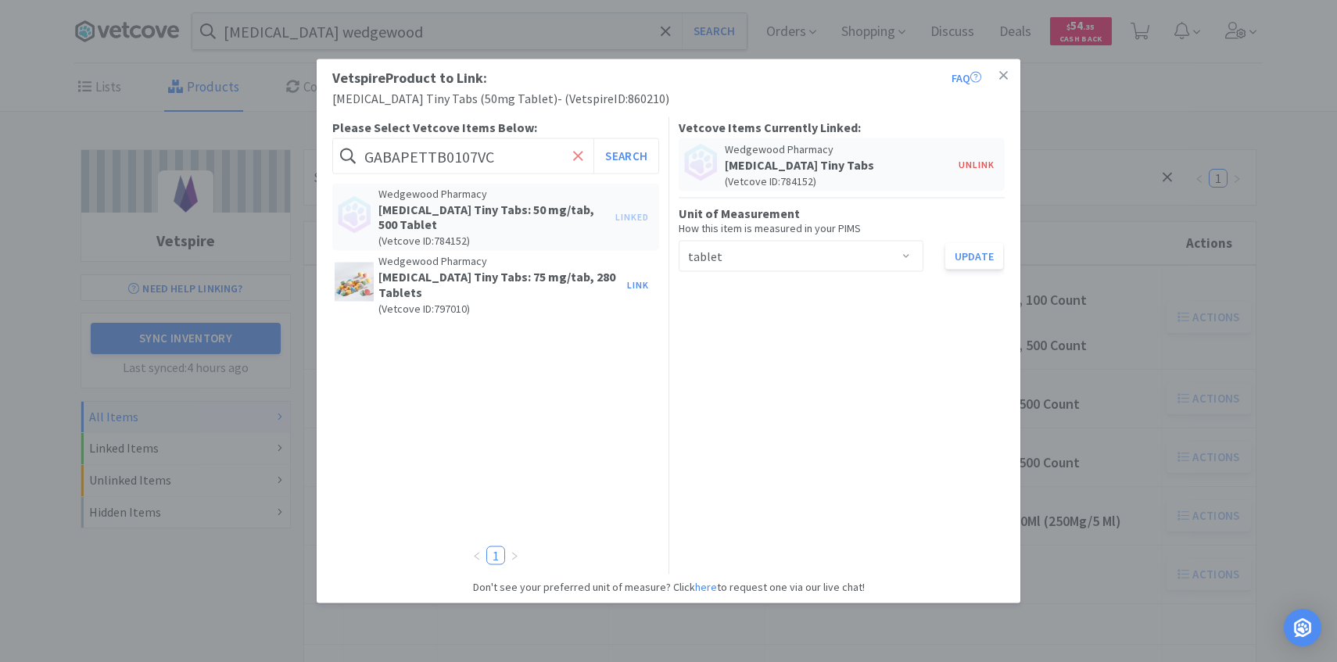
click at [579, 157] on icon at bounding box center [578, 156] width 10 height 16
type input "gaba tiny tabs"
click at [593, 138] on button "Search" at bounding box center [625, 156] width 65 height 36
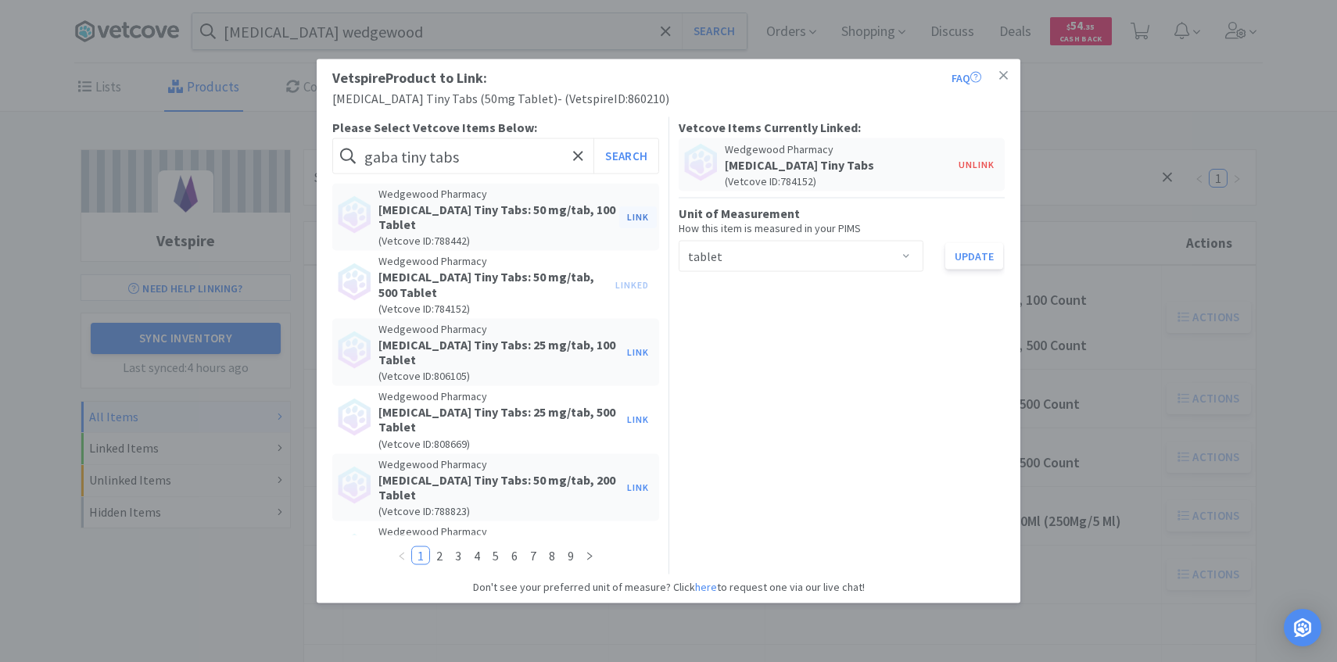
click at [629, 215] on button "Link" at bounding box center [638, 217] width 38 height 22
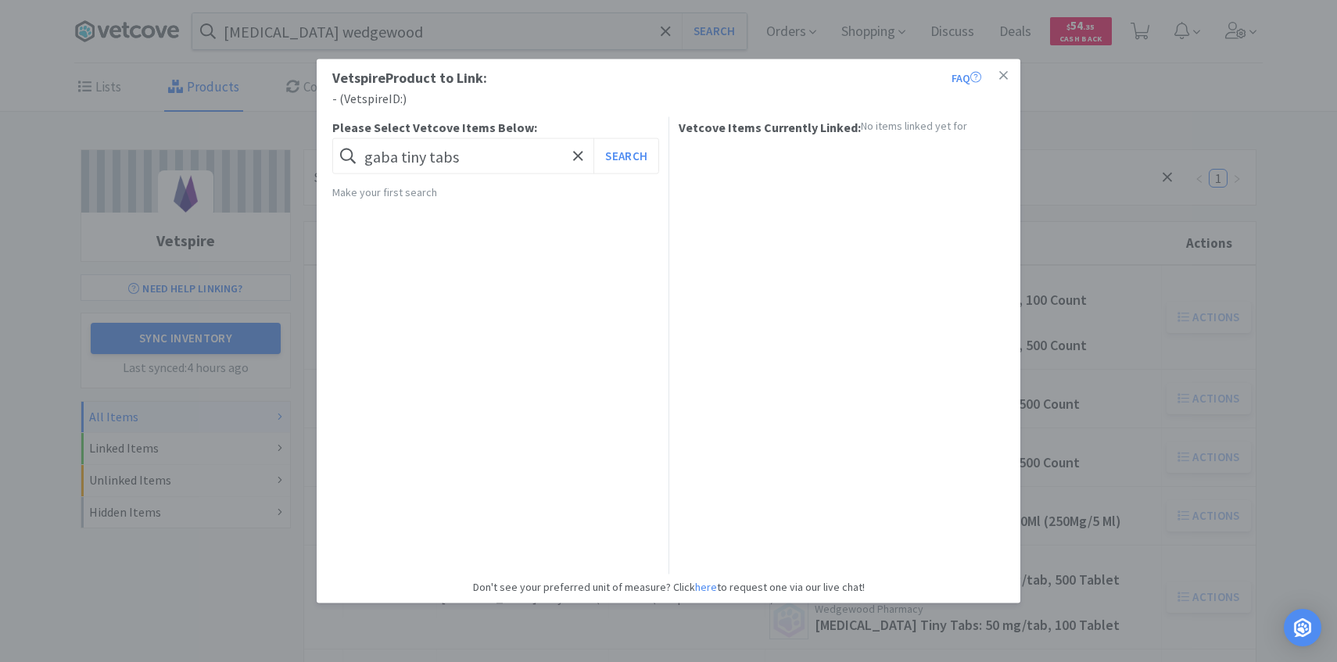
click at [1200, 379] on div "Vetspire Product to Link: FAQ - ( Vetspire ID: ) Please Select Vetcove Items Be…" at bounding box center [668, 331] width 1337 height 662
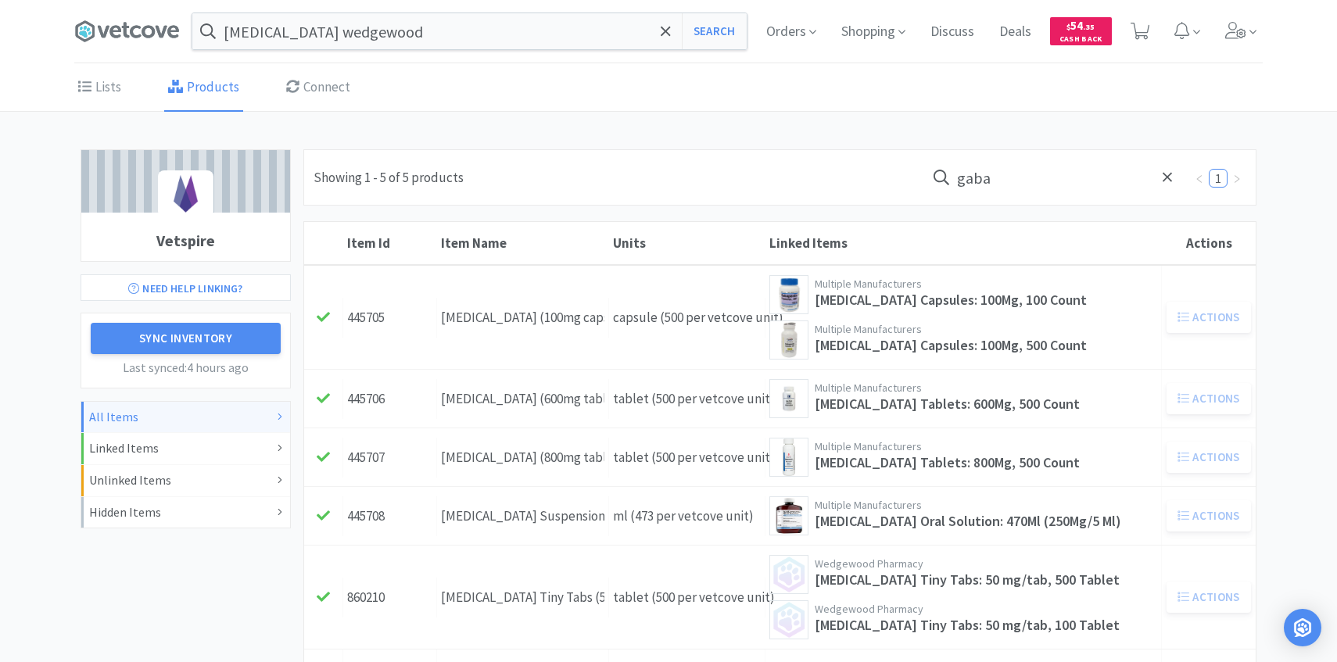
click at [1029, 182] on input "gaba" at bounding box center [1055, 177] width 258 height 36
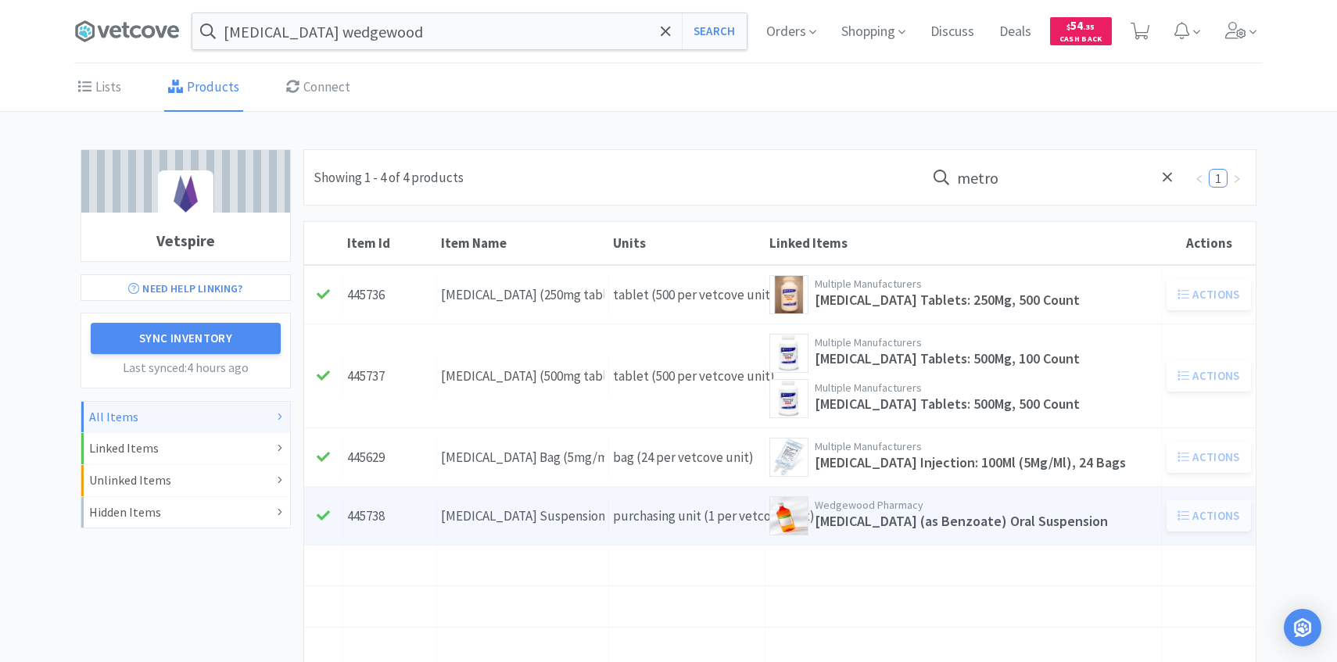
type input "metro"
click at [601, 501] on div "Item Name Metronidazole Suspension (100mg/ml)" at bounding box center [523, 516] width 172 height 40
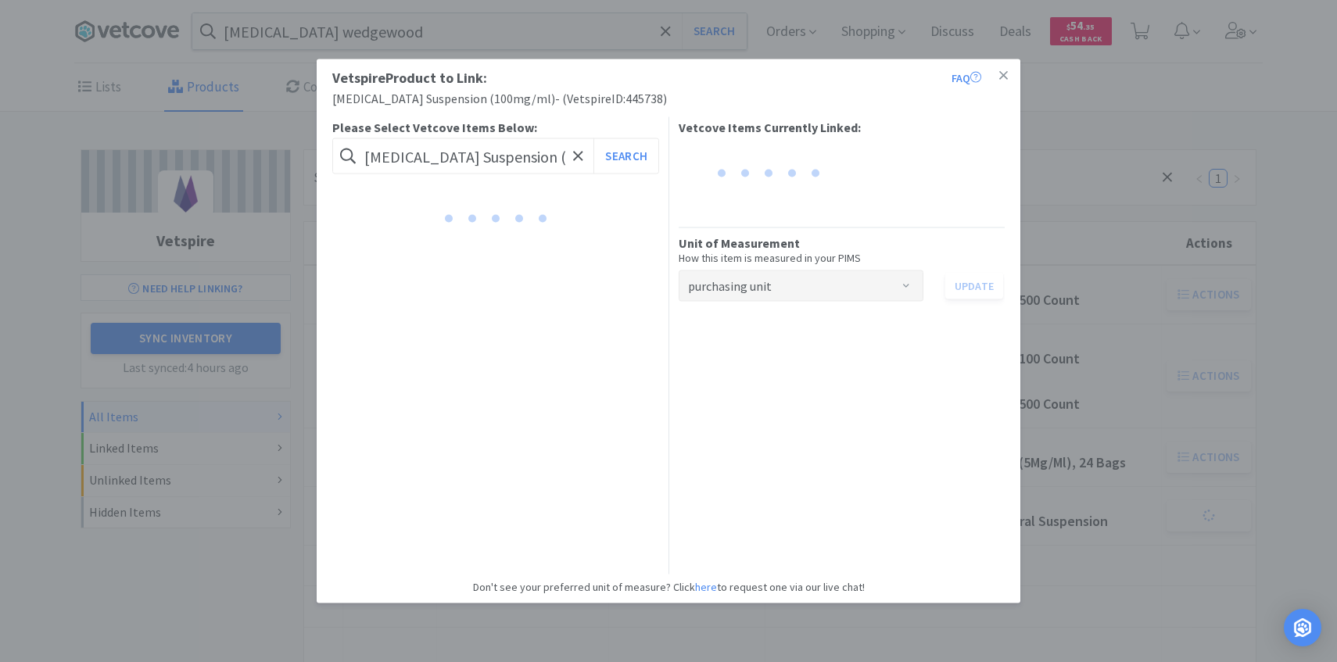
scroll to position [0, 50]
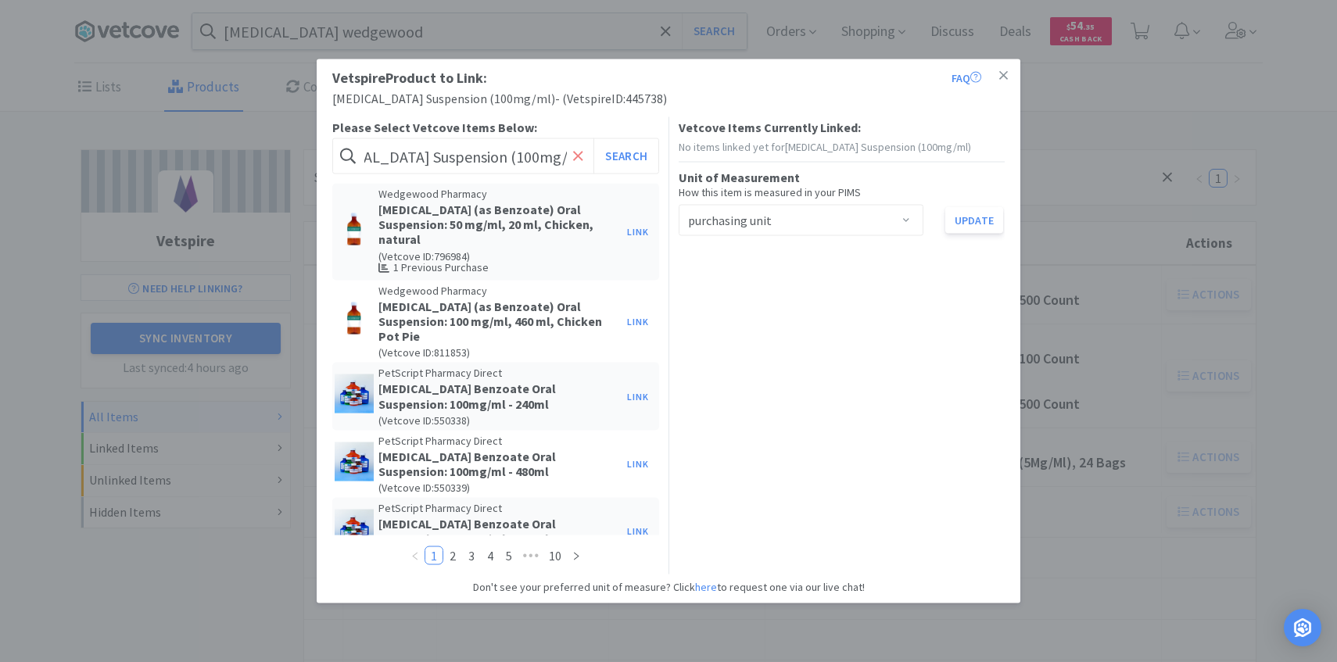
click at [581, 160] on icon at bounding box center [578, 156] width 10 height 16
paste input "METRONSUS0903VC"
type input "METRONSUS0903VC"
click at [630, 158] on button "Search" at bounding box center [625, 156] width 65 height 36
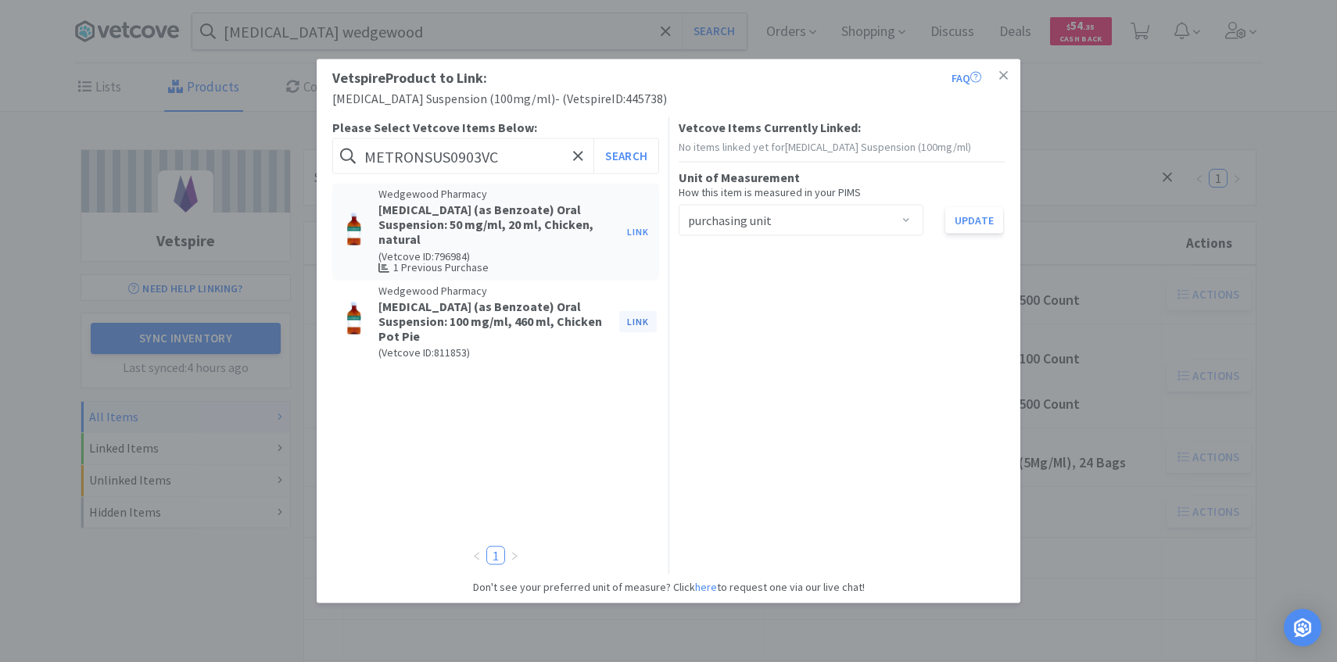
click at [646, 318] on button "Link" at bounding box center [638, 321] width 38 height 22
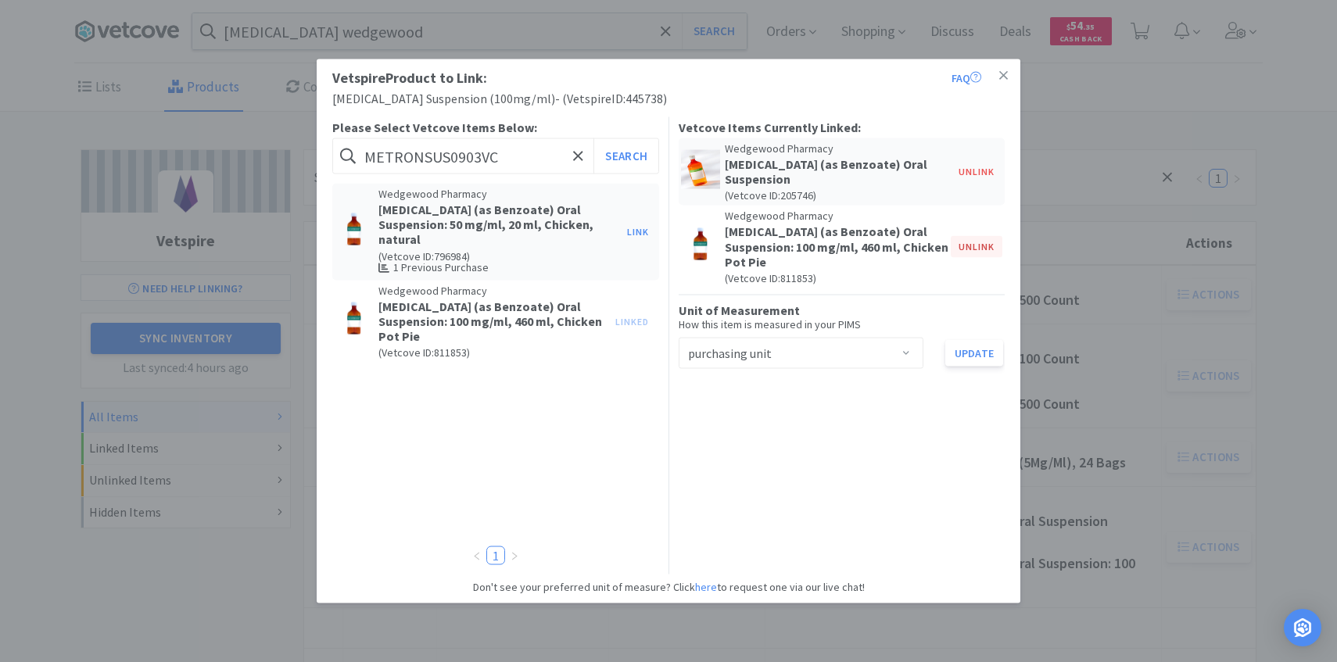
click at [974, 237] on button "Unlink" at bounding box center [977, 247] width 52 height 22
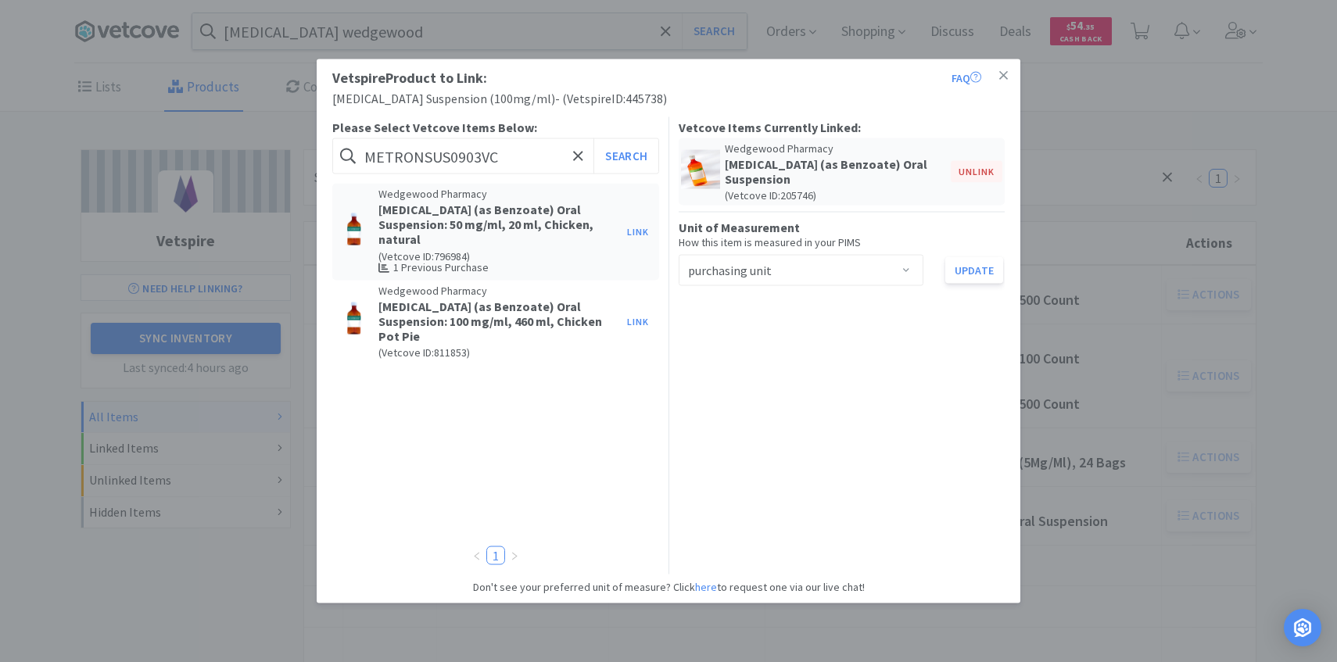
click at [972, 167] on button "Unlink" at bounding box center [977, 172] width 52 height 22
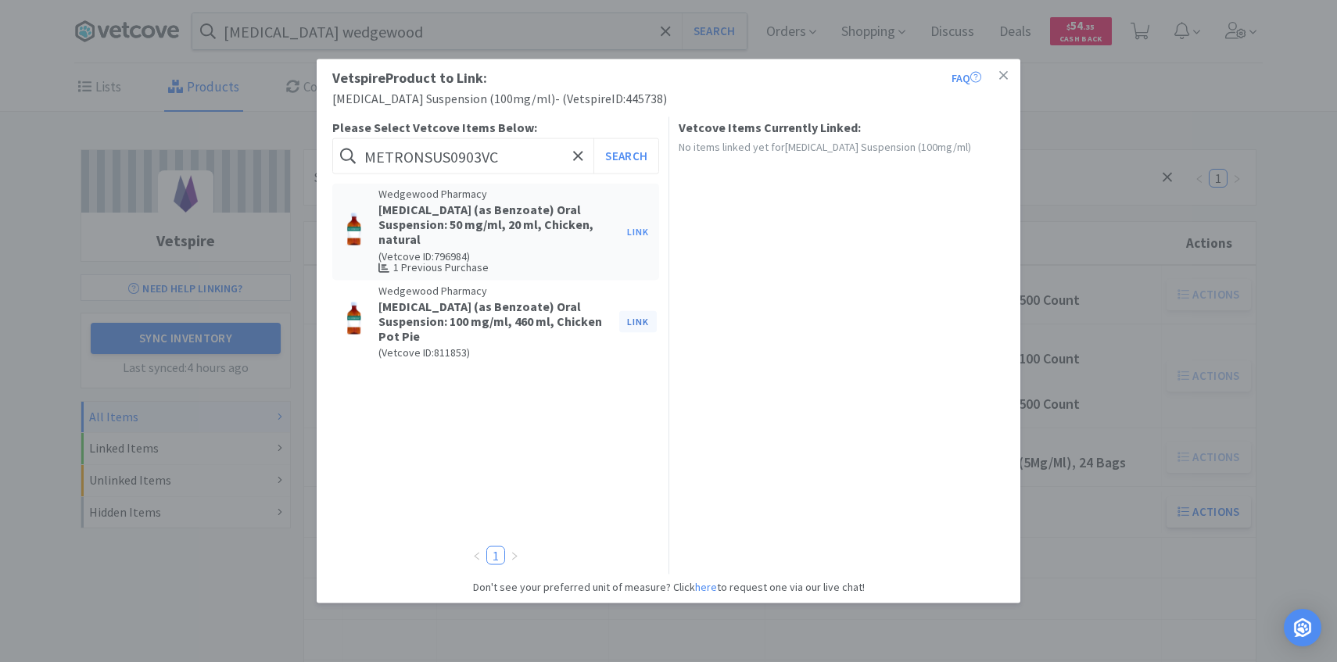
click at [656, 322] on button "Link" at bounding box center [638, 321] width 38 height 22
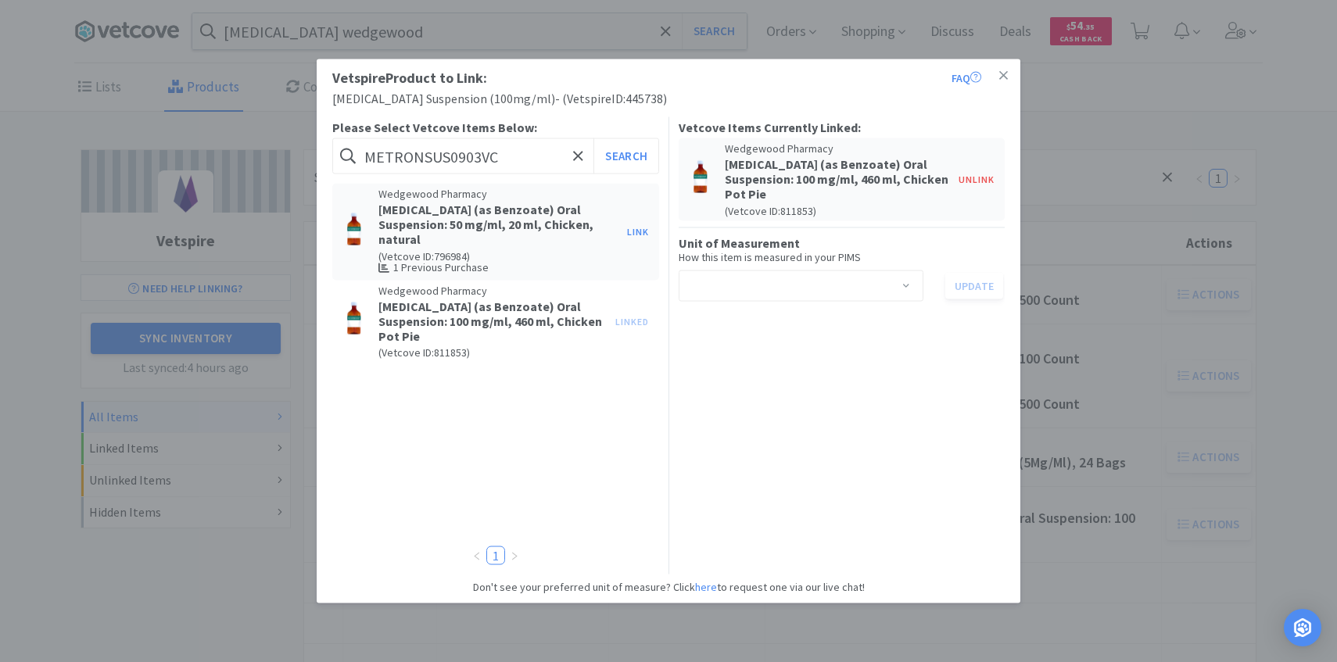
click at [787, 276] on div "Select unit of measurement" at bounding box center [796, 285] width 216 height 30
drag, startPoint x: 778, startPoint y: 324, endPoint x: 886, endPoint y: 324, distance: 107.9
click at [778, 324] on li "ml" at bounding box center [800, 319] width 245 height 25
click at [969, 292] on button "Update" at bounding box center [974, 285] width 58 height 27
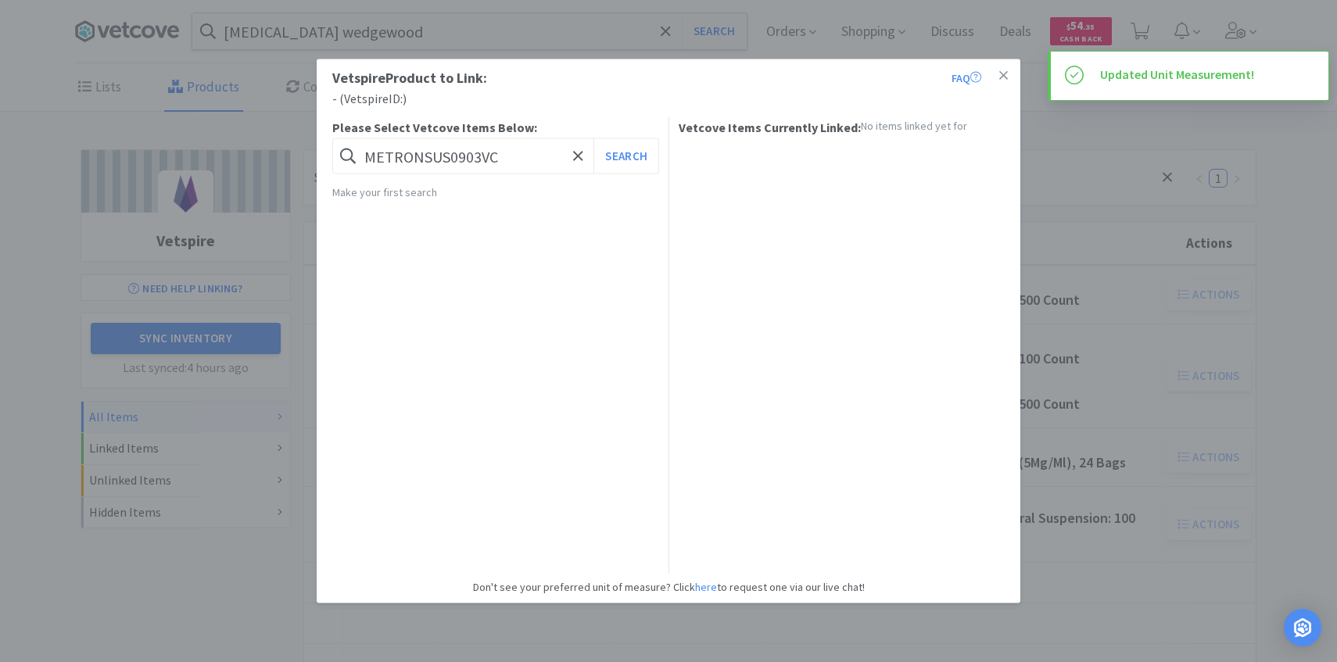
click at [1102, 396] on div "Vetspire Product to Link: FAQ - ( Vetspire ID: ) Please Select Vetcove Items Be…" at bounding box center [668, 331] width 1337 height 662
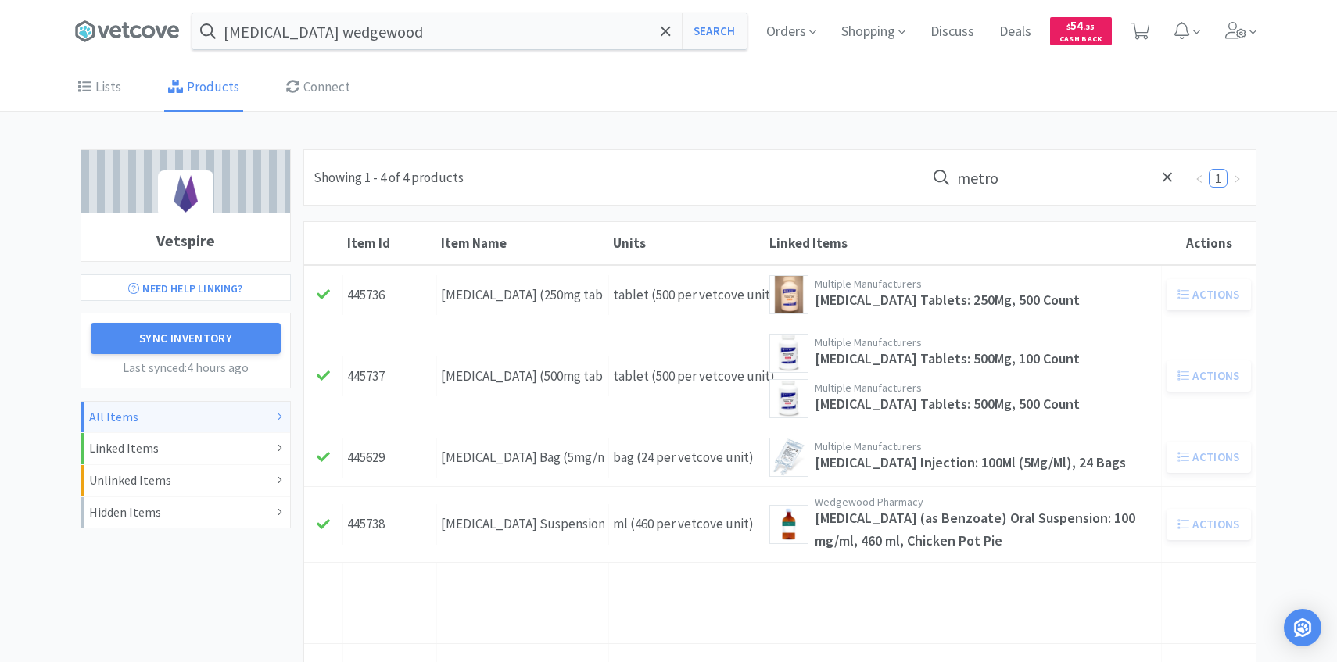
click at [1029, 177] on input "metro" at bounding box center [1055, 177] width 258 height 36
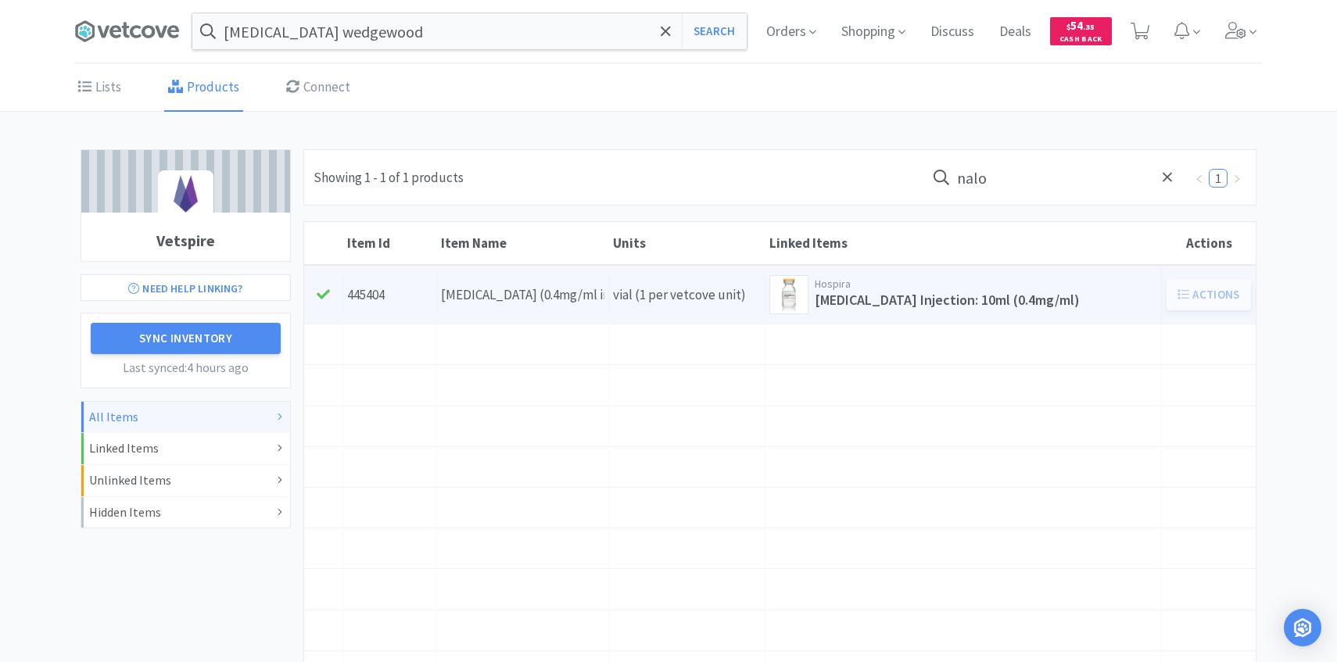
type input "nalo"
click at [657, 279] on div "Units vial (1 per vetcove unit)" at bounding box center [687, 295] width 156 height 40
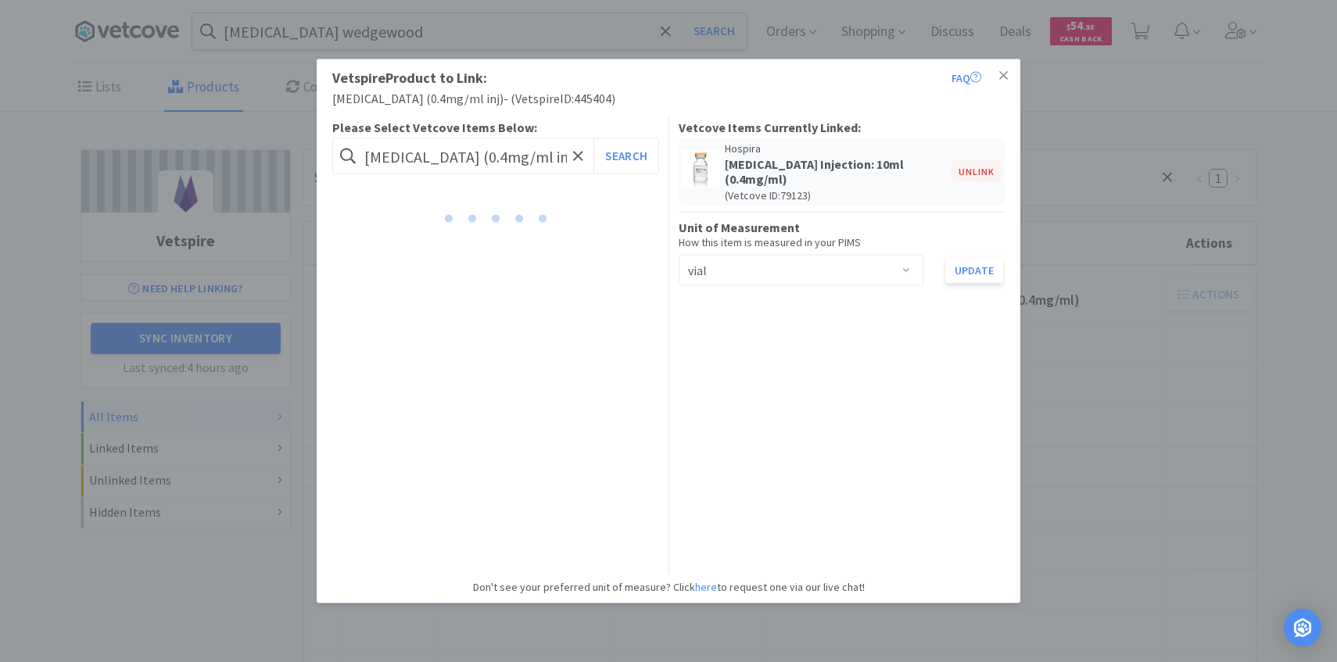
click at [977, 165] on button "Unlink" at bounding box center [977, 172] width 52 height 22
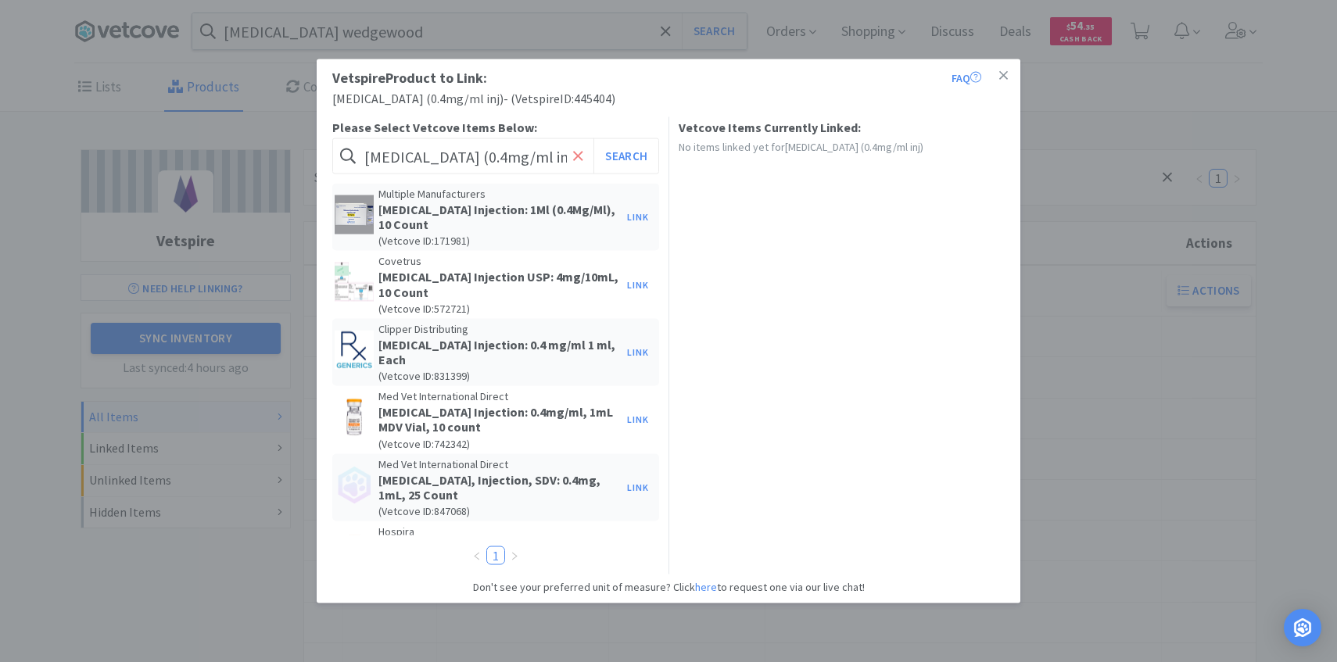
click at [577, 157] on icon at bounding box center [578, 156] width 10 height 16
paste input "NALOXO-INJ015HM"
type input "NALOXO-INJ015HM"
click at [643, 161] on button "Search" at bounding box center [625, 156] width 65 height 36
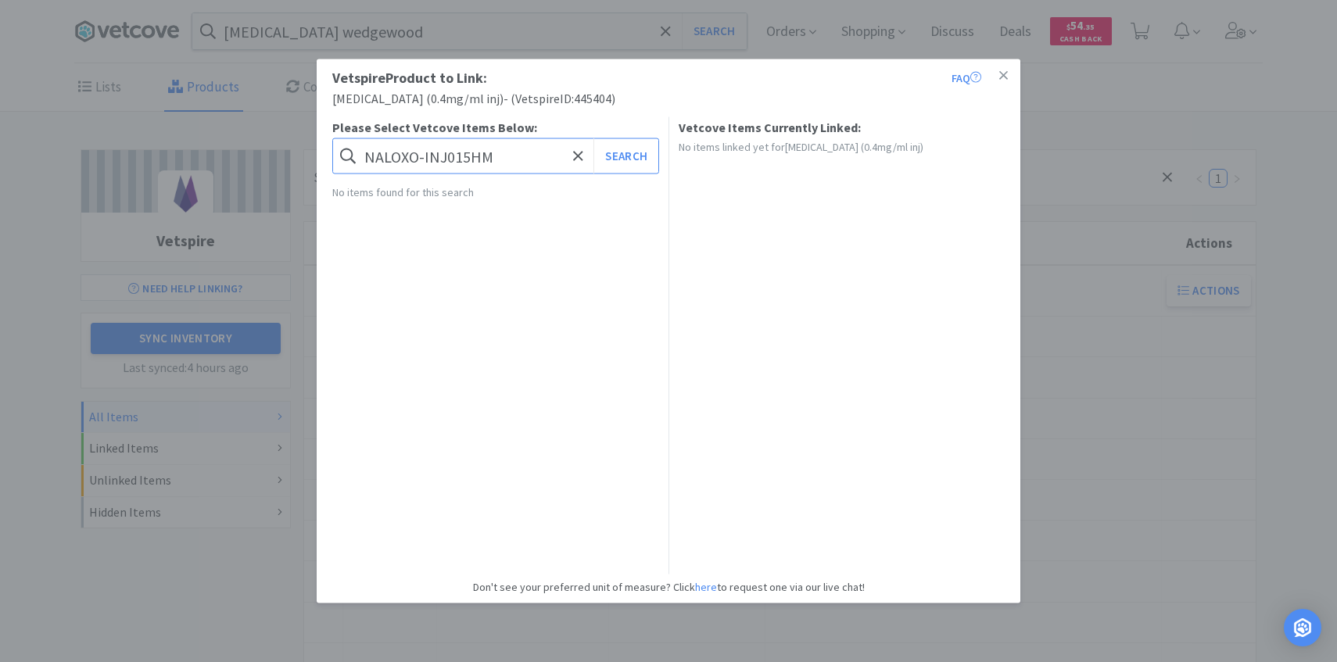
click at [495, 161] on input "NALOXO-INJ015HM" at bounding box center [495, 156] width 327 height 36
click at [503, 159] on input "NALOXO-INJ015HM" at bounding box center [495, 156] width 327 height 36
click at [593, 138] on button "Search" at bounding box center [625, 156] width 65 height 36
click at [503, 159] on input "NALOXO-INJ015HM" at bounding box center [495, 156] width 327 height 36
click at [1159, 75] on div "Vetspire Product to Link: FAQ - ( Vetspire ID: ) Please Select Vetcove Items Be…" at bounding box center [668, 331] width 1337 height 662
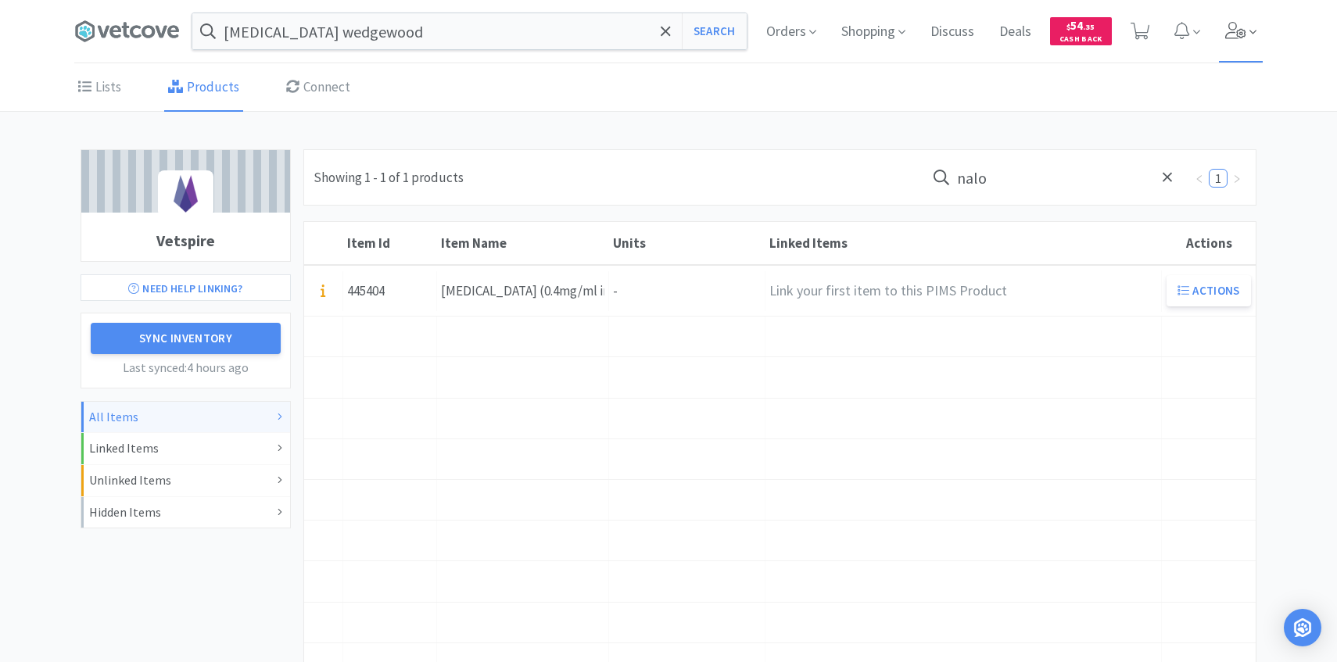
click at [1234, 37] on icon at bounding box center [1236, 30] width 22 height 17
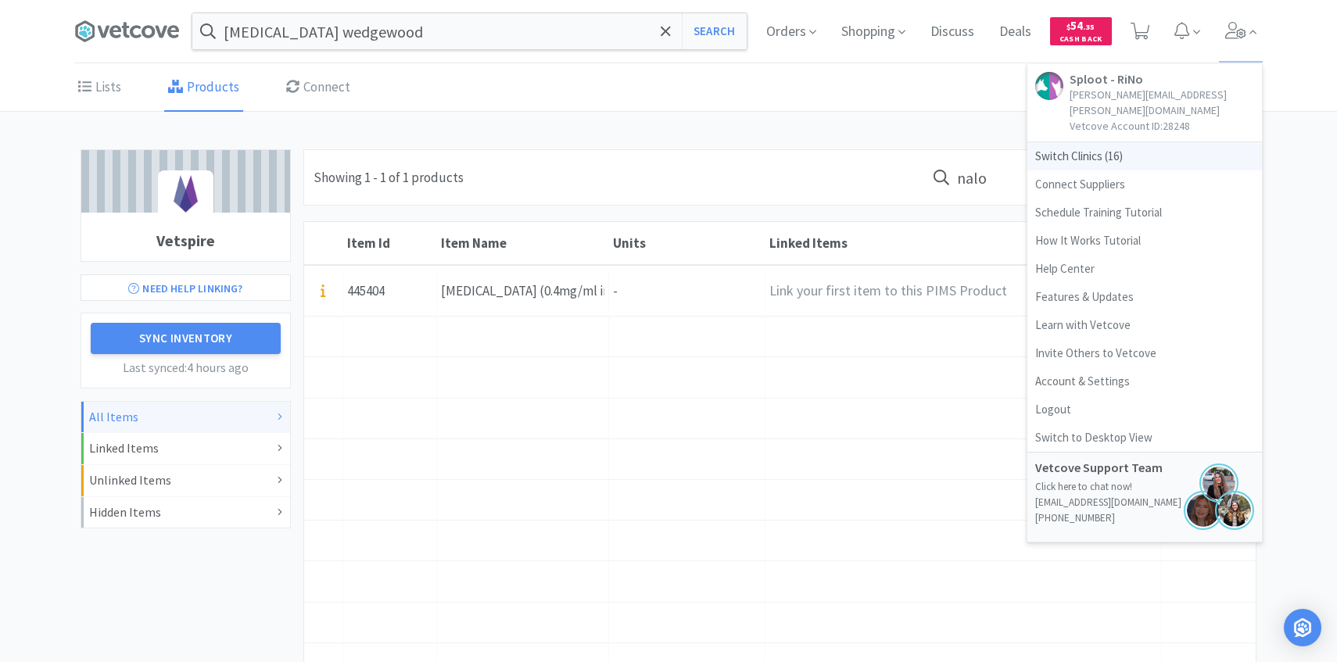
click at [1109, 142] on span "Switch Clinics ( 16 )" at bounding box center [1144, 156] width 235 height 28
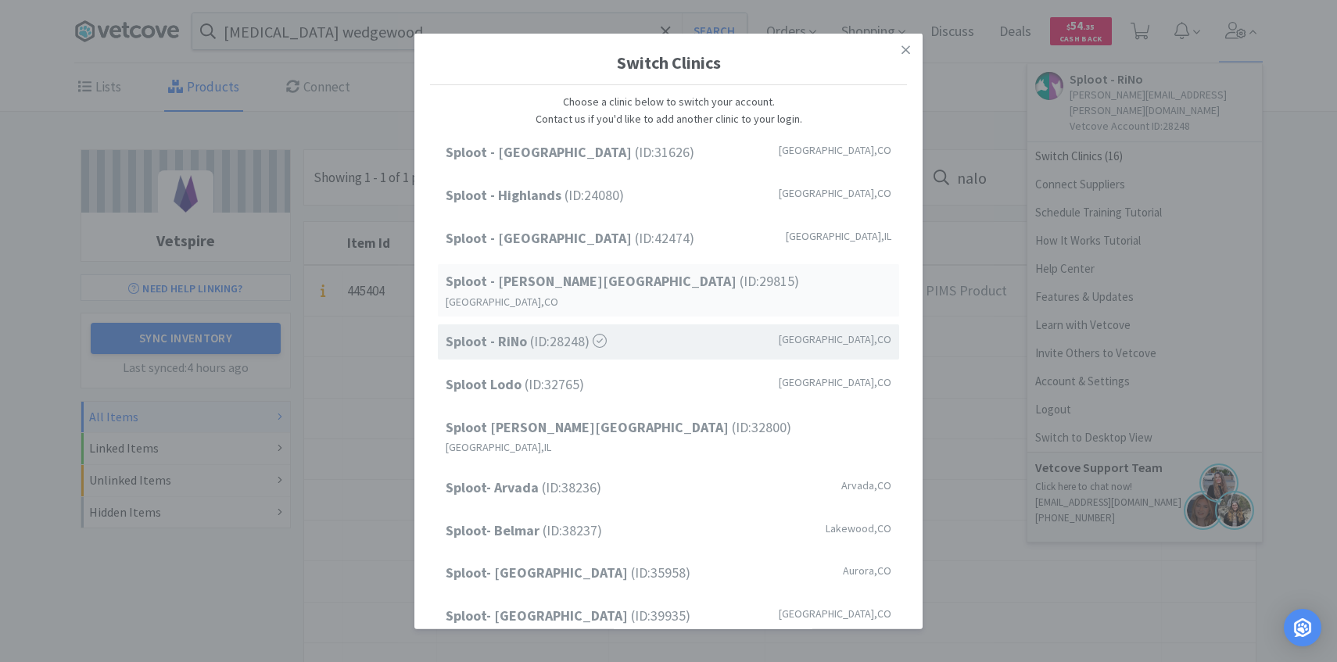
scroll to position [199, 0]
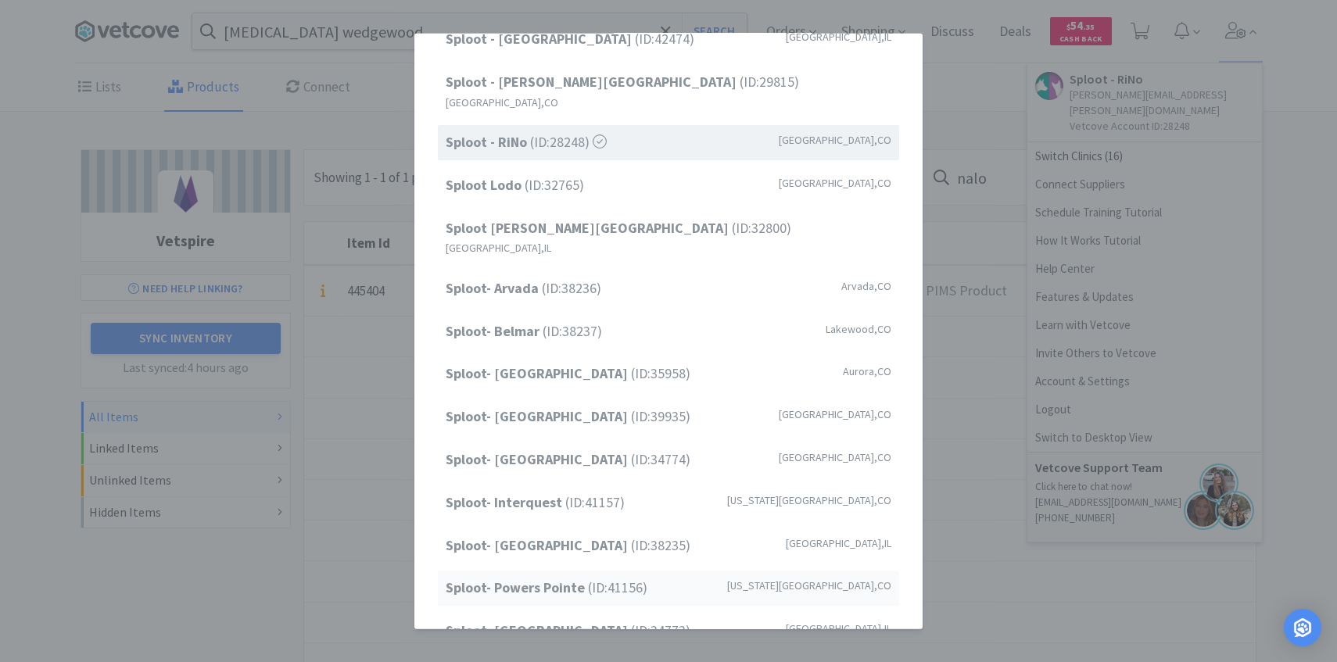
click at [616, 577] on span "Sploot- Powers Pointe (ID: 41156 )" at bounding box center [547, 588] width 202 height 23
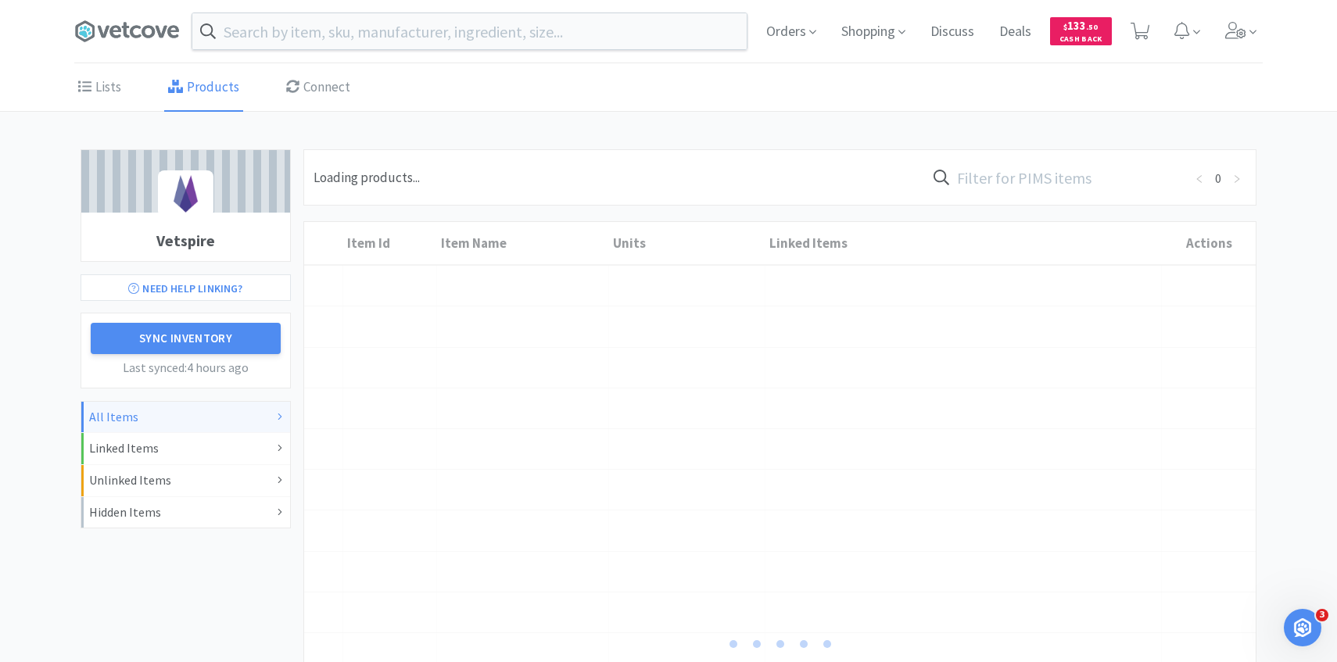
click at [1030, 183] on input "text" at bounding box center [1055, 177] width 258 height 36
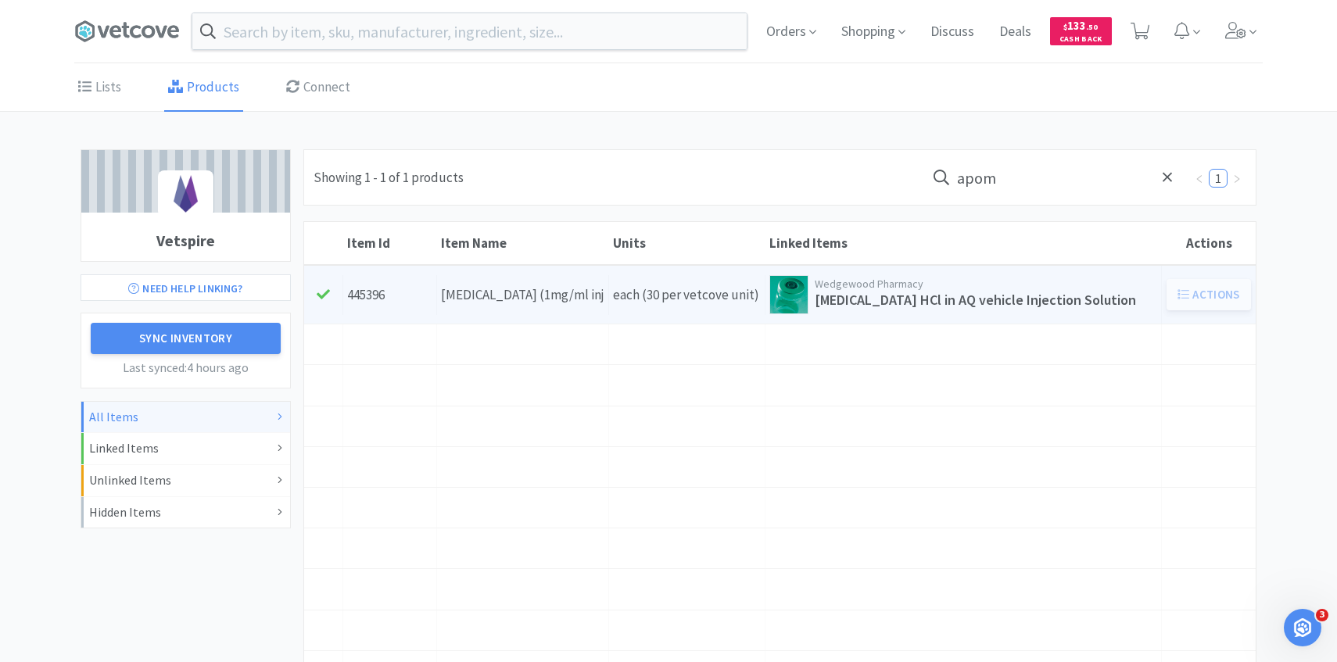
type input "apom"
click at [653, 276] on div "Units each (30 per vetcove unit)" at bounding box center [687, 295] width 156 height 40
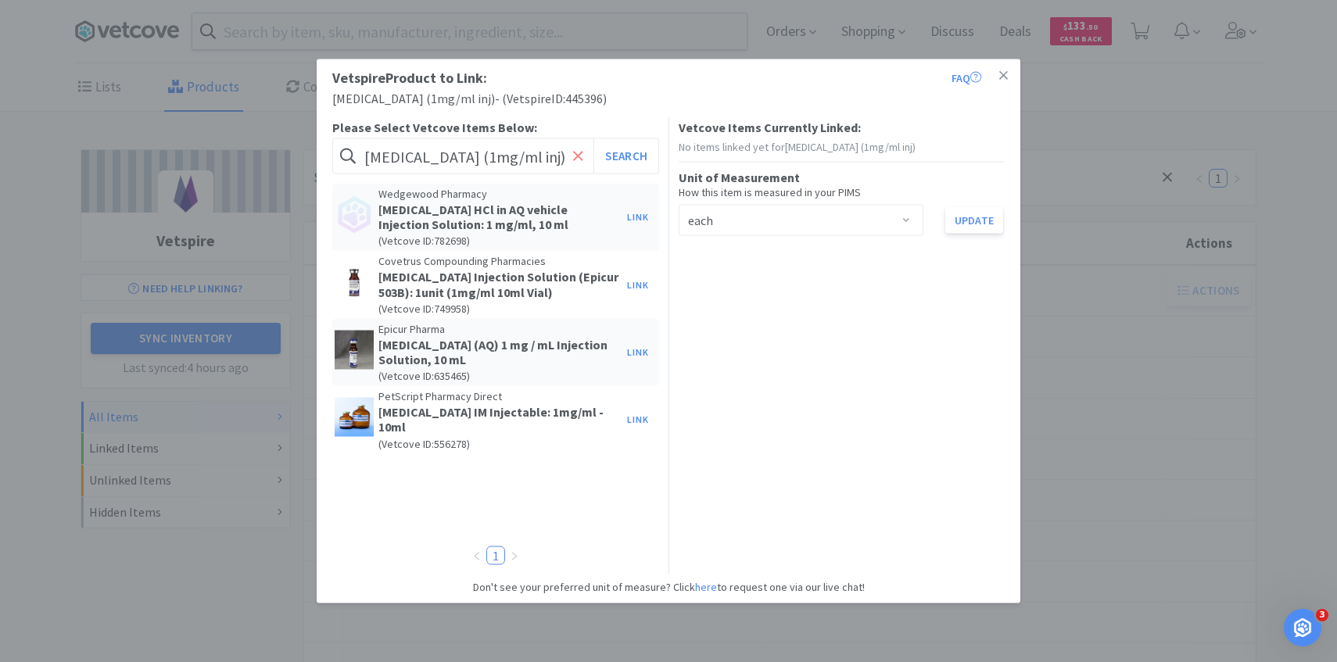
click at [577, 149] on icon at bounding box center [578, 156] width 10 height 16
paste input "APOMOR-INJ020VC"
type input "APOMOR-INJ020VC"
click at [630, 155] on button "Search" at bounding box center [625, 156] width 65 height 36
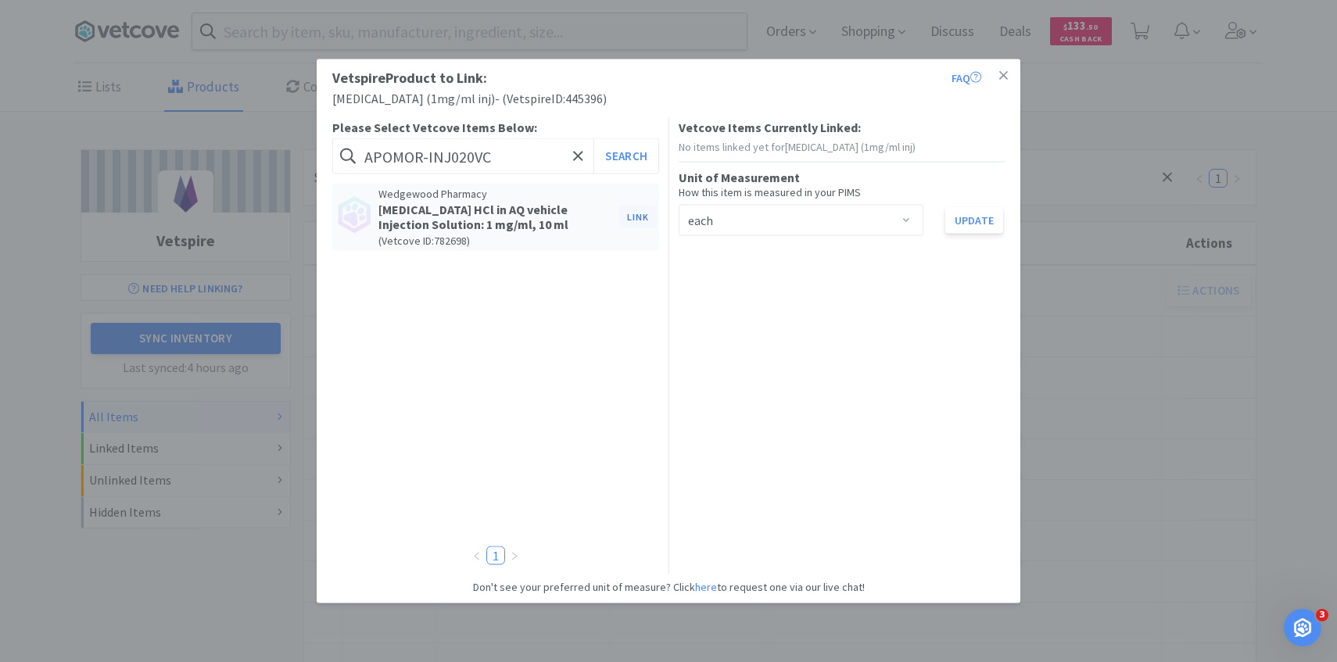
click at [653, 213] on button "Link" at bounding box center [638, 217] width 38 height 22
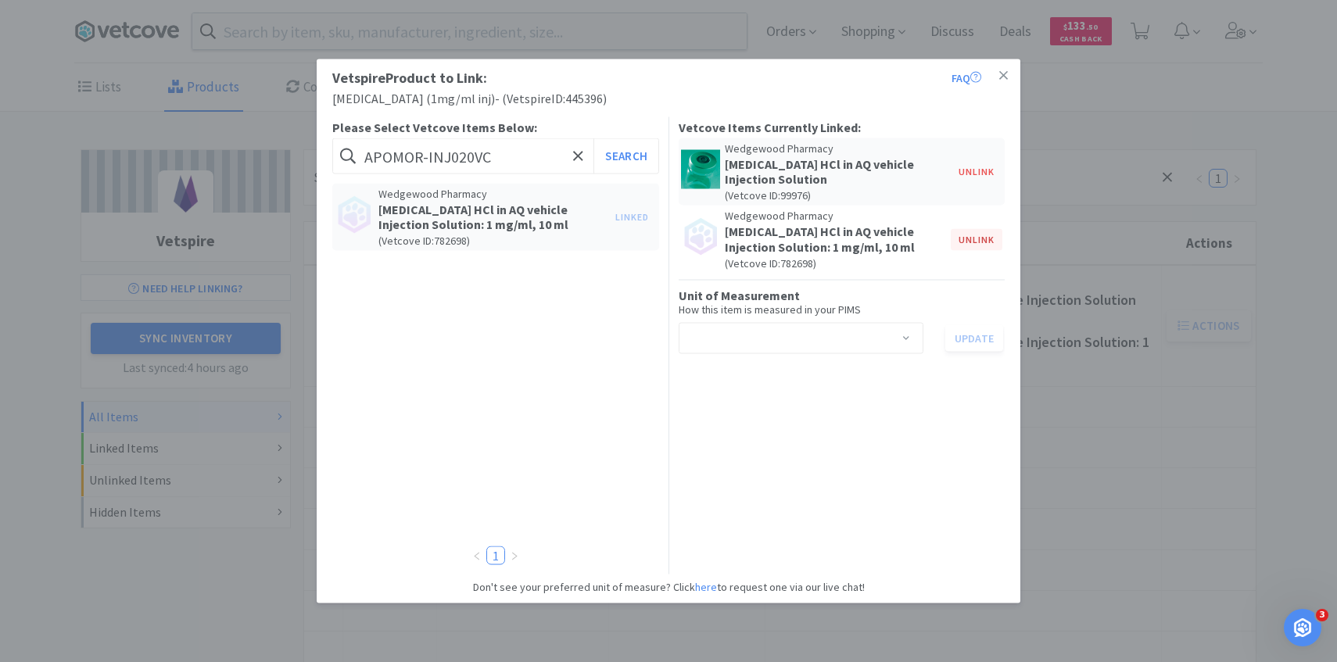
click at [985, 242] on button "Unlink" at bounding box center [977, 239] width 52 height 22
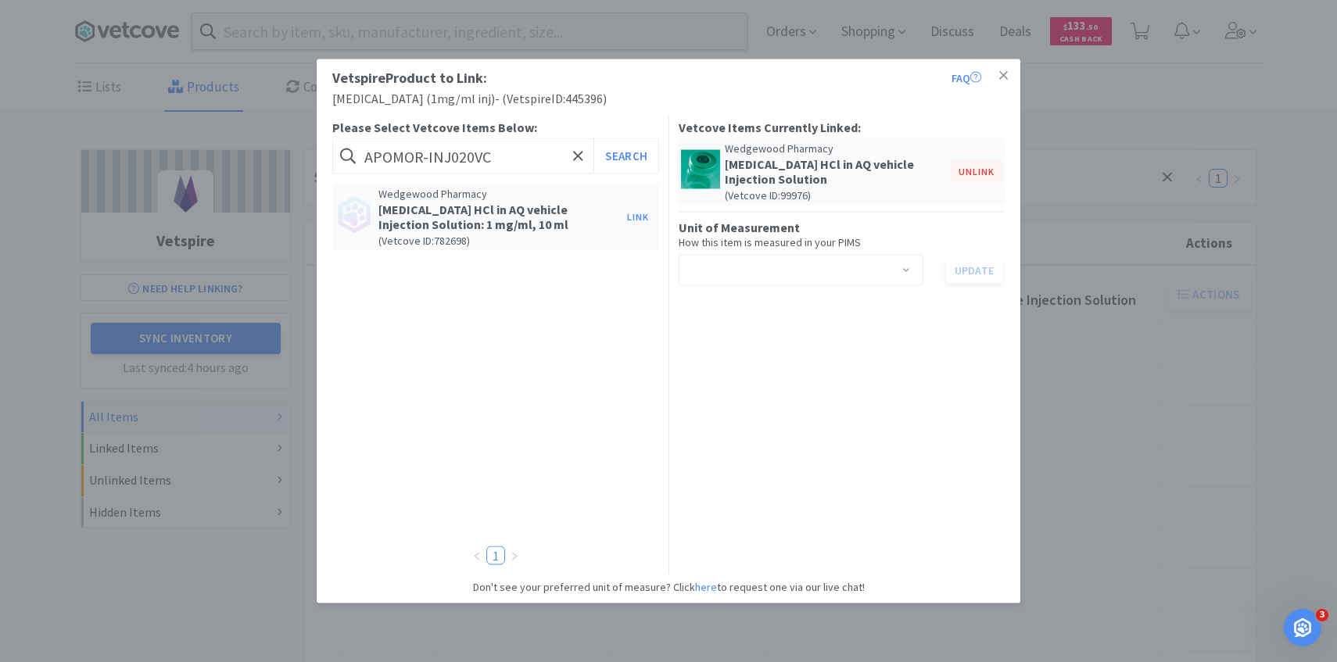
click at [971, 169] on button "Unlink" at bounding box center [977, 172] width 52 height 22
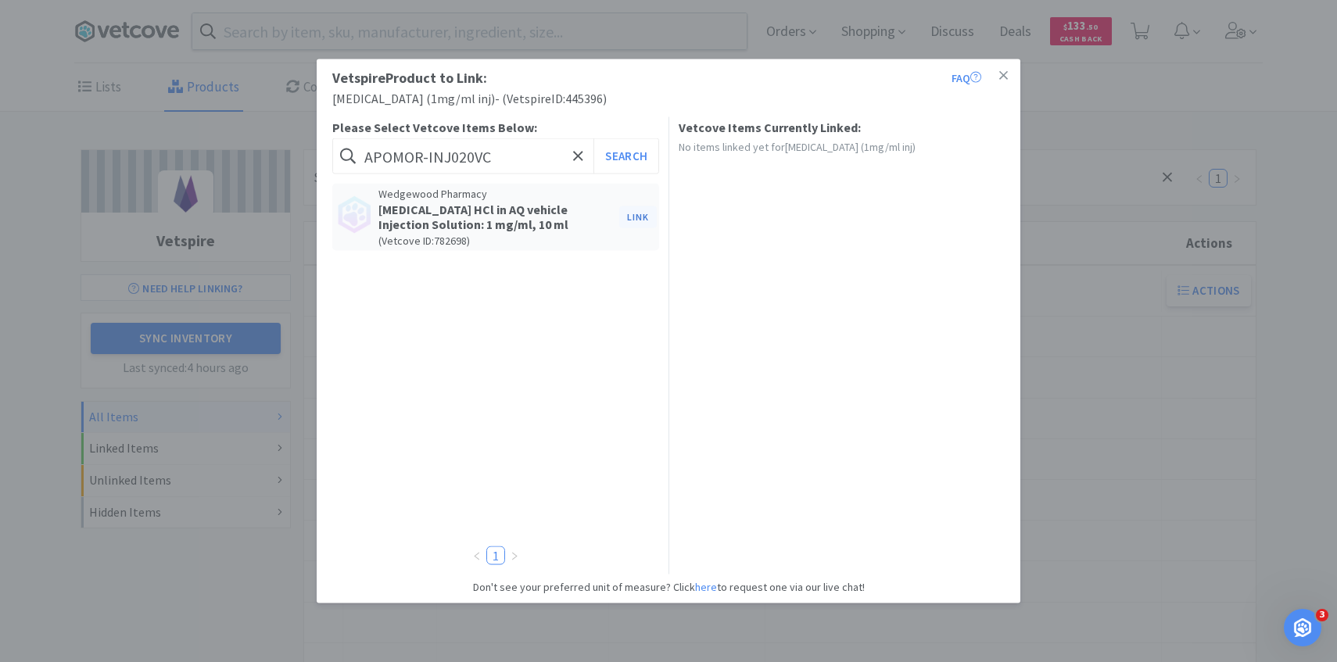
click at [637, 217] on button "Link" at bounding box center [638, 217] width 38 height 22
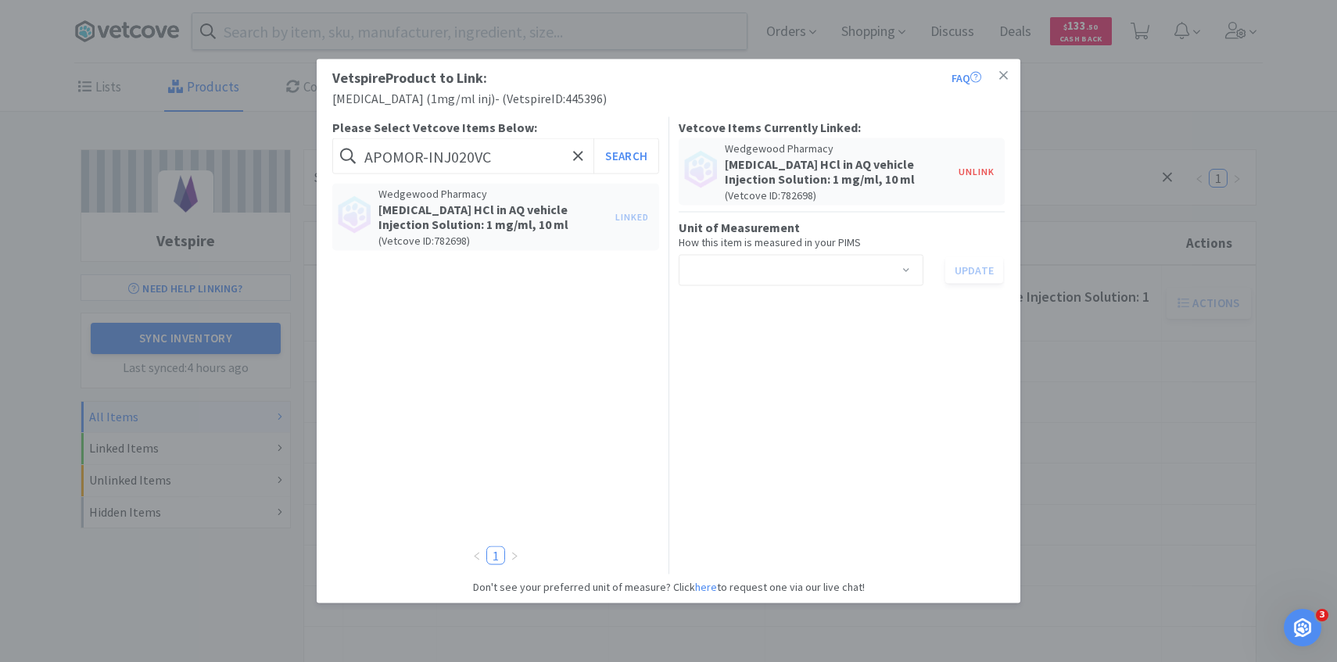
click at [815, 263] on div "Select unit of measurement" at bounding box center [796, 271] width 216 height 30
click at [800, 303] on li "ml" at bounding box center [800, 304] width 245 height 25
click at [970, 269] on button "Update" at bounding box center [974, 270] width 58 height 27
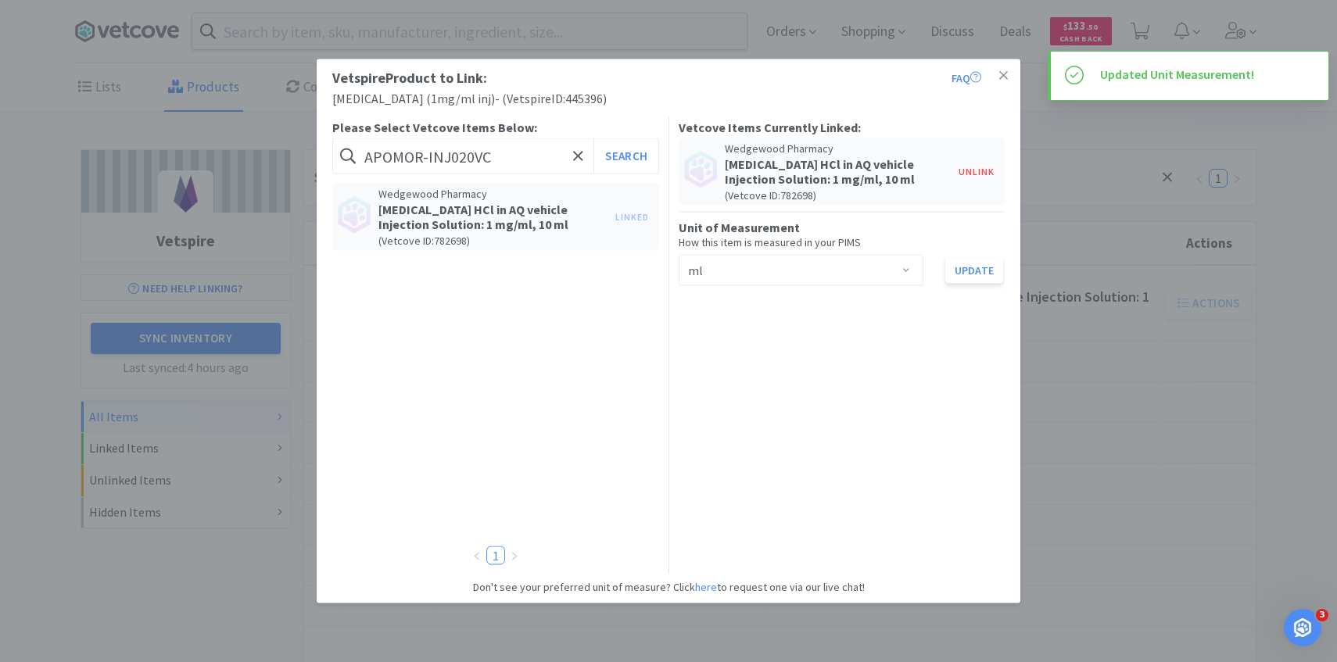
click at [1095, 343] on div "Vetspire Product to Link: FAQ [MEDICAL_DATA] (1mg/ml inj) - ( Vetspire ID: 4453…" at bounding box center [668, 331] width 1337 height 662
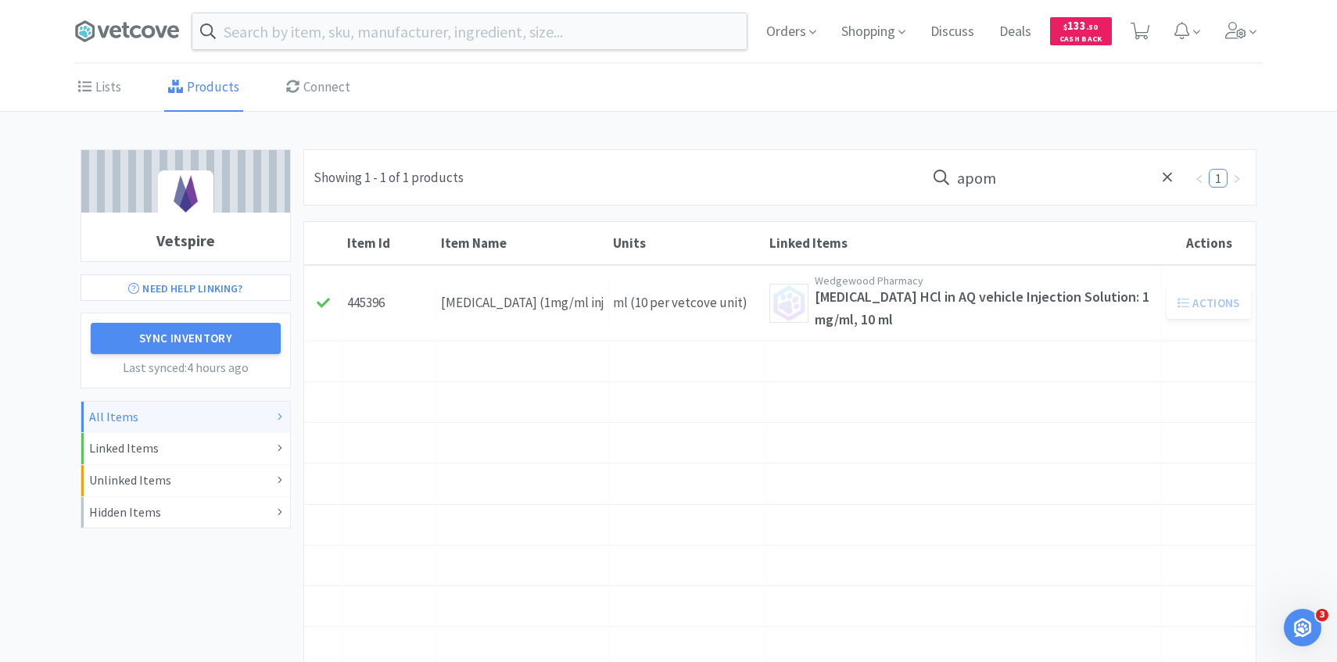
click at [1043, 168] on input "apom" at bounding box center [1055, 177] width 258 height 36
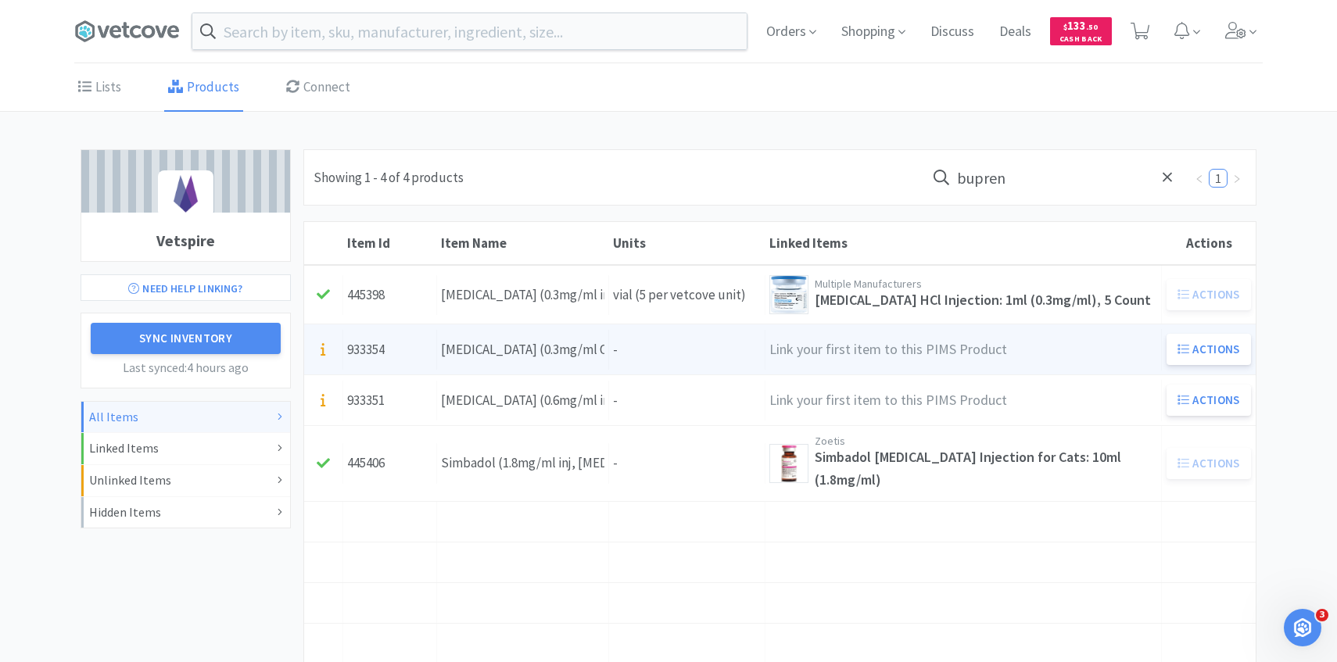
type input "bupren"
click at [623, 357] on div "Units -" at bounding box center [687, 350] width 156 height 40
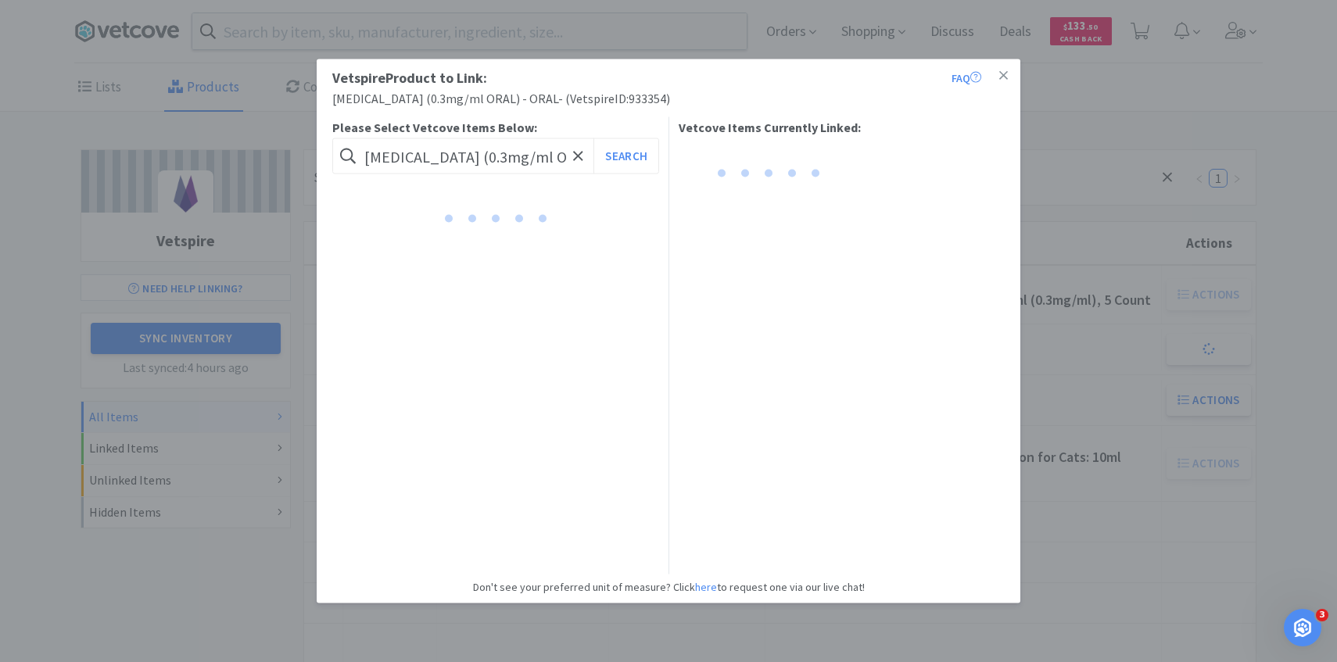
scroll to position [0, 58]
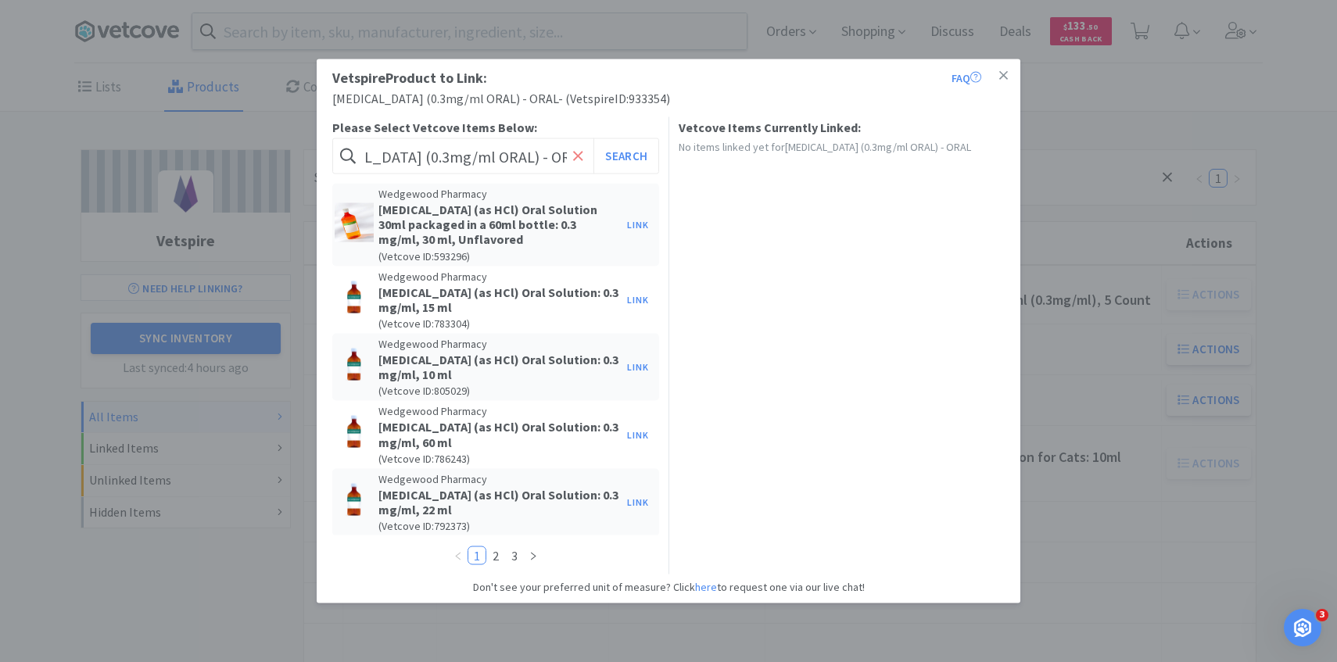
click at [577, 156] on icon at bounding box center [577, 155] width 9 height 9
paste input "BUPRENSOL0155VC"
type input "BUPRENSOL0155VC"
click at [639, 167] on button "Search" at bounding box center [625, 156] width 65 height 36
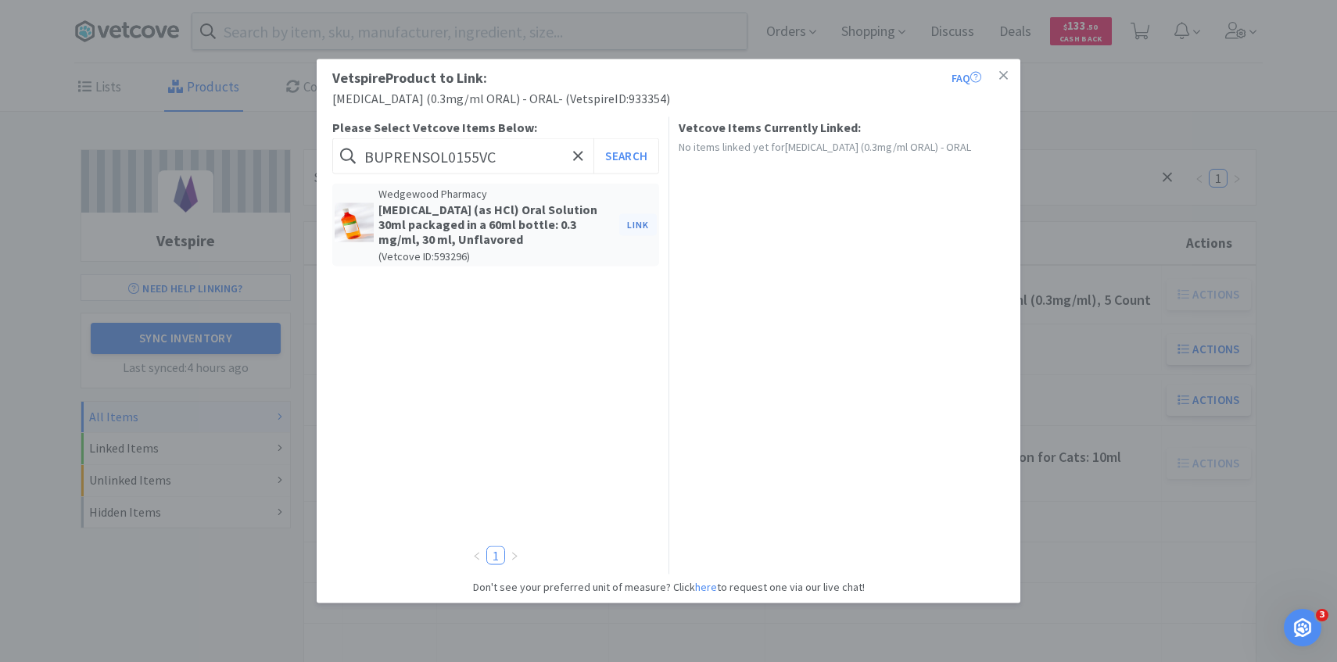
click at [639, 228] on button "Link" at bounding box center [638, 224] width 38 height 22
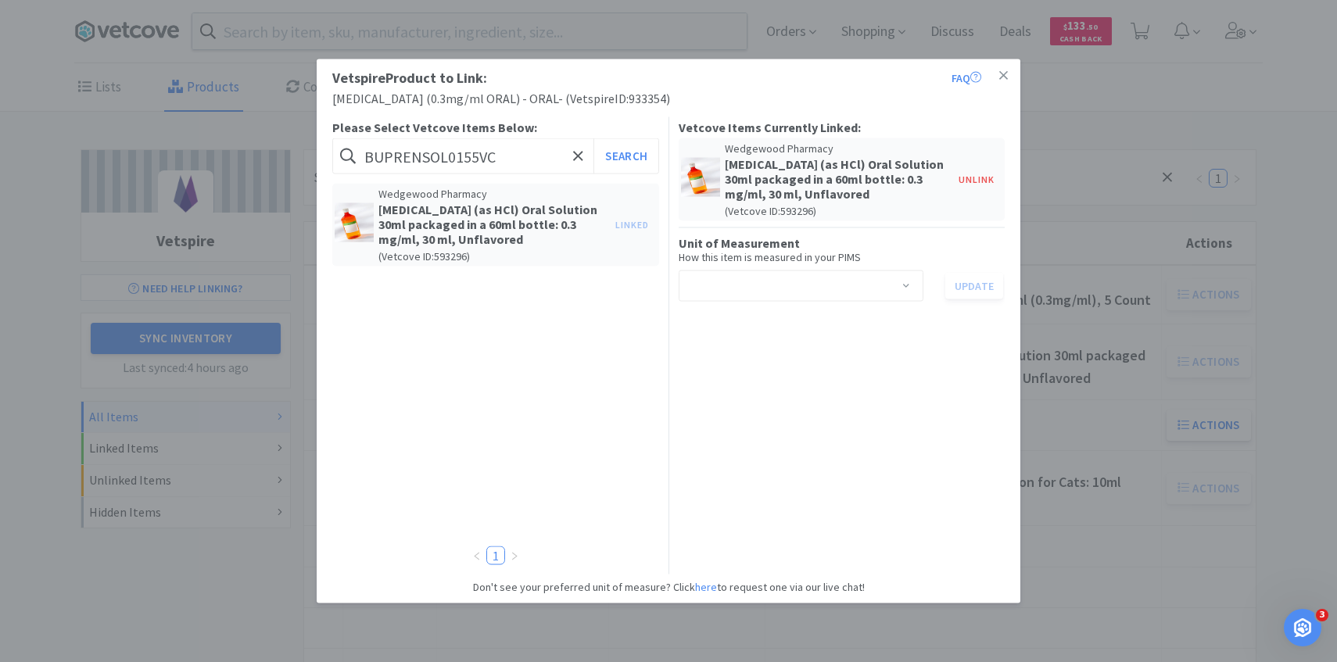
click at [732, 292] on div "Select unit of measurement" at bounding box center [796, 285] width 216 height 30
click at [734, 328] on li "ml" at bounding box center [800, 319] width 245 height 25
click at [965, 283] on button "Update" at bounding box center [974, 285] width 58 height 27
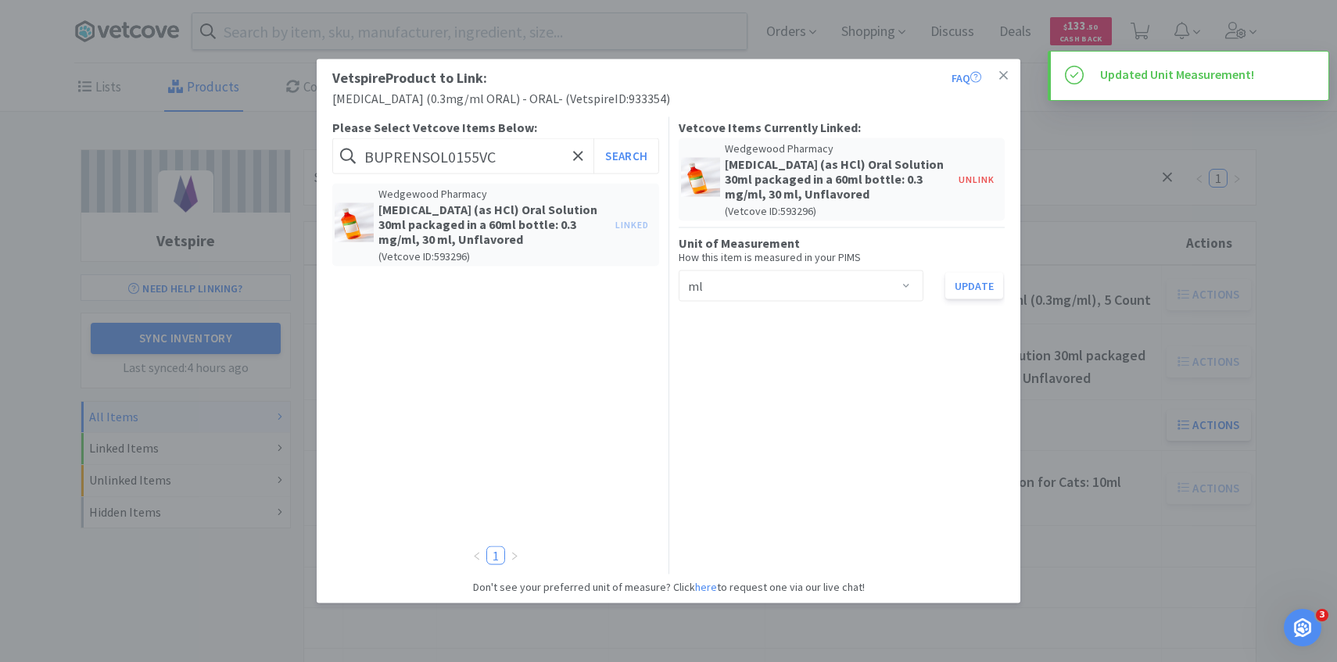
click at [1062, 336] on div "Vetspire Product to Link: FAQ Buprenorphine (0.3mg/ml ORAL) - ORAL - ( Vetspire…" at bounding box center [668, 331] width 1337 height 662
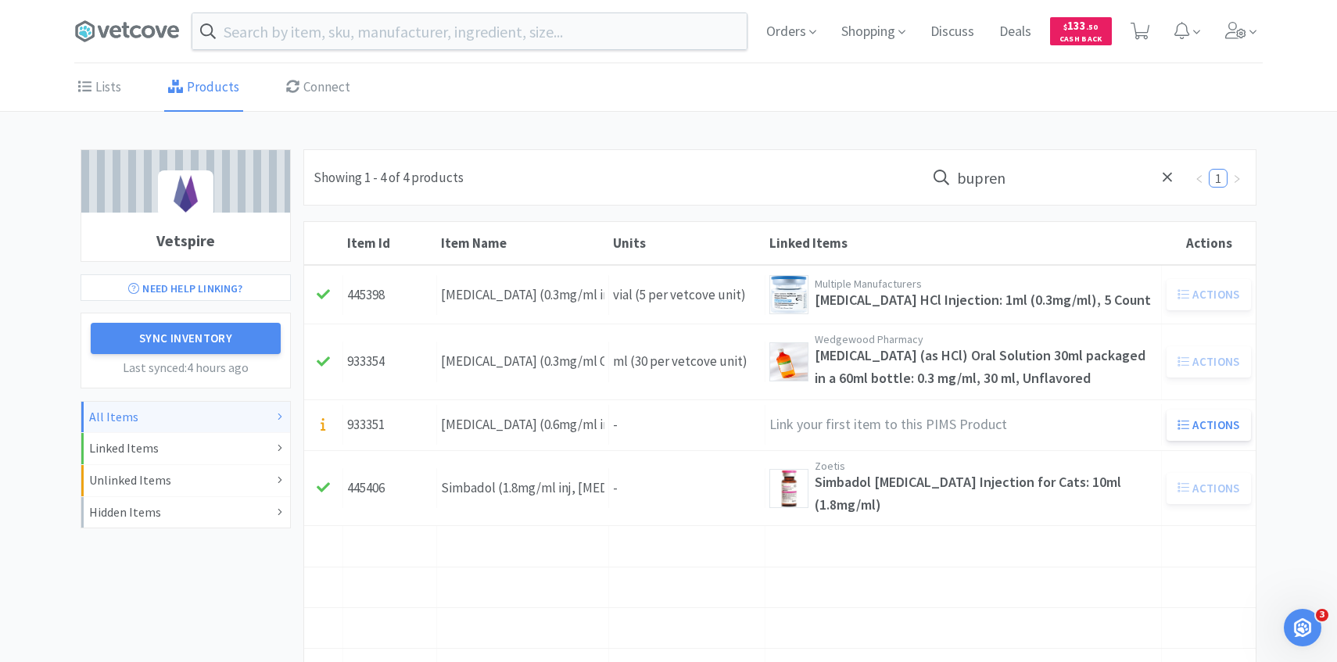
click at [1052, 181] on input "bupren" at bounding box center [1055, 177] width 258 height 36
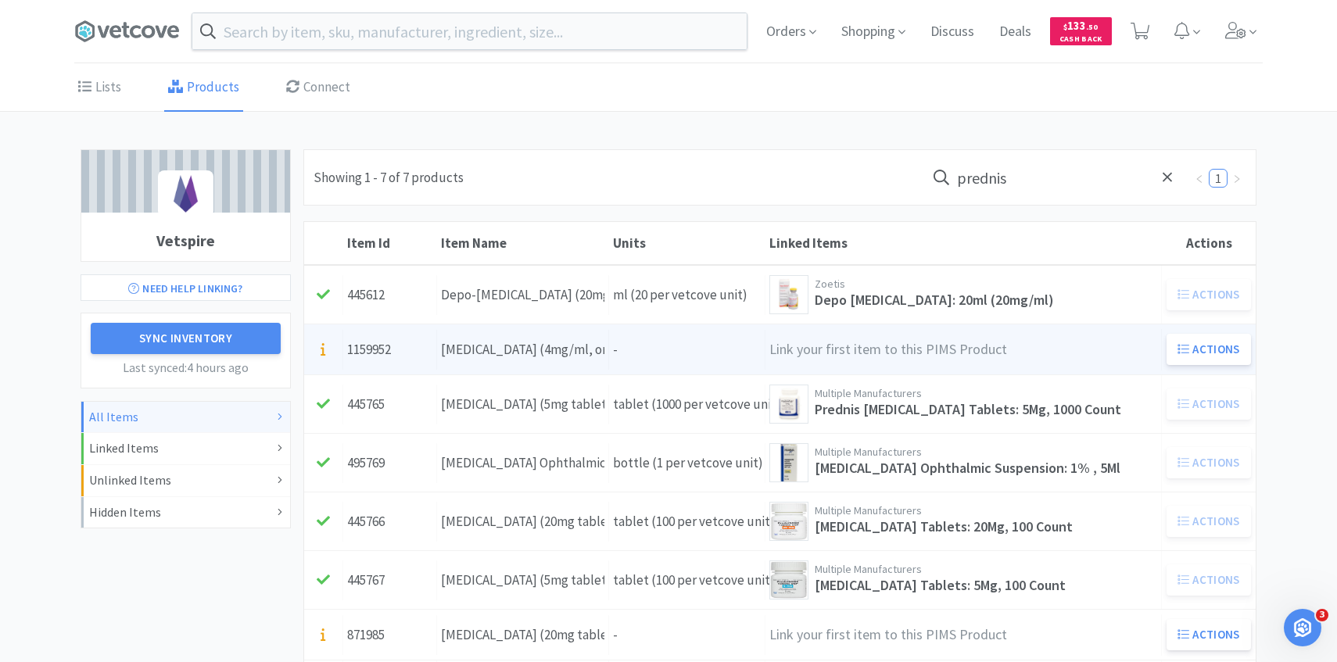
type input "prednis"
click at [651, 333] on div "Units -" at bounding box center [687, 350] width 156 height 40
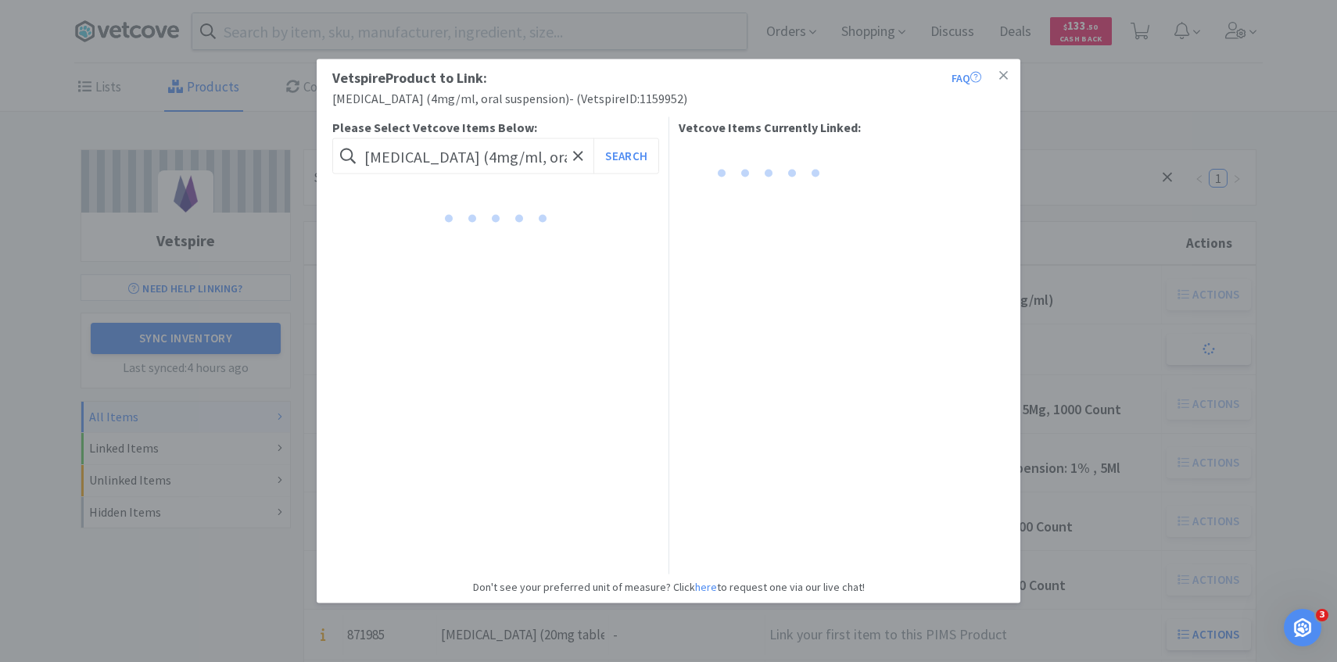
scroll to position [0, 59]
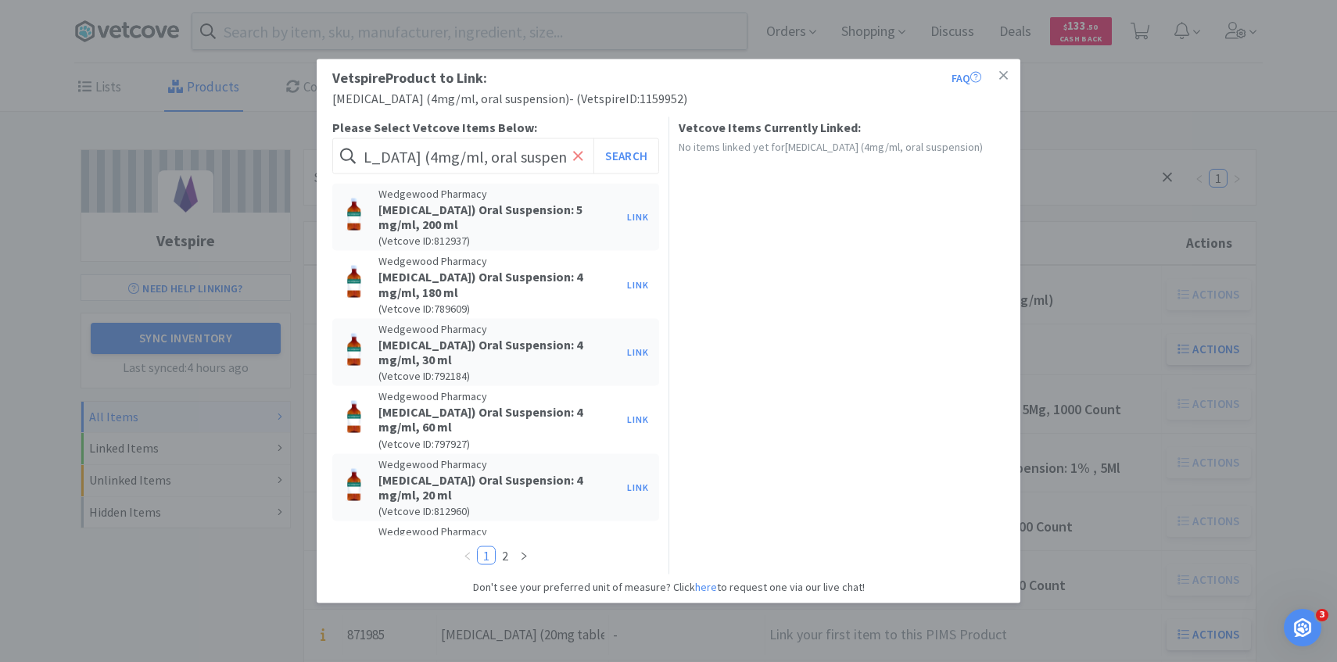
click at [579, 154] on icon at bounding box center [577, 155] width 9 height 9
paste input "PREDNISUS1289VC"
type input "PREDNISUS1289VC"
click at [623, 163] on button "Search" at bounding box center [625, 156] width 65 height 36
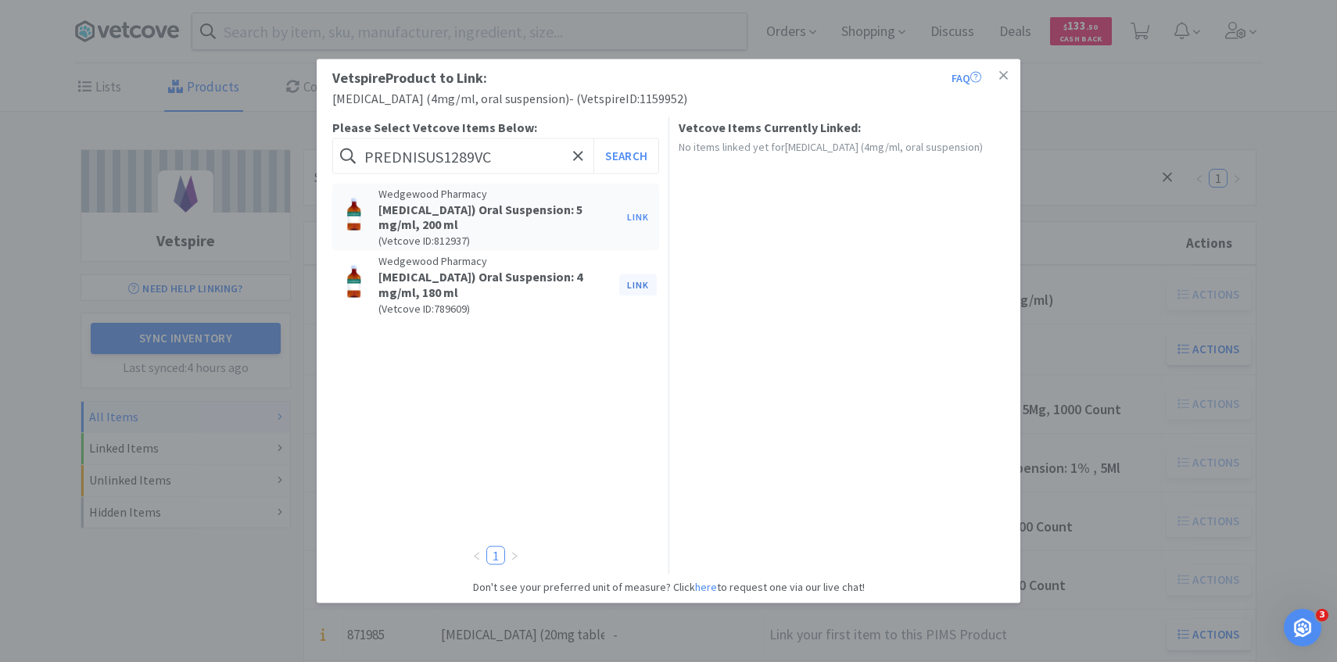
click at [628, 280] on button "Link" at bounding box center [638, 285] width 38 height 22
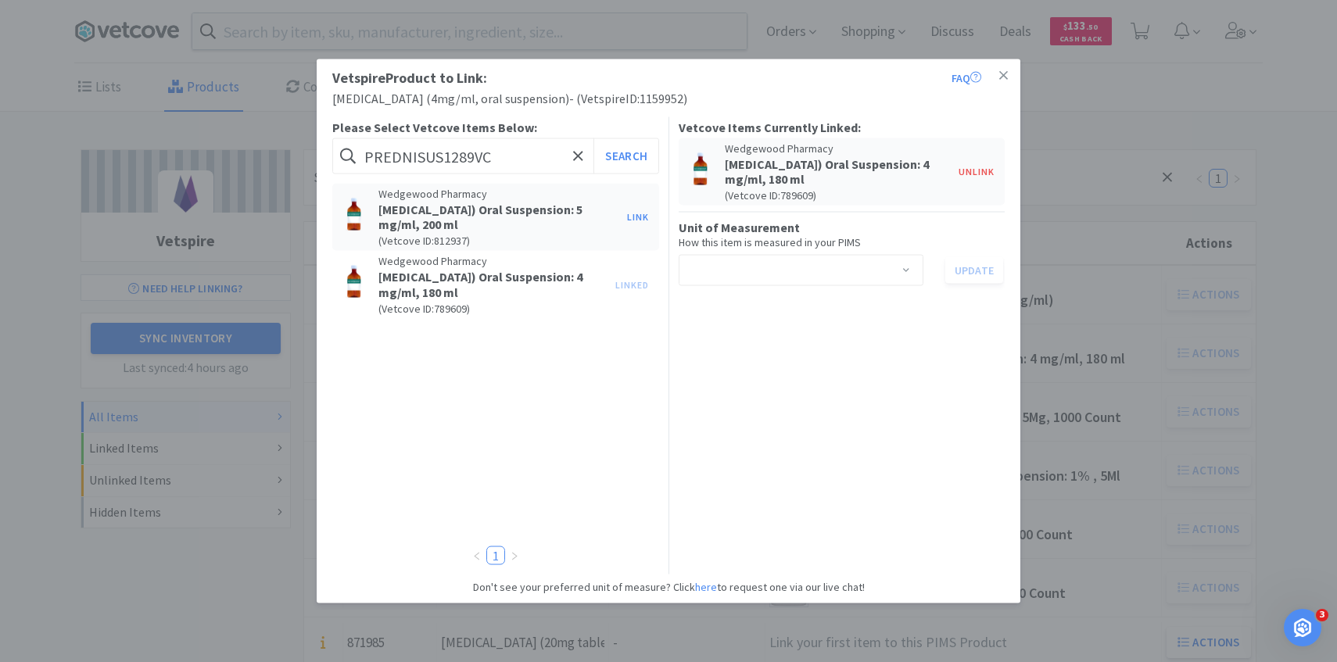
click at [751, 273] on div "Select unit of measurement" at bounding box center [796, 271] width 216 height 30
click at [750, 306] on li "ml" at bounding box center [800, 304] width 245 height 25
click at [975, 285] on div "Select unit of measurement ml Update" at bounding box center [842, 270] width 327 height 31
click at [971, 269] on button "Update" at bounding box center [974, 270] width 58 height 27
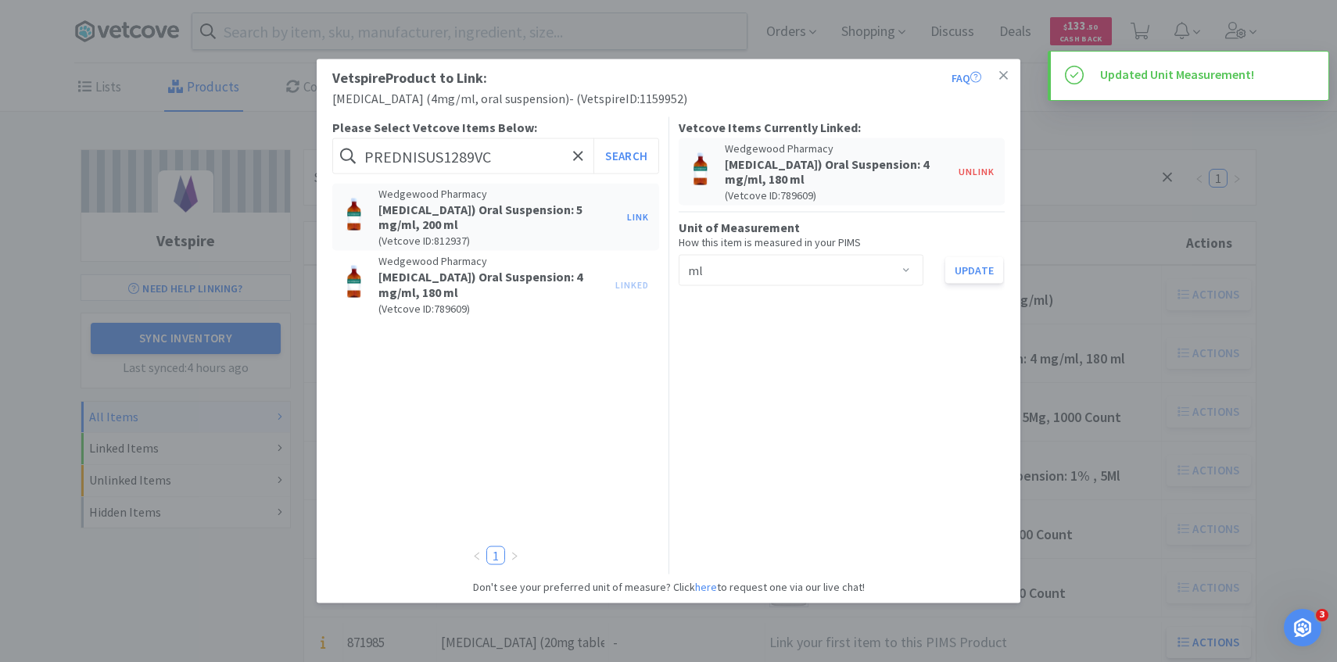
click at [1092, 401] on div "Vetspire Product to Link: FAQ Prednisolone (4mg/ml, oral suspension) - ( Vetspi…" at bounding box center [668, 331] width 1337 height 662
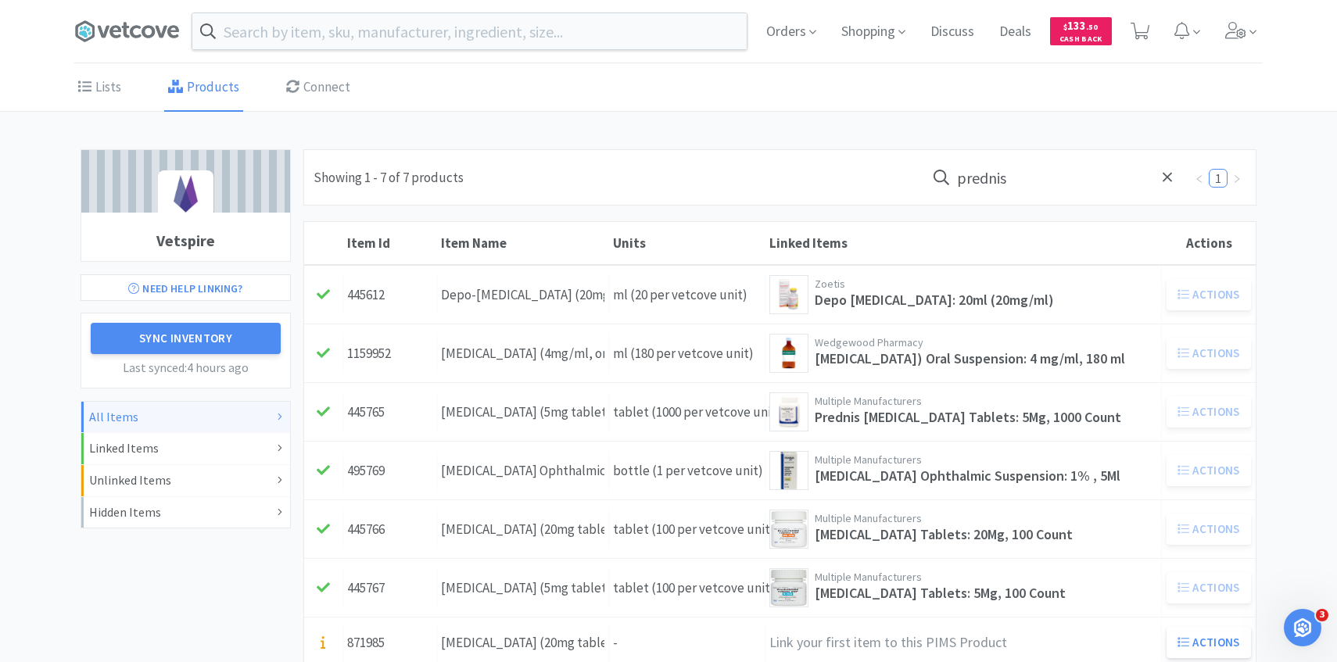
click at [1030, 177] on input "prednis" at bounding box center [1055, 177] width 258 height 36
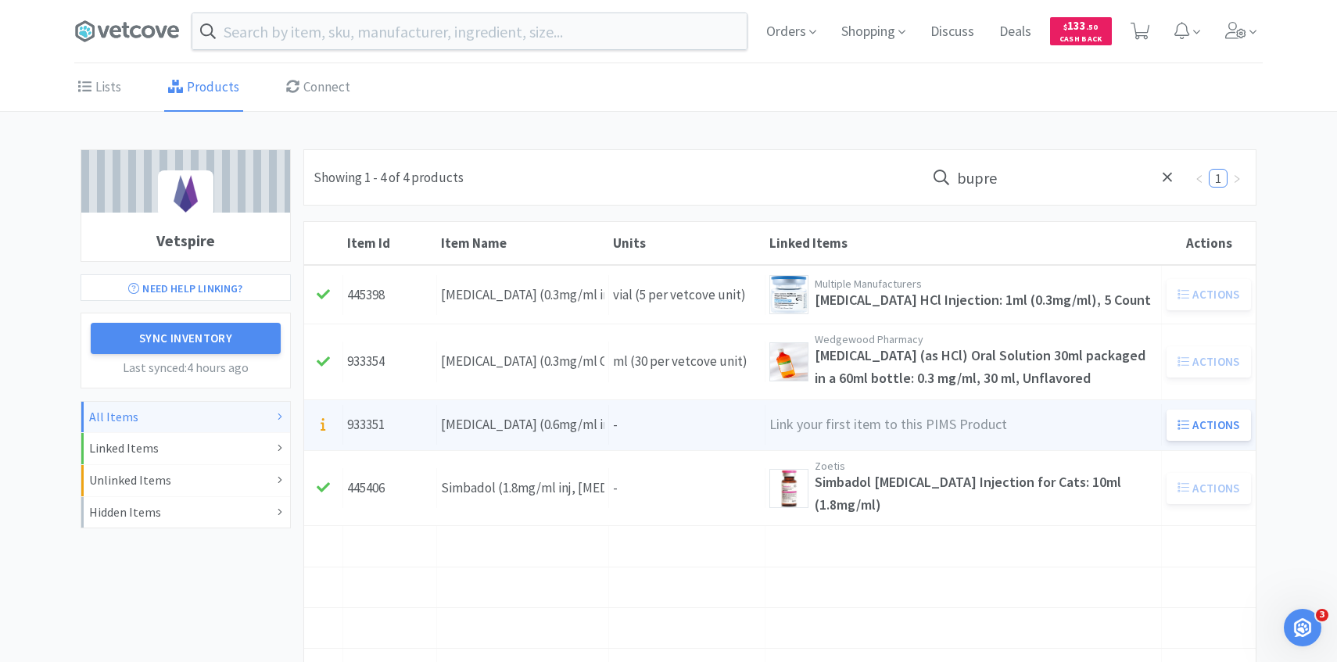
type input "bupre"
click at [582, 415] on div "Buprenorphine (0.6mg/ml inj)" at bounding box center [522, 424] width 163 height 21
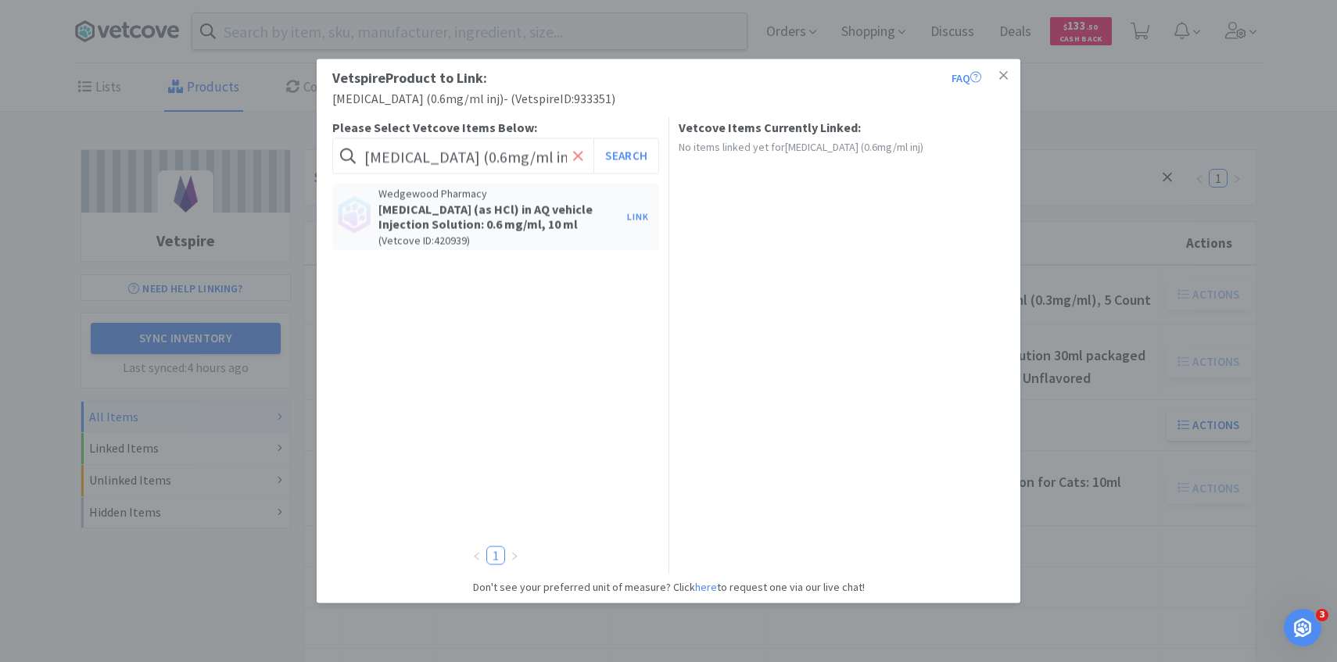
click at [580, 154] on icon at bounding box center [577, 155] width 9 height 9
paste input "BUPREN-INJ006VC"
type input "BUPREN-INJ006VC"
click at [593, 138] on button "Search" at bounding box center [625, 156] width 65 height 36
click at [645, 211] on button "Link" at bounding box center [638, 217] width 38 height 22
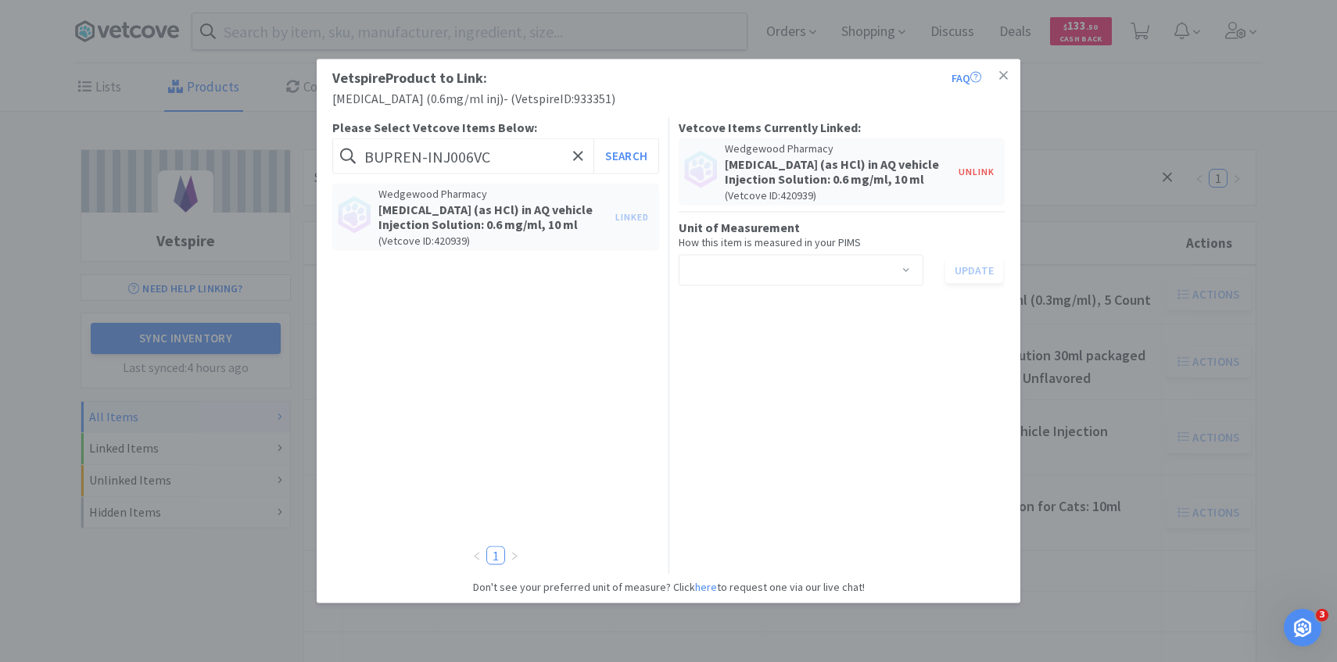
click at [787, 274] on div "Select unit of measurement" at bounding box center [796, 271] width 216 height 30
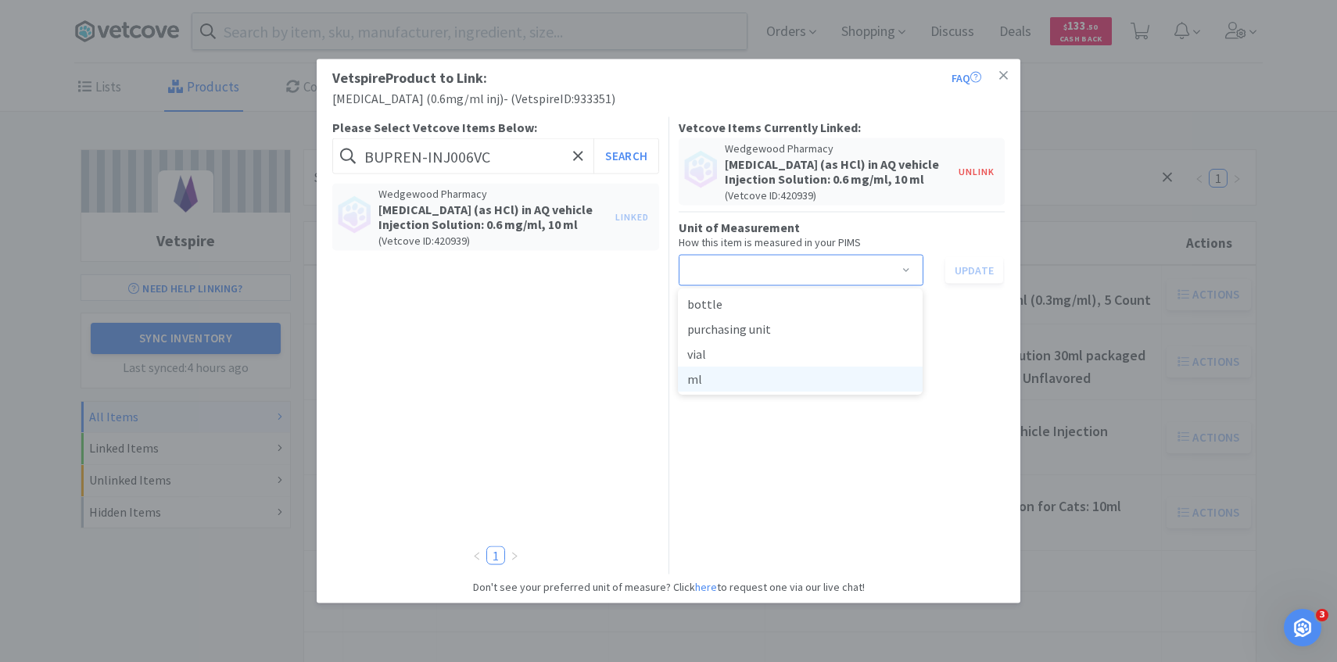
click at [753, 386] on li "ml" at bounding box center [800, 379] width 245 height 25
click at [970, 265] on button "Update" at bounding box center [974, 270] width 58 height 27
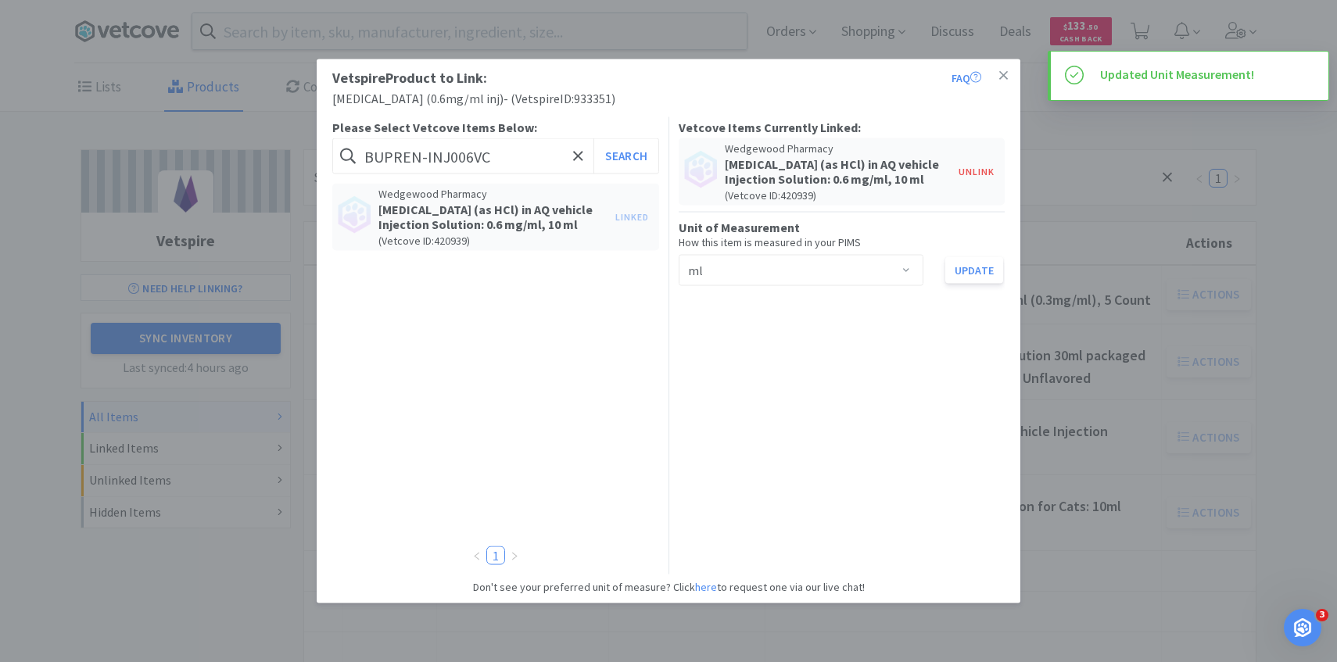
click at [1089, 331] on div "Vetspire Product to Link: FAQ Buprenorphine (0.6mg/ml inj) - ( Vetspire ID: 933…" at bounding box center [668, 331] width 1337 height 662
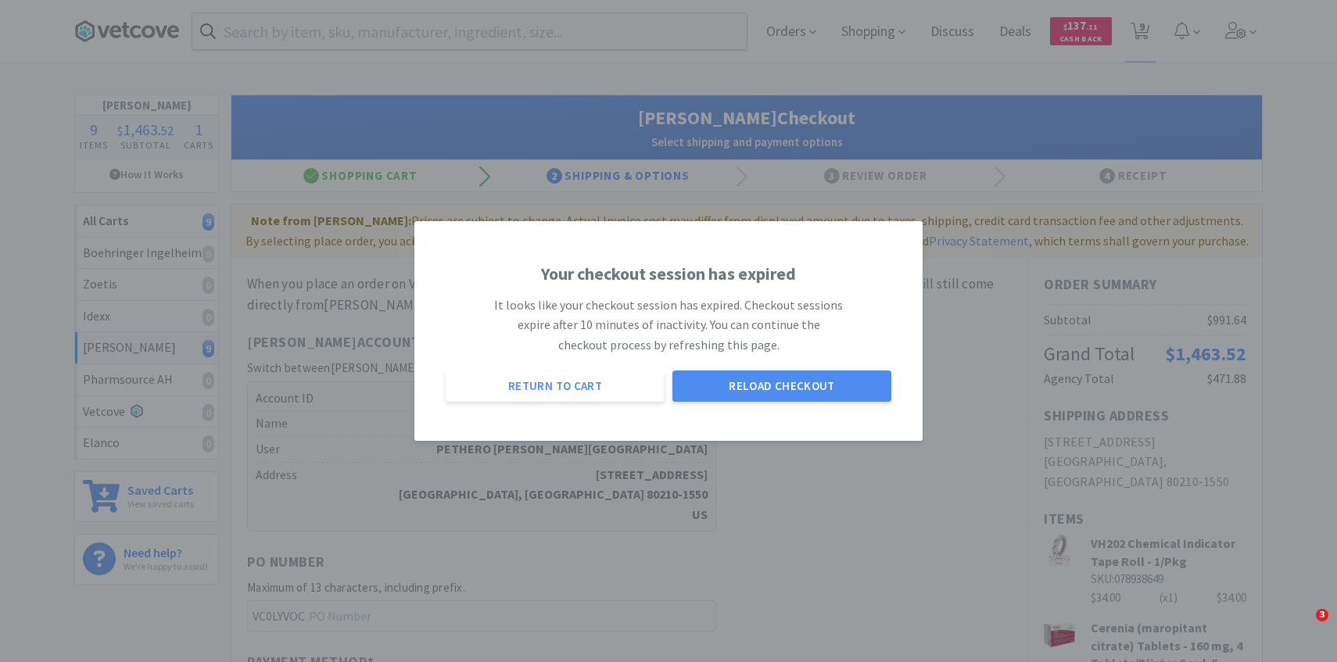
select select "1"
click at [611, 371] on button "Return to Cart" at bounding box center [555, 386] width 219 height 31
select select "1"
select select "2"
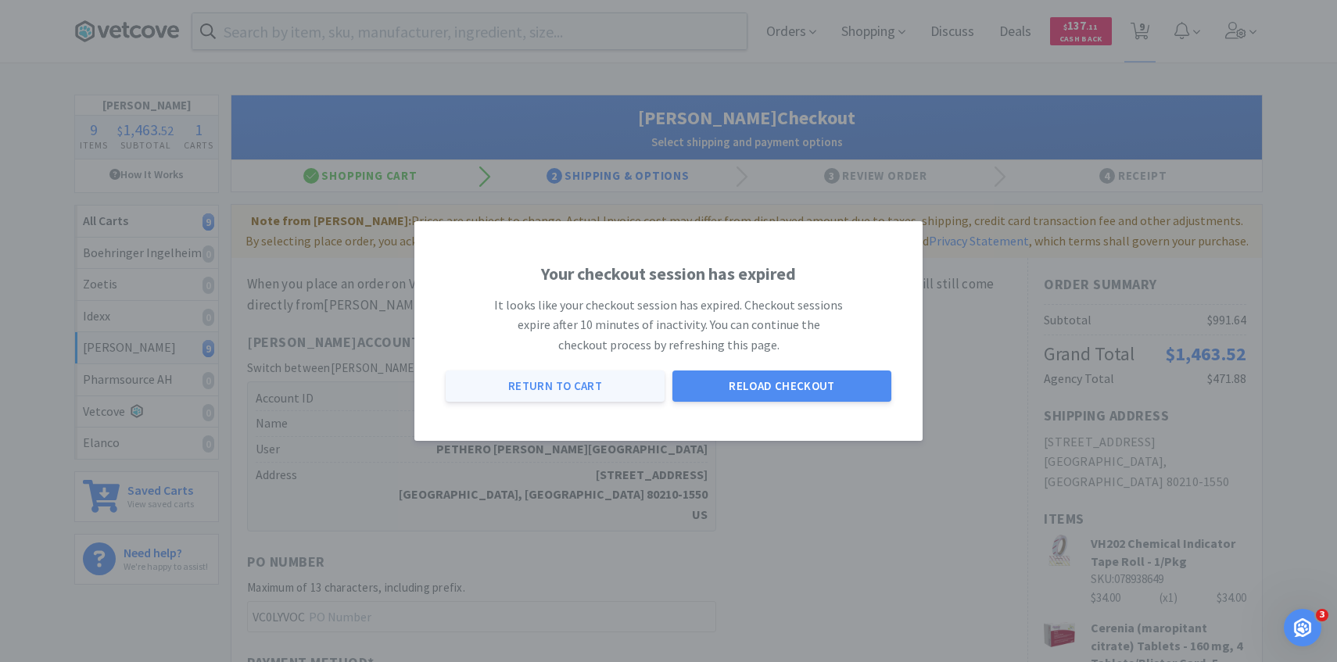
select select "1"
select select "2"
select select "1"
select select "2"
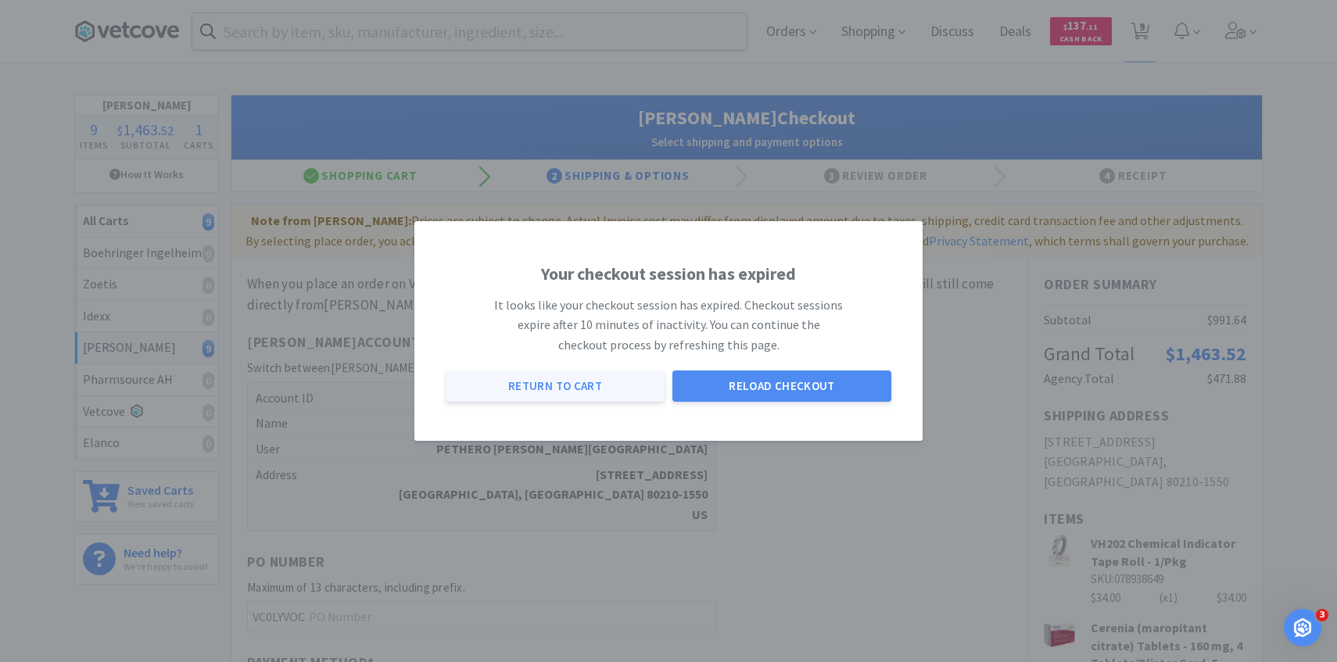
select select "3"
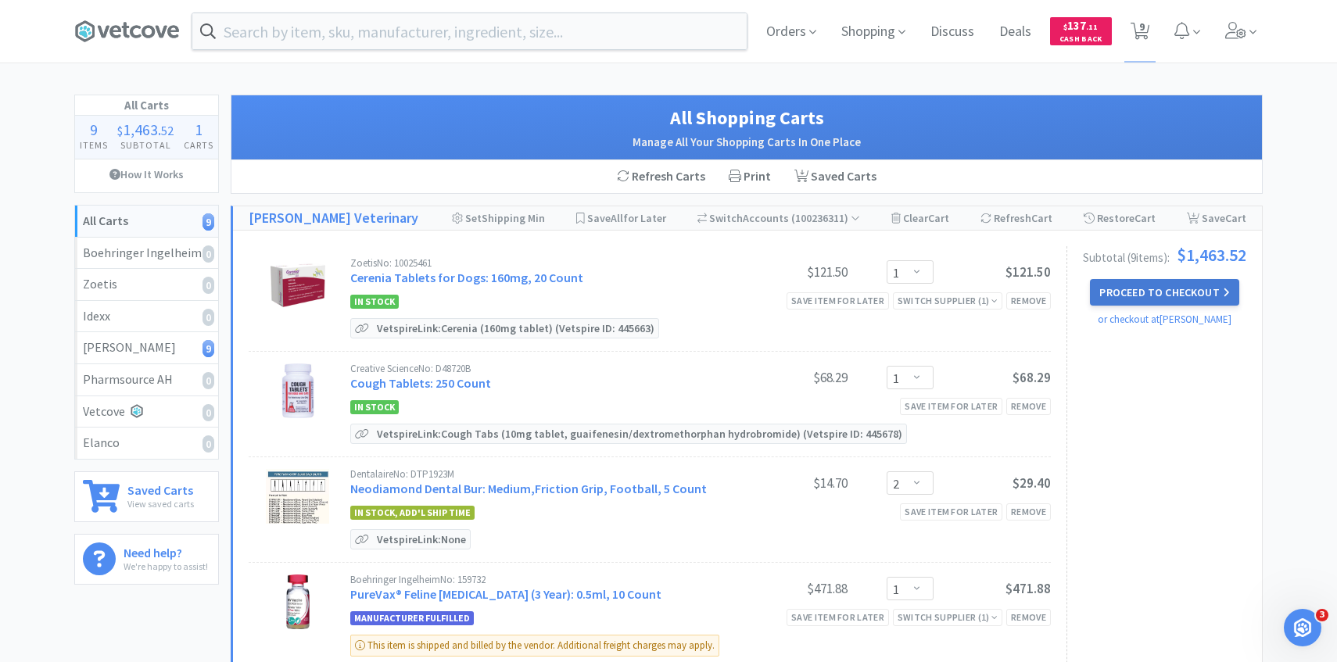
click at [1140, 291] on button "Proceed to Checkout" at bounding box center [1164, 292] width 149 height 27
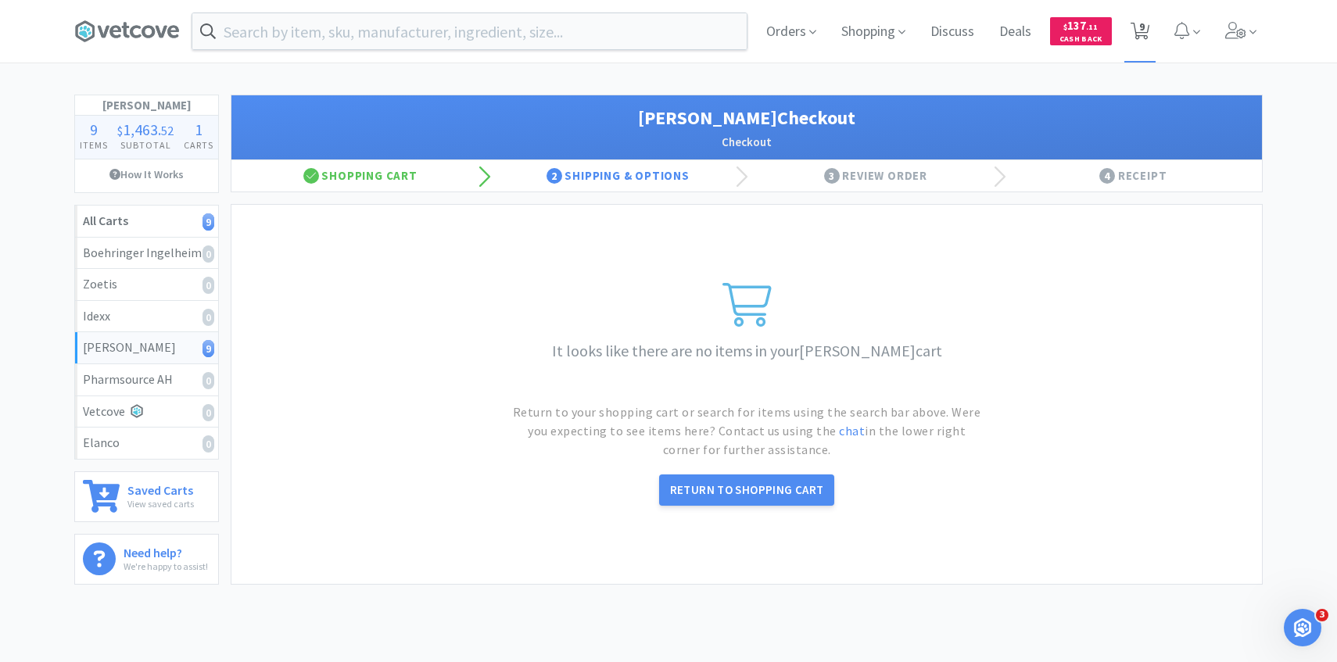
click at [1142, 20] on span "9" at bounding box center [1141, 26] width 5 height 63
select select "1"
select select "2"
select select "1"
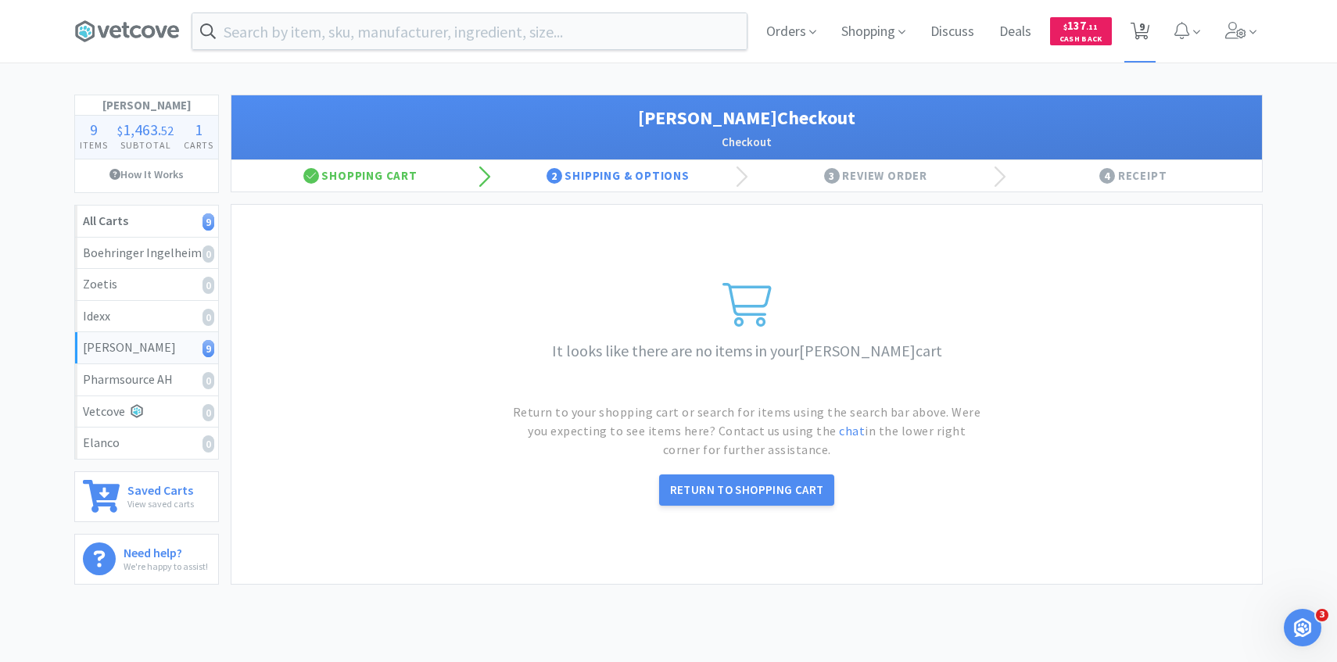
select select "2"
select select "1"
select select "2"
select select "3"
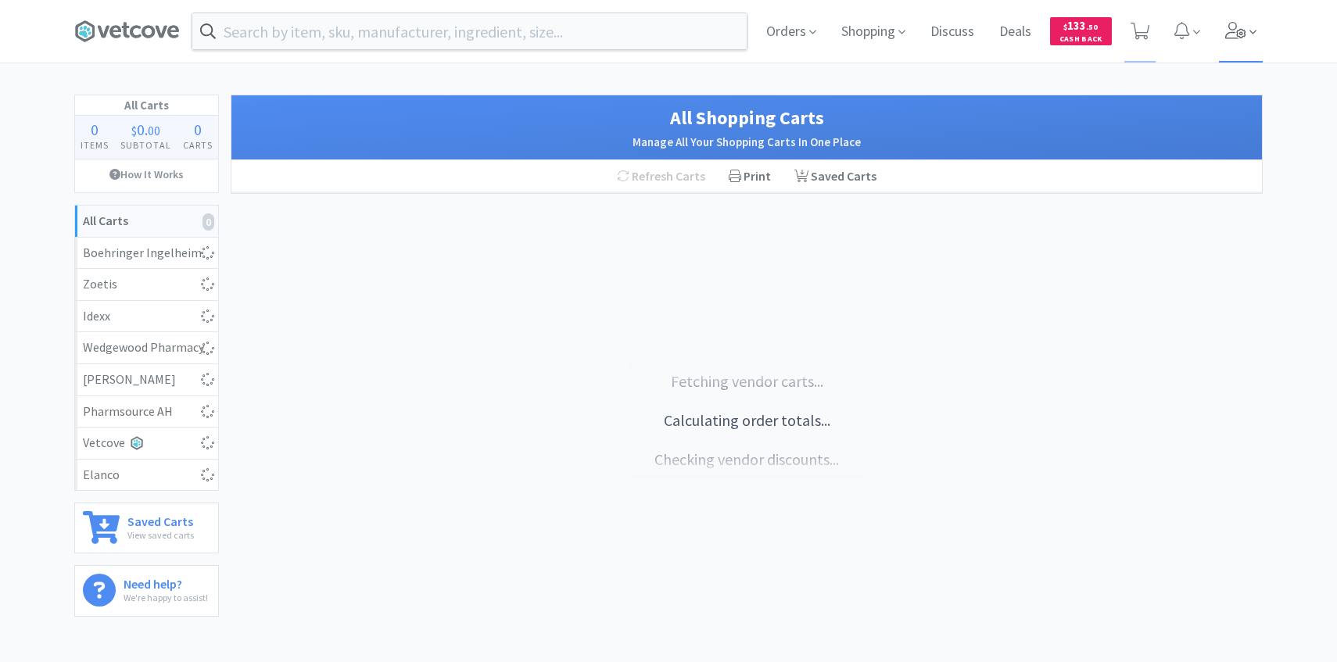
click at [1230, 40] on span at bounding box center [1241, 31] width 45 height 63
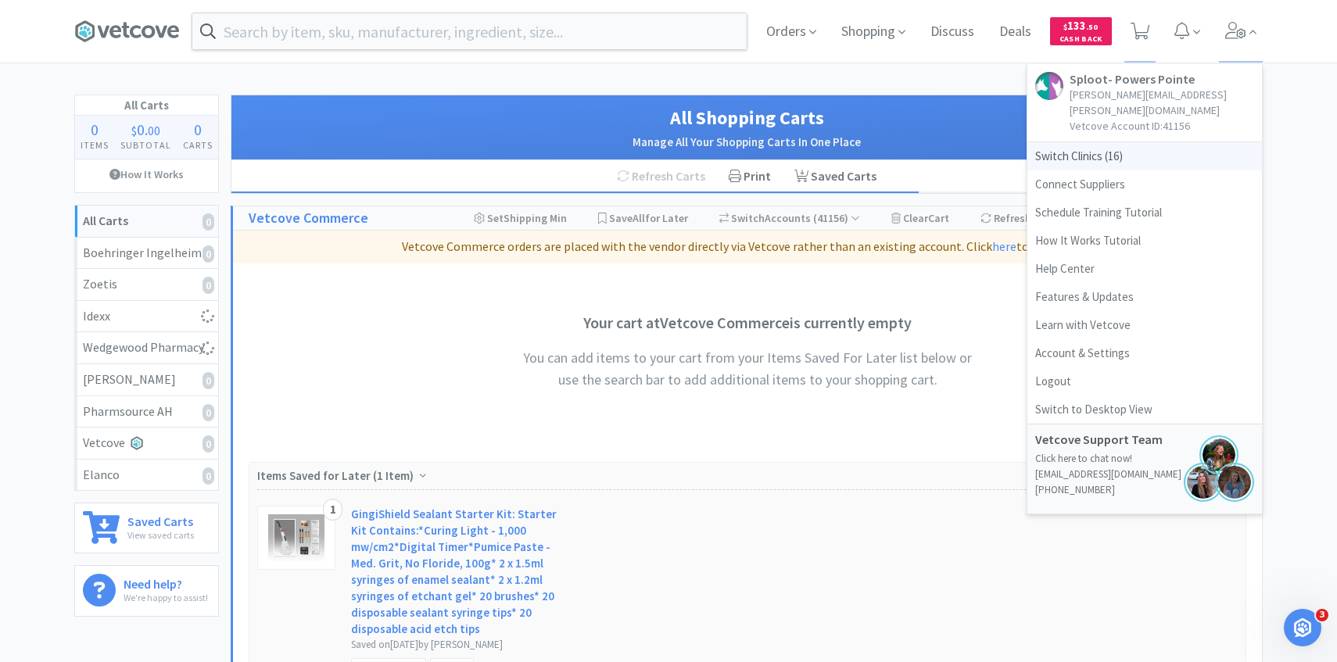
click at [1119, 142] on span "Switch Clinics ( 16 )" at bounding box center [1144, 156] width 235 height 28
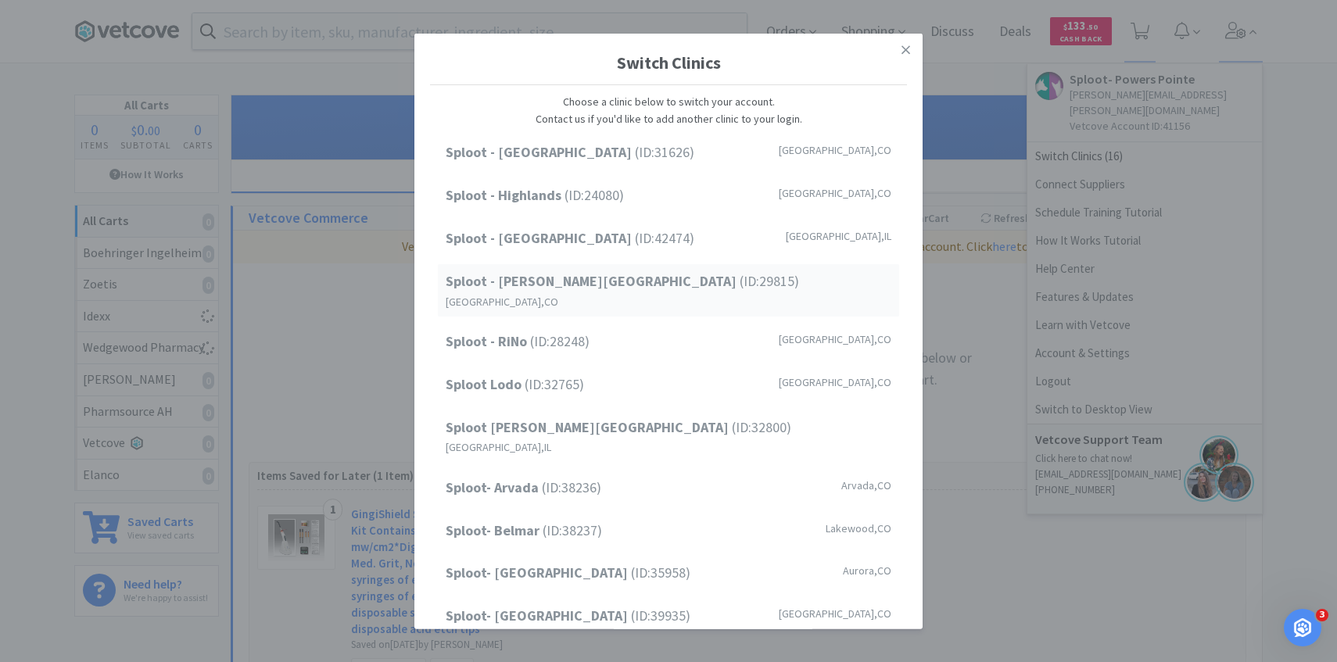
scroll to position [138, 0]
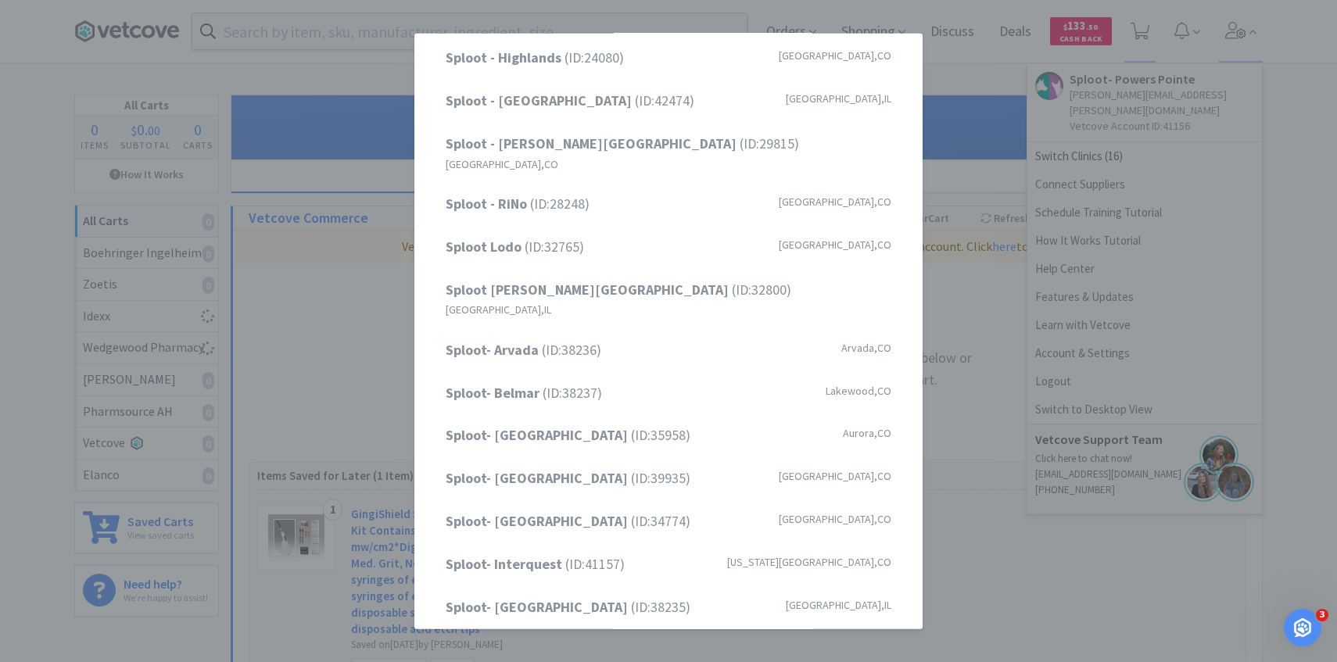
click at [676, 167] on div "Sploot - [GEOGRAPHIC_DATA] (ID: 31626 ) [GEOGRAPHIC_DATA] , [GEOGRAPHIC_DATA] […" at bounding box center [668, 354] width 477 height 713
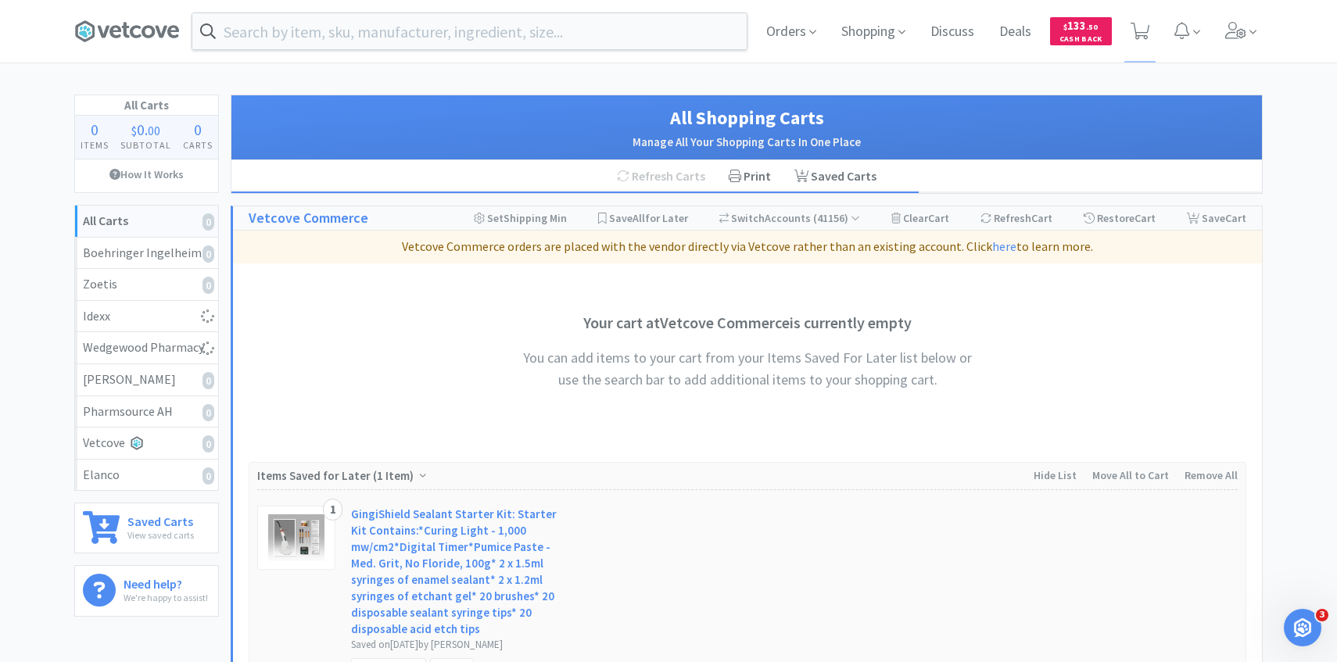
click at [675, 150] on h2 "Manage All Your Shopping Carts In One Place" at bounding box center [746, 142] width 999 height 19
click at [1248, 26] on span at bounding box center [1241, 31] width 45 height 63
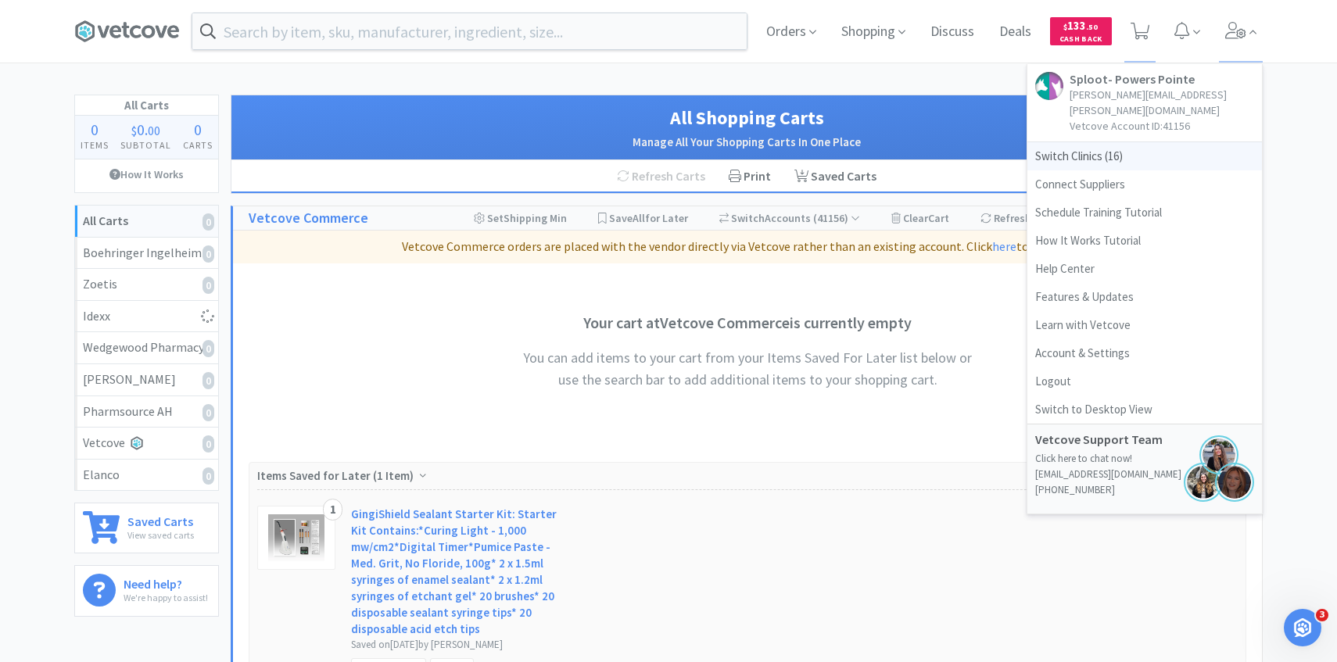
click at [1127, 142] on span "Switch Clinics ( 16 )" at bounding box center [1144, 156] width 235 height 28
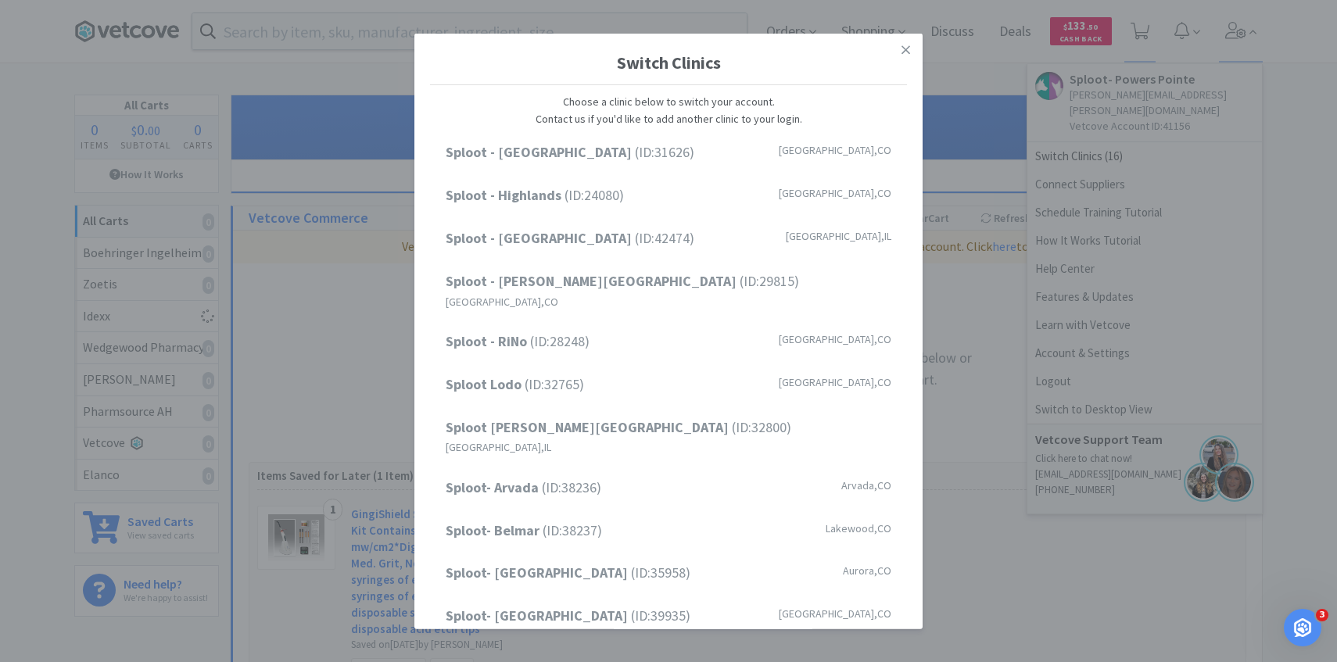
click at [728, 261] on div "Sploot - [GEOGRAPHIC_DATA] (ID: 31626 ) [GEOGRAPHIC_DATA] , [GEOGRAPHIC_DATA] […" at bounding box center [668, 491] width 477 height 713
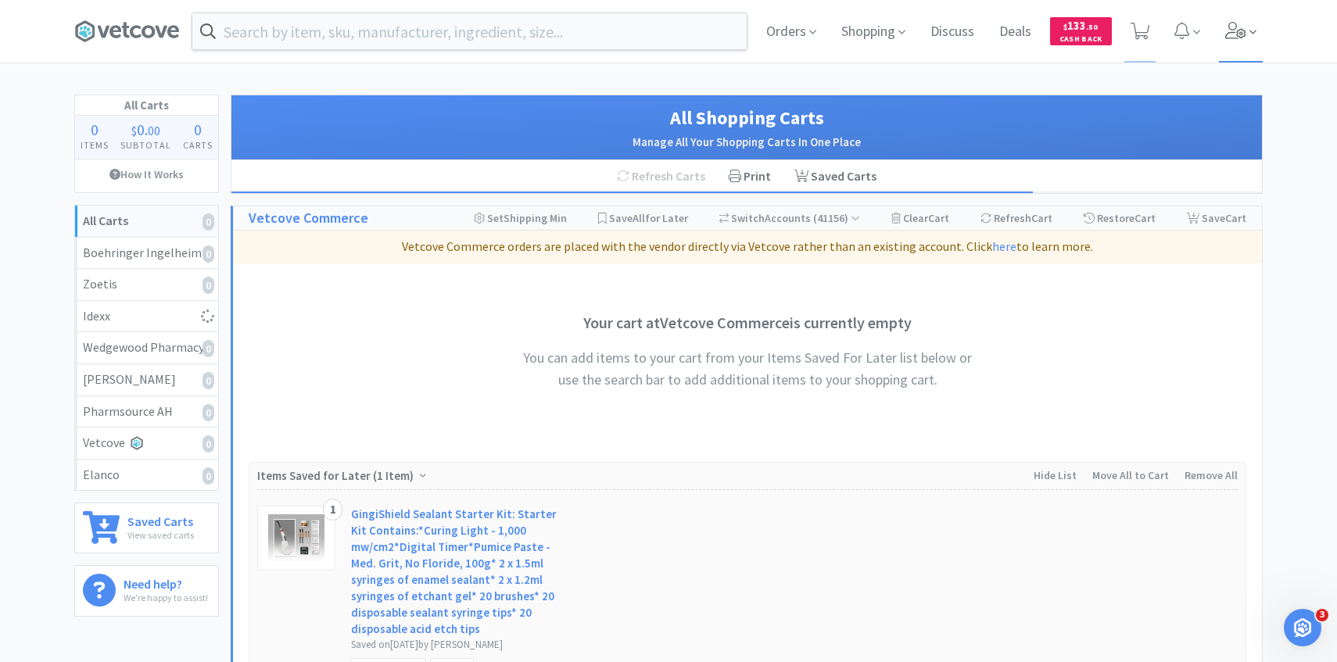
click at [1245, 16] on span at bounding box center [1241, 31] width 45 height 63
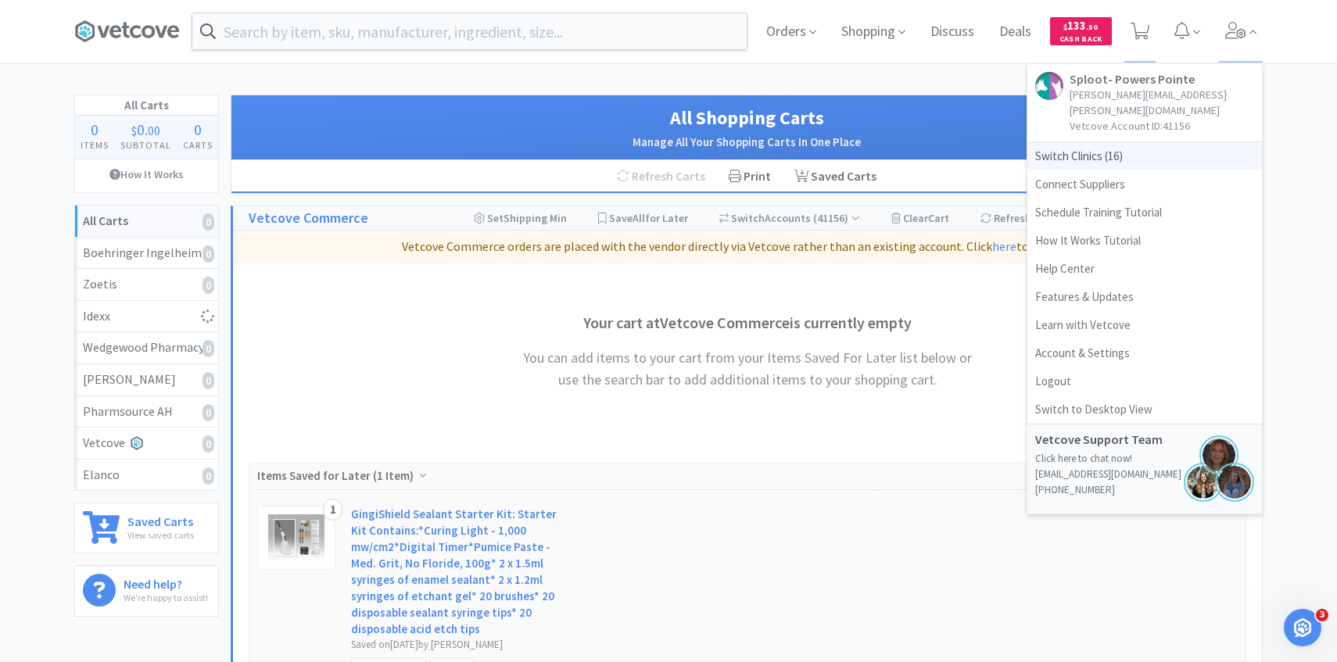
click at [1169, 142] on span "Switch Clinics ( 16 )" at bounding box center [1144, 156] width 235 height 28
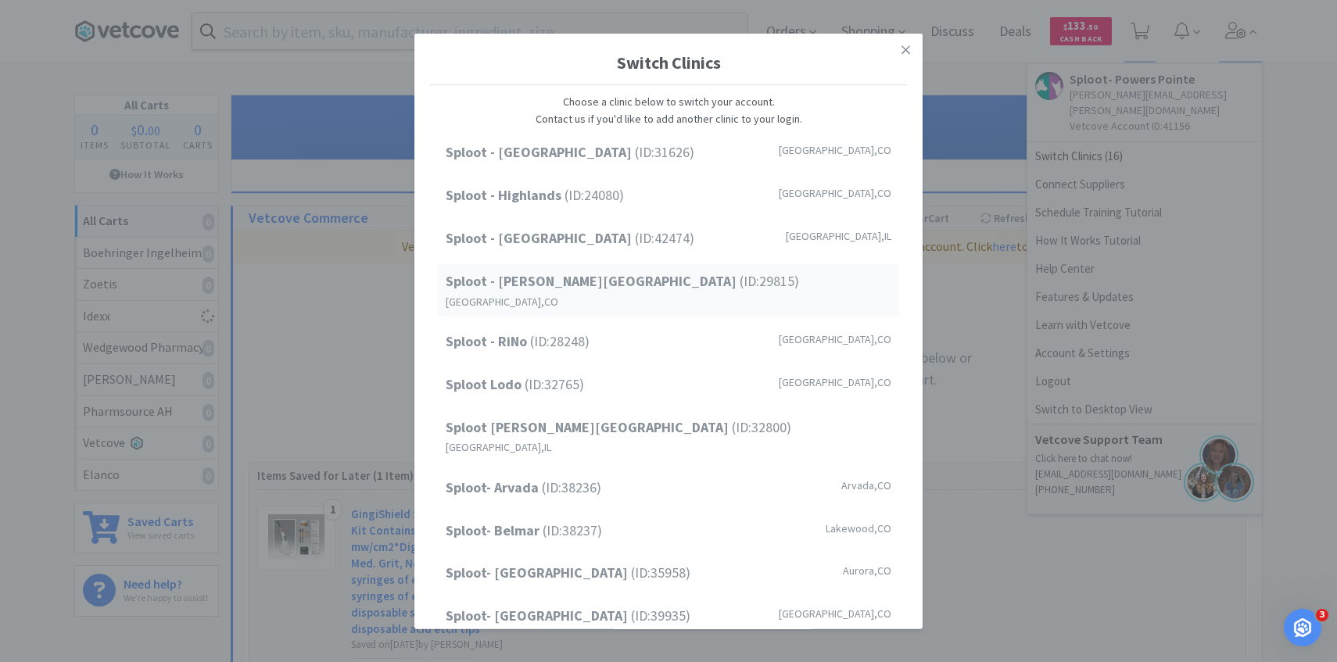
click at [660, 278] on div "Sploot - Platt Park (ID: 29815 ) Denver , CO" at bounding box center [668, 290] width 461 height 52
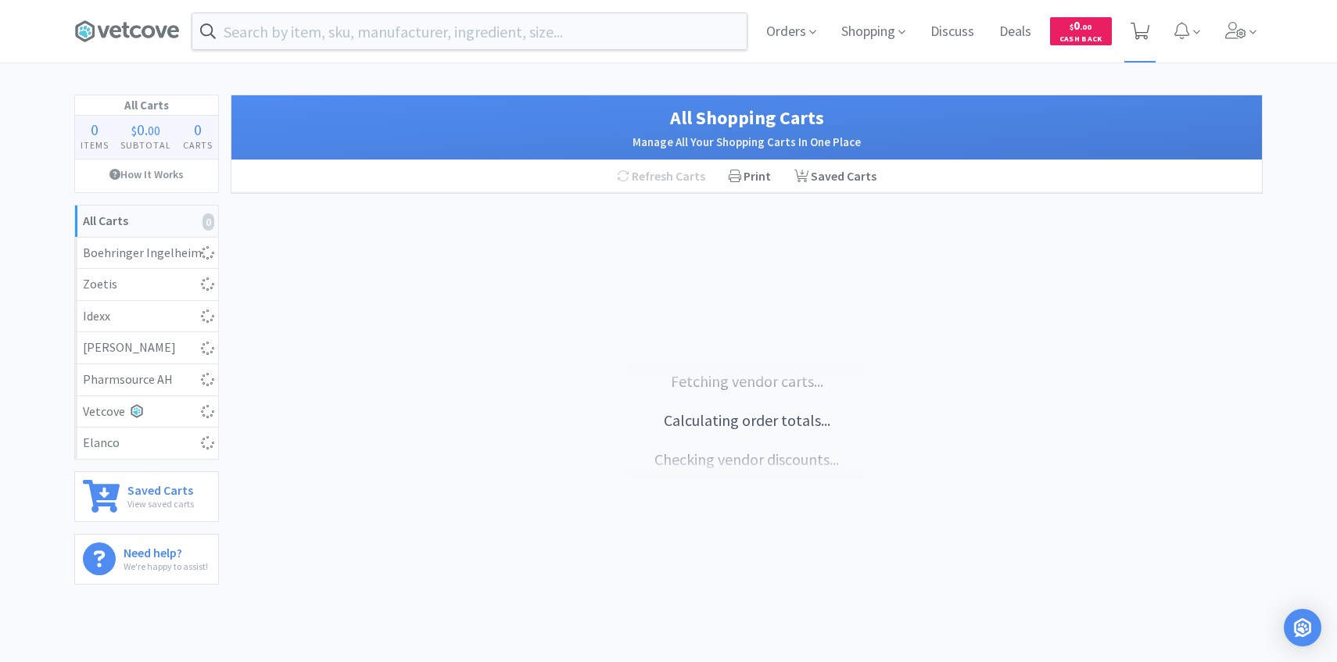
click at [1146, 31] on icon at bounding box center [1140, 31] width 20 height 17
select select "1"
select select "2"
select select "1"
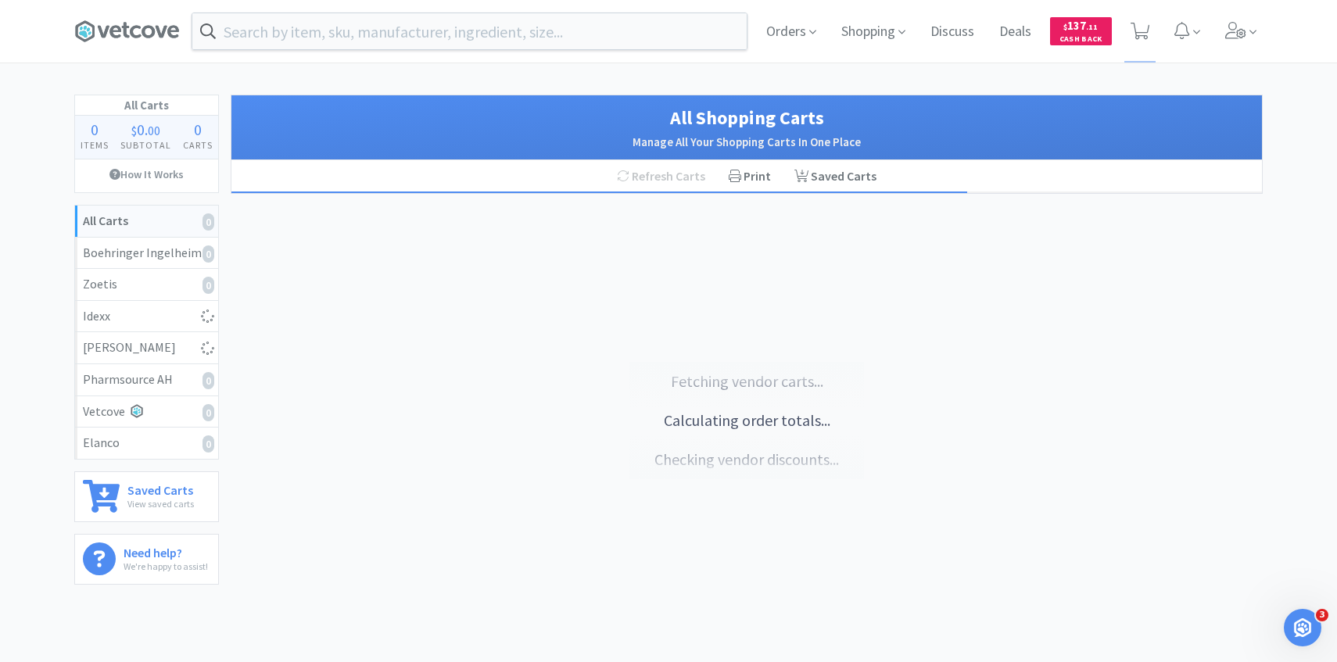
select select "2"
select select "1"
select select "2"
select select "3"
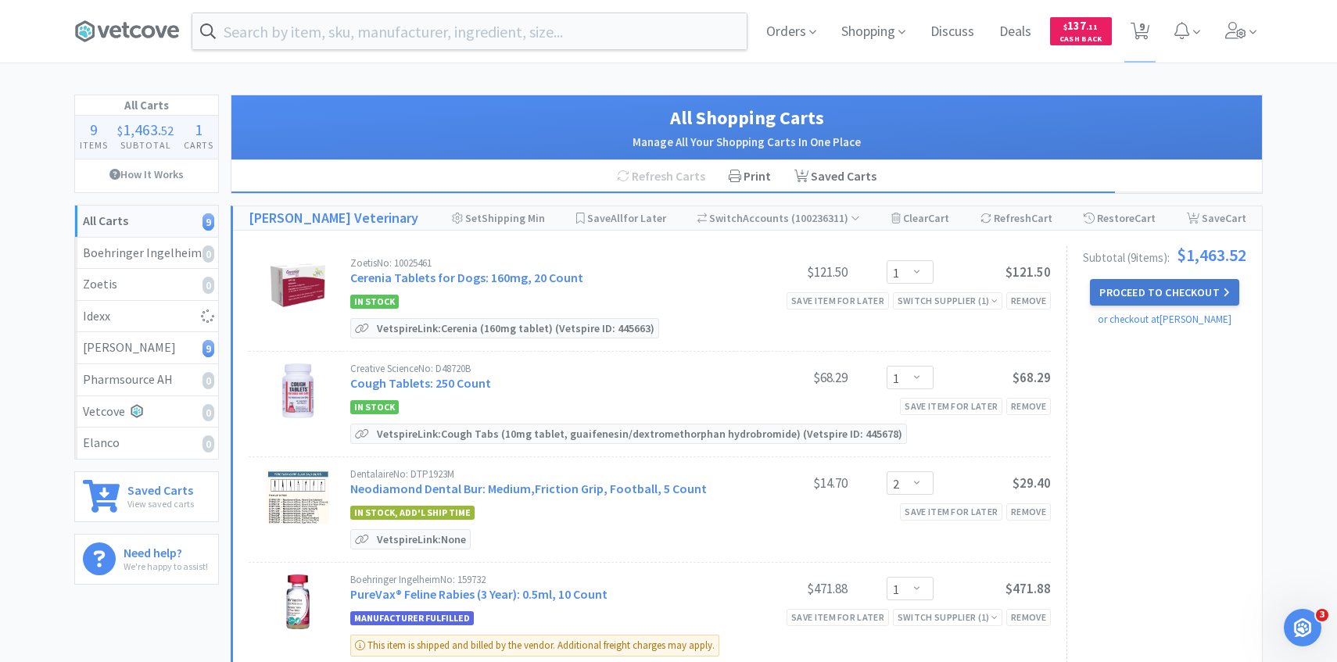
click at [1142, 286] on button "Proceed to Checkout" at bounding box center [1164, 292] width 149 height 27
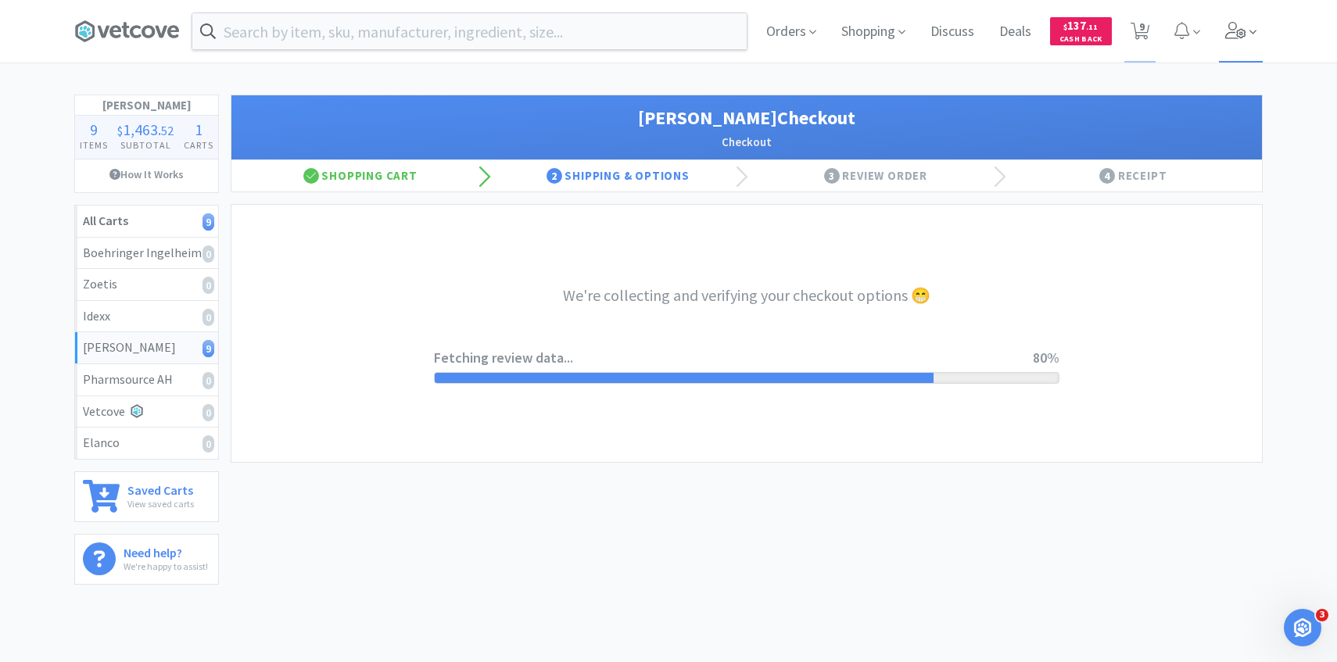
click at [1223, 23] on span at bounding box center [1241, 31] width 45 height 63
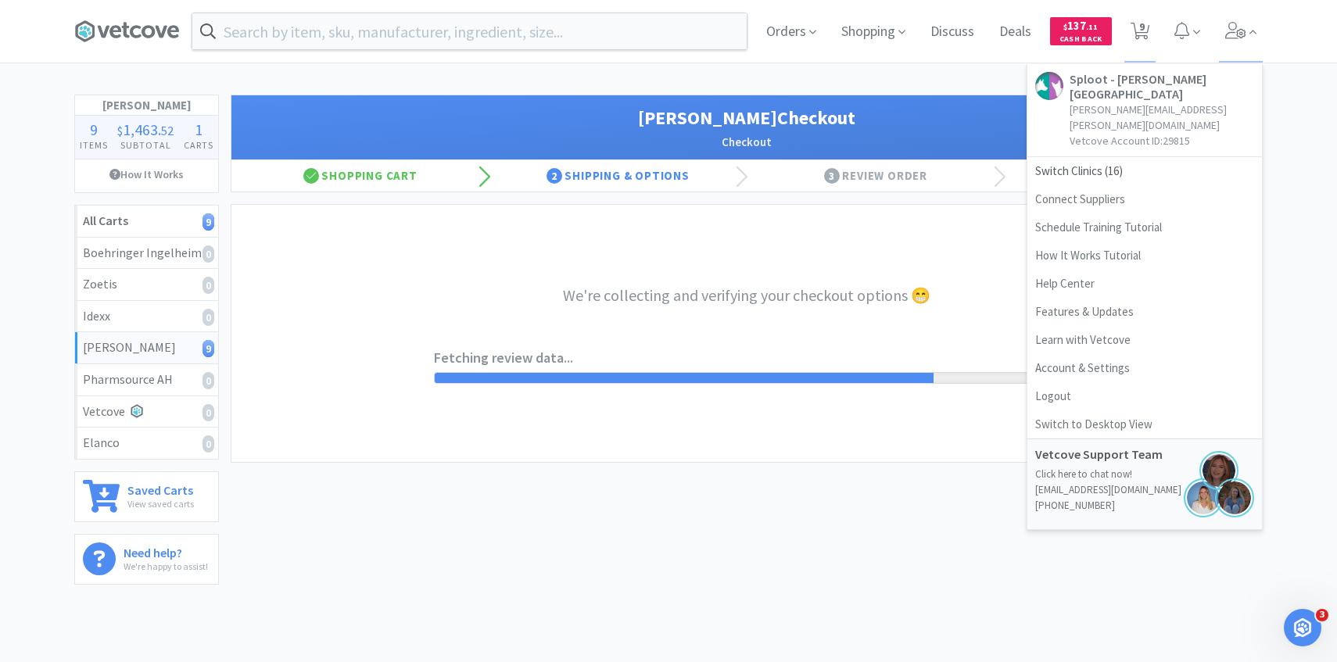
select select "1"
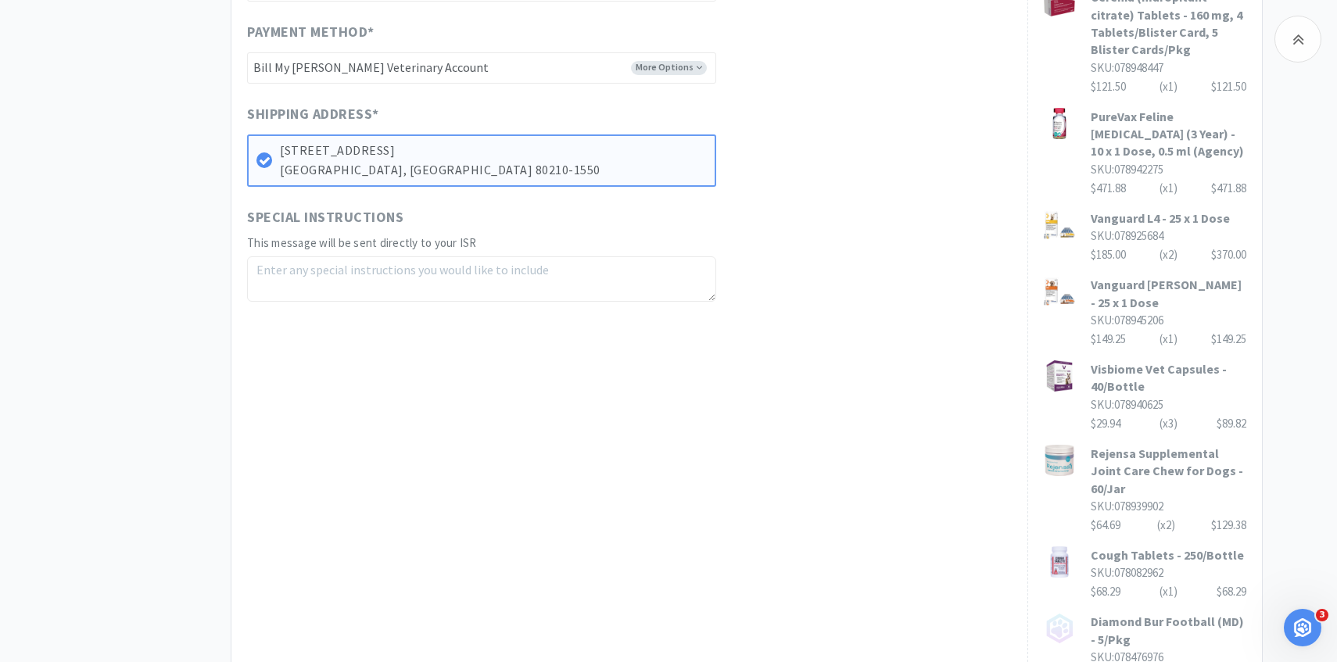
scroll to position [840, 0]
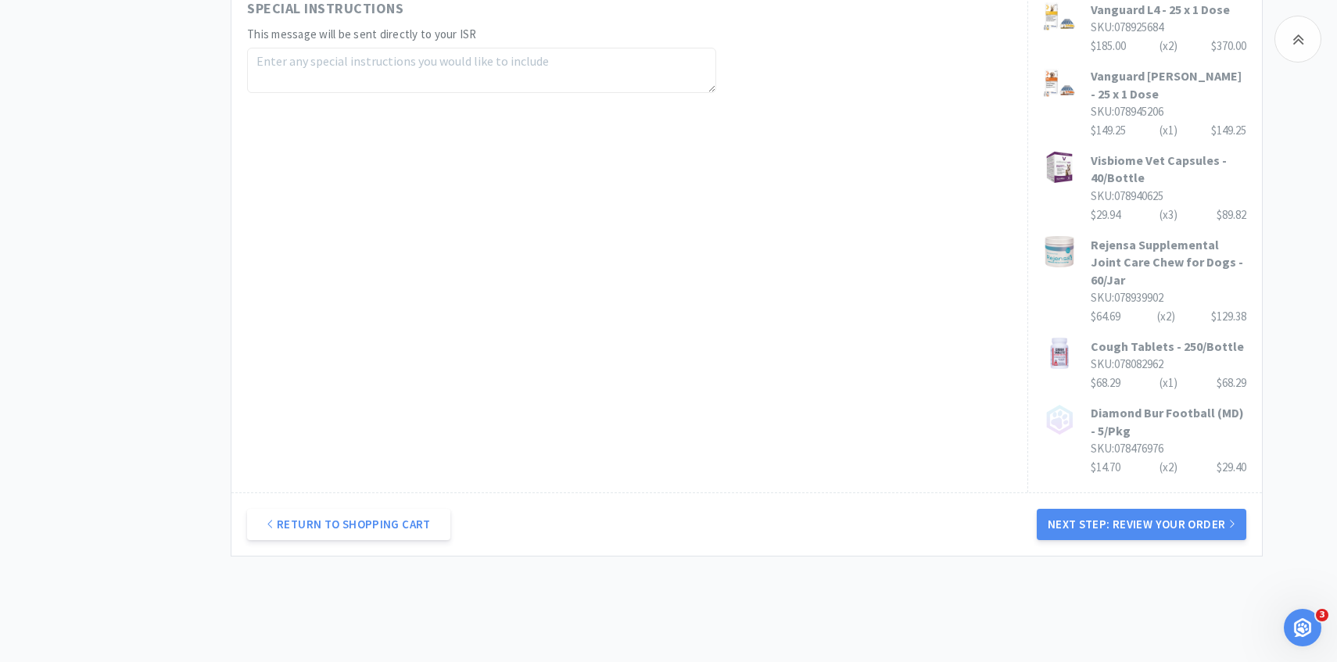
click at [1047, 493] on div "Return to Shopping Cart Next Step: Review Your Order" at bounding box center [746, 524] width 1030 height 63
click at [1053, 493] on div "Return to Shopping Cart Next Step: Review Your Order" at bounding box center [746, 524] width 1030 height 63
click at [1056, 509] on button "Next Step: Review Your Order" at bounding box center [1142, 524] width 210 height 31
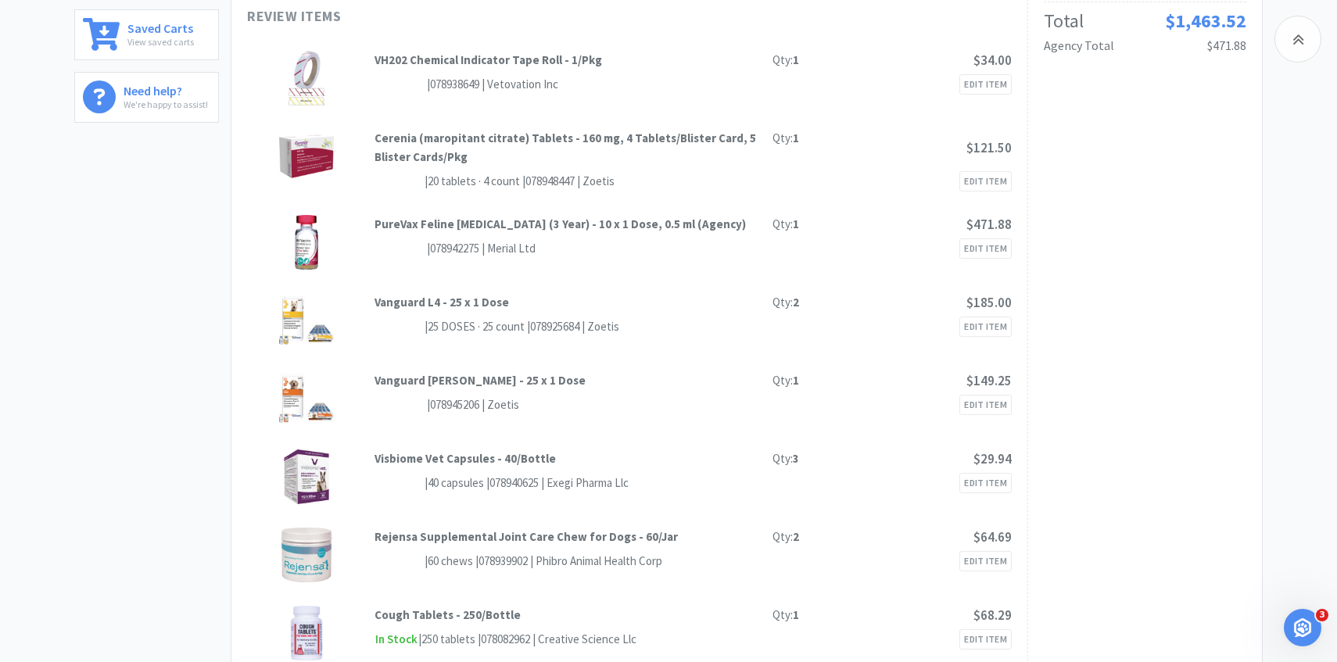
scroll to position [0, 0]
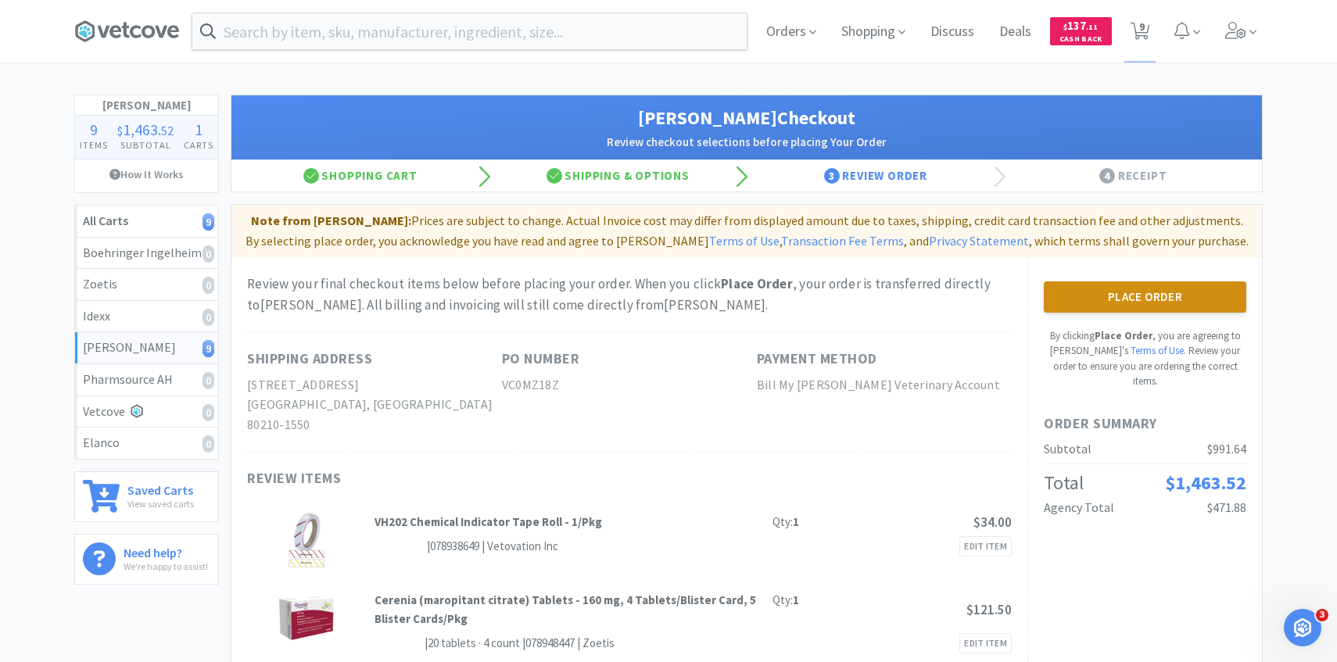
click at [1137, 291] on button "Place Order" at bounding box center [1145, 296] width 202 height 31
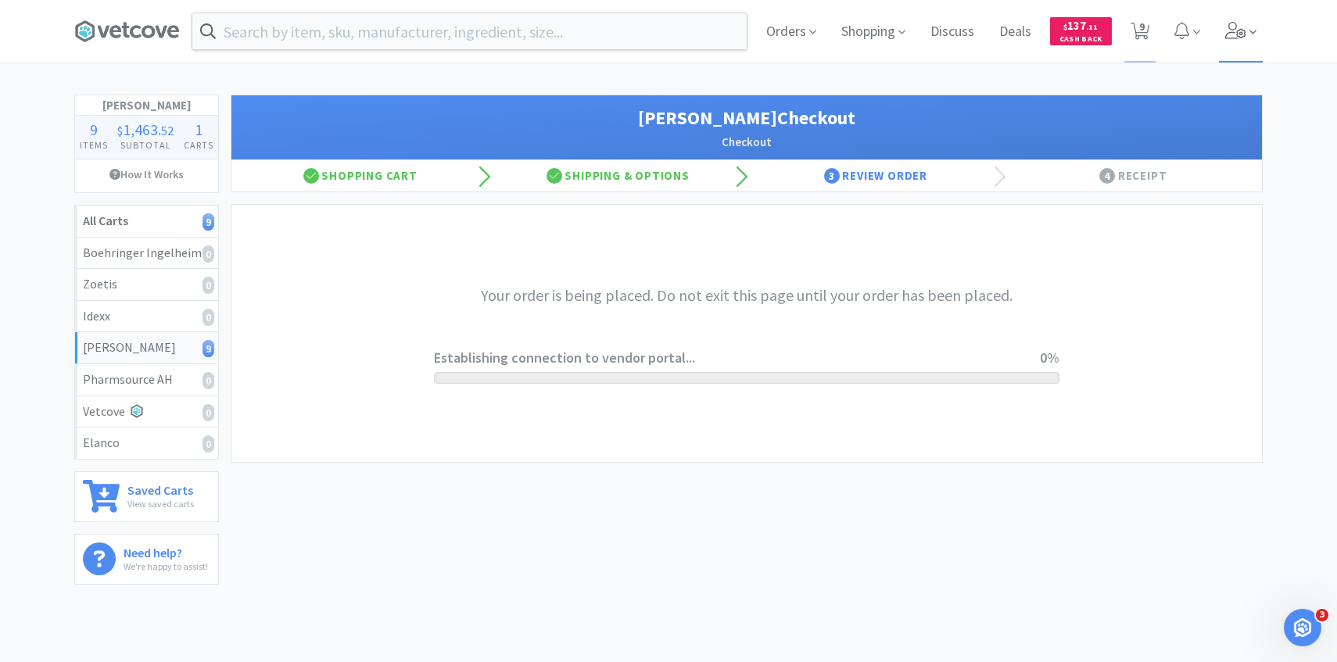
click at [1234, 23] on icon at bounding box center [1235, 30] width 21 height 17
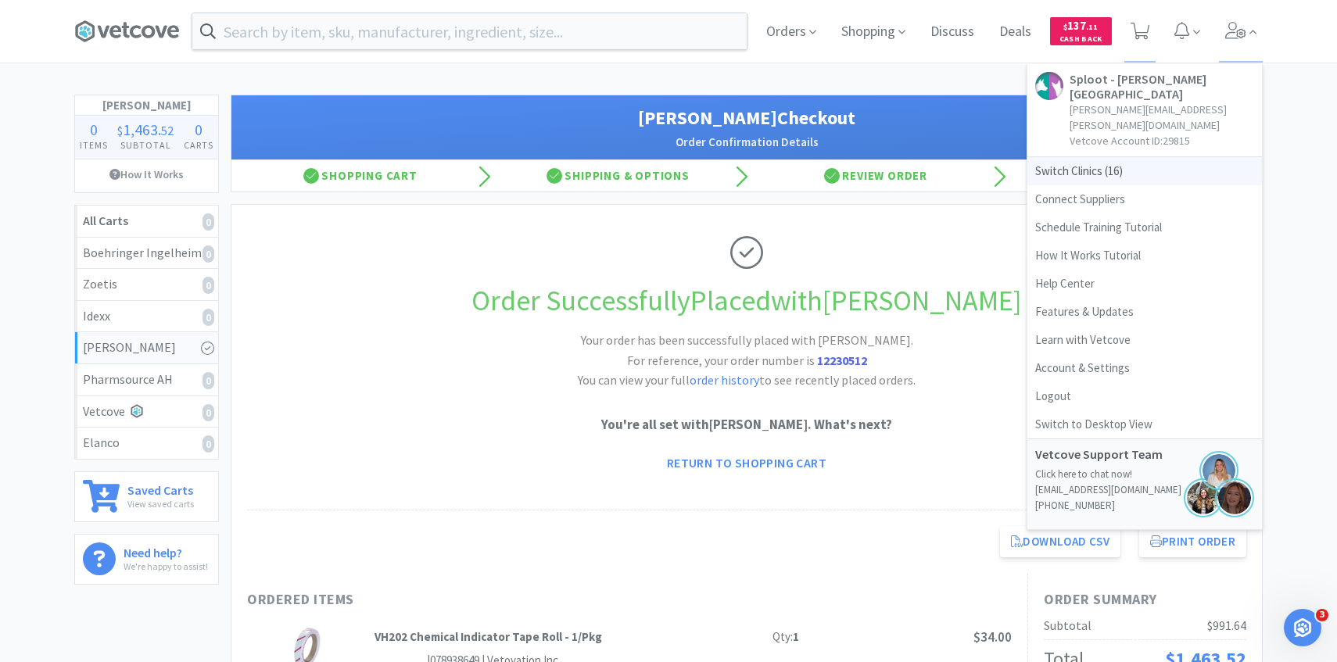
click at [1102, 157] on span "Switch Clinics ( 16 )" at bounding box center [1144, 171] width 235 height 28
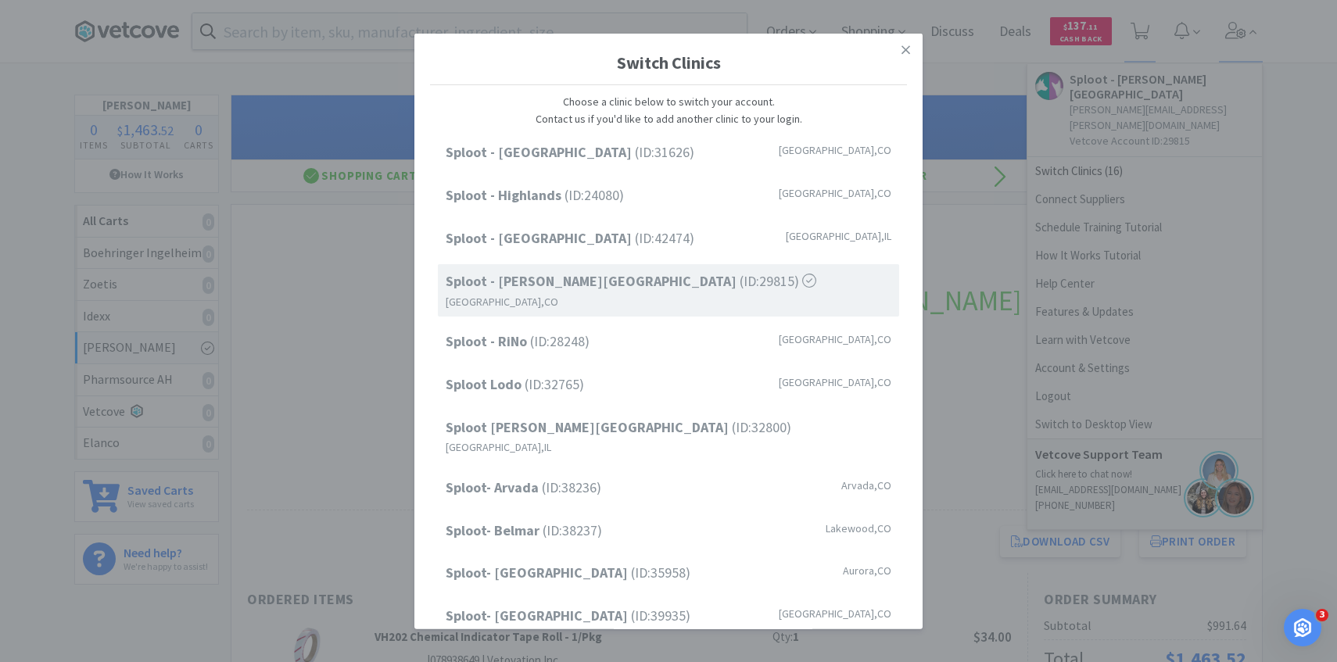
scroll to position [199, 0]
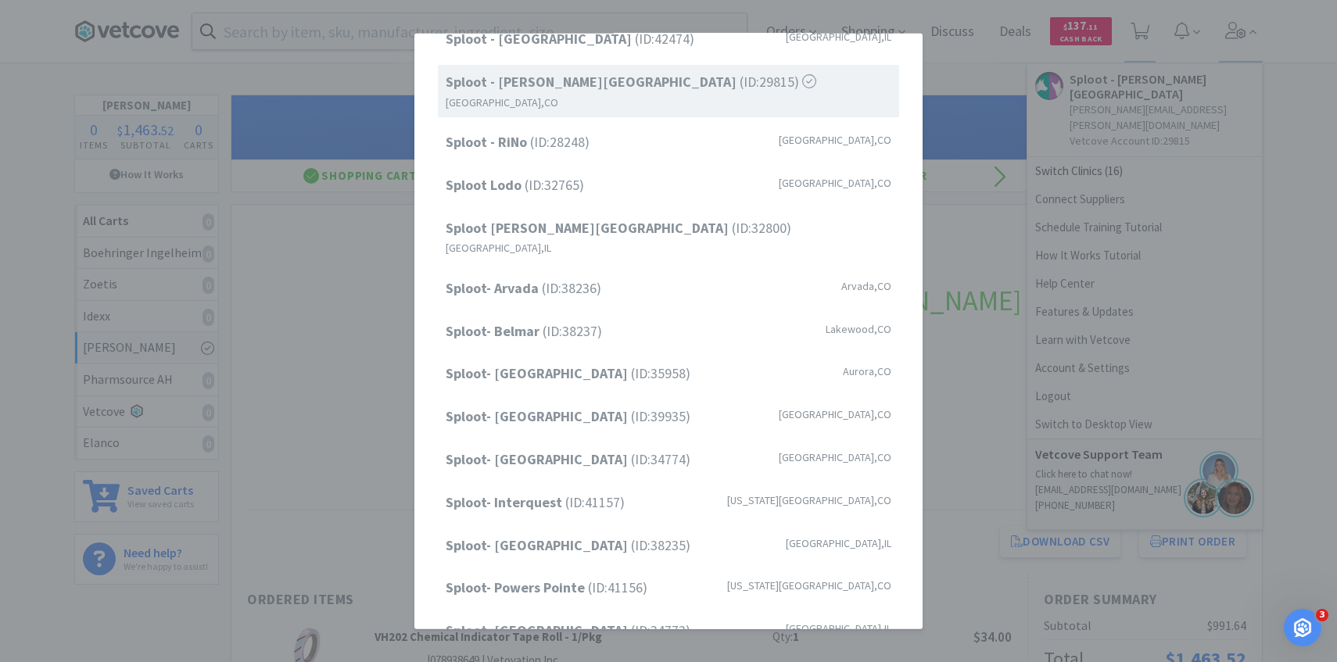
click at [581, 143] on div "Sploot - Cherry Creek (ID: 31626 ) Denver , CO Sploot - Highlands (ID: 24080 ) …" at bounding box center [668, 292] width 477 height 713
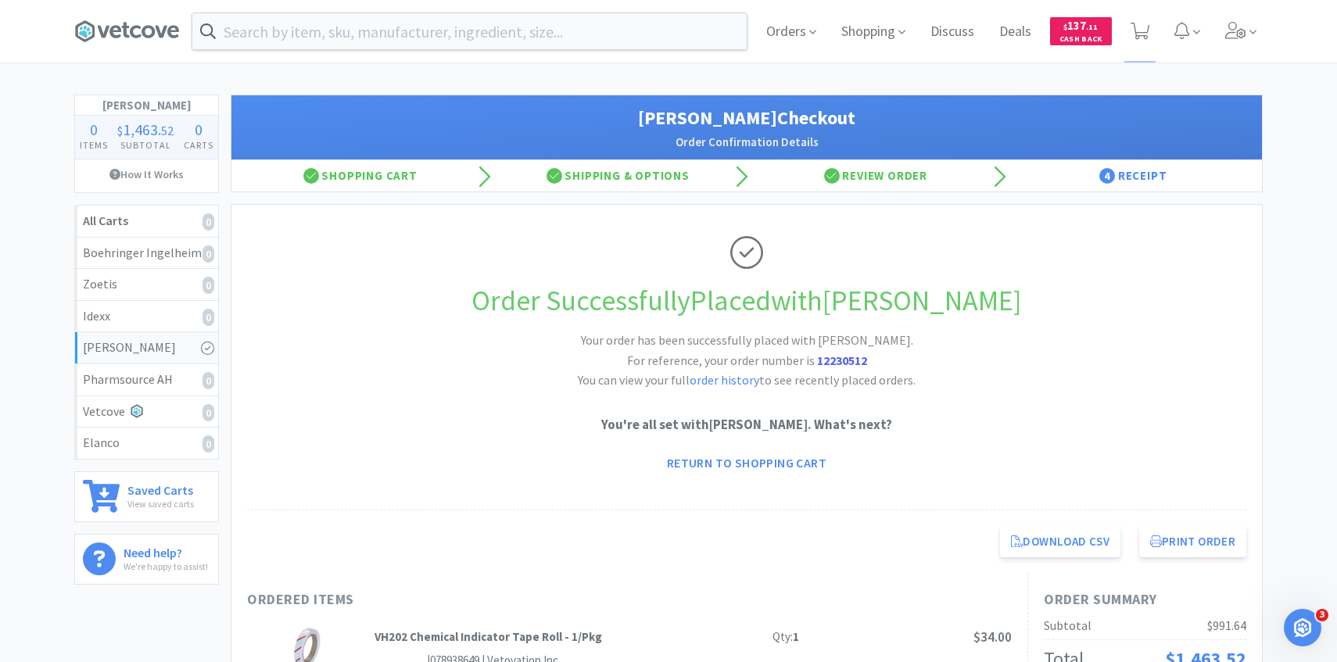
click at [580, 134] on h2 "Order Confirmation Details" at bounding box center [746, 142] width 999 height 19
click at [1235, 38] on icon at bounding box center [1235, 30] width 21 height 17
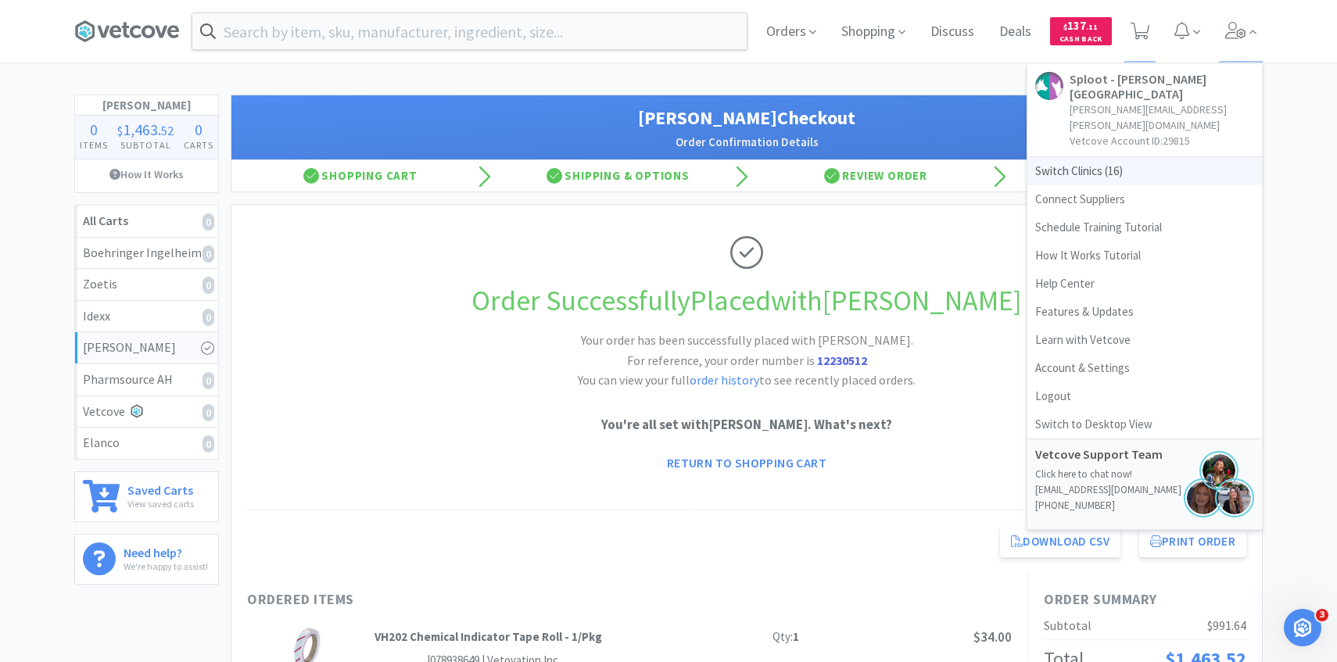
click at [1126, 157] on span "Switch Clinics ( 16 )" at bounding box center [1144, 171] width 235 height 28
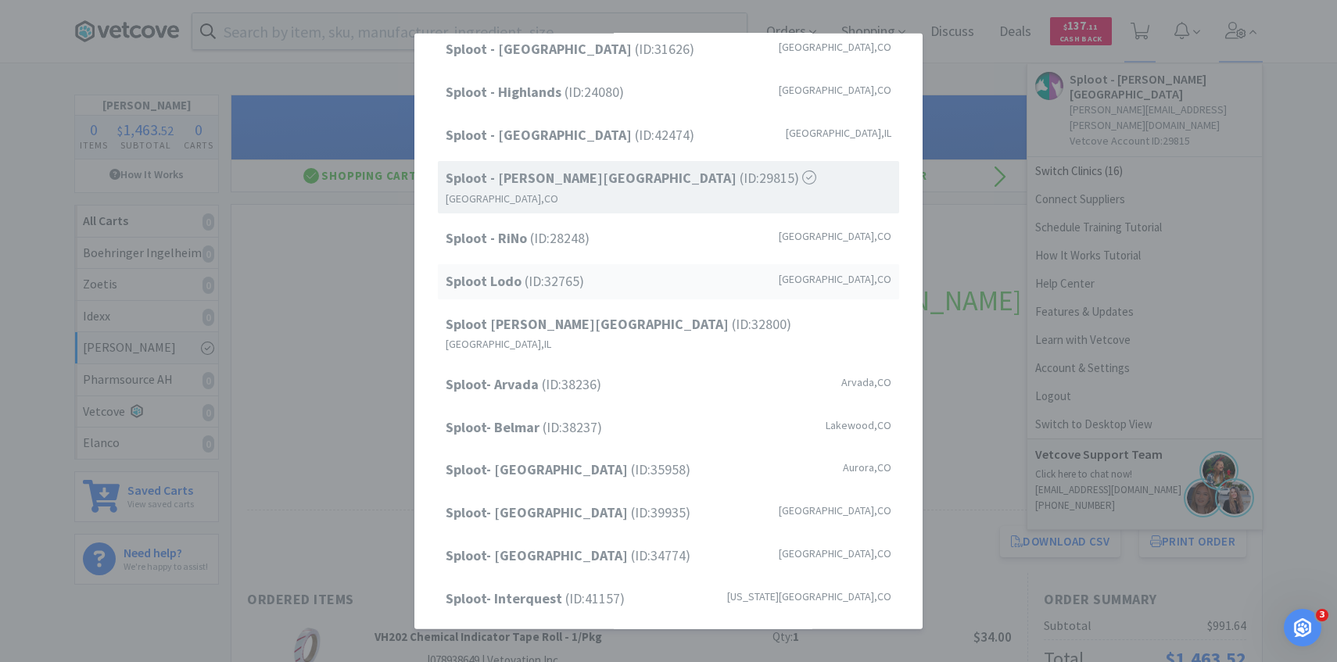
scroll to position [0, 0]
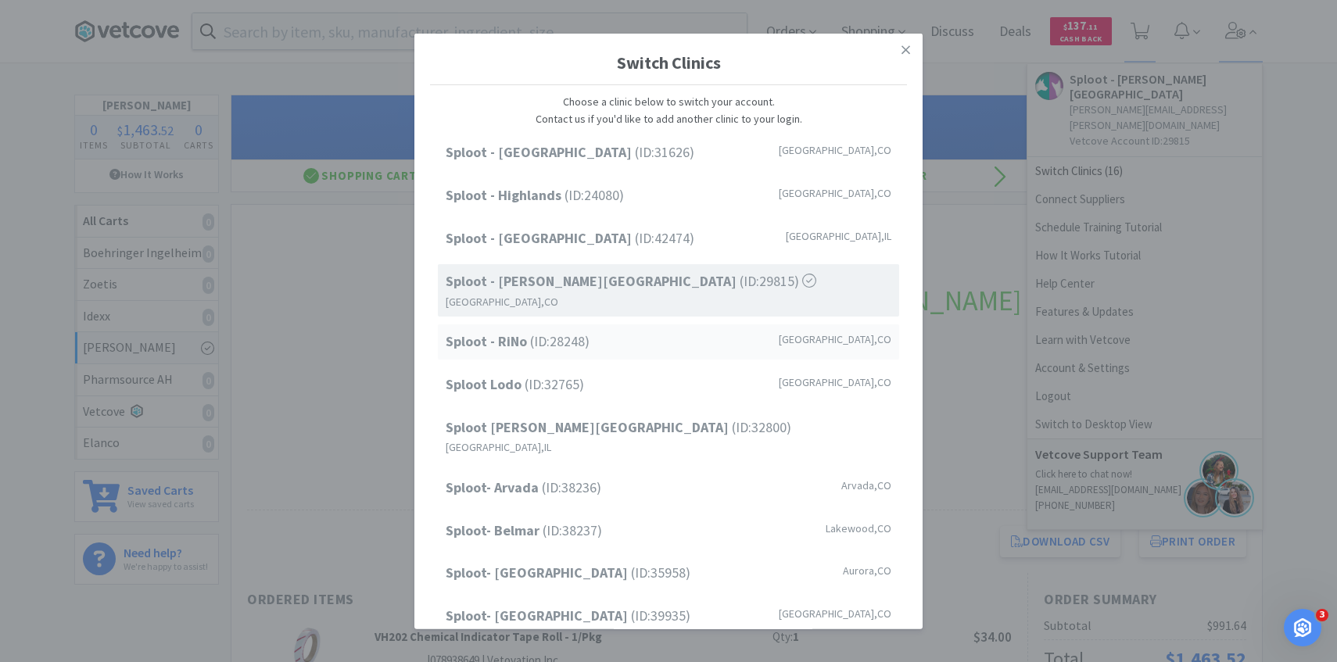
click at [561, 331] on span "Sploot - RiNo (ID: 28248 )" at bounding box center [518, 342] width 144 height 23
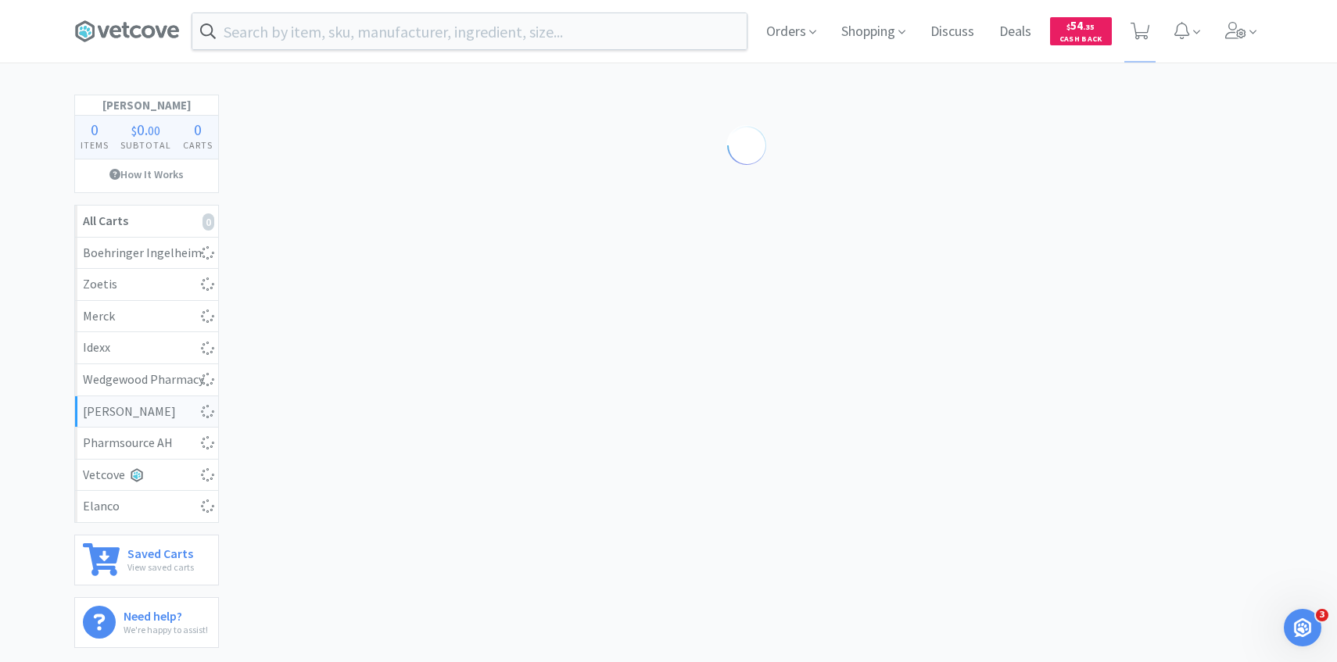
click at [400, 31] on input "text" at bounding box center [469, 31] width 554 height 36
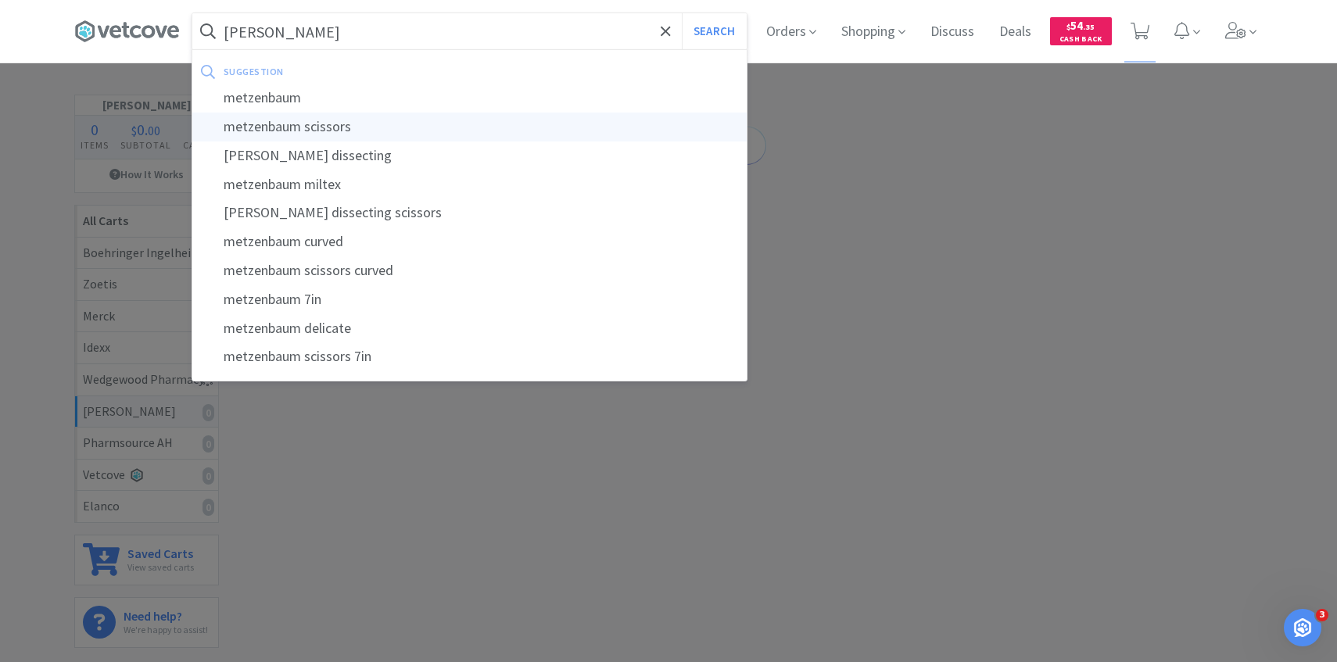
click at [386, 127] on div "metzenbaum scissors" at bounding box center [469, 127] width 554 height 29
type input "metzenbaum scissors"
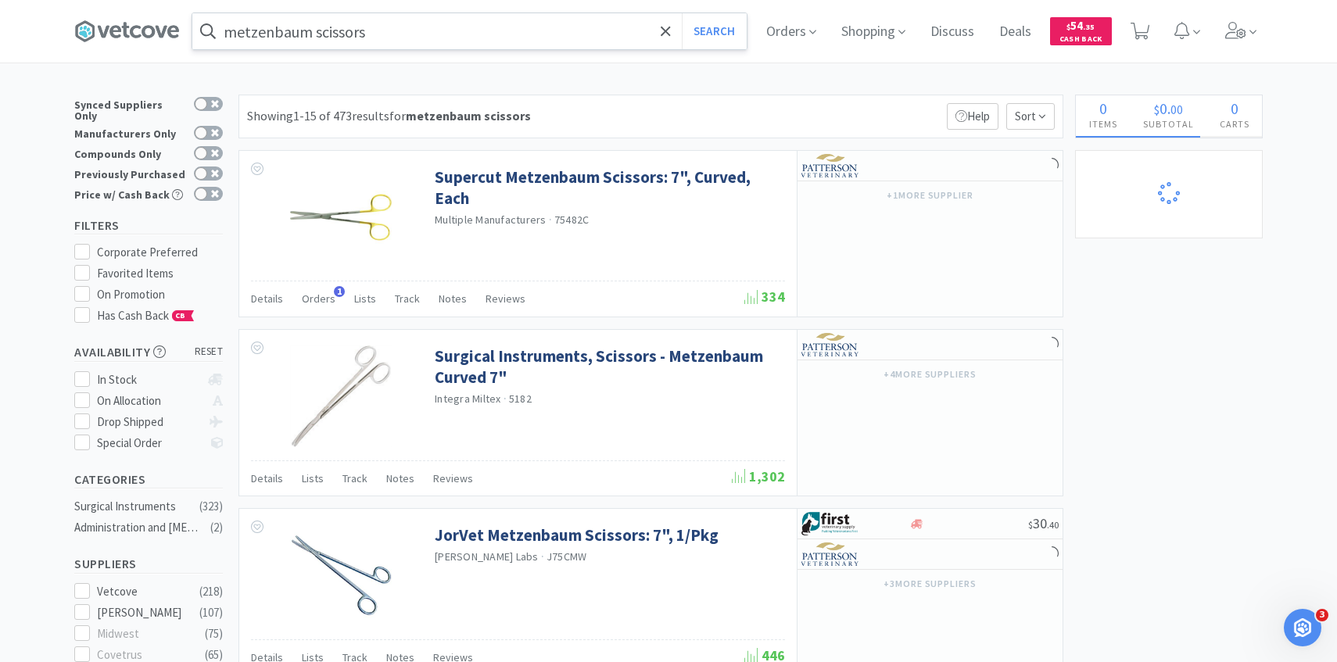
click at [224, 166] on div "Synced Suppliers Only Manufacturers Only Compounds Only Previously Purchased Pr…" at bounding box center [152, 152] width 156 height 114
click at [215, 170] on icon at bounding box center [215, 174] width 8 height 8
checkbox input "true"
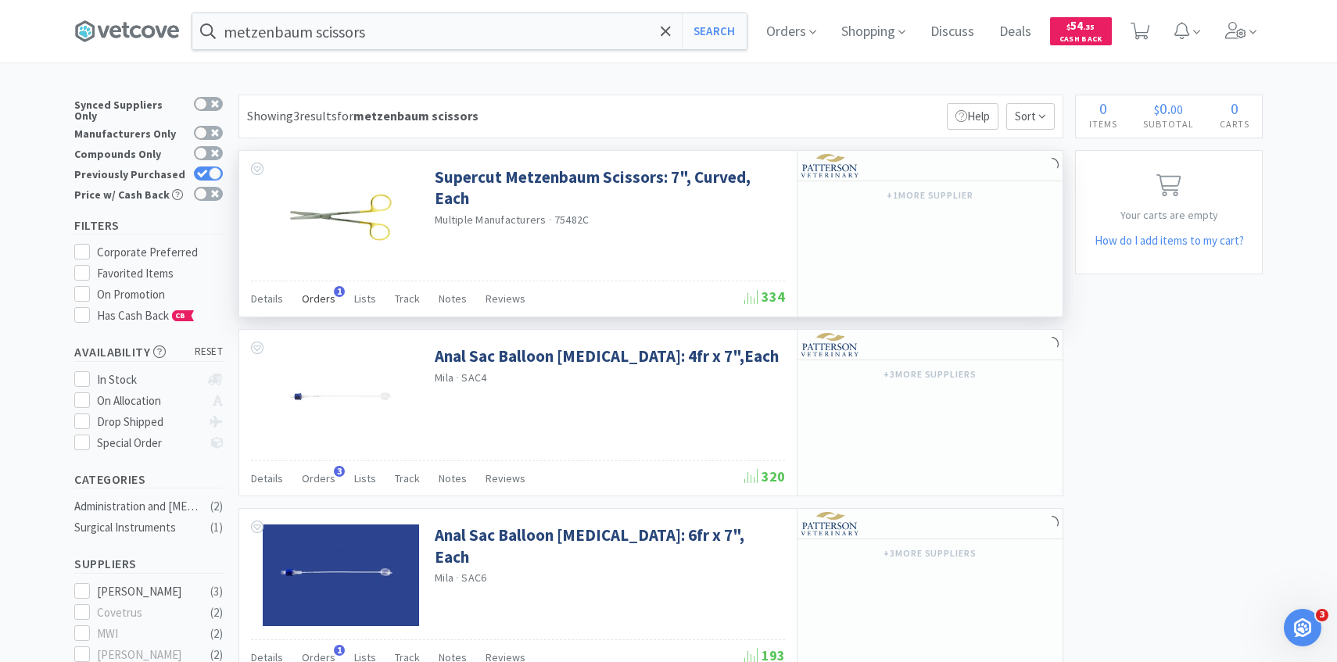
click at [329, 299] on span "Orders" at bounding box center [319, 299] width 34 height 14
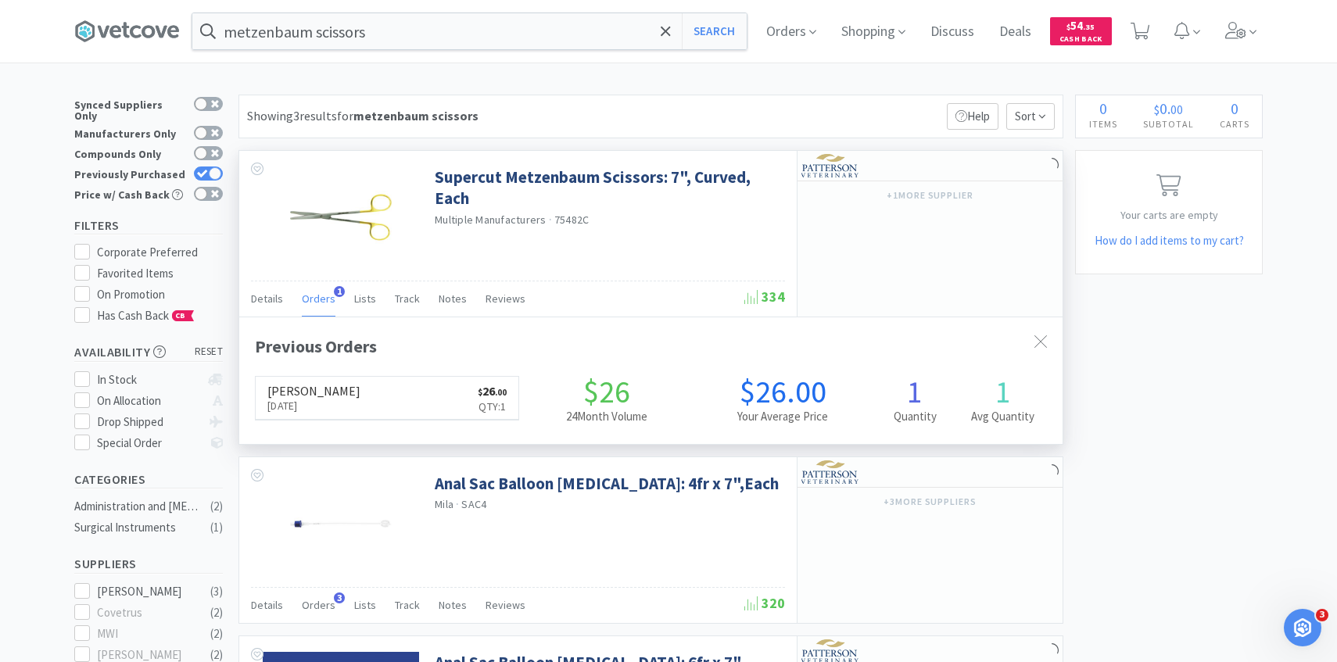
scroll to position [405, 823]
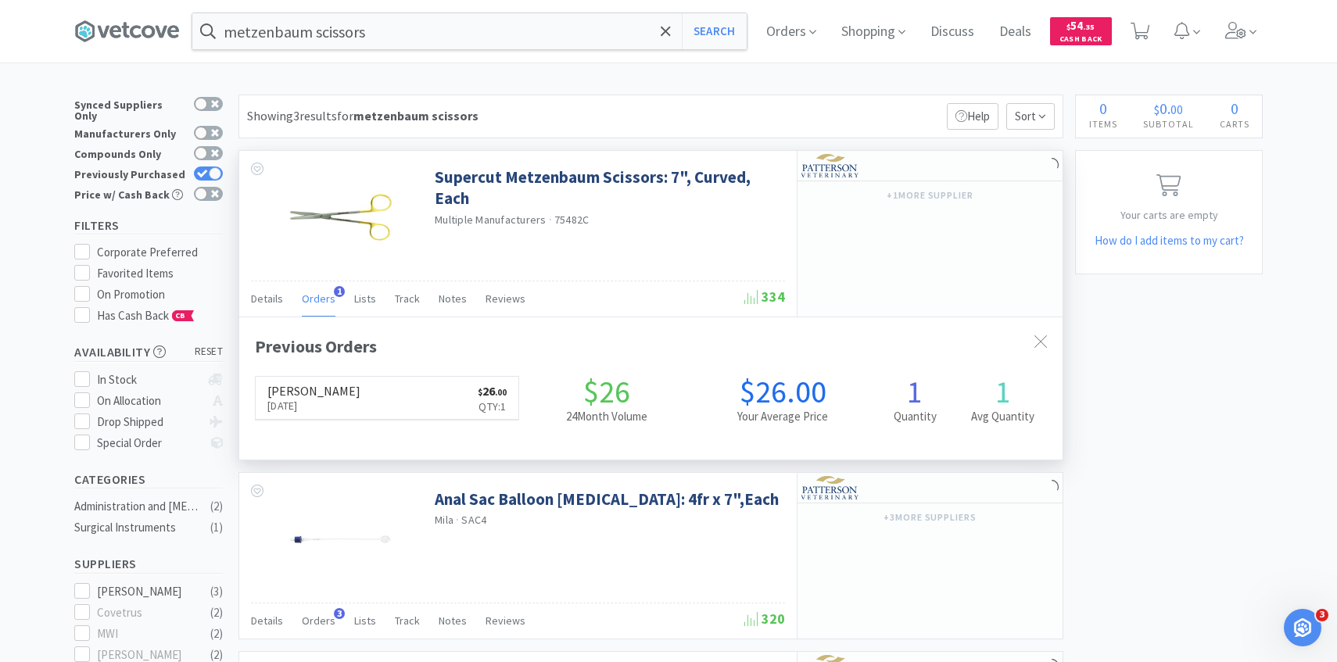
click at [329, 299] on span "Orders" at bounding box center [319, 299] width 34 height 14
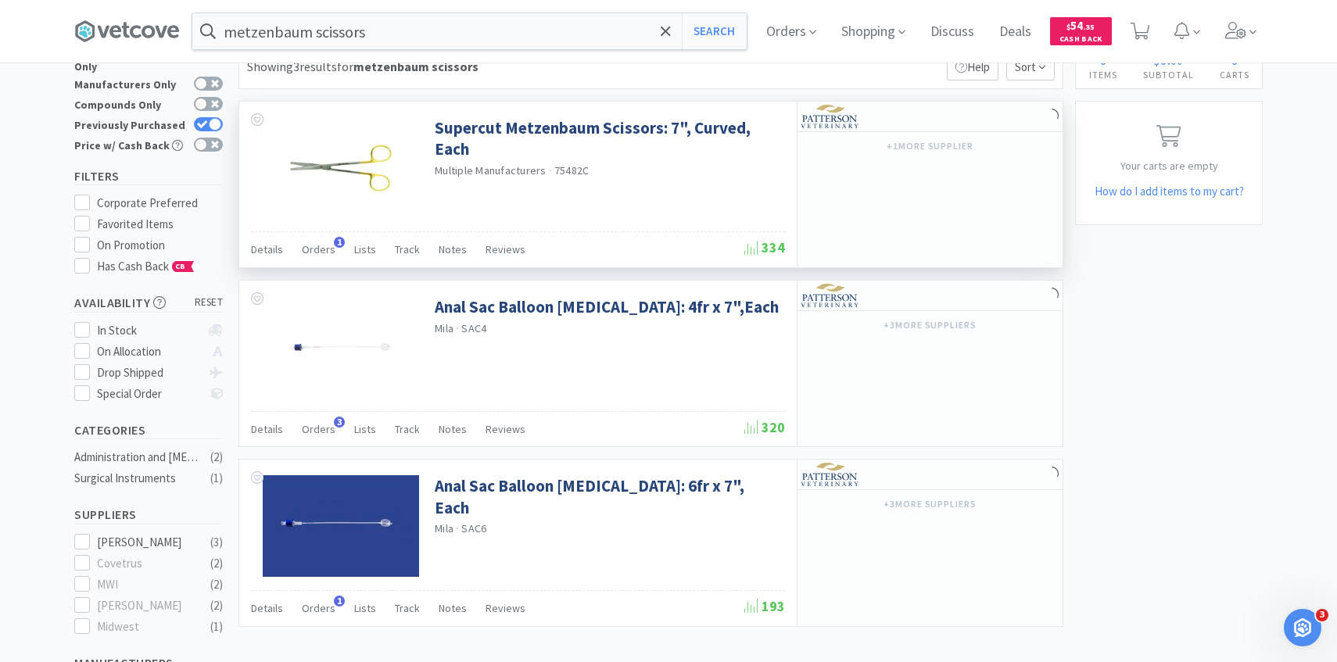
scroll to position [0, 0]
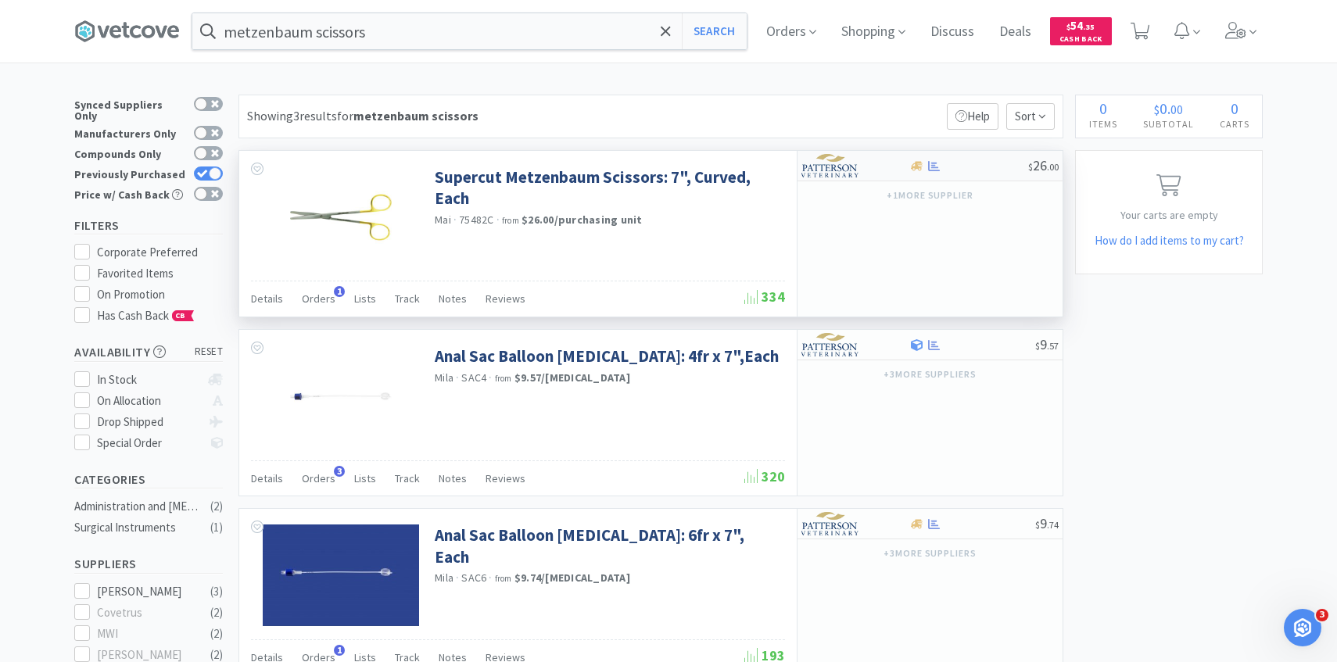
click at [890, 169] on div at bounding box center [854, 165] width 107 height 27
select select "1"
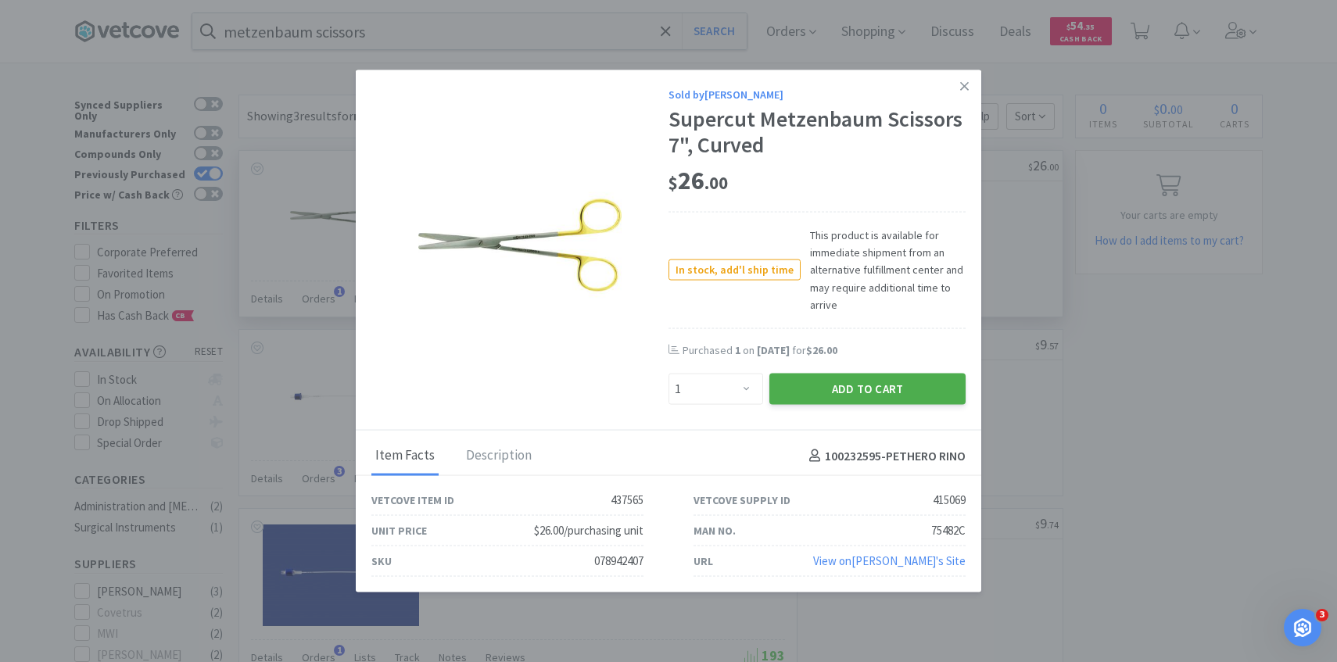
click at [839, 394] on button "Add to Cart" at bounding box center [867, 389] width 196 height 31
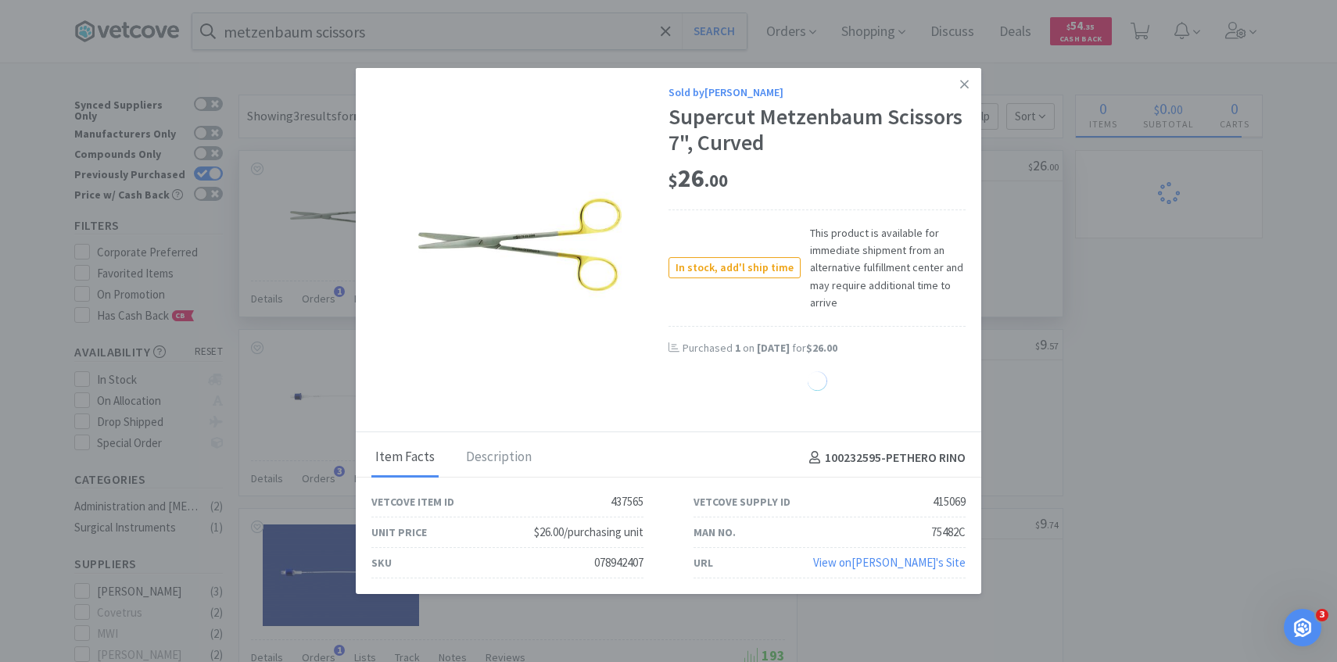
select select "1"
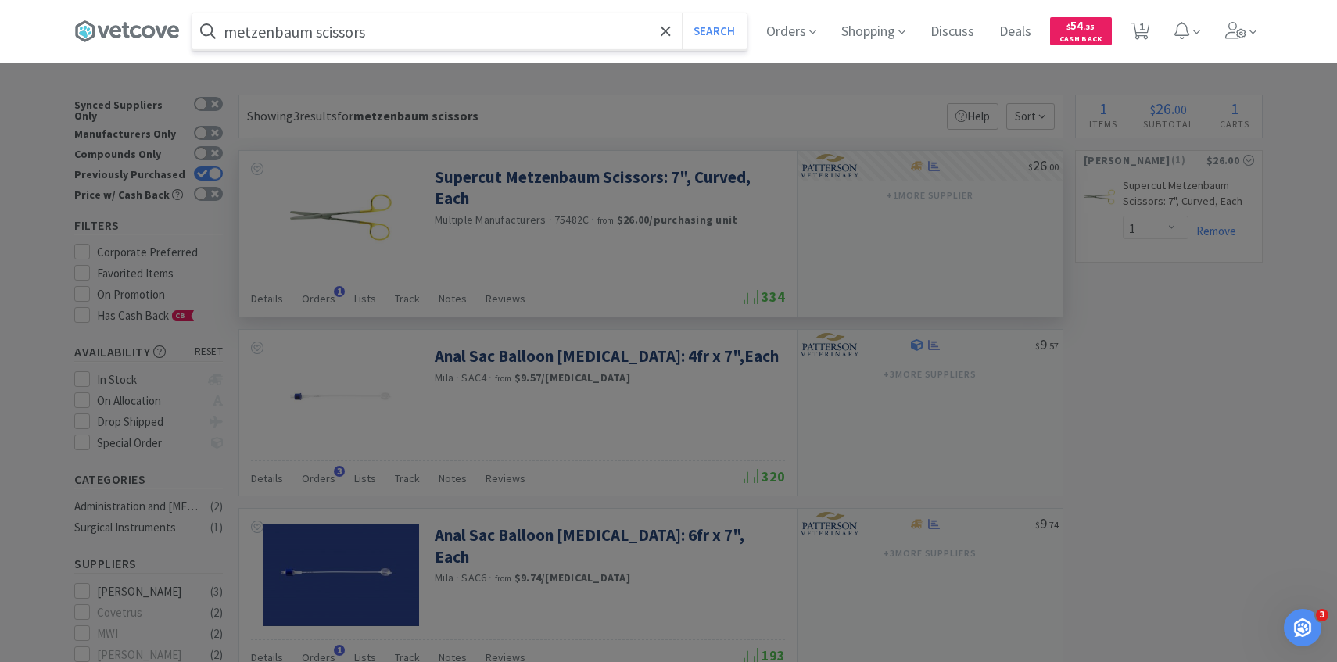
click at [433, 40] on input "metzenbaum scissors" at bounding box center [469, 31] width 554 height 36
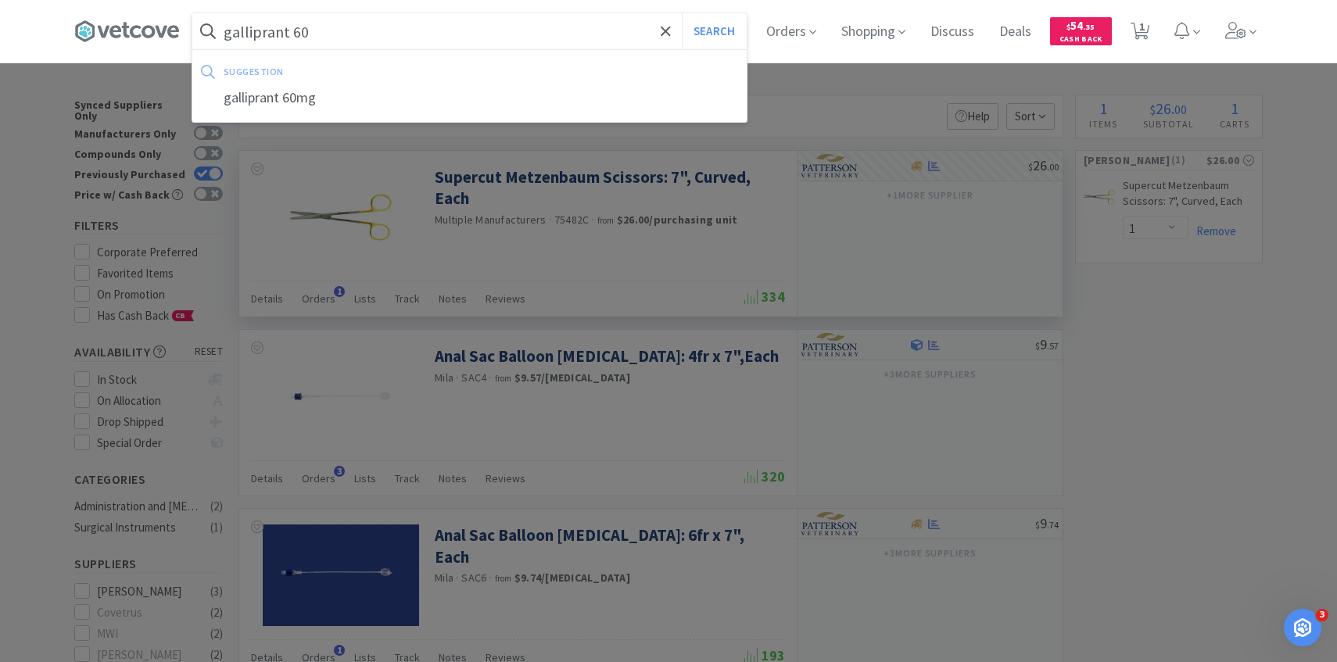
click at [682, 13] on button "Search" at bounding box center [714, 31] width 65 height 36
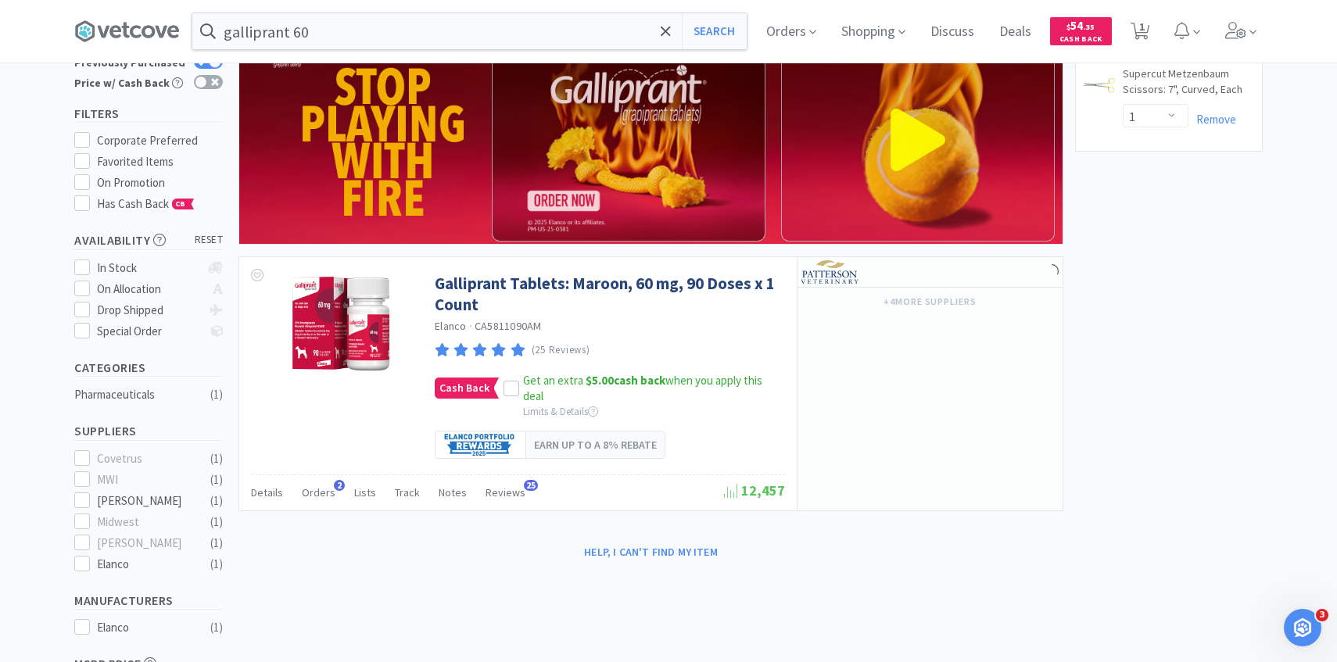
scroll to position [206, 0]
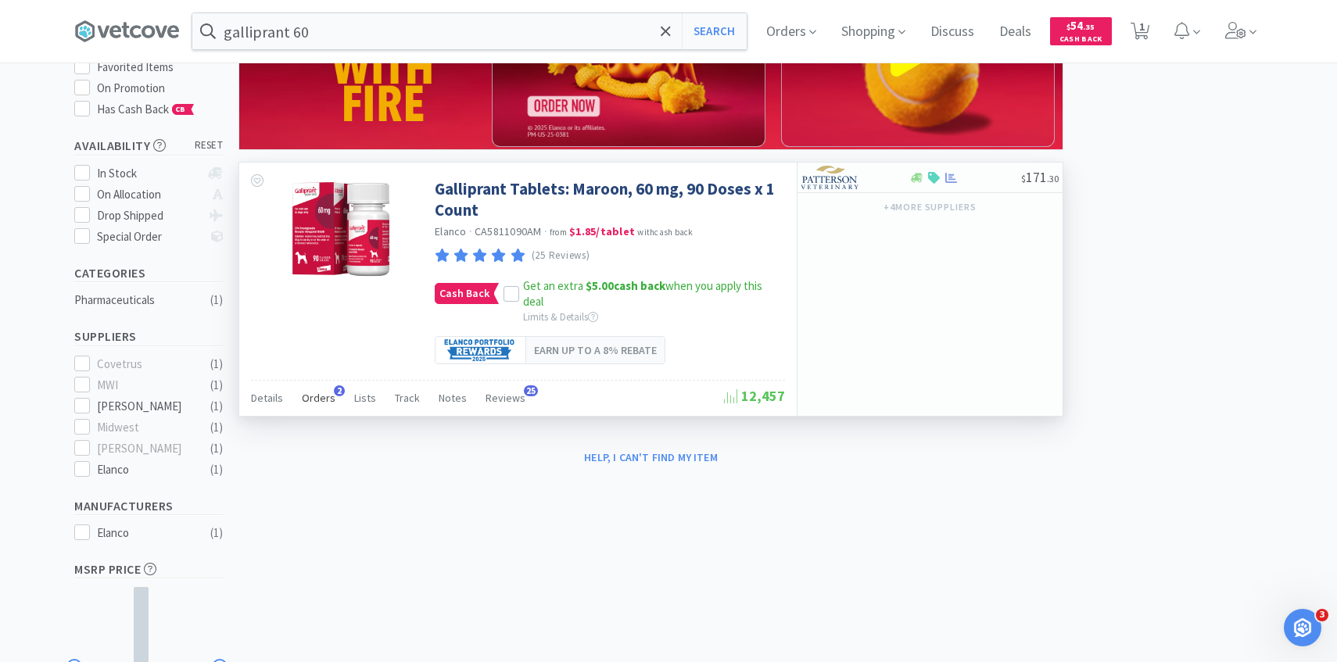
click at [308, 393] on span "Orders" at bounding box center [319, 398] width 34 height 14
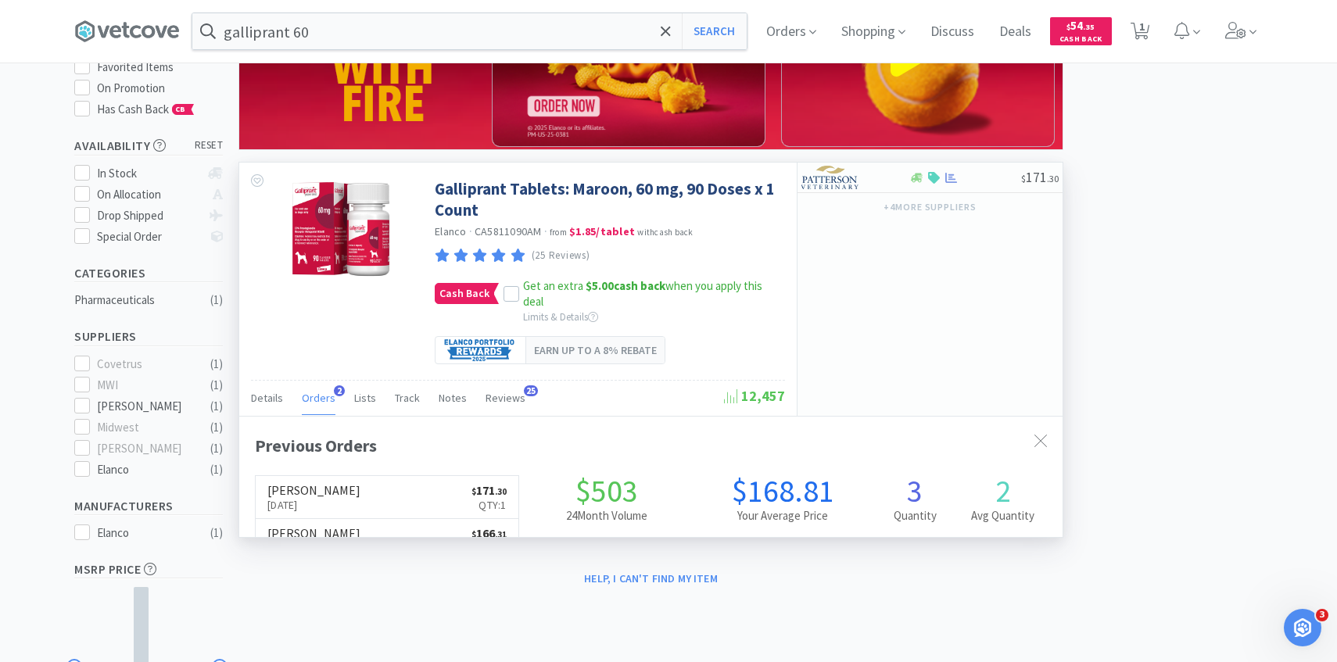
scroll to position [405, 823]
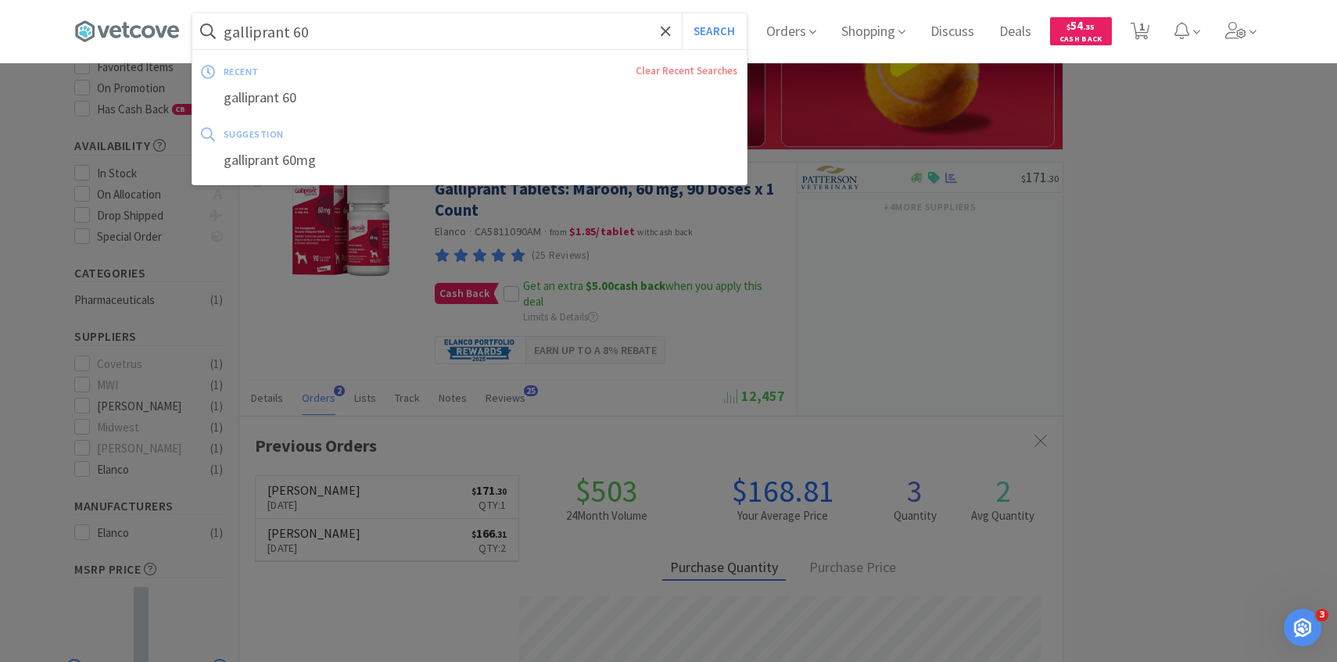
click at [519, 42] on input "galliprant 60" at bounding box center [469, 31] width 554 height 36
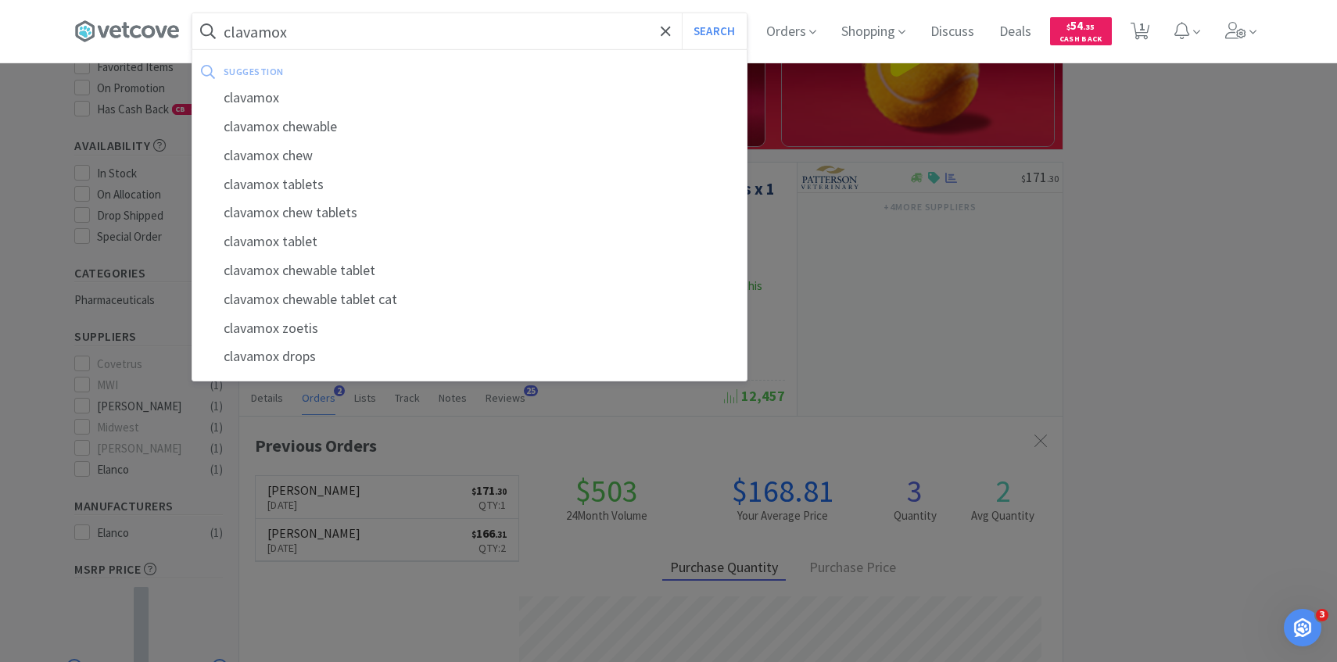
type input "clavamox"
click at [682, 13] on button "Search" at bounding box center [714, 31] width 65 height 36
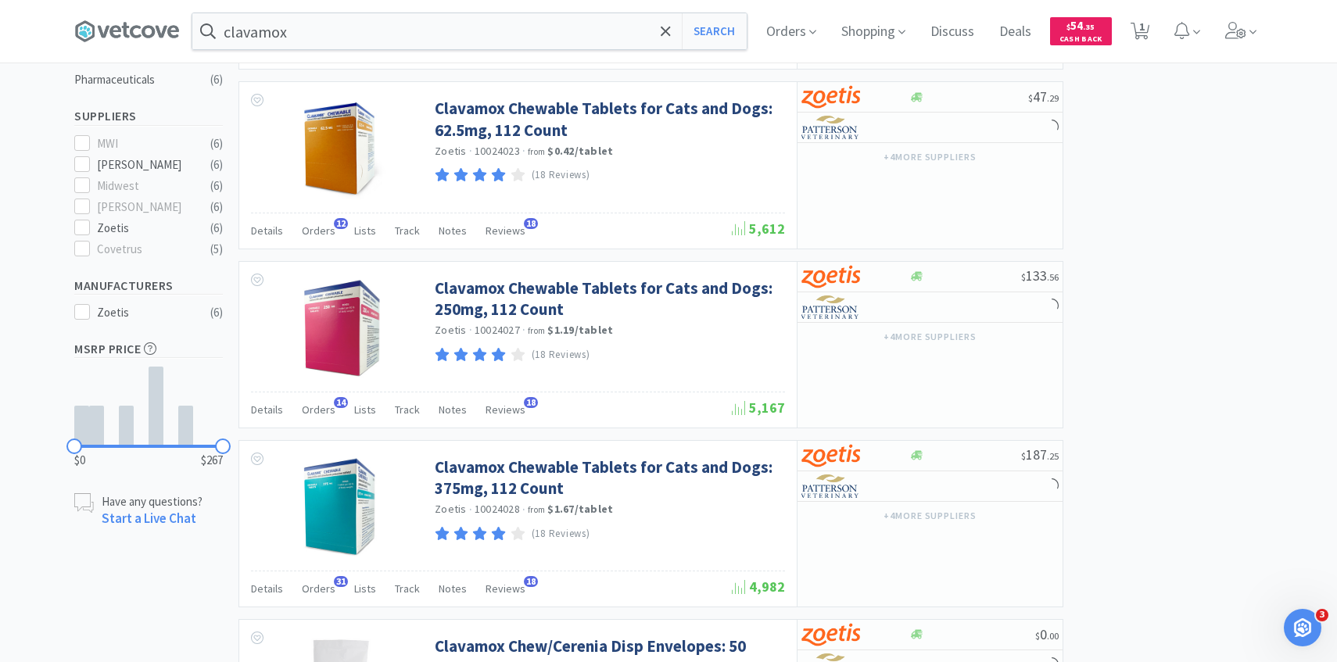
scroll to position [435, 0]
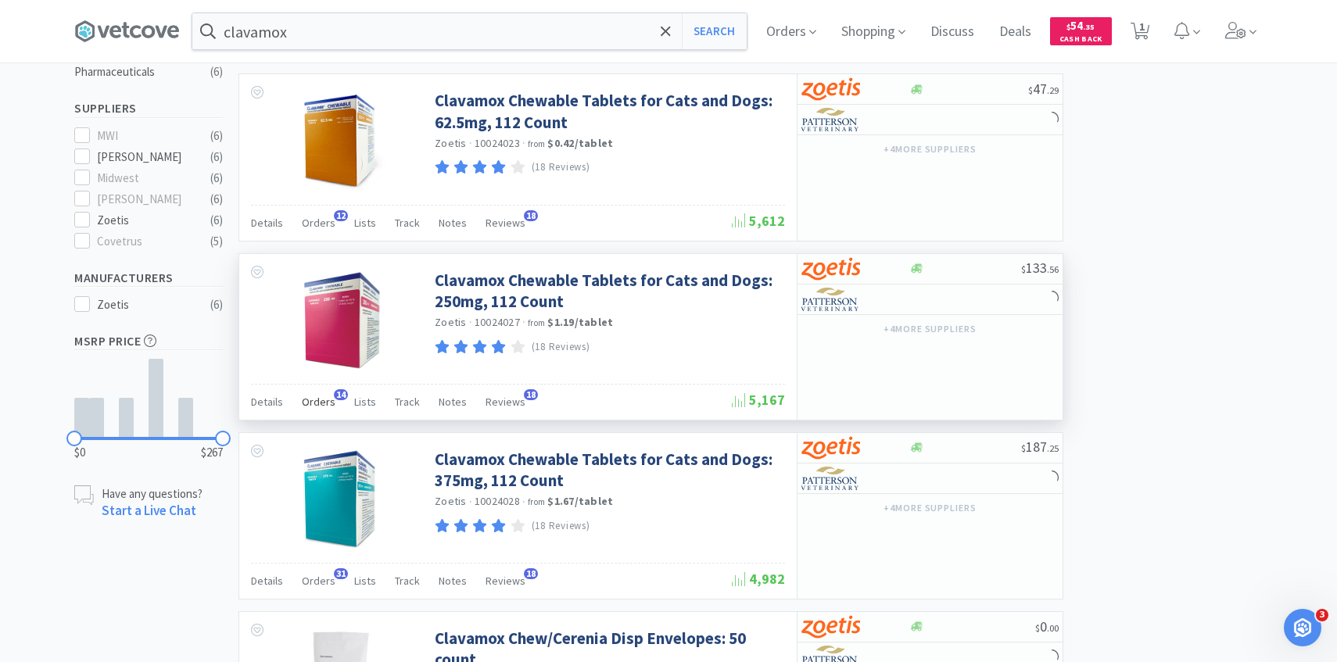
click at [324, 414] on div "Orders 14" at bounding box center [319, 404] width 34 height 30
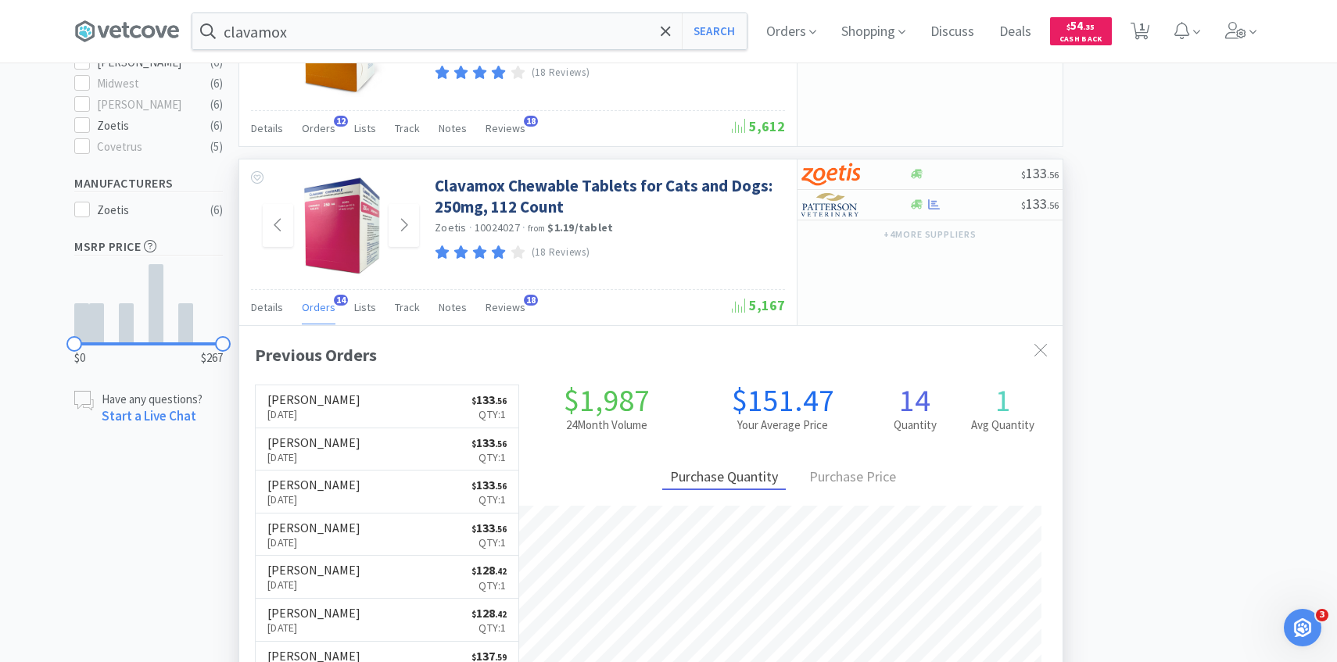
scroll to position [531, 0]
click at [1135, 42] on span "1" at bounding box center [1140, 31] width 32 height 63
select select "1"
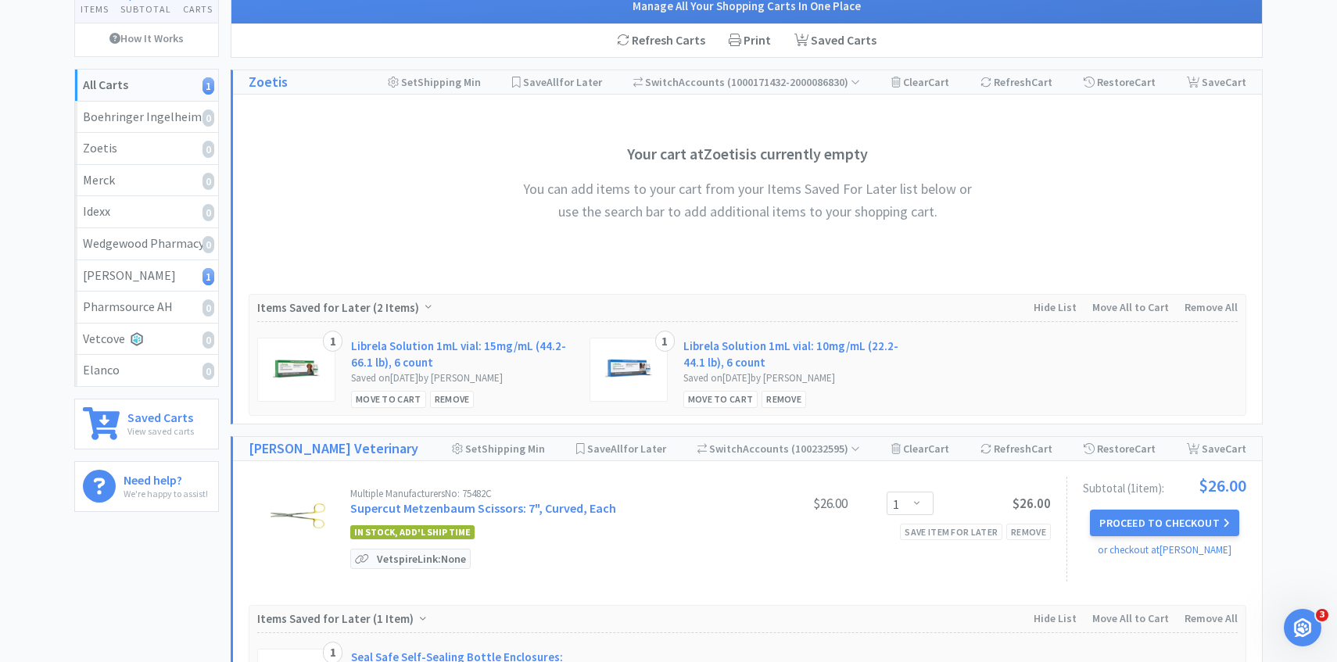
scroll to position [447, 0]
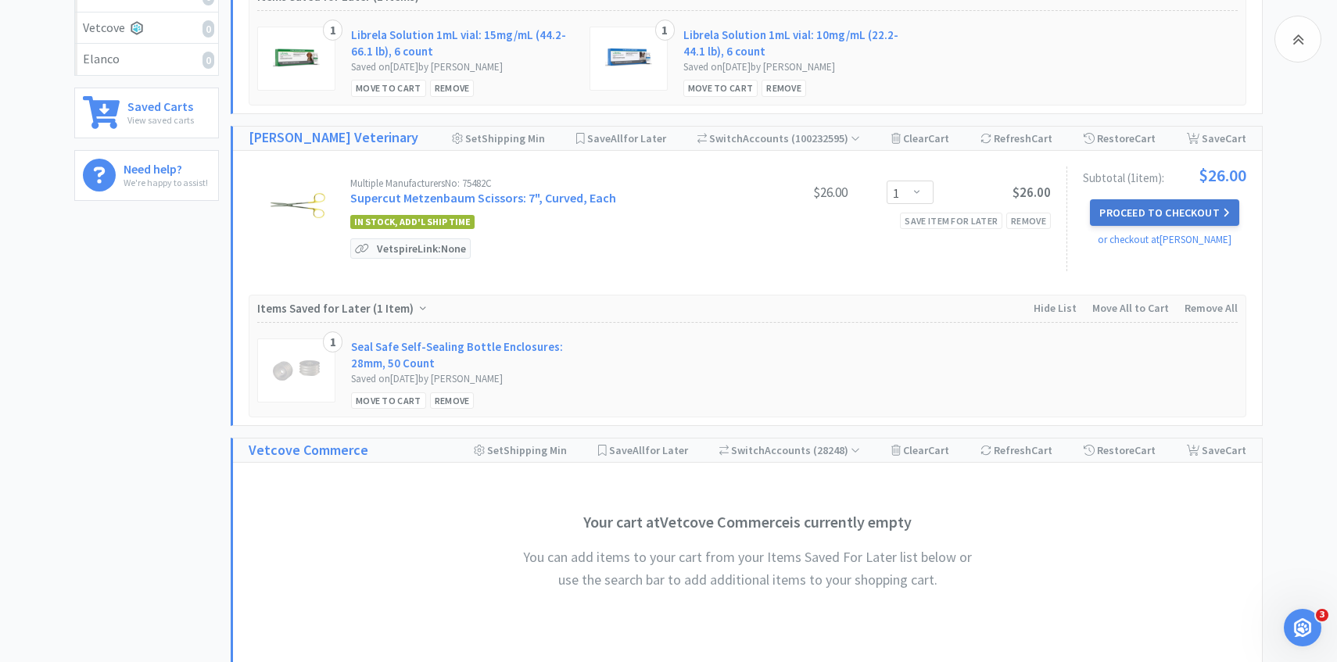
click at [1140, 217] on button "Proceed to Checkout" at bounding box center [1164, 212] width 149 height 27
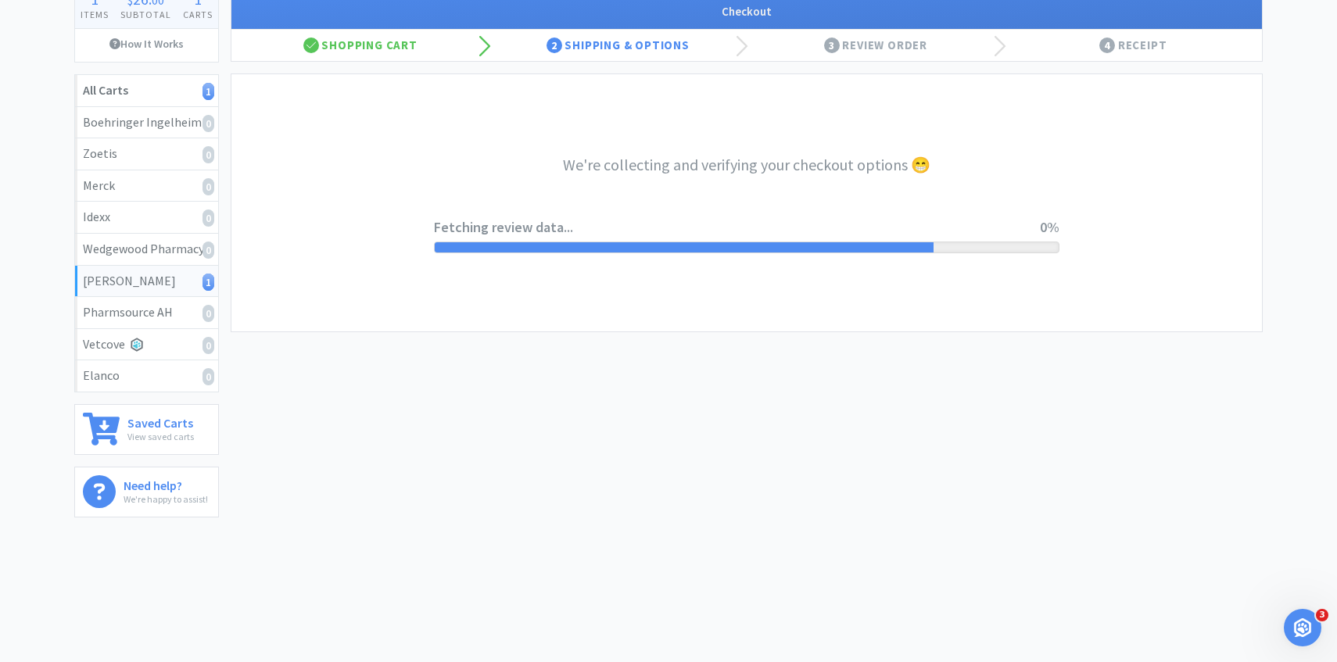
select select "1"
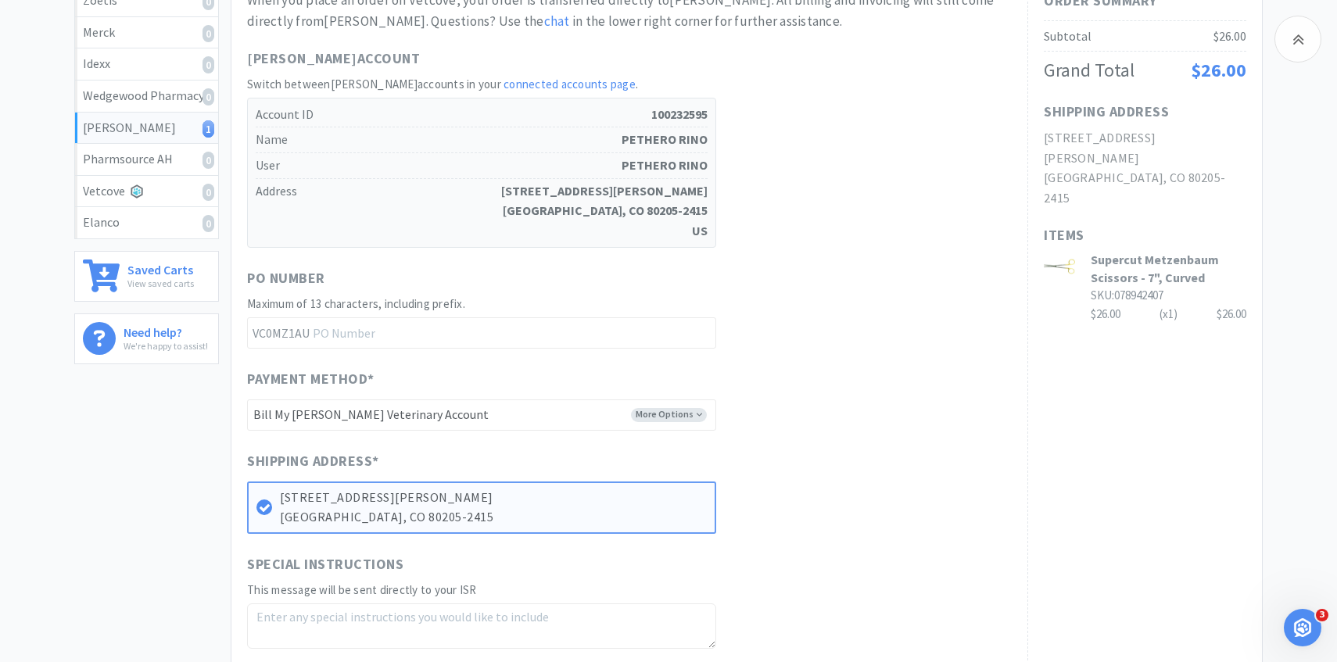
scroll to position [529, 0]
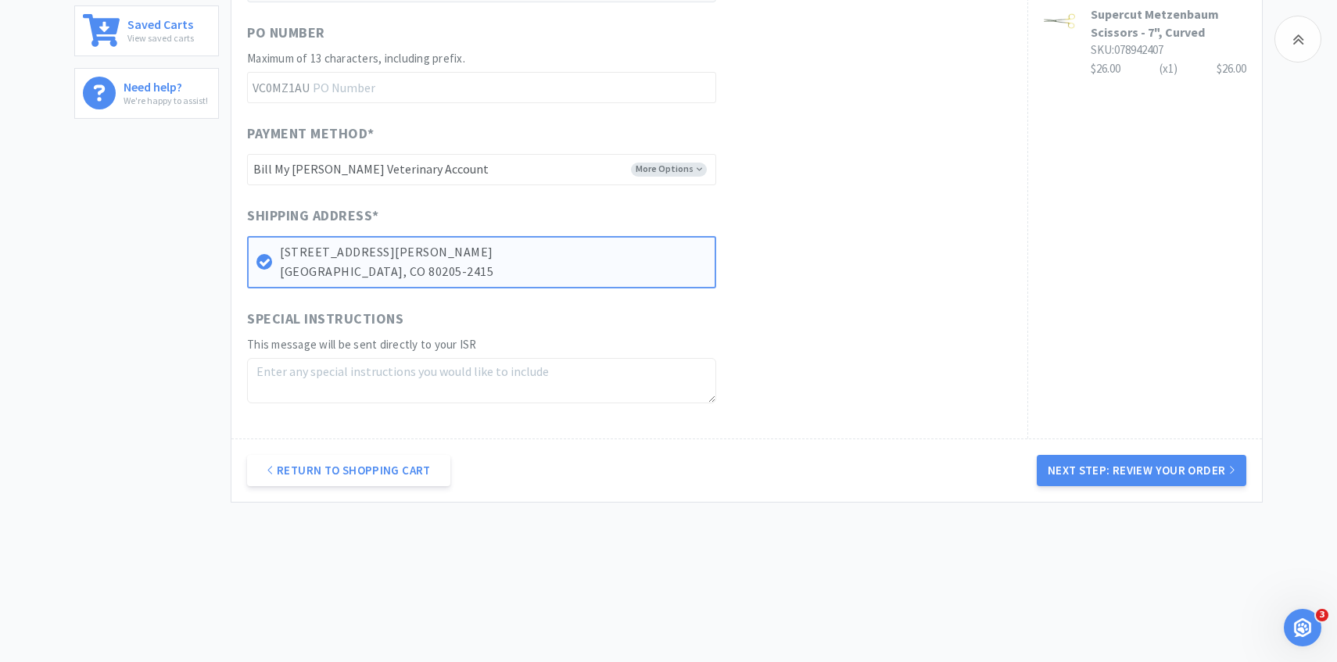
click at [1086, 452] on div "Return to Shopping Cart Next Step: Review Your Order" at bounding box center [746, 470] width 1030 height 63
click at [1086, 464] on button "Next Step: Review Your Order" at bounding box center [1142, 470] width 210 height 31
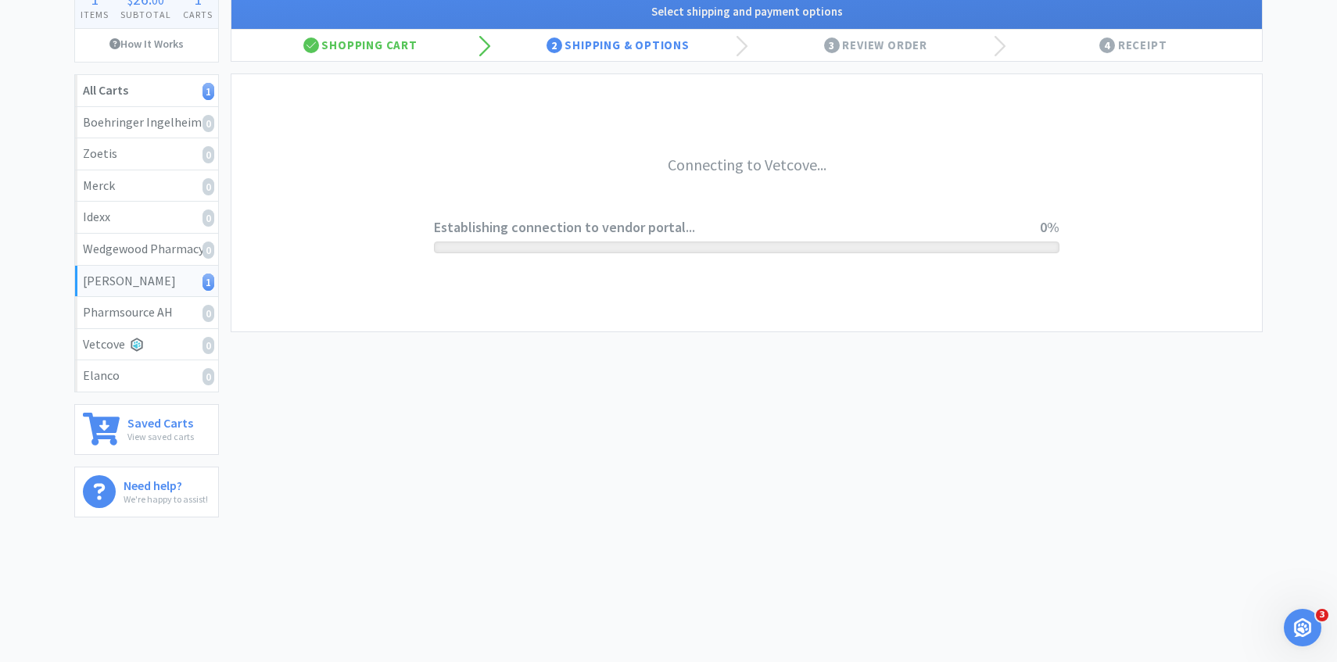
scroll to position [0, 0]
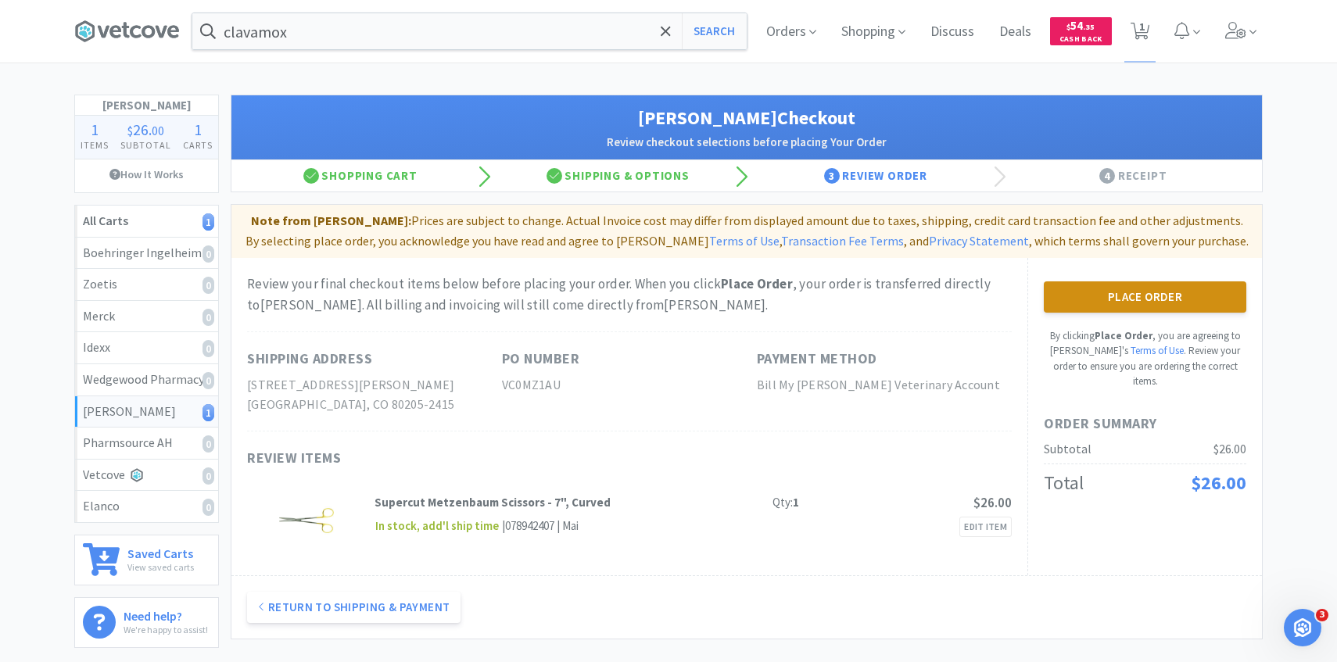
click at [1143, 299] on button "Place Order" at bounding box center [1145, 296] width 202 height 31
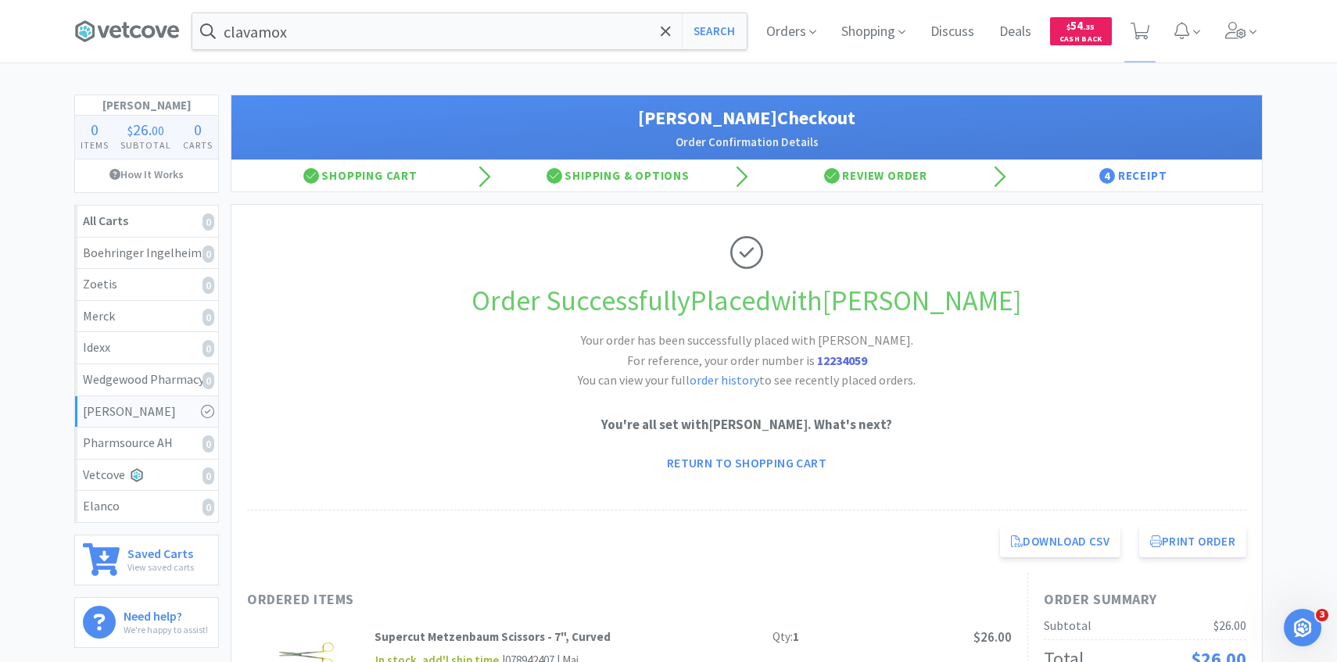
scroll to position [413, 0]
